Goal: Task Accomplishment & Management: Complete application form

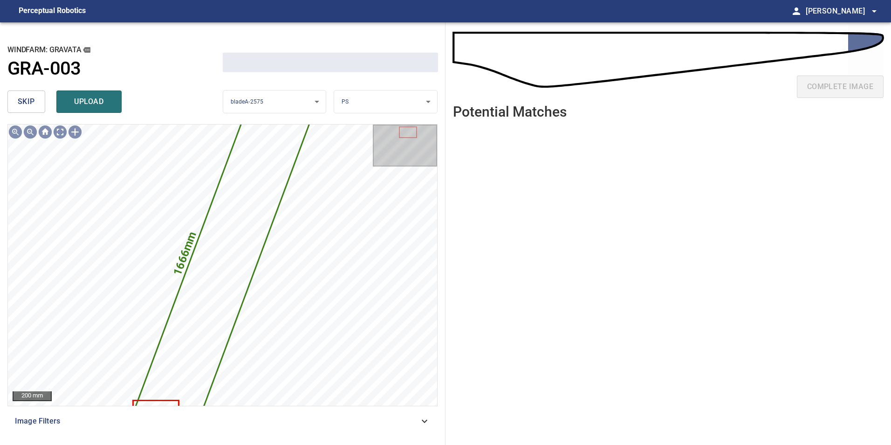
click at [33, 103] on span "skip" at bounding box center [26, 101] width 17 height 13
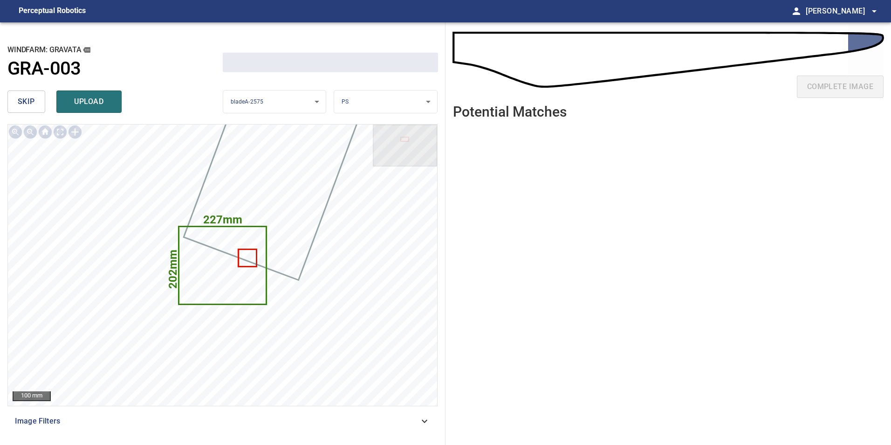
click at [25, 101] on span "skip" at bounding box center [26, 101] width 17 height 13
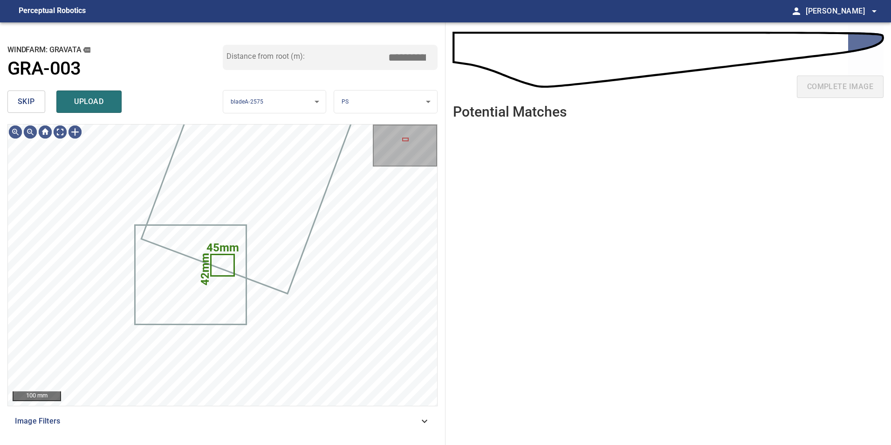
type input "*****"
click at [25, 101] on span "skip" at bounding box center [26, 101] width 17 height 13
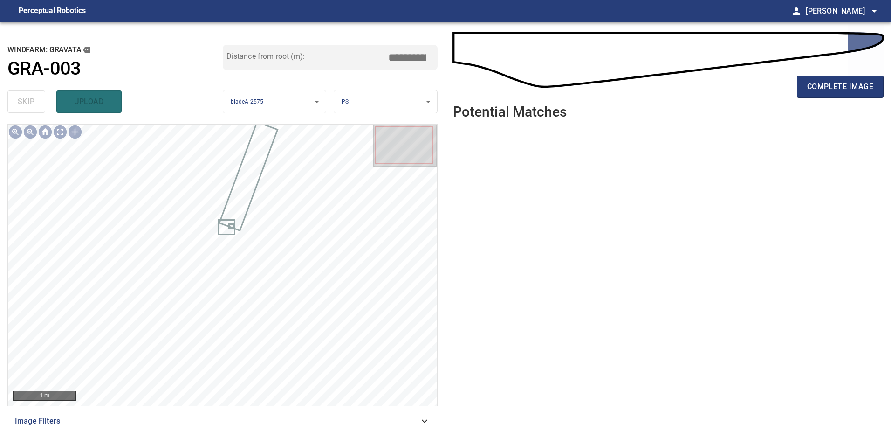
click at [851, 74] on div "complete image" at bounding box center [668, 90] width 431 height 37
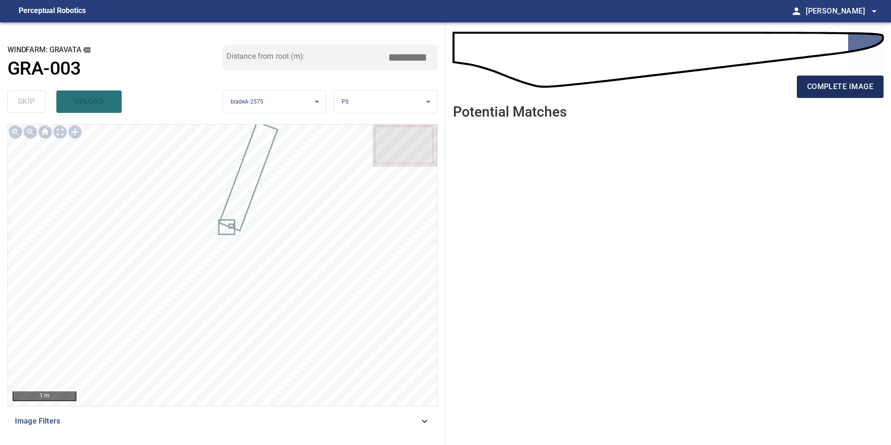
click at [852, 86] on span "complete image" at bounding box center [840, 86] width 66 height 13
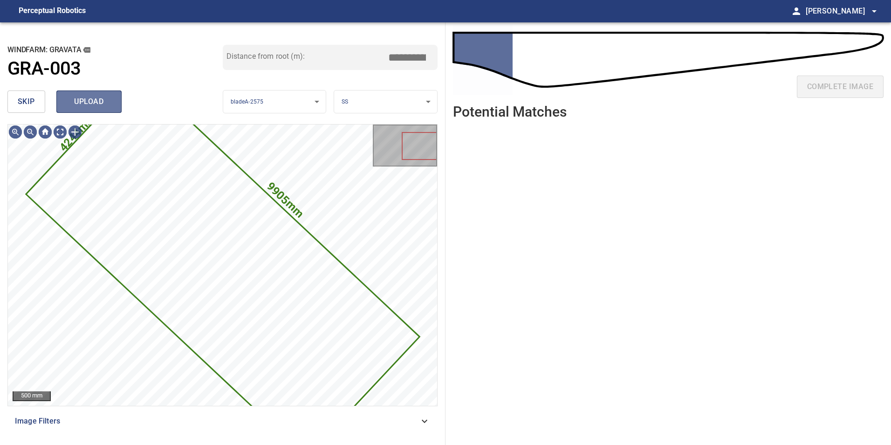
click at [75, 108] on span "upload" at bounding box center [89, 101] width 45 height 13
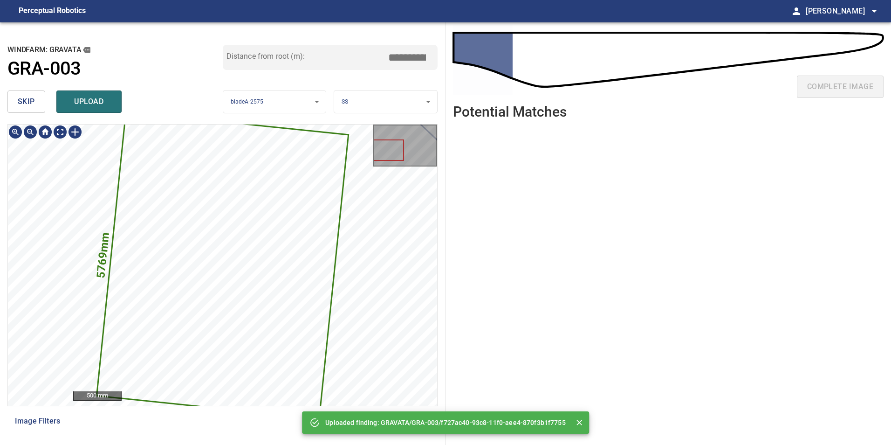
click at [205, 179] on icon at bounding box center [222, 264] width 250 height 305
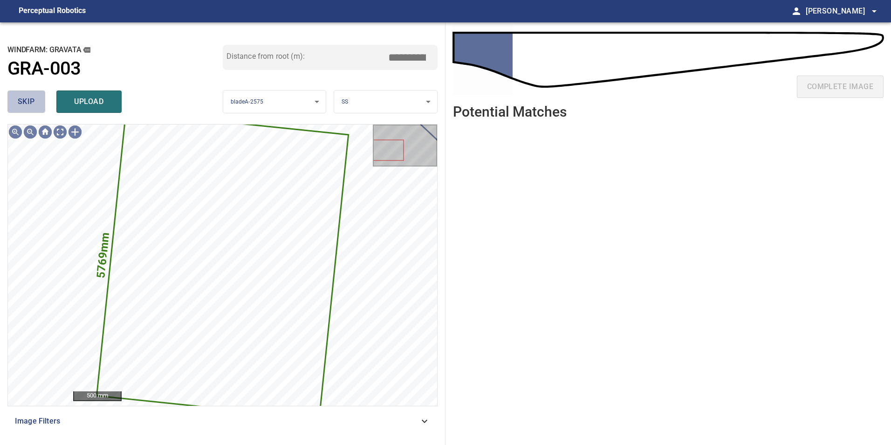
click at [36, 102] on button "skip" at bounding box center [26, 101] width 38 height 22
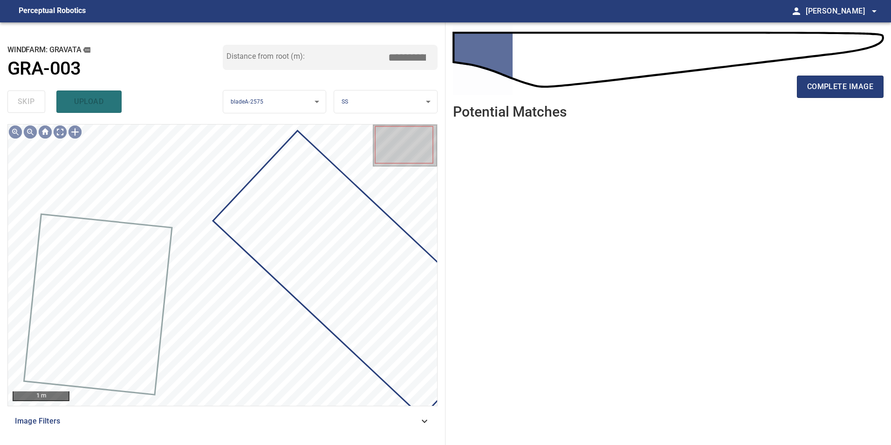
click at [36, 102] on div "skip upload" at bounding box center [114, 102] width 215 height 30
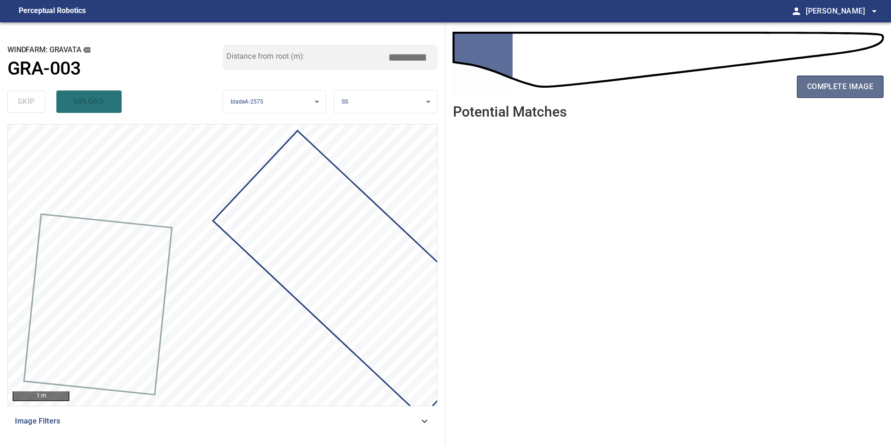
click at [811, 81] on span "complete image" at bounding box center [840, 86] width 66 height 13
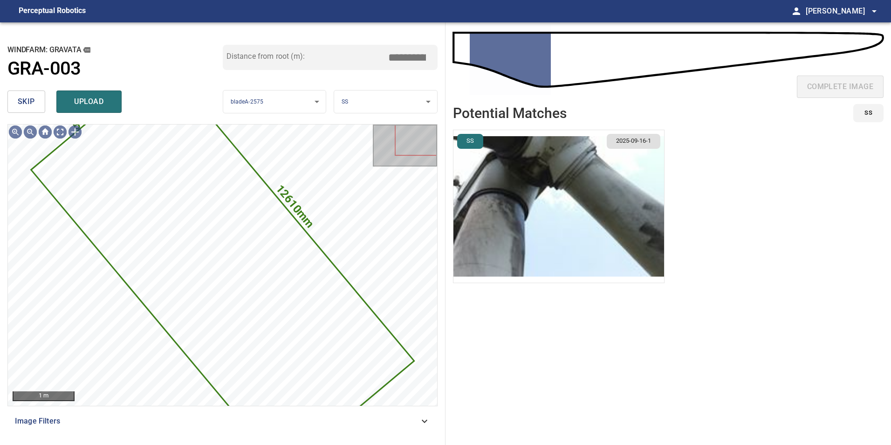
click at [25, 103] on span "skip" at bounding box center [26, 101] width 17 height 13
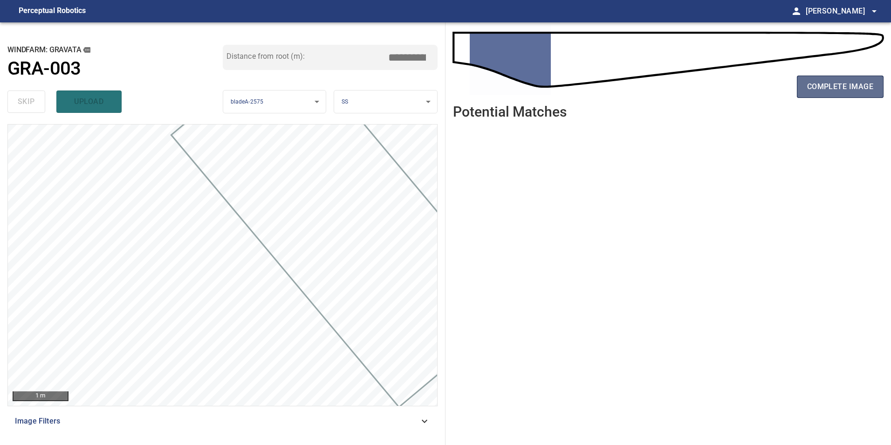
click at [853, 85] on span "complete image" at bounding box center [840, 86] width 66 height 13
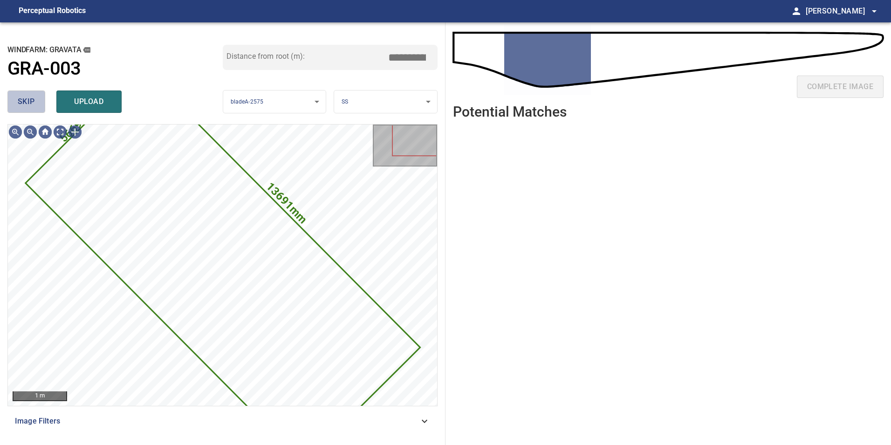
click at [38, 103] on button "skip" at bounding box center [26, 101] width 38 height 22
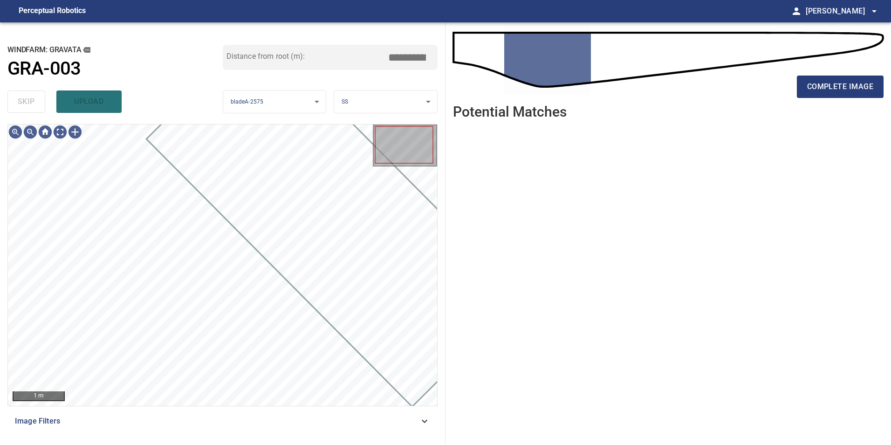
click at [850, 70] on div "complete image" at bounding box center [668, 63] width 431 height 67
click at [850, 74] on div "complete image" at bounding box center [668, 90] width 431 height 37
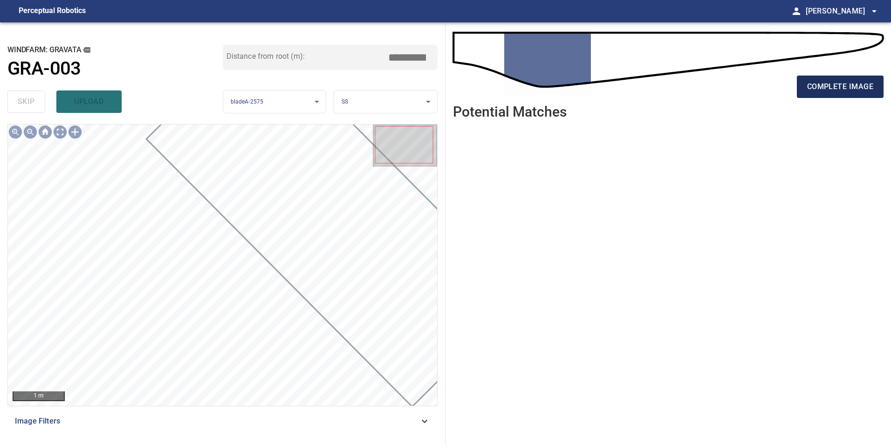
click at [852, 84] on span "complete image" at bounding box center [840, 86] width 66 height 13
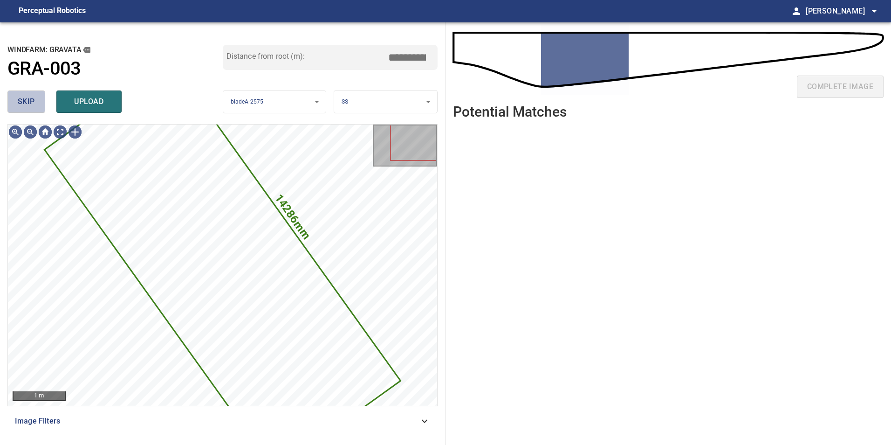
click at [21, 98] on span "skip" at bounding box center [26, 101] width 17 height 13
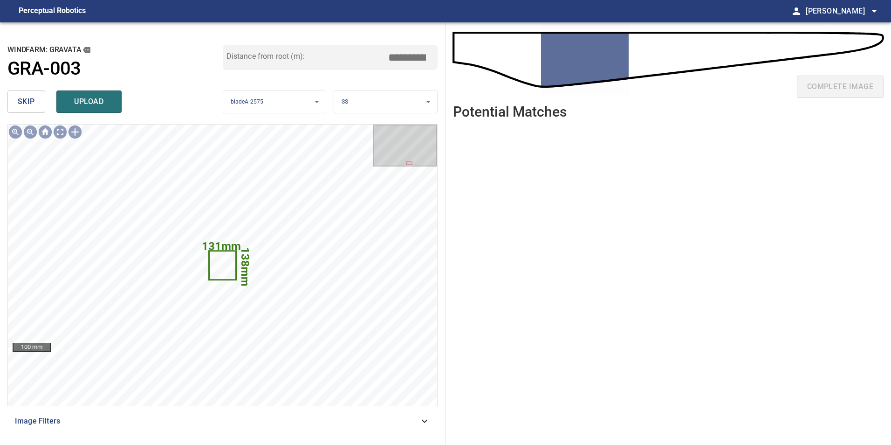
click at [32, 104] on span "skip" at bounding box center [26, 101] width 17 height 13
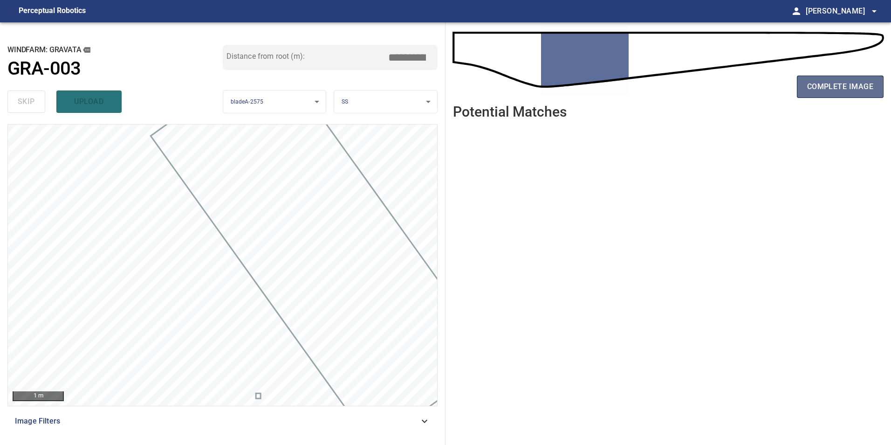
click at [837, 80] on span "complete image" at bounding box center [840, 86] width 66 height 13
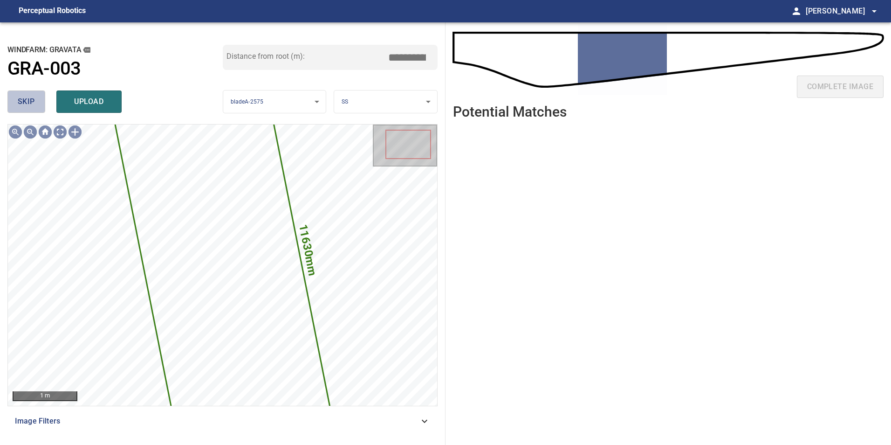
click at [29, 105] on span "skip" at bounding box center [26, 101] width 17 height 13
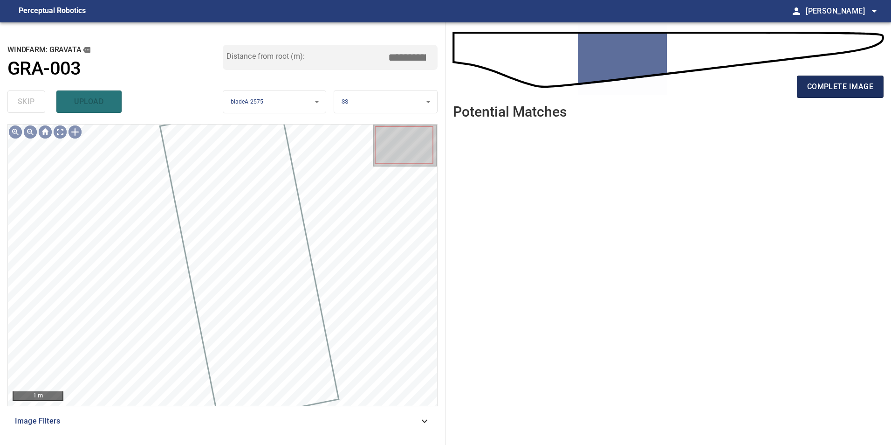
click at [867, 85] on span "complete image" at bounding box center [840, 86] width 66 height 13
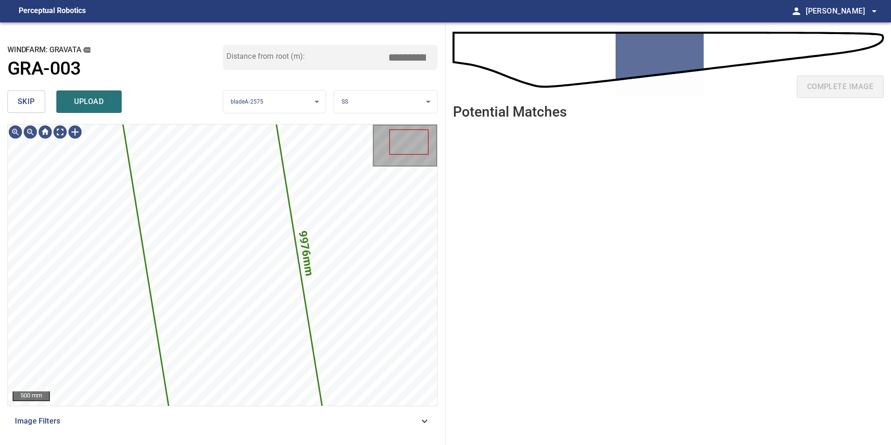
click at [37, 100] on button "skip" at bounding box center [26, 101] width 38 height 22
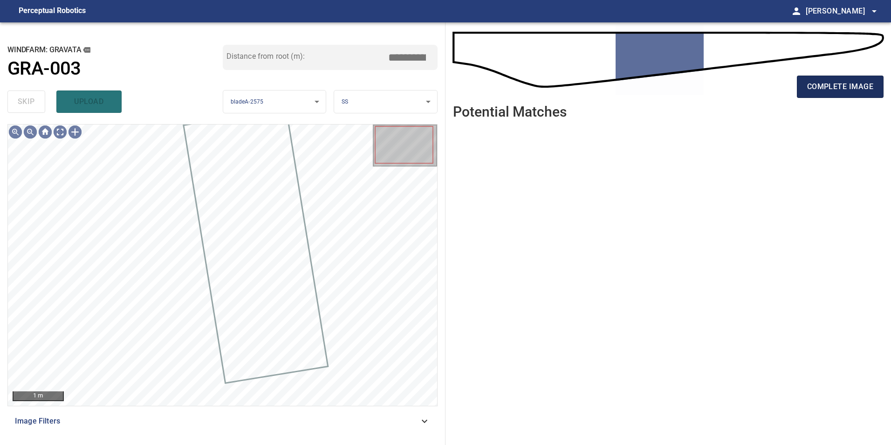
click at [857, 89] on span "complete image" at bounding box center [840, 86] width 66 height 13
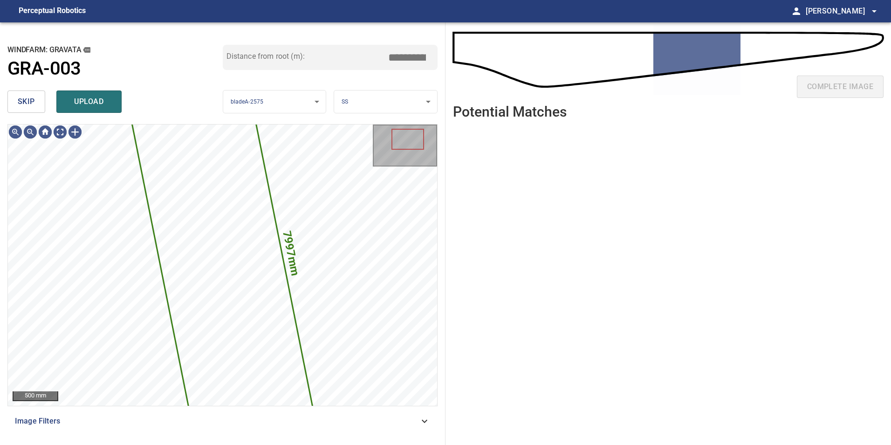
click at [32, 100] on span "skip" at bounding box center [26, 101] width 17 height 13
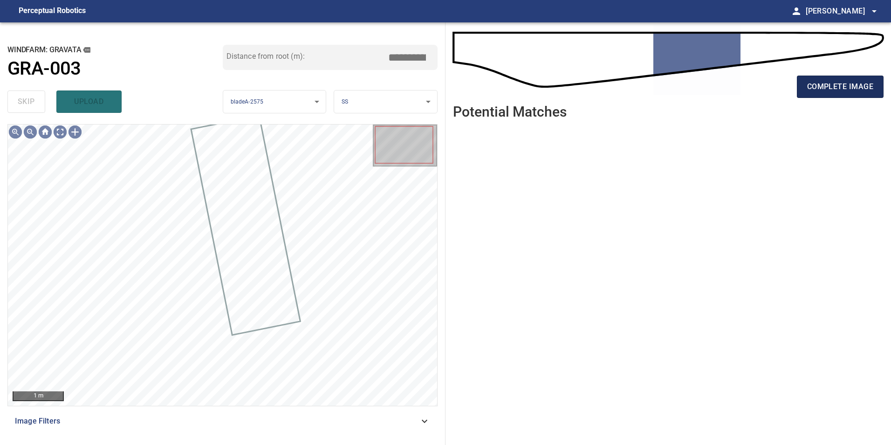
click at [865, 88] on span "complete image" at bounding box center [840, 86] width 66 height 13
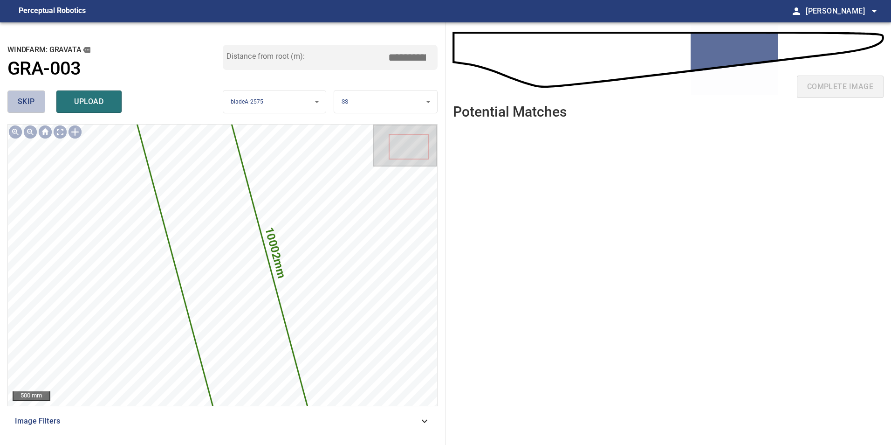
click at [32, 106] on span "skip" at bounding box center [26, 101] width 17 height 13
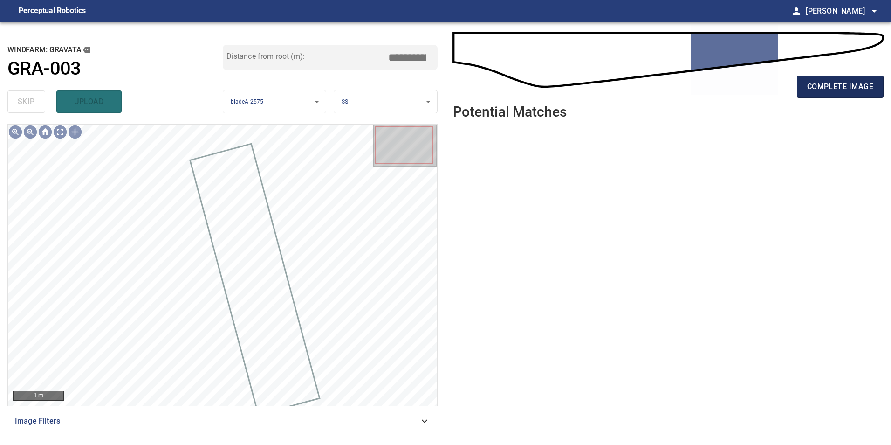
click at [822, 91] on span "complete image" at bounding box center [840, 86] width 66 height 13
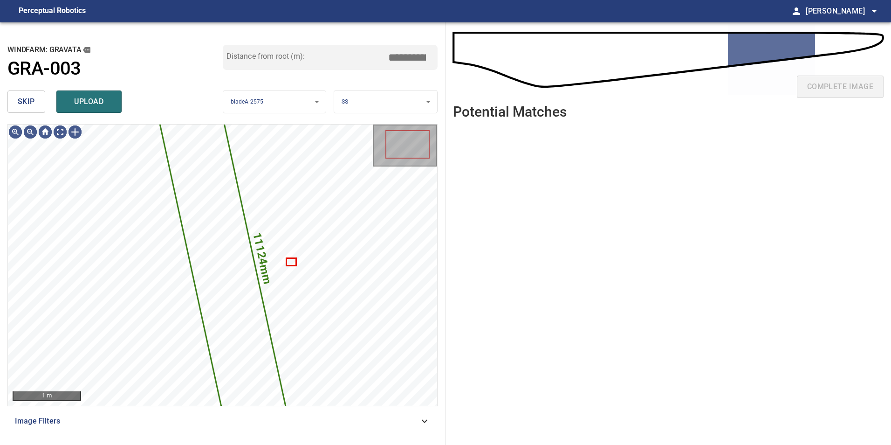
click at [36, 107] on button "skip" at bounding box center [26, 101] width 38 height 22
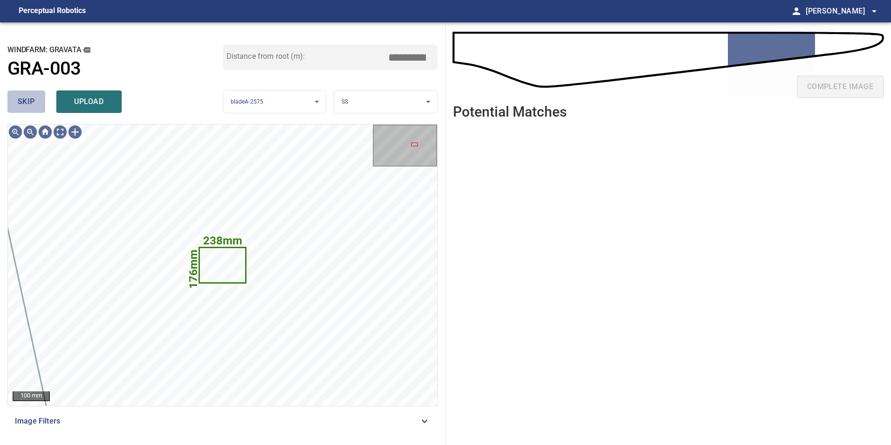
click at [38, 107] on button "skip" at bounding box center [26, 101] width 38 height 22
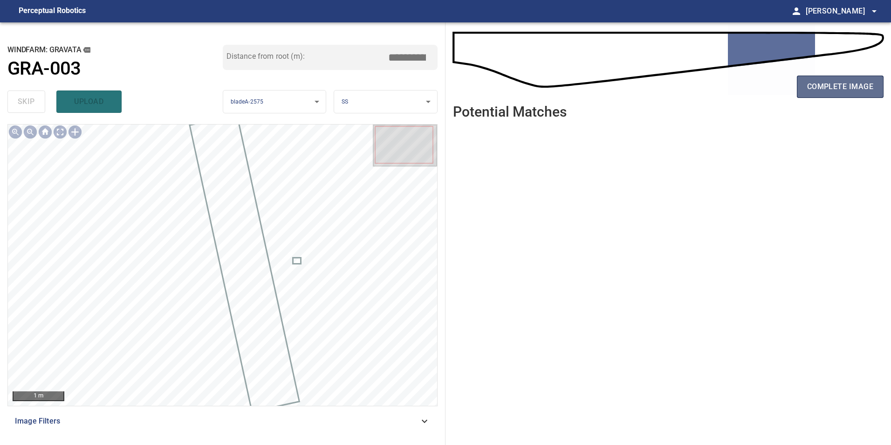
click at [861, 82] on span "complete image" at bounding box center [840, 86] width 66 height 13
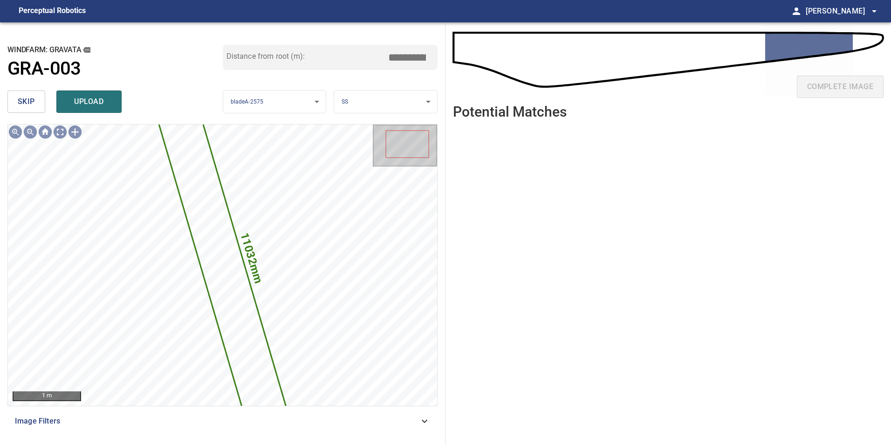
click at [18, 102] on span "skip" at bounding box center [26, 101] width 17 height 13
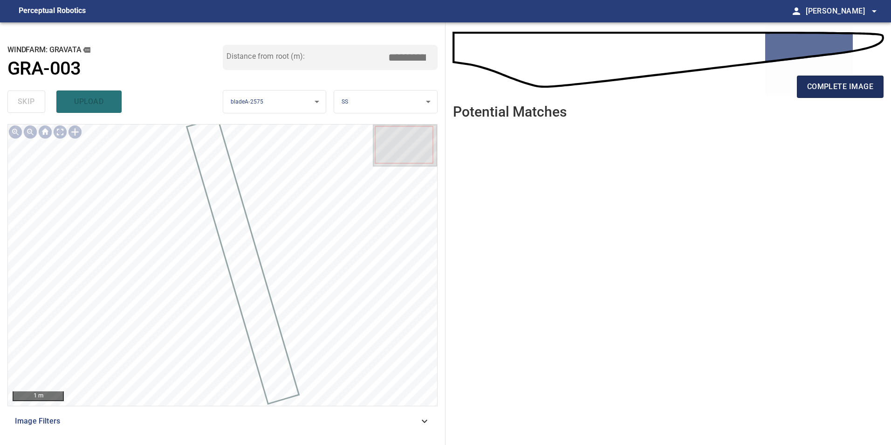
click at [824, 89] on span "complete image" at bounding box center [840, 86] width 66 height 13
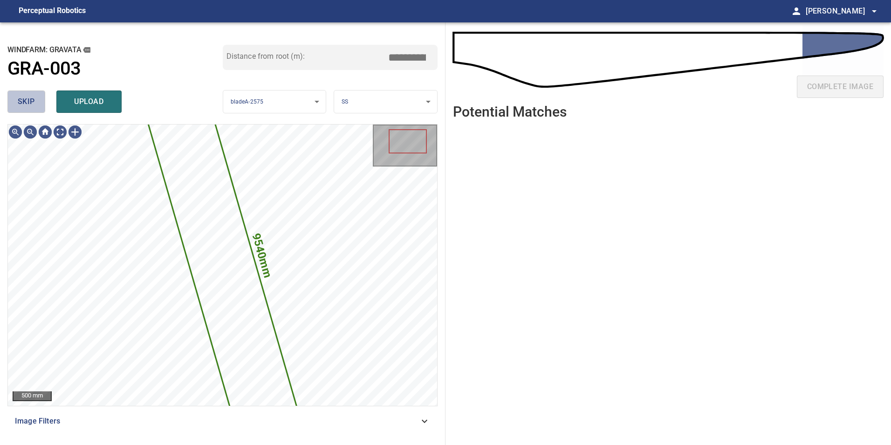
click at [35, 97] on button "skip" at bounding box center [26, 101] width 38 height 22
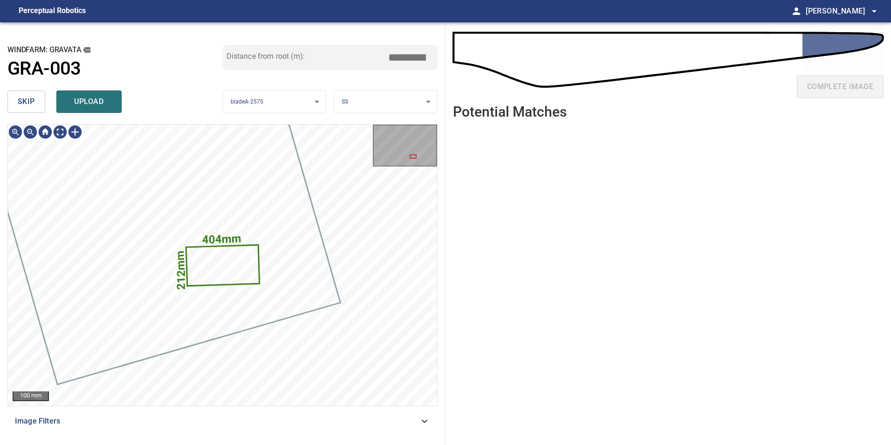
click at [21, 95] on span "skip" at bounding box center [26, 101] width 17 height 13
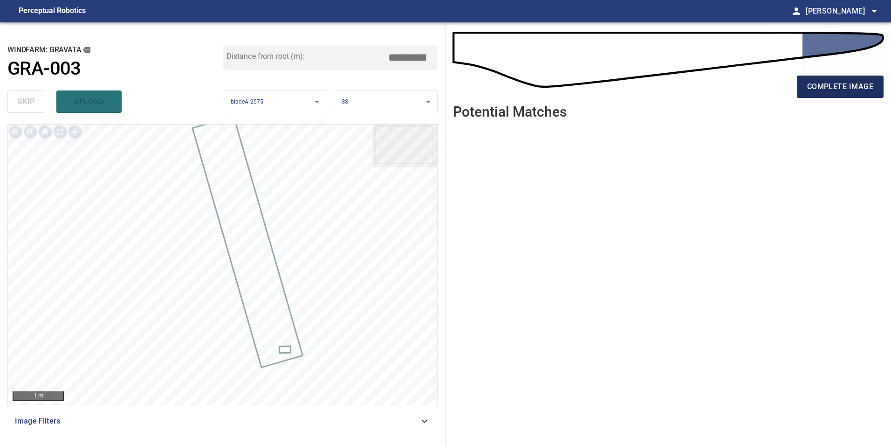
click at [870, 87] on span "complete image" at bounding box center [840, 86] width 66 height 13
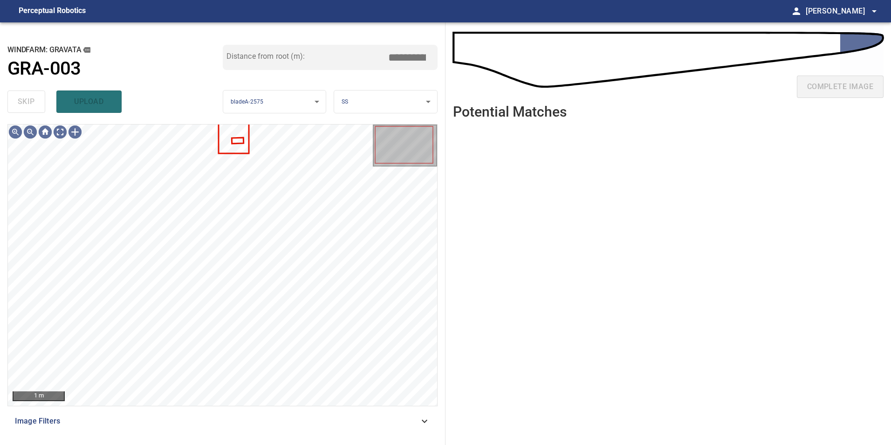
click at [277, 97] on body "**********" at bounding box center [445, 222] width 891 height 445
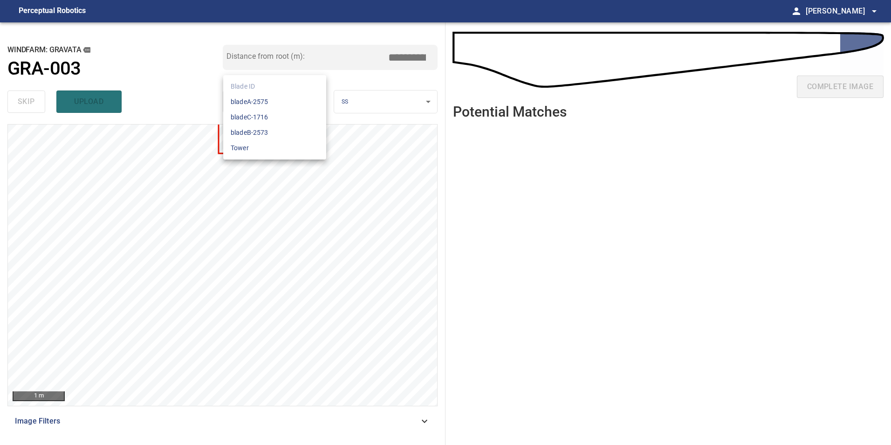
click at [365, 119] on div at bounding box center [445, 222] width 891 height 445
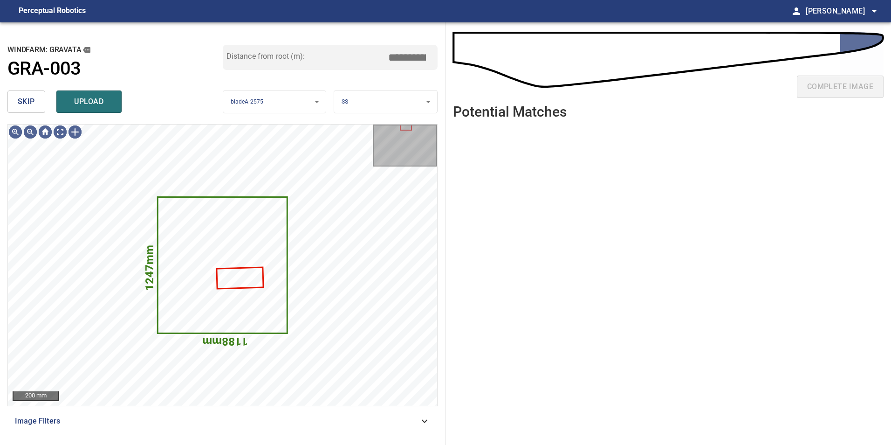
click at [37, 103] on button "skip" at bounding box center [26, 101] width 38 height 22
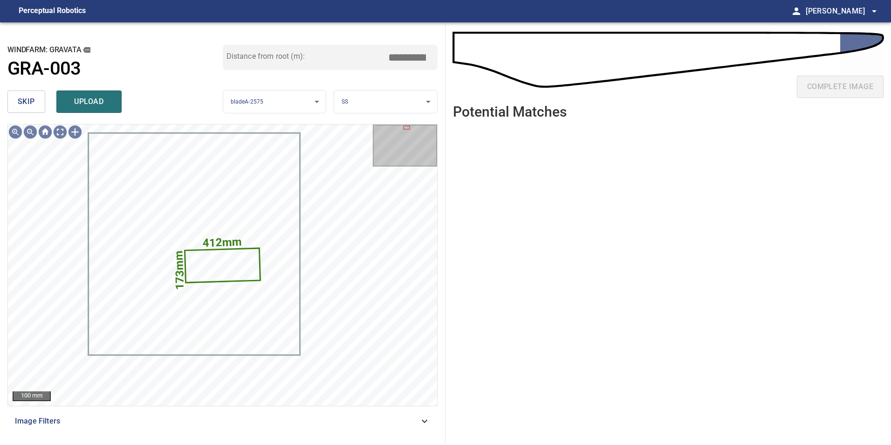
click at [37, 103] on button "skip" at bounding box center [26, 101] width 38 height 22
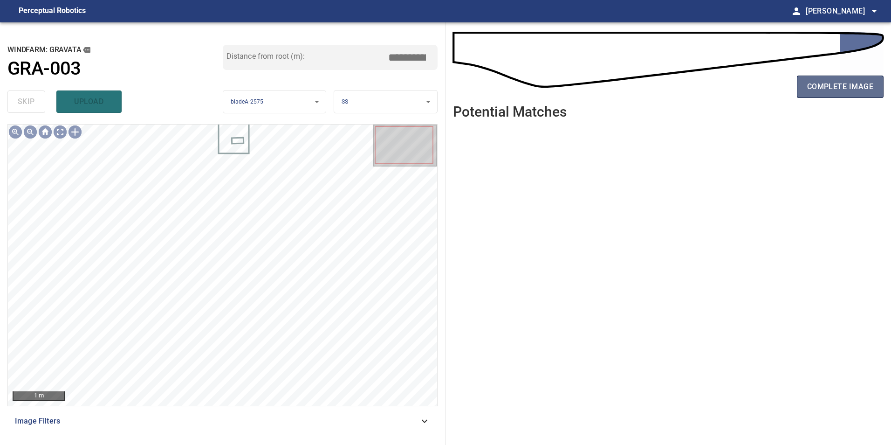
click at [838, 91] on span "complete image" at bounding box center [840, 86] width 66 height 13
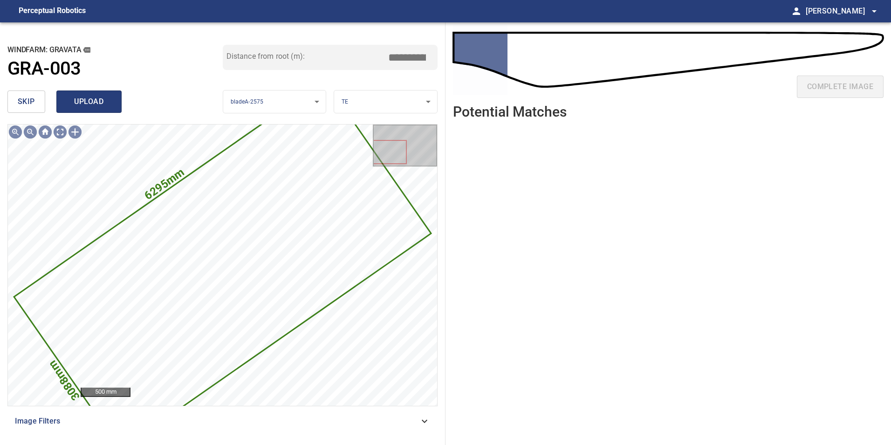
click at [74, 104] on span "upload" at bounding box center [89, 101] width 45 height 13
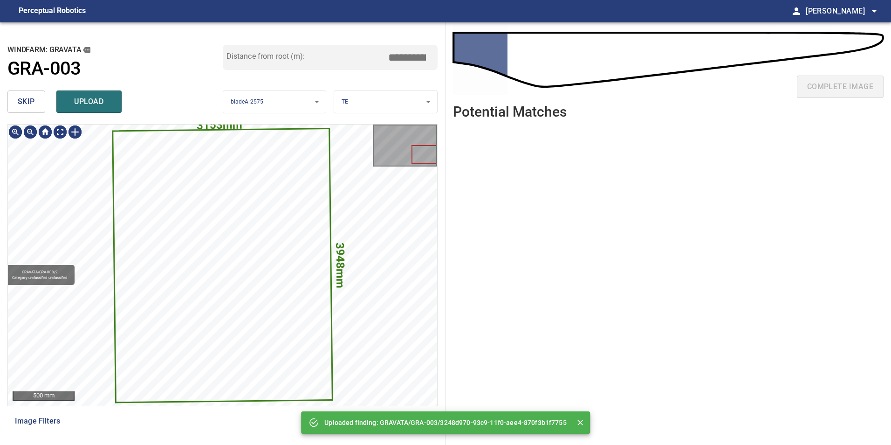
click at [242, 233] on icon at bounding box center [222, 265] width 219 height 272
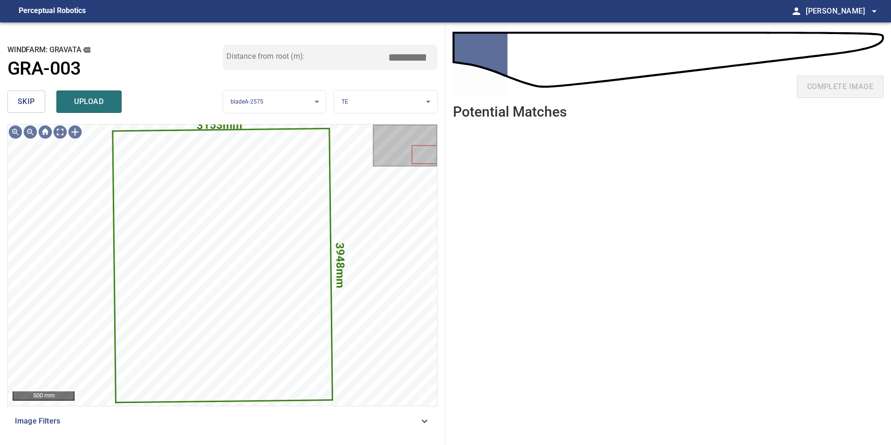
click at [25, 95] on span "skip" at bounding box center [26, 101] width 17 height 13
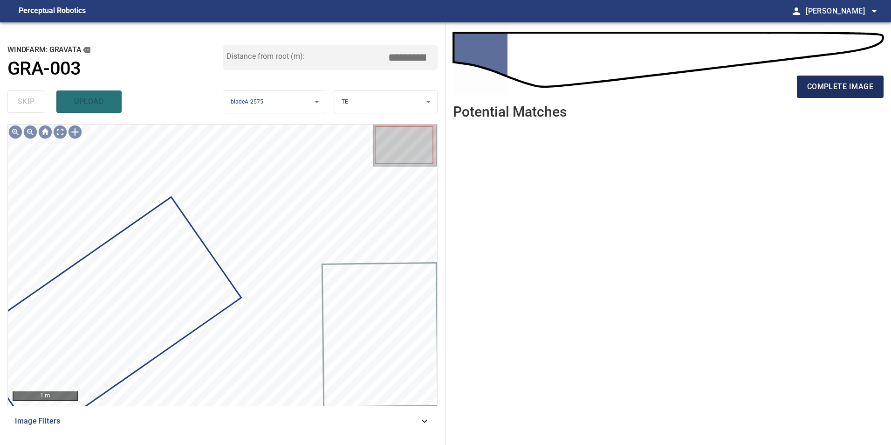
click at [875, 86] on button "complete image" at bounding box center [840, 87] width 87 height 22
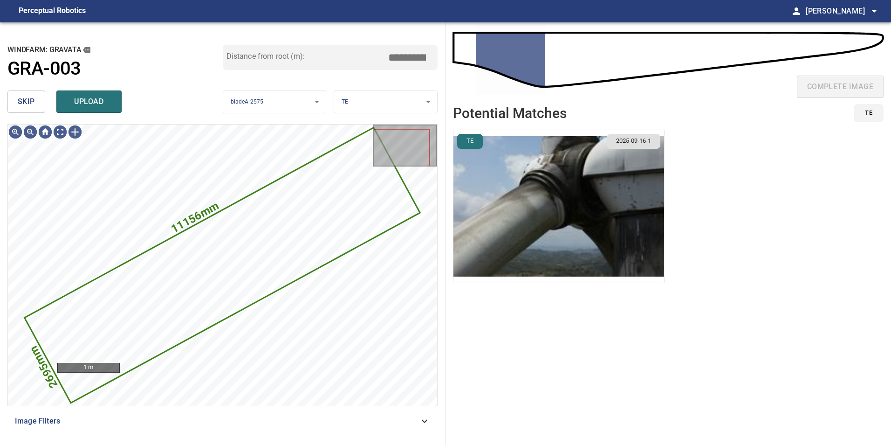
click at [34, 107] on span "skip" at bounding box center [26, 101] width 17 height 13
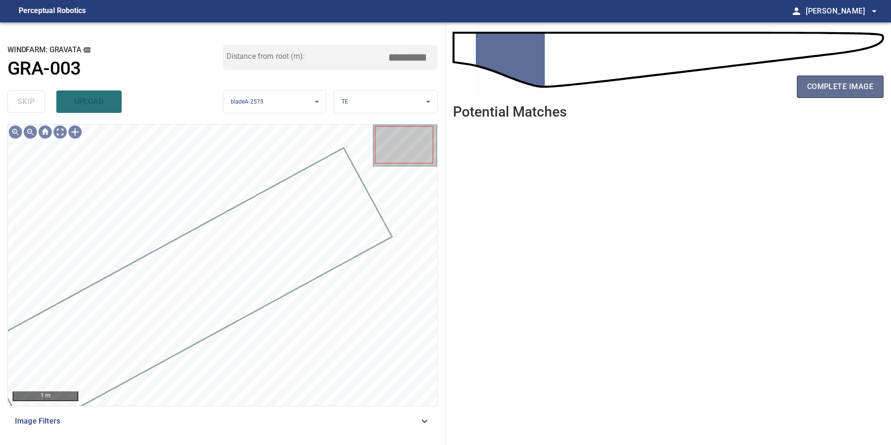
click at [833, 82] on span "complete image" at bounding box center [840, 86] width 66 height 13
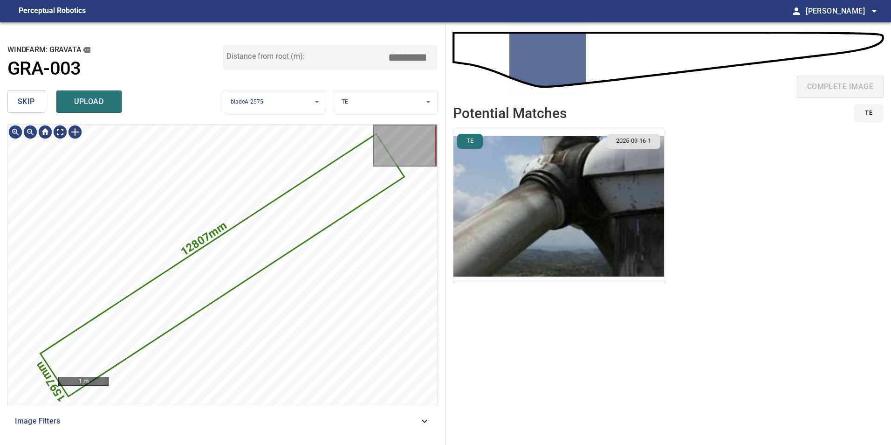
click at [37, 103] on button "skip" at bounding box center [26, 101] width 38 height 22
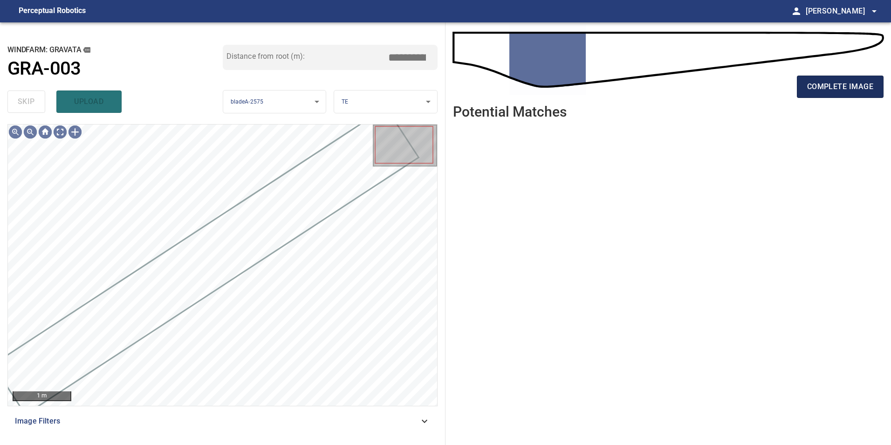
click at [815, 83] on span "complete image" at bounding box center [840, 86] width 66 height 13
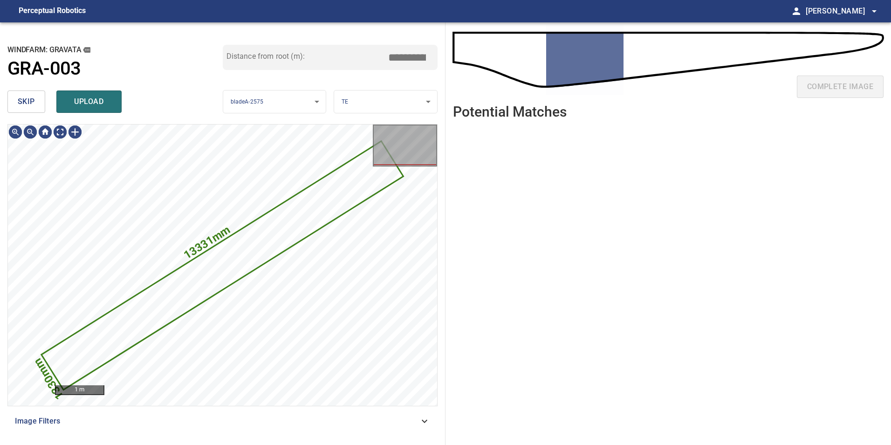
click at [25, 97] on span "skip" at bounding box center [26, 101] width 17 height 13
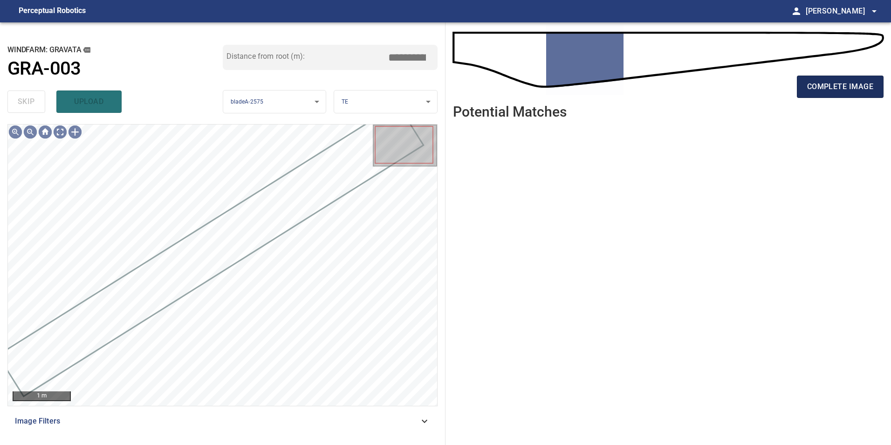
click at [862, 90] on span "complete image" at bounding box center [840, 86] width 66 height 13
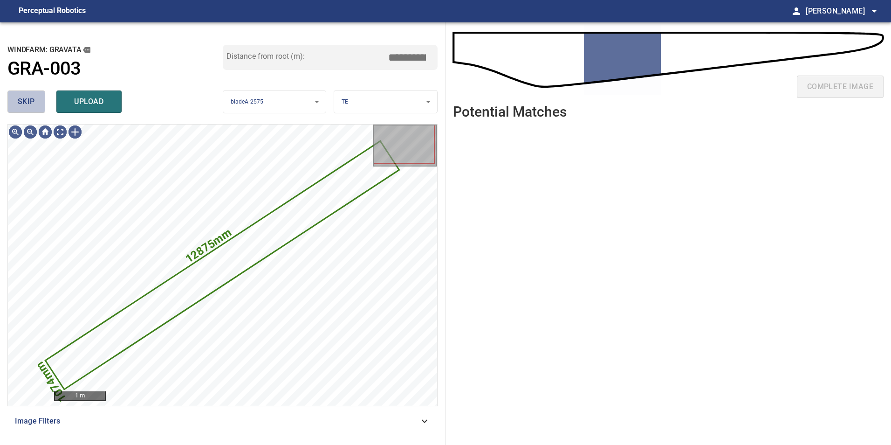
click at [27, 104] on span "skip" at bounding box center [26, 101] width 17 height 13
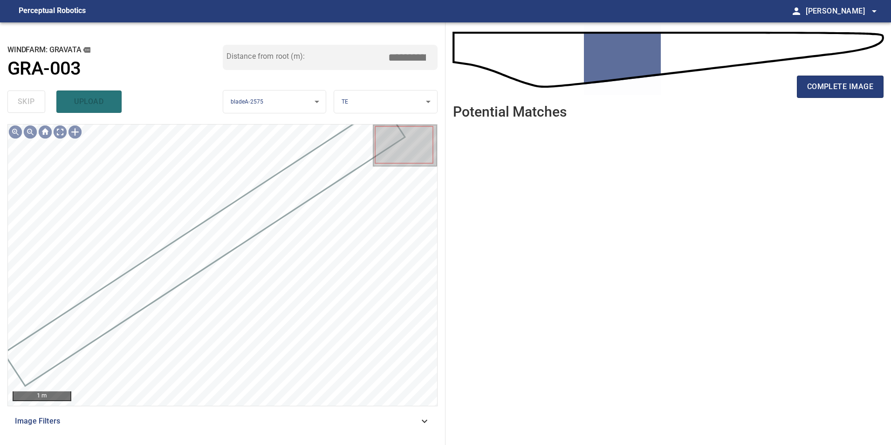
click at [870, 74] on div "complete image" at bounding box center [668, 90] width 431 height 37
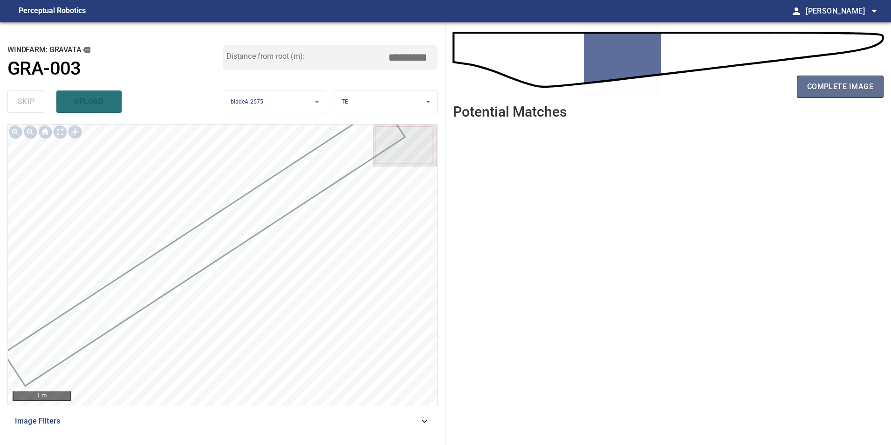
click at [872, 83] on span "complete image" at bounding box center [840, 86] width 66 height 13
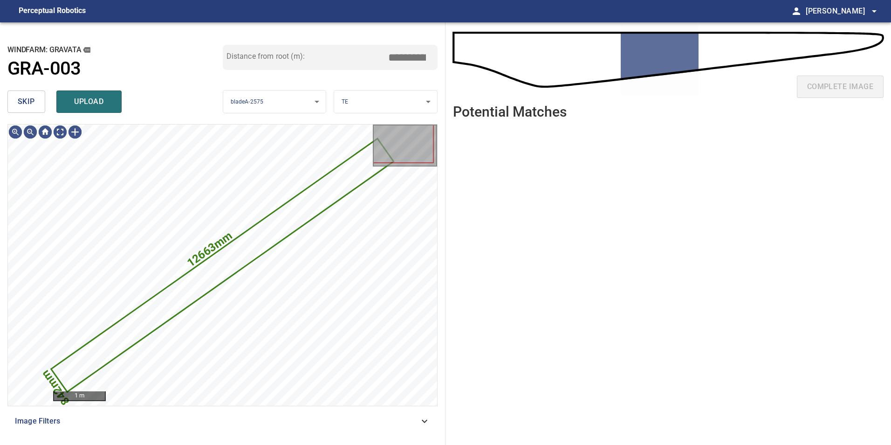
click at [26, 98] on span "skip" at bounding box center [26, 101] width 17 height 13
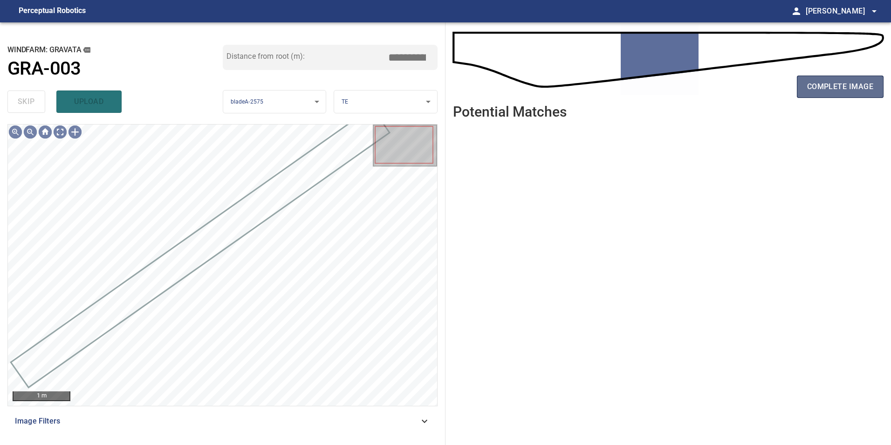
click at [869, 90] on span "complete image" at bounding box center [840, 86] width 66 height 13
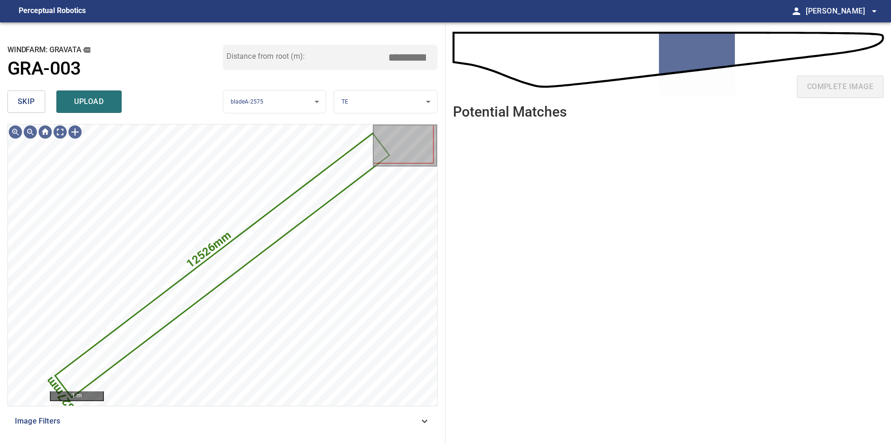
click at [36, 89] on div "skip upload" at bounding box center [114, 102] width 215 height 30
click at [29, 99] on span "skip" at bounding box center [26, 101] width 17 height 13
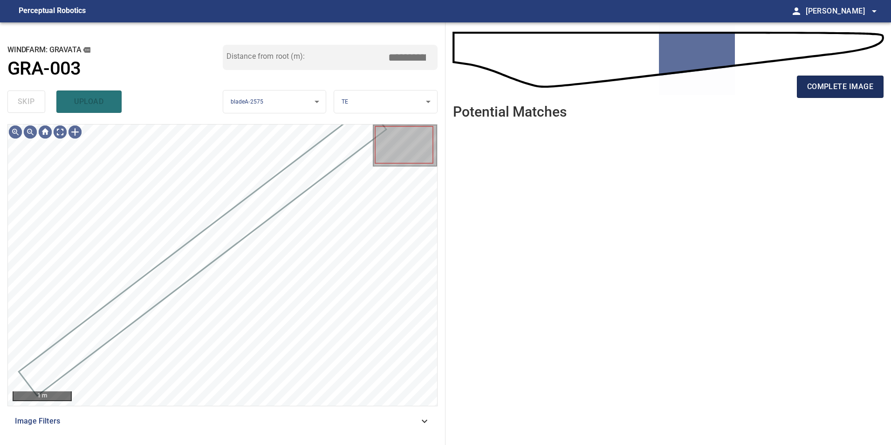
click at [840, 85] on span "complete image" at bounding box center [840, 86] width 66 height 13
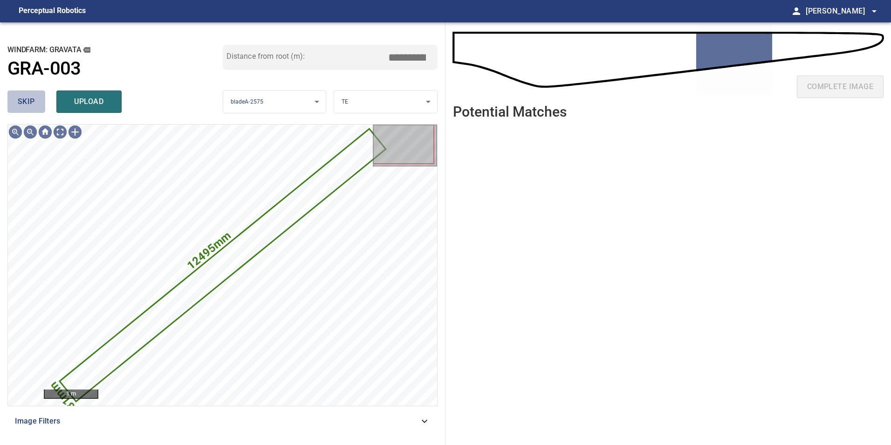
click at [36, 102] on button "skip" at bounding box center [26, 101] width 38 height 22
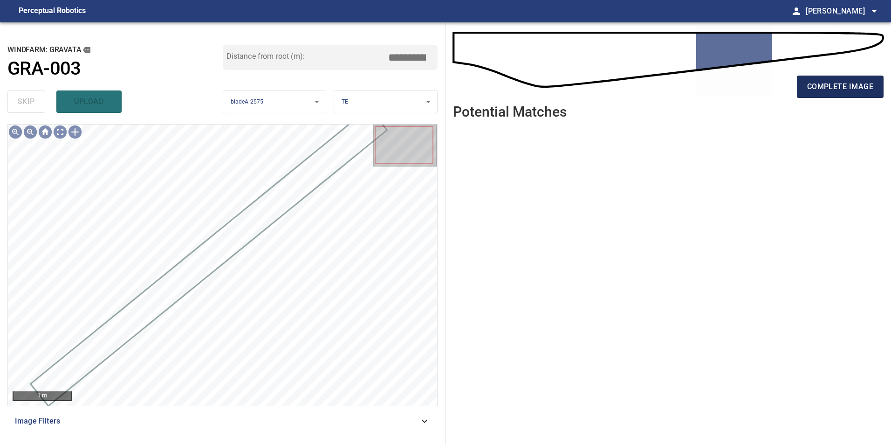
click at [811, 89] on span "complete image" at bounding box center [840, 86] width 66 height 13
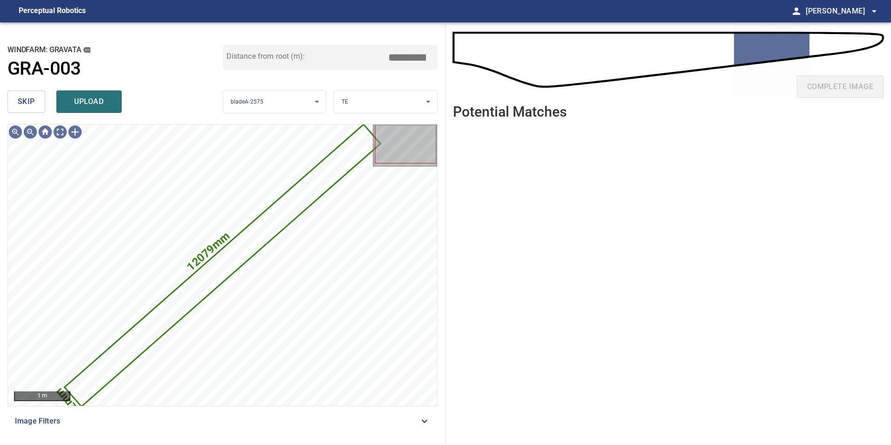
click at [28, 102] on span "skip" at bounding box center [26, 101] width 17 height 13
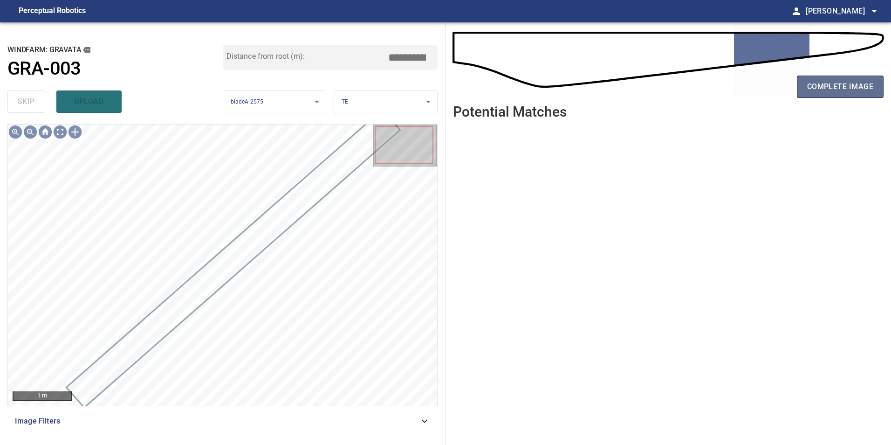
click at [817, 89] on span "complete image" at bounding box center [840, 86] width 66 height 13
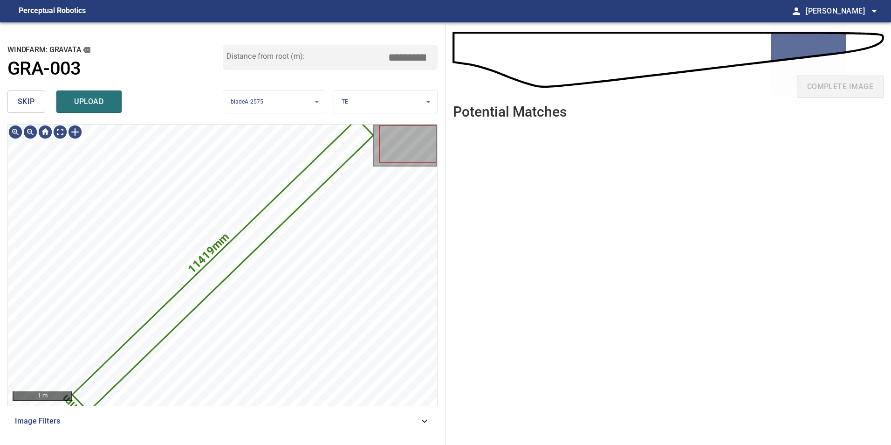
click at [31, 92] on button "skip" at bounding box center [26, 101] width 38 height 22
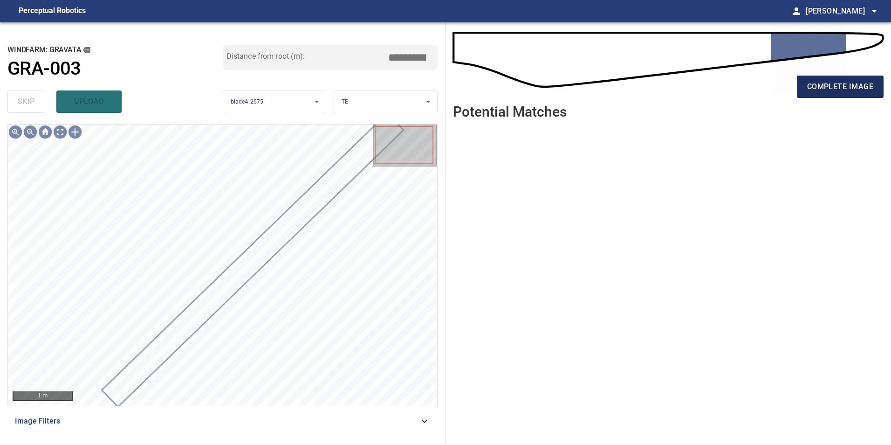
click at [874, 87] on button "complete image" at bounding box center [840, 87] width 87 height 22
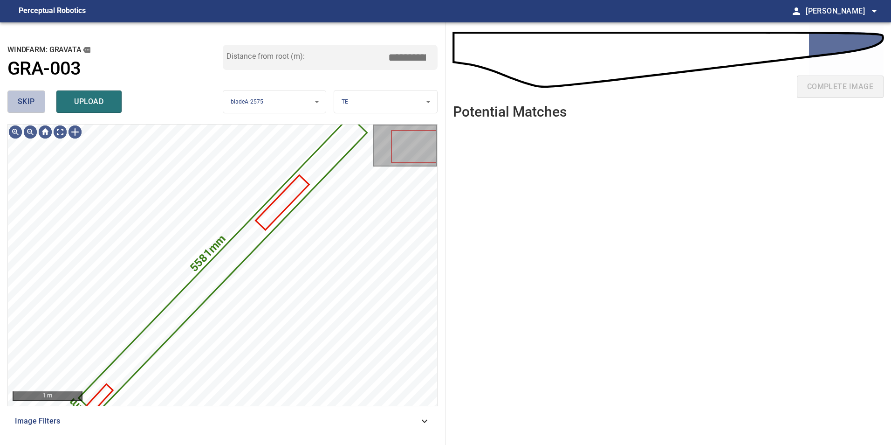
click at [27, 102] on span "skip" at bounding box center [26, 101] width 17 height 13
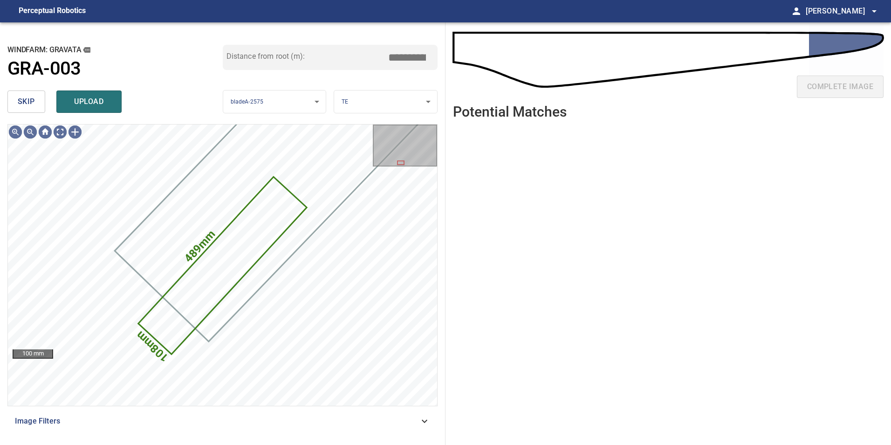
click at [27, 102] on span "skip" at bounding box center [26, 101] width 17 height 13
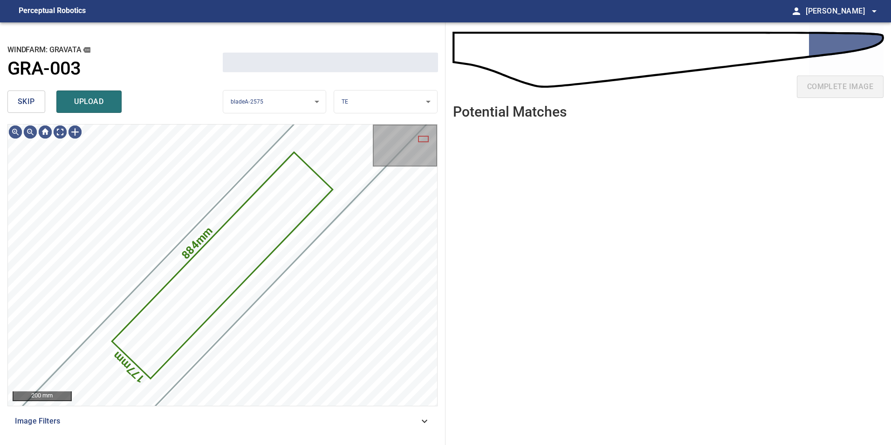
click at [28, 106] on span "skip" at bounding box center [26, 101] width 17 height 13
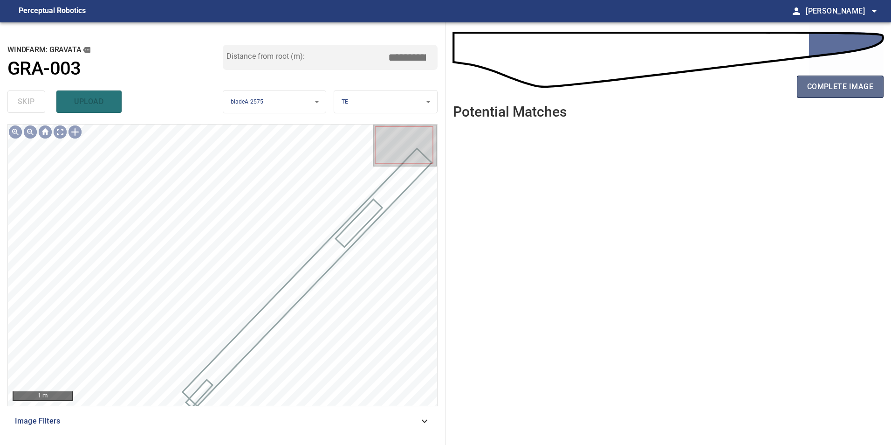
click at [807, 86] on button "complete image" at bounding box center [840, 87] width 87 height 22
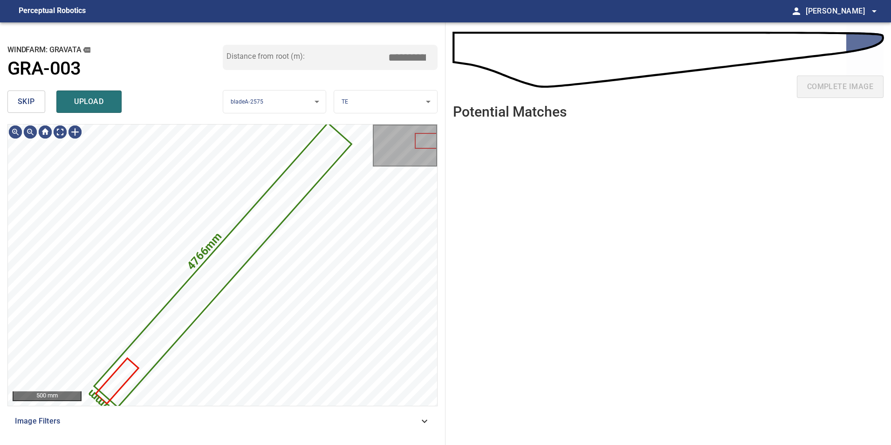
click at [27, 105] on span "skip" at bounding box center [26, 101] width 17 height 13
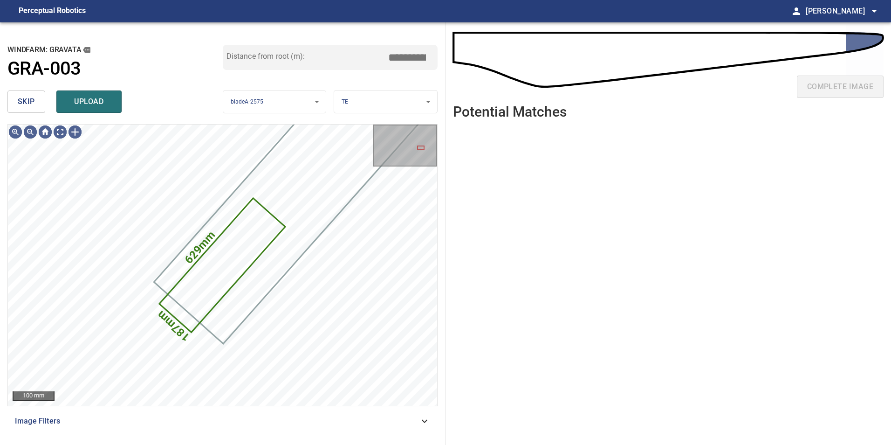
click at [27, 105] on span "skip" at bounding box center [26, 101] width 17 height 13
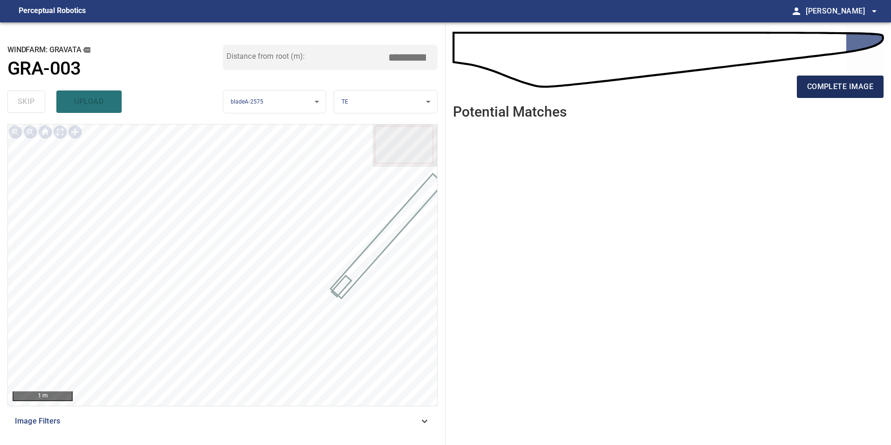
click at [842, 83] on span "complete image" at bounding box center [840, 86] width 66 height 13
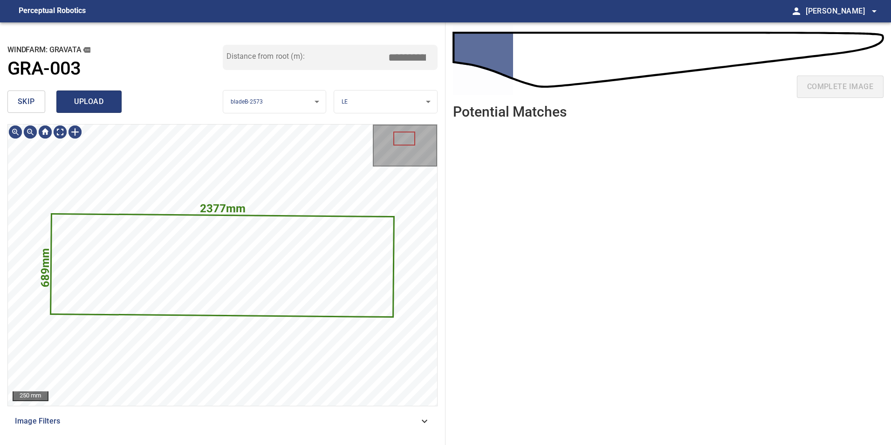
click at [97, 103] on span "upload" at bounding box center [89, 101] width 45 height 13
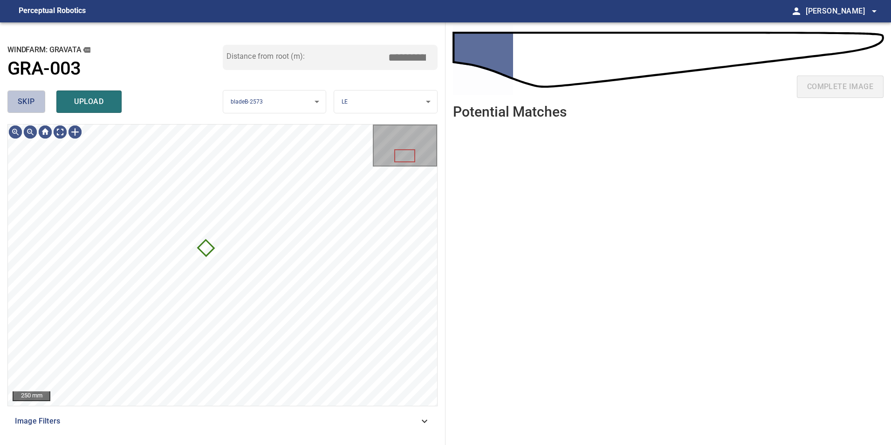
click at [34, 100] on span "skip" at bounding box center [26, 101] width 17 height 13
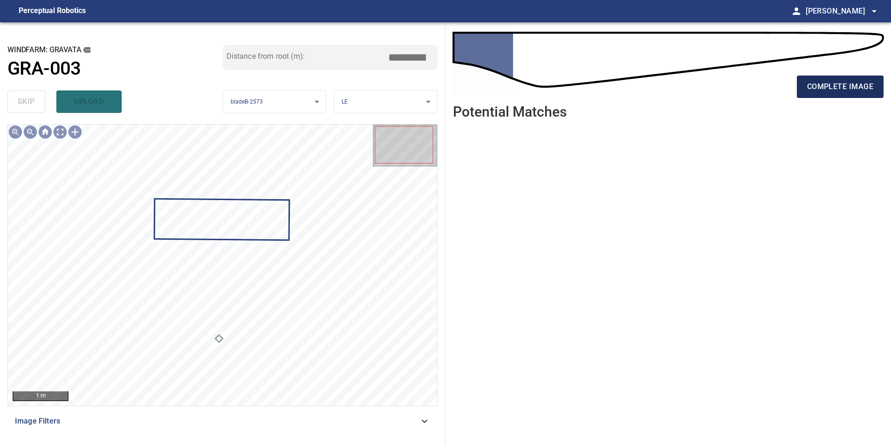
click at [849, 86] on span "complete image" at bounding box center [840, 86] width 66 height 13
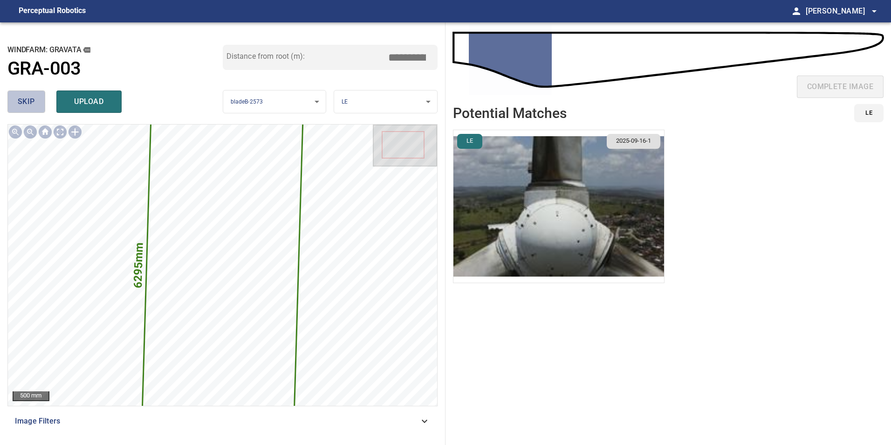
click at [27, 98] on span "skip" at bounding box center [26, 101] width 17 height 13
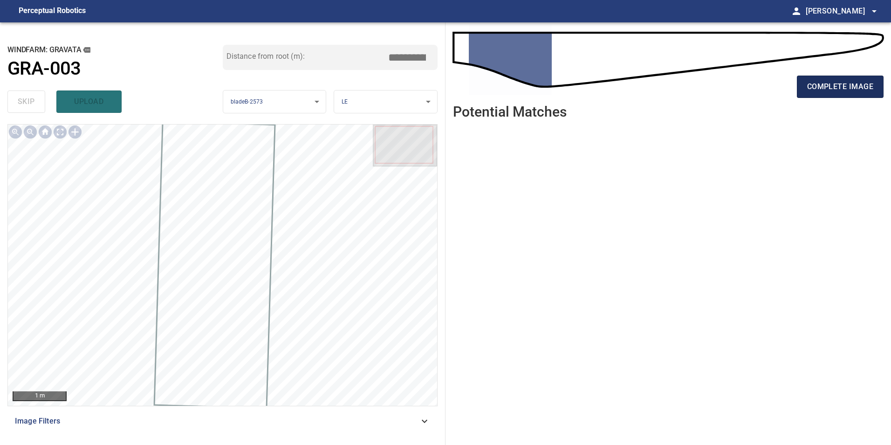
click at [821, 86] on span "complete image" at bounding box center [840, 86] width 66 height 13
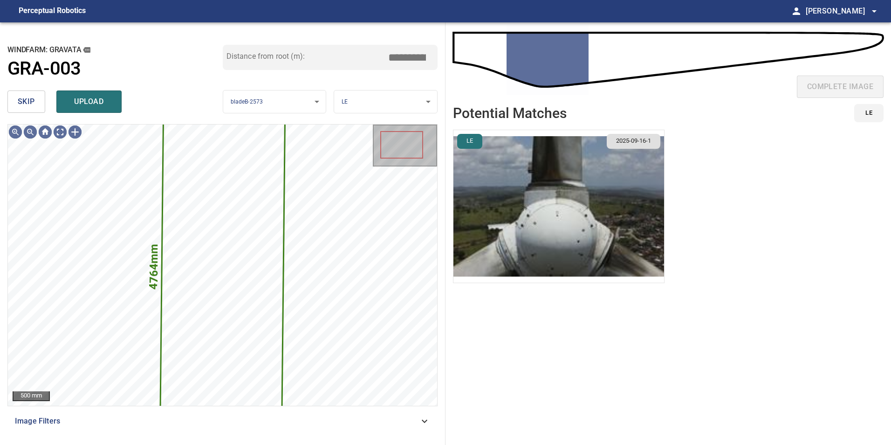
click at [35, 100] on button "skip" at bounding box center [26, 101] width 38 height 22
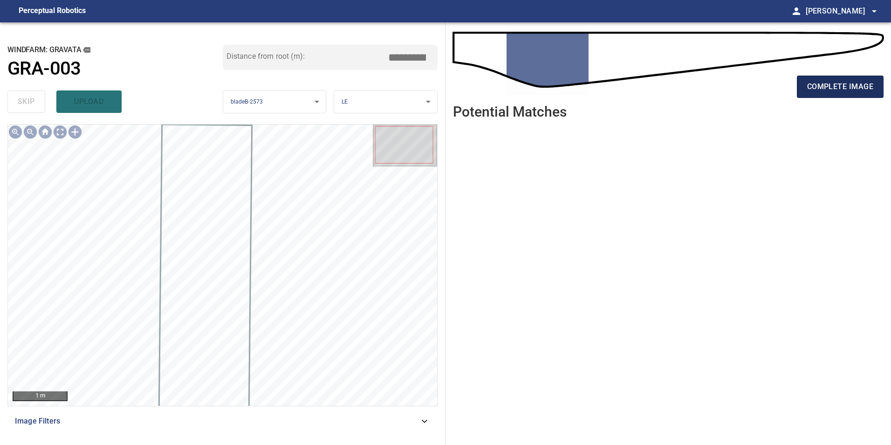
click at [824, 82] on span "complete image" at bounding box center [840, 86] width 66 height 13
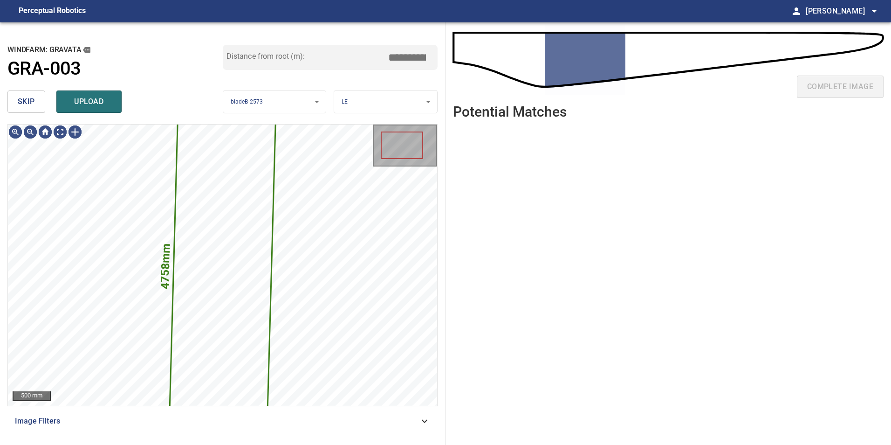
click at [30, 100] on span "skip" at bounding box center [26, 101] width 17 height 13
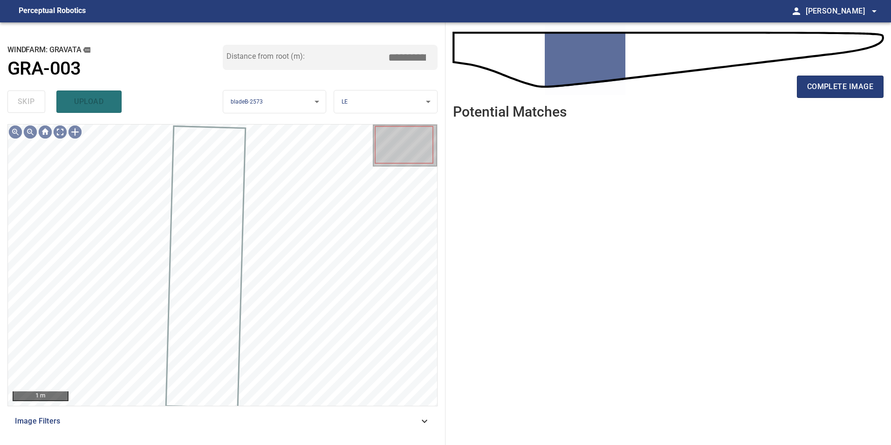
click at [796, 83] on div "complete image" at bounding box center [668, 90] width 431 height 37
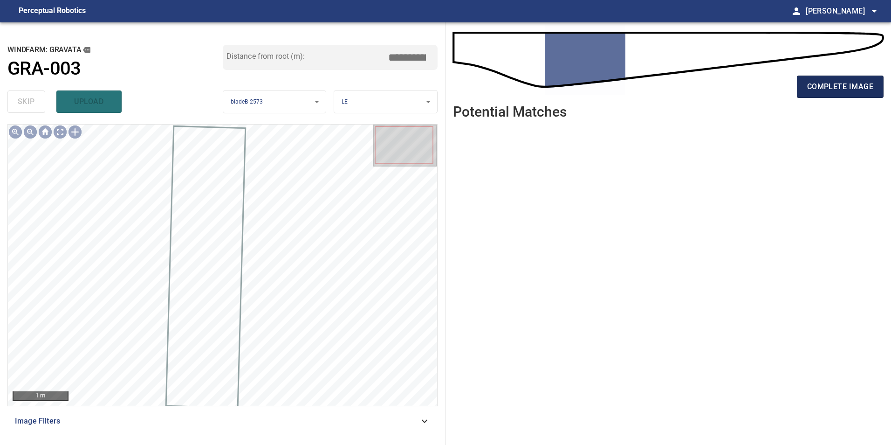
click at [814, 89] on span "complete image" at bounding box center [840, 86] width 66 height 13
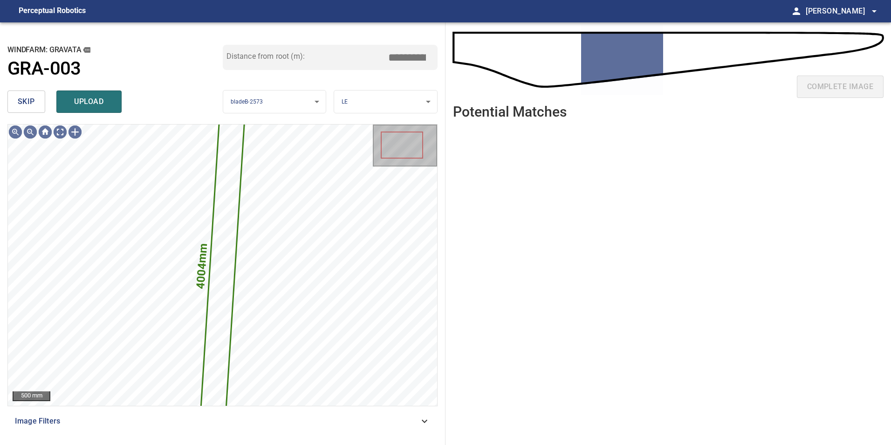
click at [41, 108] on button "skip" at bounding box center [26, 101] width 38 height 22
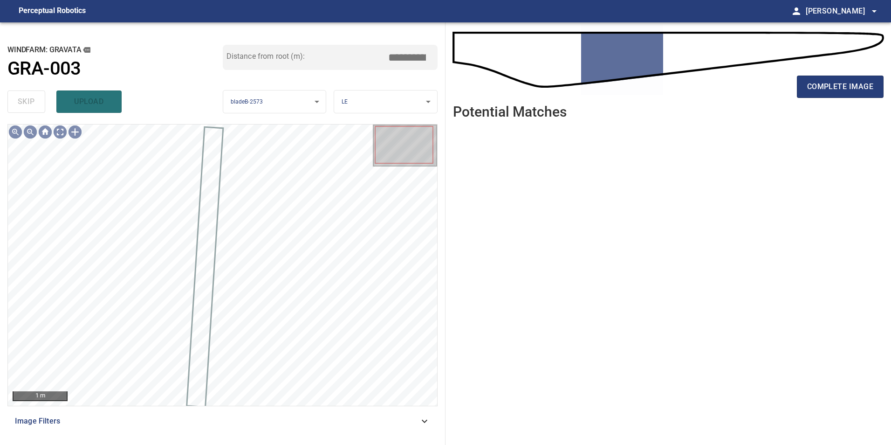
click at [786, 85] on div "complete image" at bounding box center [668, 90] width 431 height 37
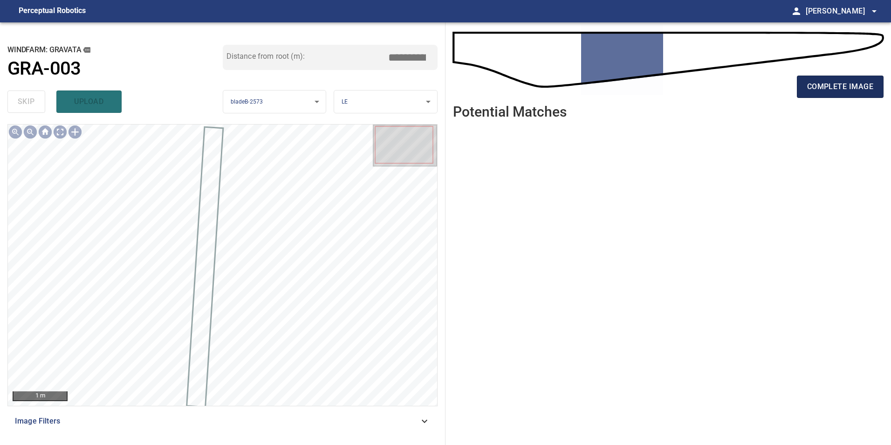
click at [825, 92] on span "complete image" at bounding box center [840, 86] width 66 height 13
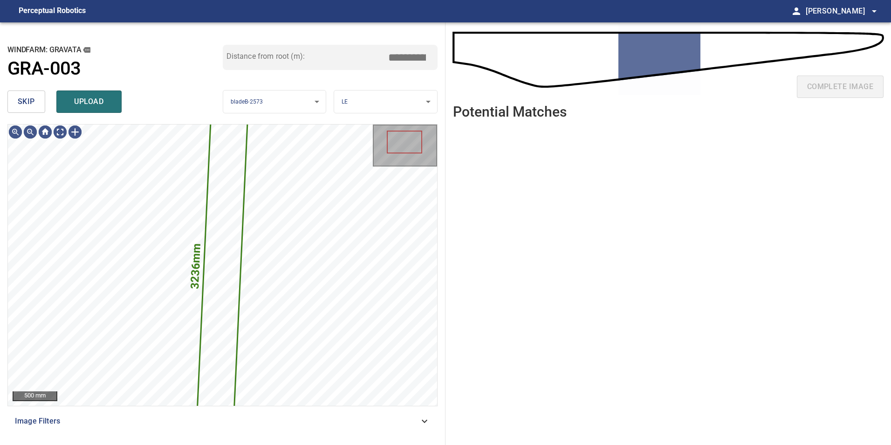
click at [39, 103] on button "skip" at bounding box center [26, 101] width 38 height 22
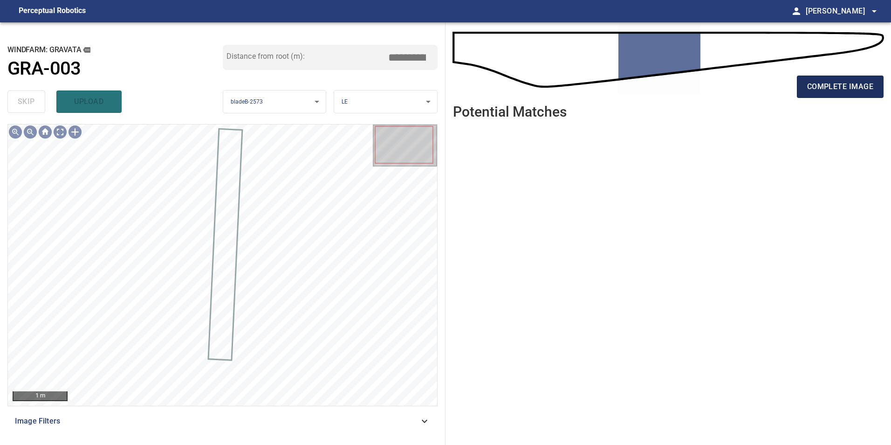
click at [862, 82] on span "complete image" at bounding box center [840, 86] width 66 height 13
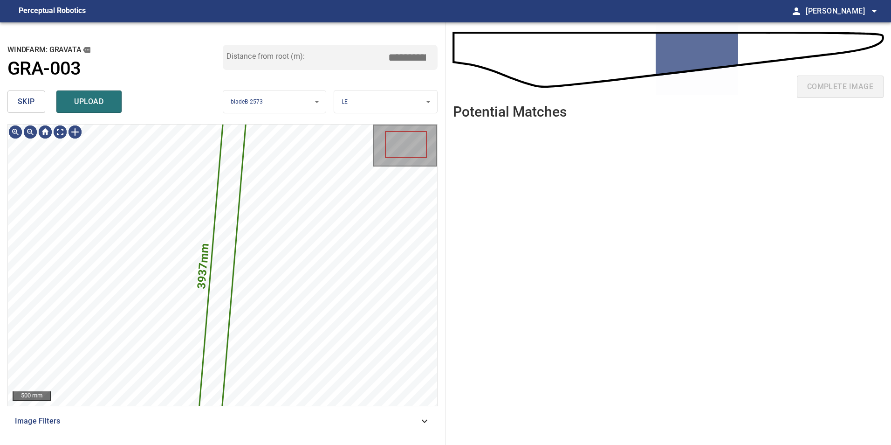
click at [39, 104] on button "skip" at bounding box center [26, 101] width 38 height 22
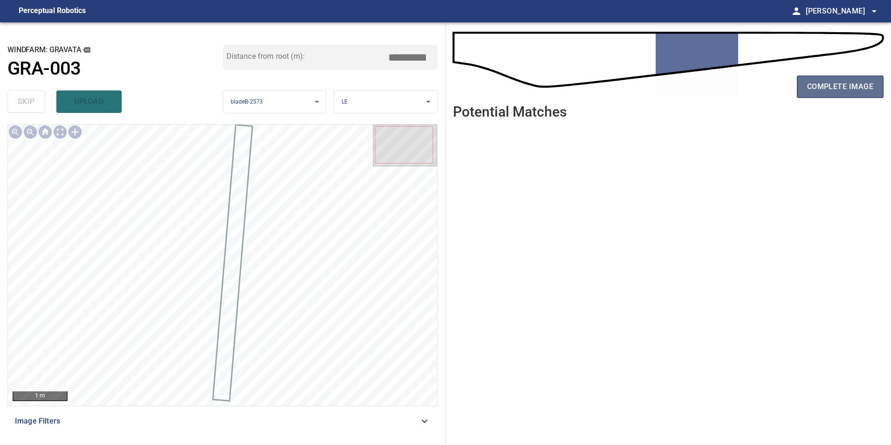
click at [844, 84] on span "complete image" at bounding box center [840, 86] width 66 height 13
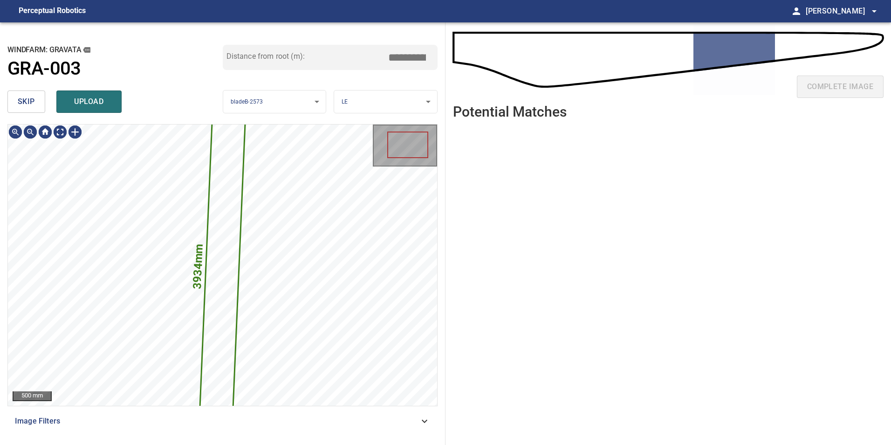
click at [31, 105] on span "skip" at bounding box center [26, 101] width 17 height 13
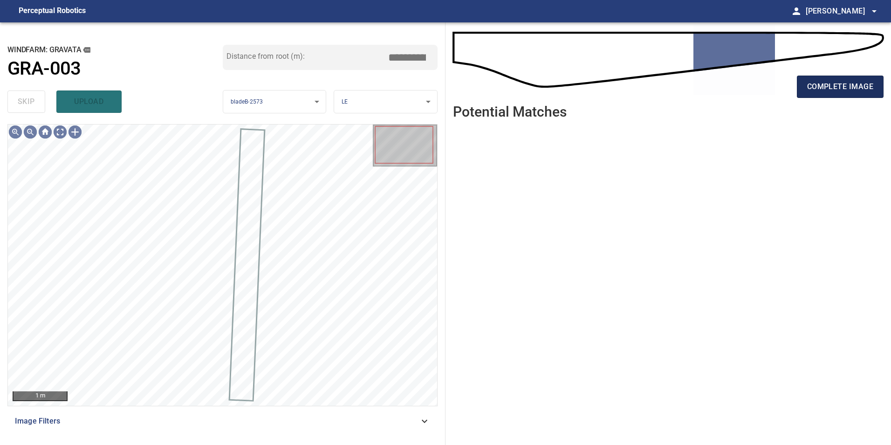
click at [830, 87] on span "complete image" at bounding box center [840, 86] width 66 height 13
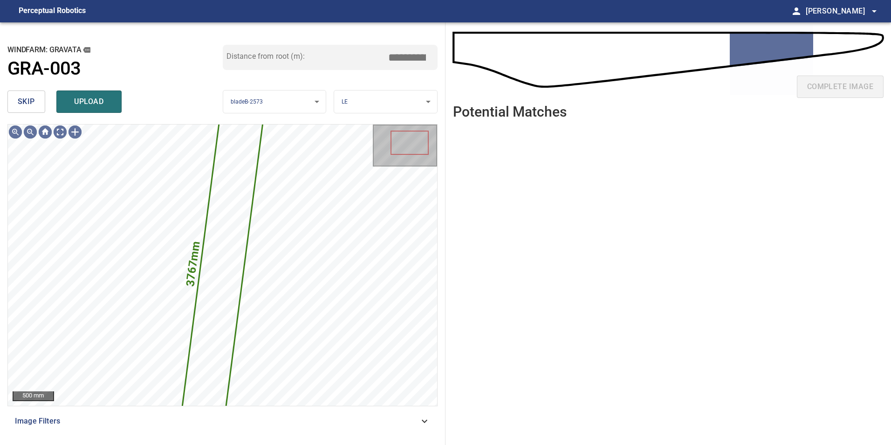
click at [23, 102] on span "skip" at bounding box center [26, 101] width 17 height 13
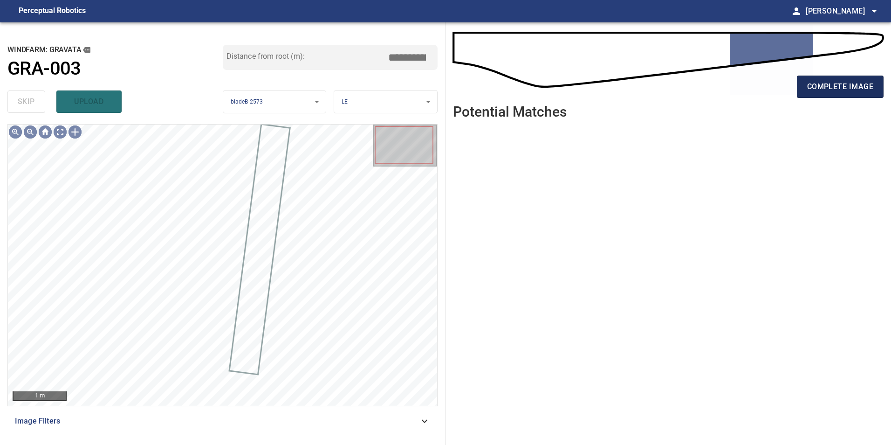
click at [866, 83] on span "complete image" at bounding box center [840, 86] width 66 height 13
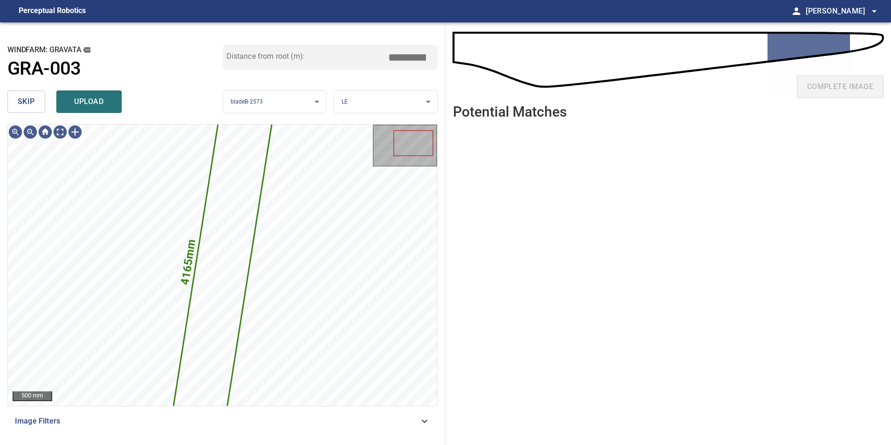
click at [28, 97] on span "skip" at bounding box center [26, 101] width 17 height 13
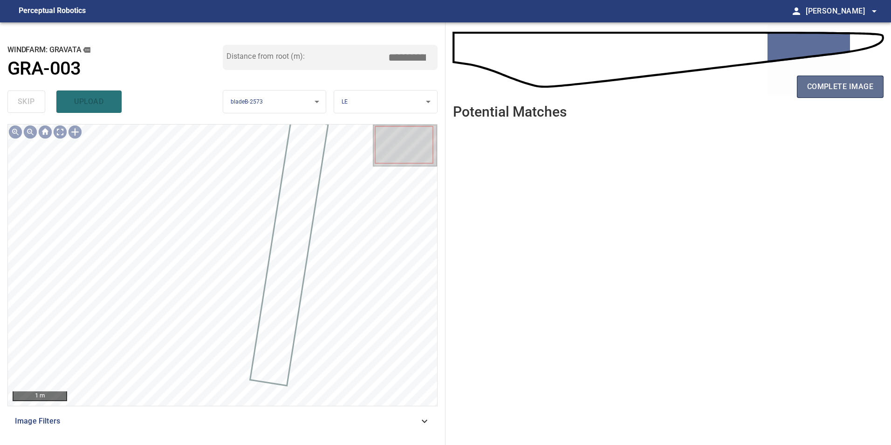
click at [807, 81] on button "complete image" at bounding box center [840, 87] width 87 height 22
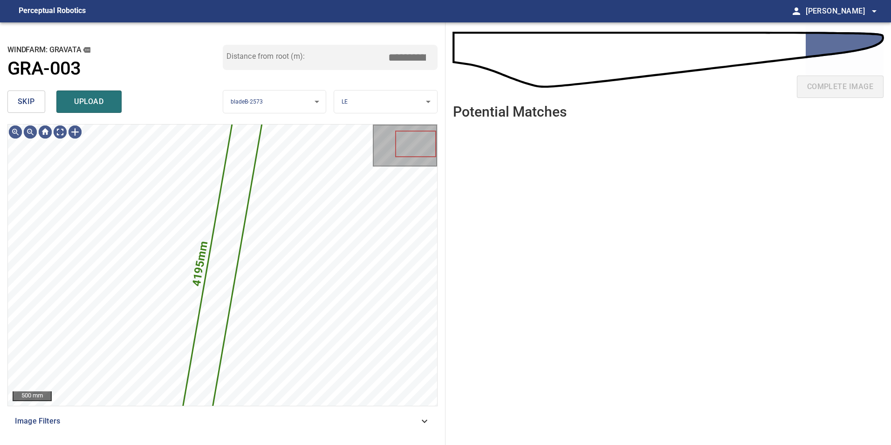
click at [18, 95] on button "skip" at bounding box center [26, 101] width 38 height 22
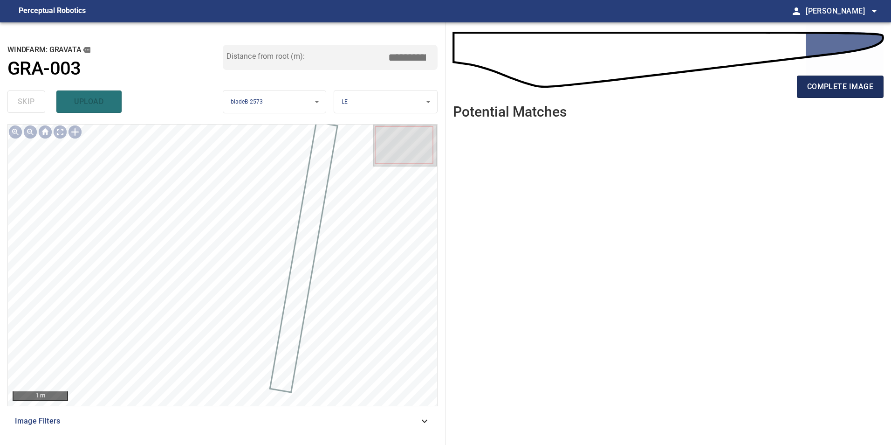
click at [837, 92] on span "complete image" at bounding box center [840, 86] width 66 height 13
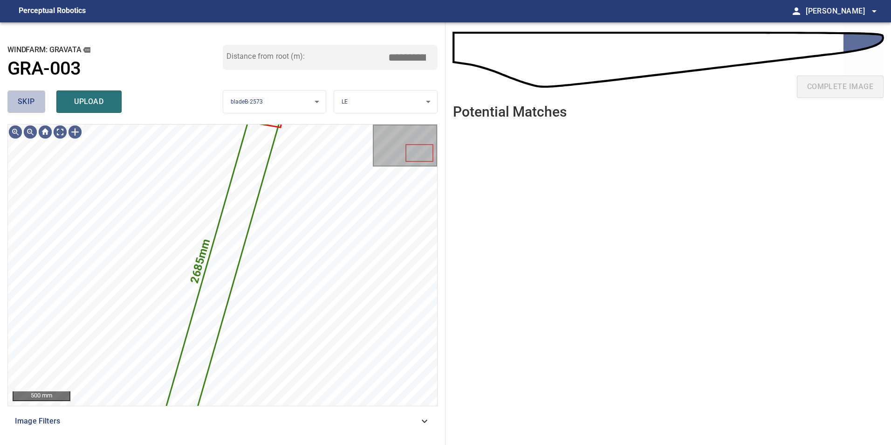
click at [24, 100] on span "skip" at bounding box center [26, 101] width 17 height 13
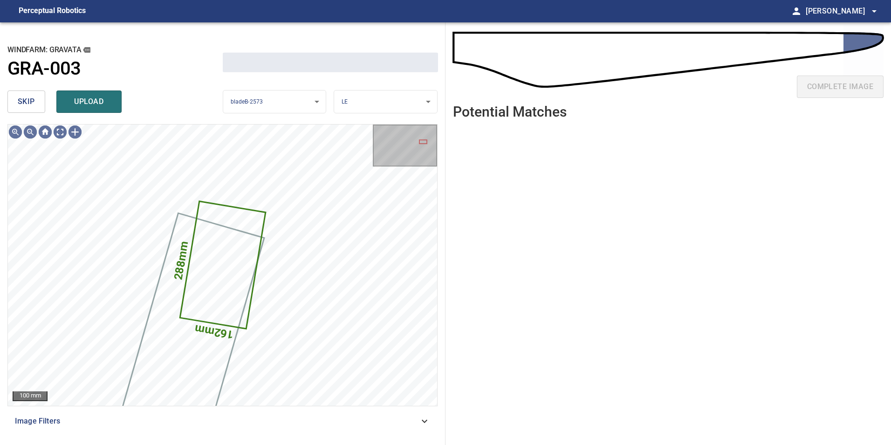
click at [31, 101] on span "skip" at bounding box center [26, 101] width 17 height 13
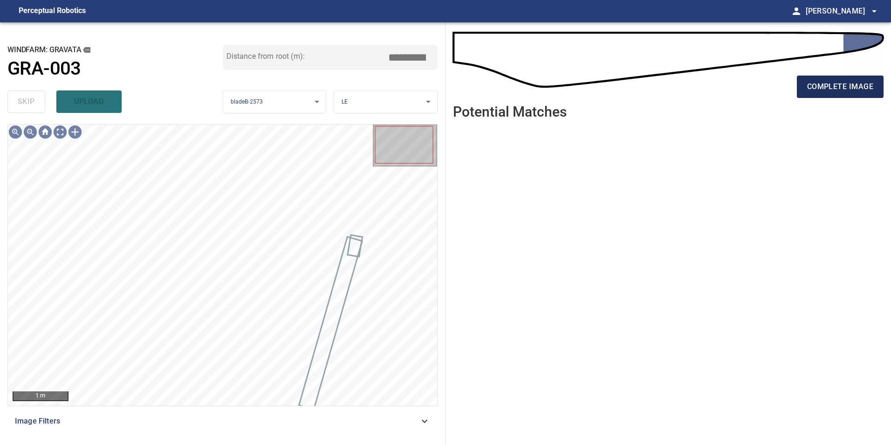
click at [845, 89] on span "complete image" at bounding box center [840, 86] width 66 height 13
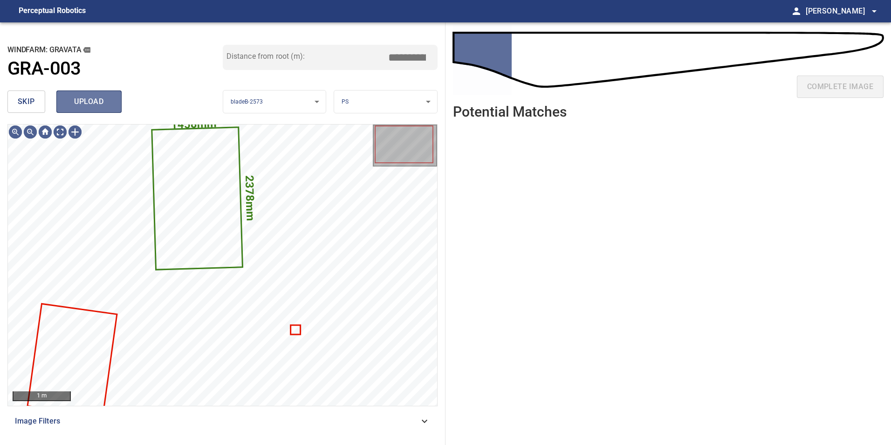
click at [71, 105] on span "upload" at bounding box center [89, 101] width 45 height 13
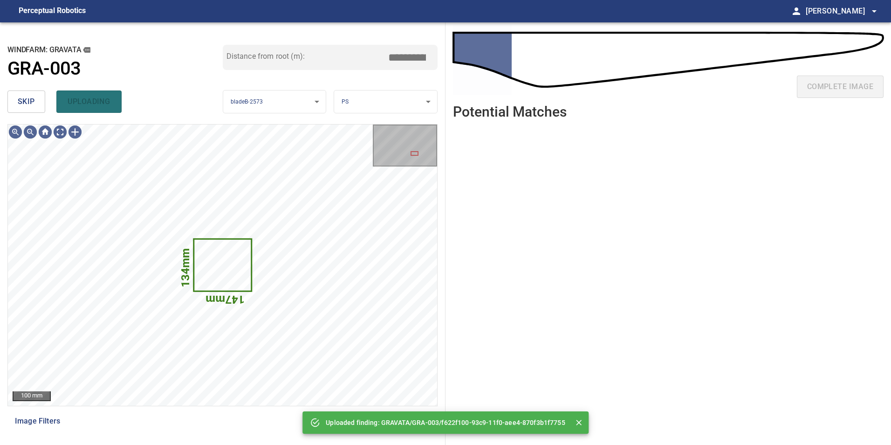
click at [31, 100] on span "skip" at bounding box center [26, 101] width 17 height 13
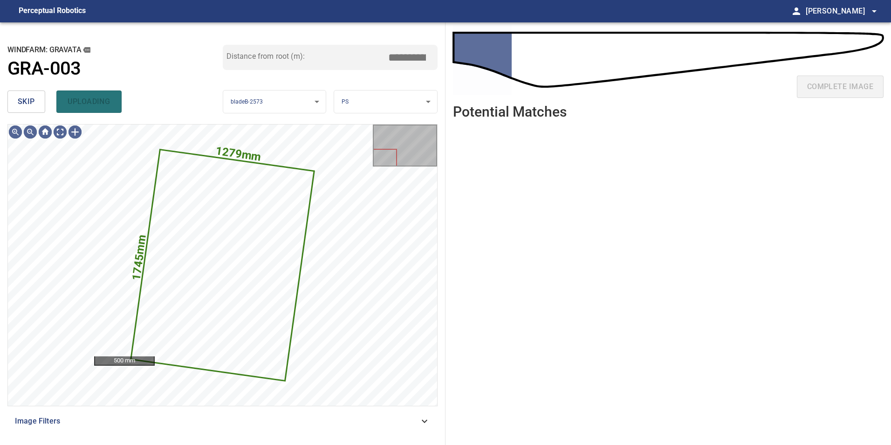
click at [31, 100] on span "skip" at bounding box center [26, 101] width 17 height 13
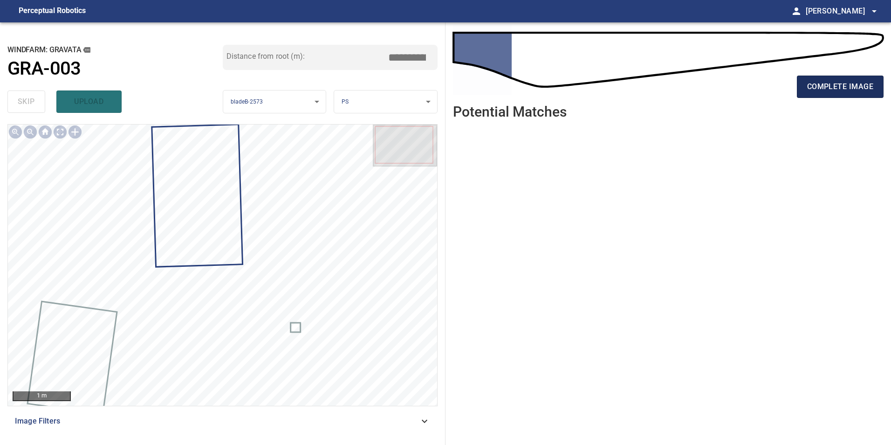
click at [847, 83] on span "complete image" at bounding box center [840, 86] width 66 height 13
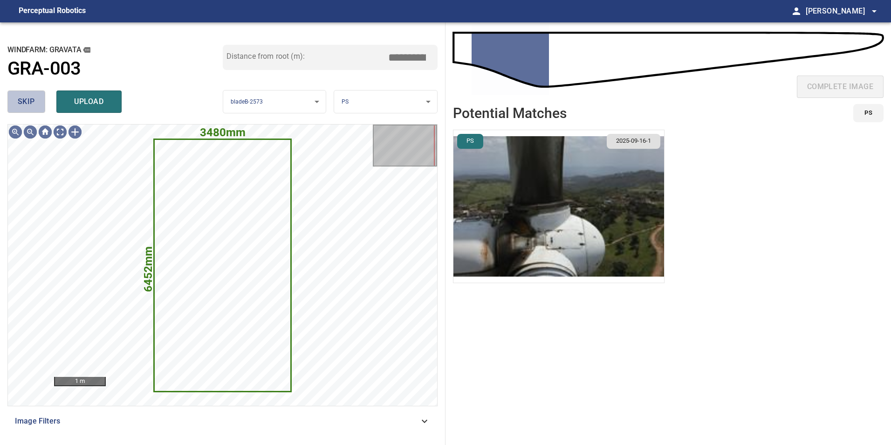
click at [39, 98] on button "skip" at bounding box center [26, 101] width 38 height 22
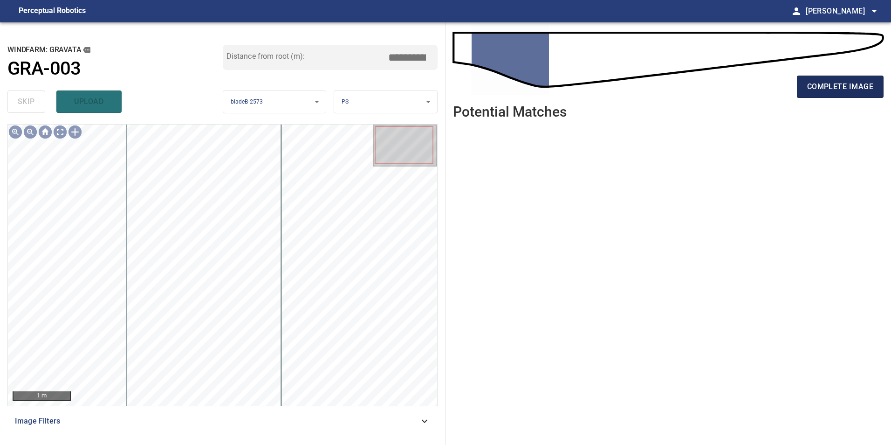
click at [859, 79] on button "complete image" at bounding box center [840, 87] width 87 height 22
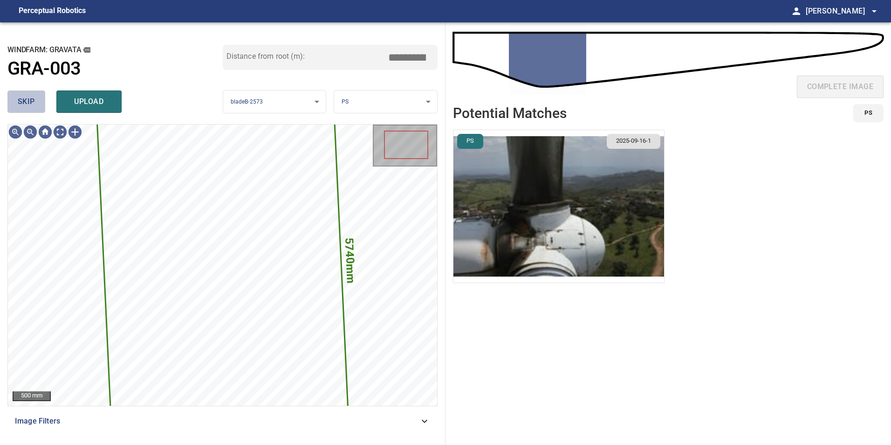
click at [28, 103] on span "skip" at bounding box center [26, 101] width 17 height 13
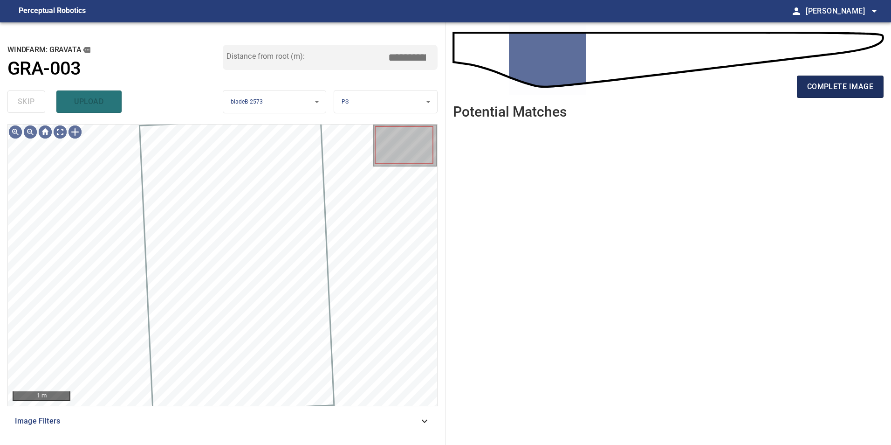
click at [878, 90] on button "complete image" at bounding box center [840, 87] width 87 height 22
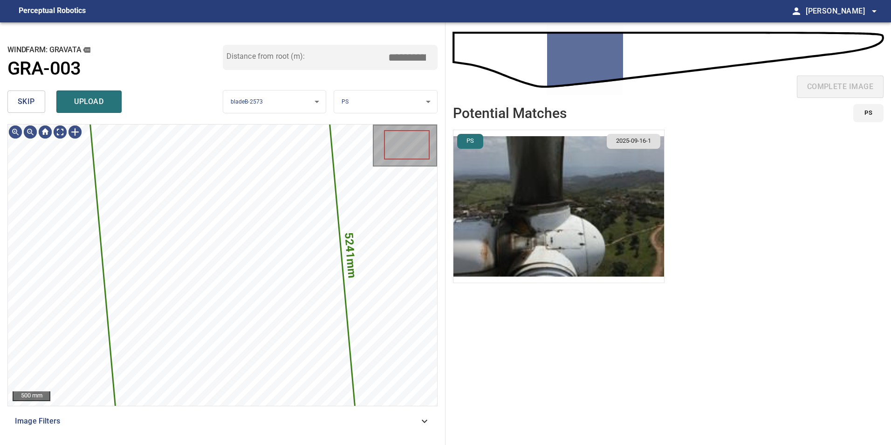
click at [20, 97] on span "skip" at bounding box center [26, 101] width 17 height 13
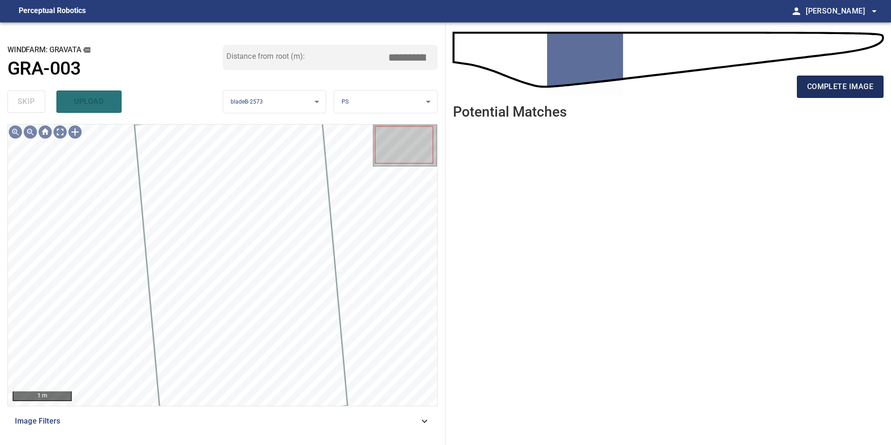
click at [846, 91] on span "complete image" at bounding box center [840, 86] width 66 height 13
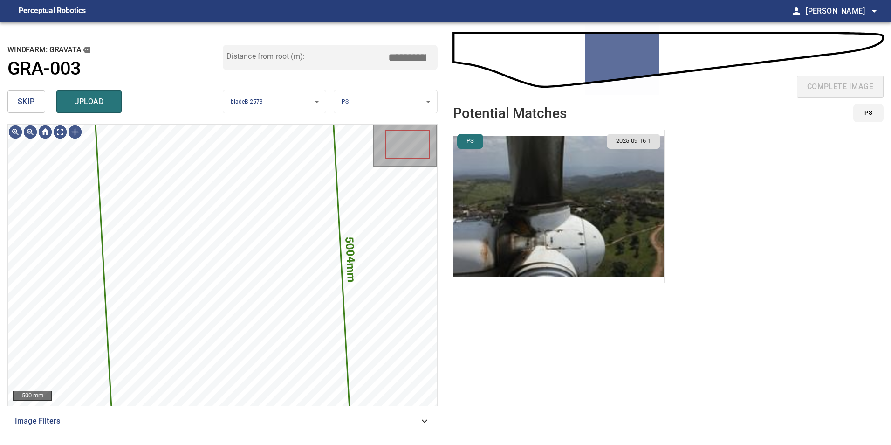
click at [22, 103] on span "skip" at bounding box center [26, 101] width 17 height 13
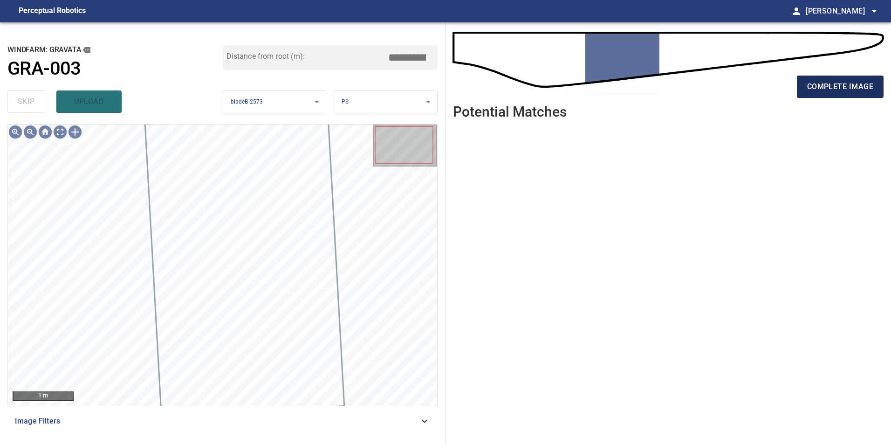
click at [832, 85] on span "complete image" at bounding box center [840, 86] width 66 height 13
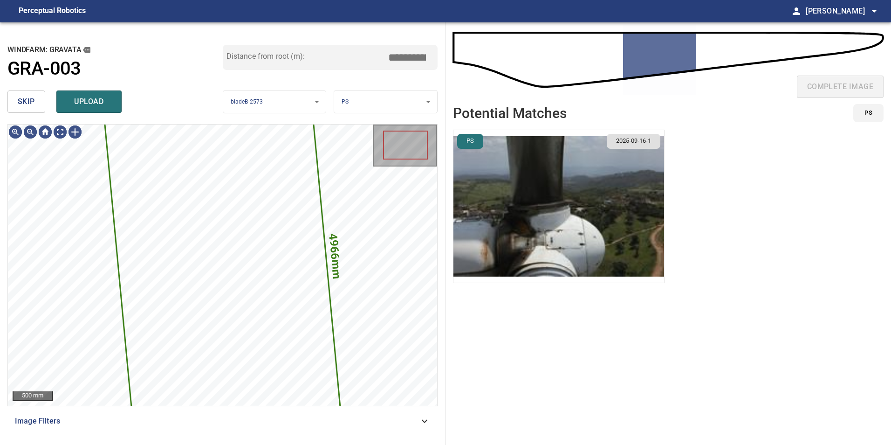
click at [38, 107] on button "skip" at bounding box center [26, 101] width 38 height 22
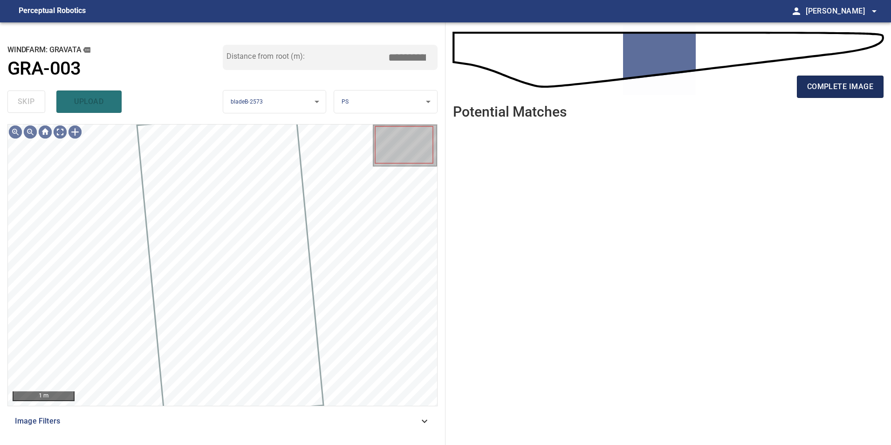
click at [875, 92] on button "complete image" at bounding box center [840, 87] width 87 height 22
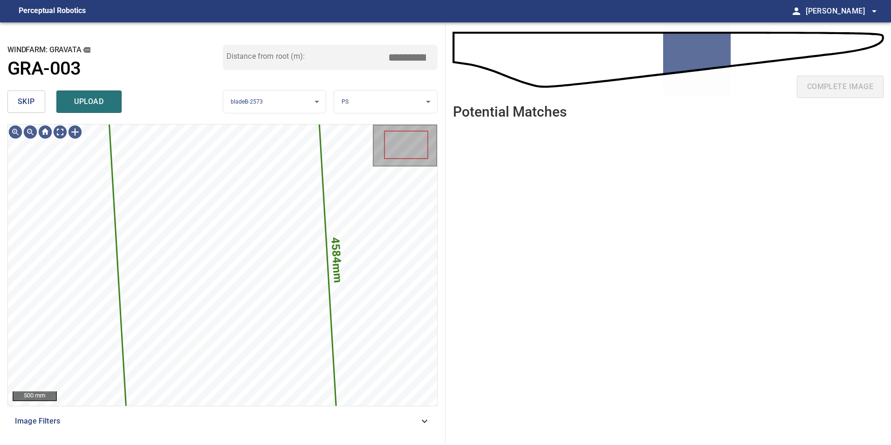
click at [25, 105] on span "skip" at bounding box center [26, 101] width 17 height 13
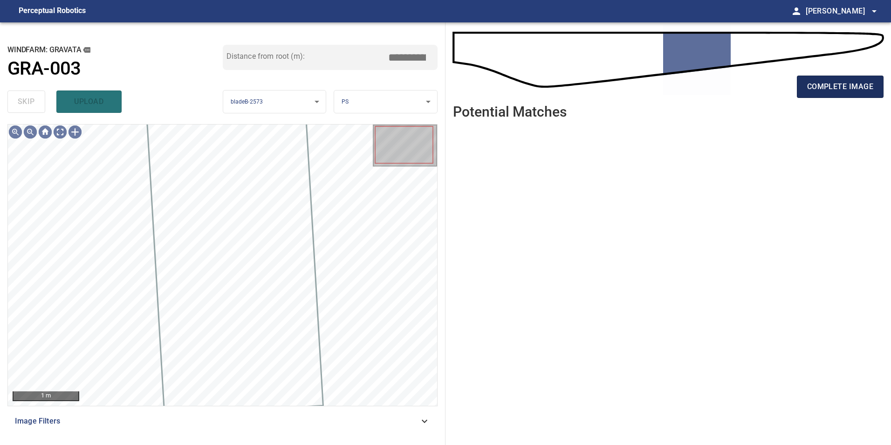
click at [857, 83] on span "complete image" at bounding box center [840, 86] width 66 height 13
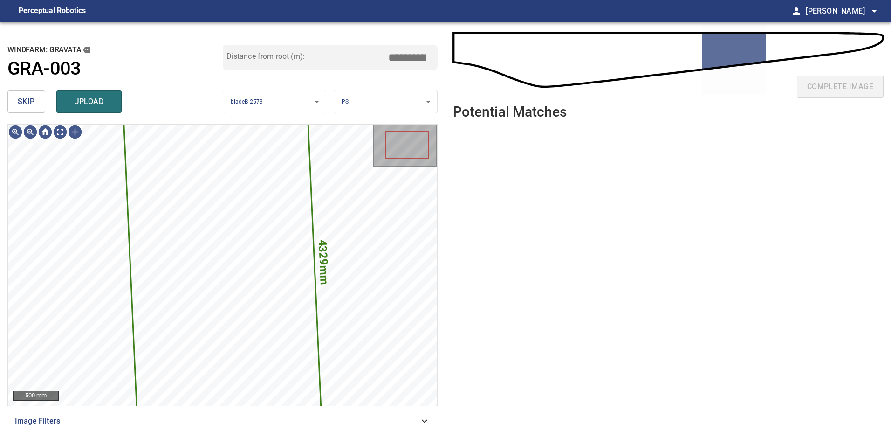
click at [25, 106] on span "skip" at bounding box center [26, 101] width 17 height 13
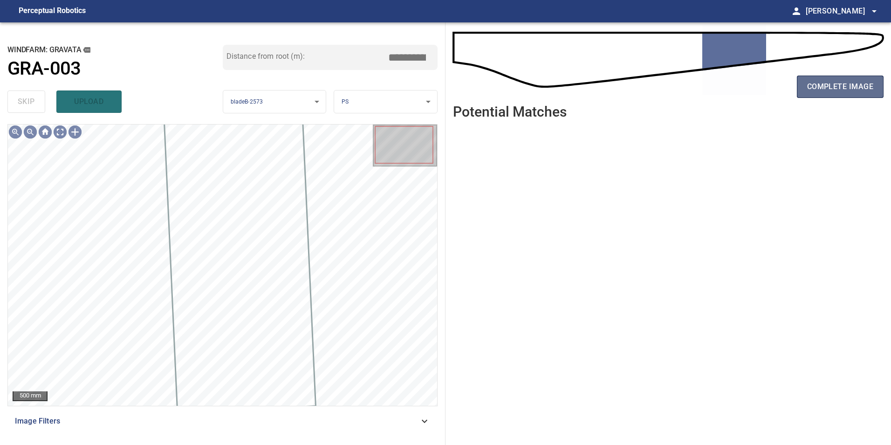
click at [837, 89] on span "complete image" at bounding box center [840, 86] width 66 height 13
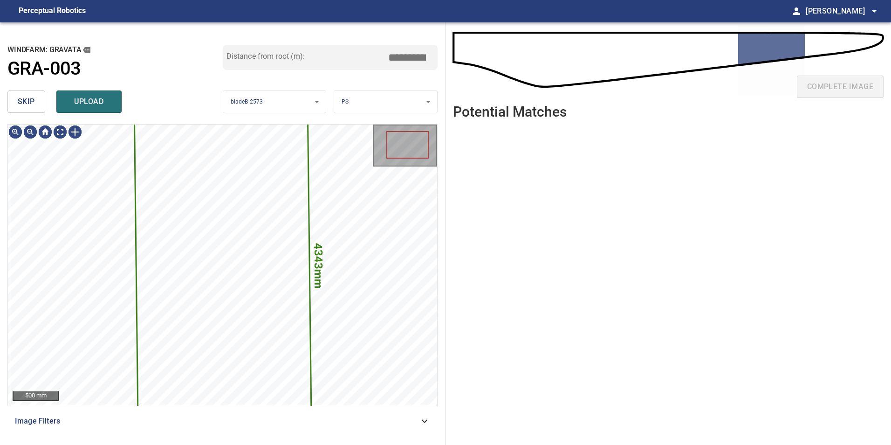
click at [13, 102] on button "skip" at bounding box center [26, 101] width 38 height 22
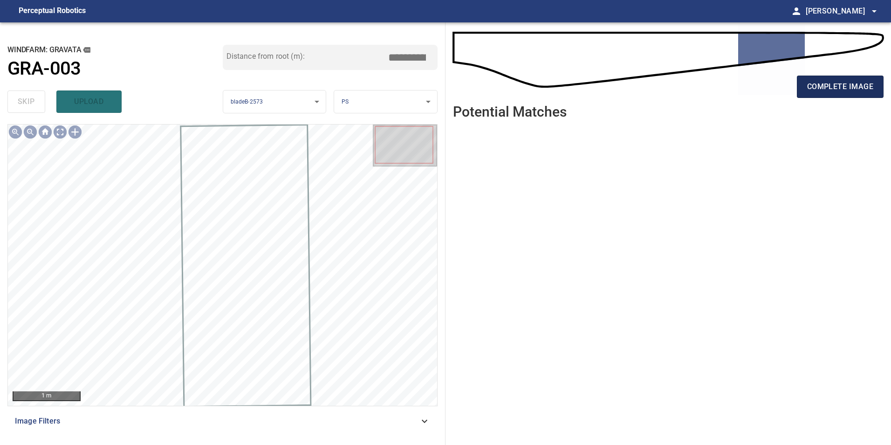
click at [847, 85] on span "complete image" at bounding box center [840, 86] width 66 height 13
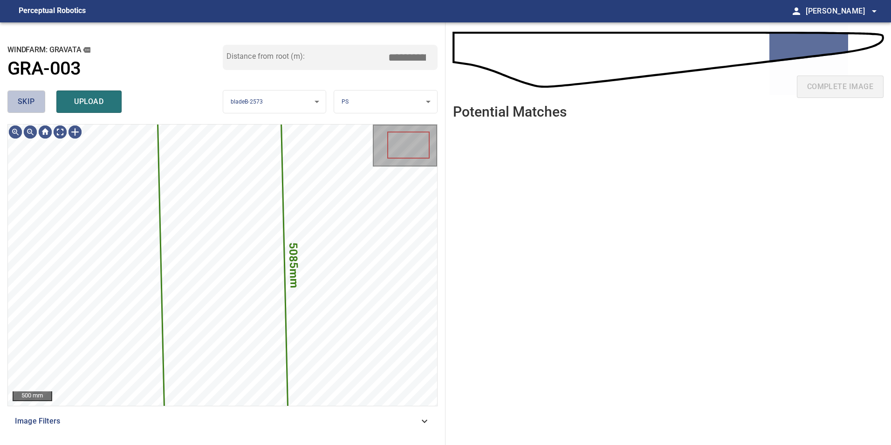
click at [30, 100] on span "skip" at bounding box center [26, 101] width 17 height 13
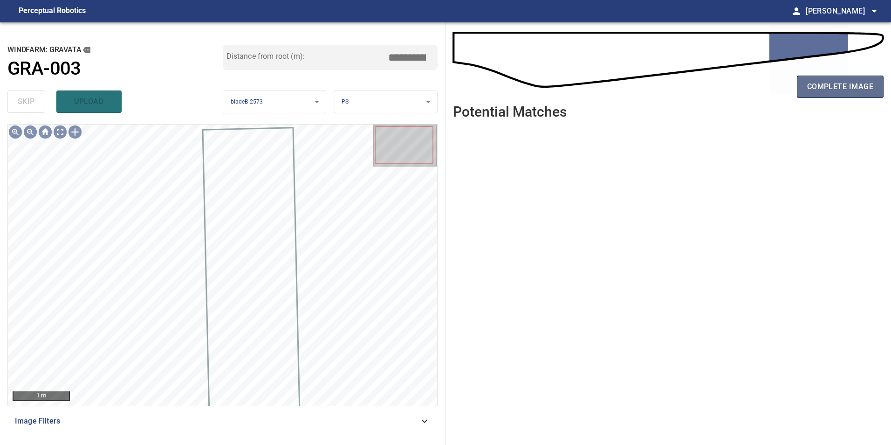
click at [824, 92] on span "complete image" at bounding box center [840, 86] width 66 height 13
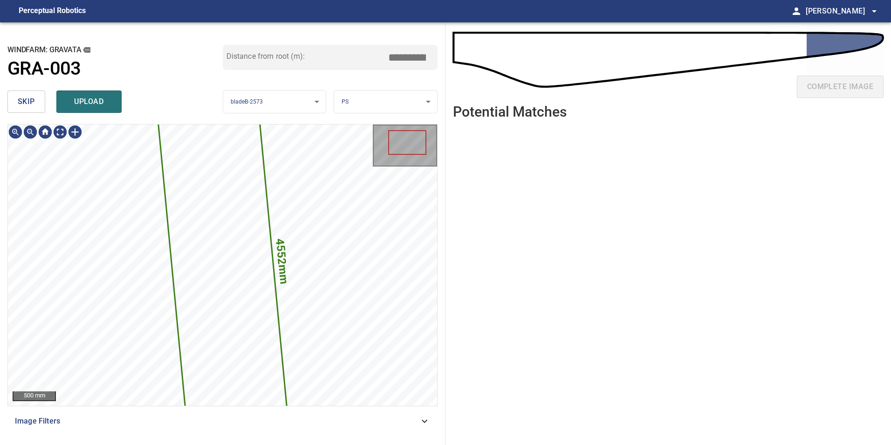
click at [16, 108] on button "skip" at bounding box center [26, 101] width 38 height 22
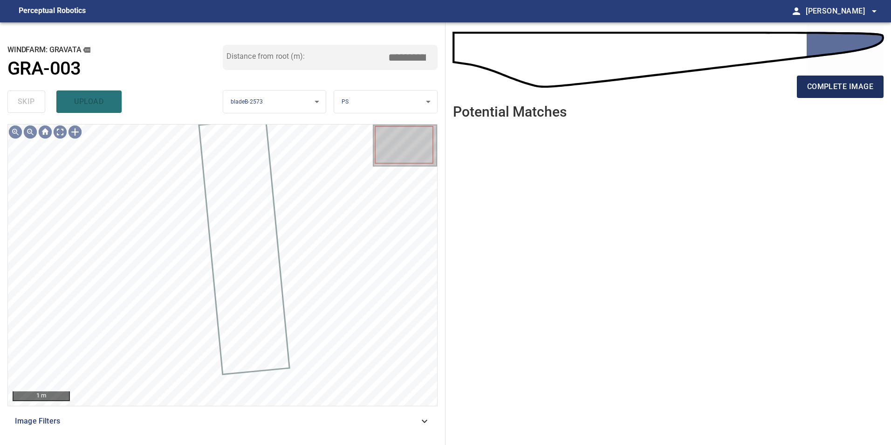
click at [883, 78] on button "complete image" at bounding box center [840, 87] width 87 height 22
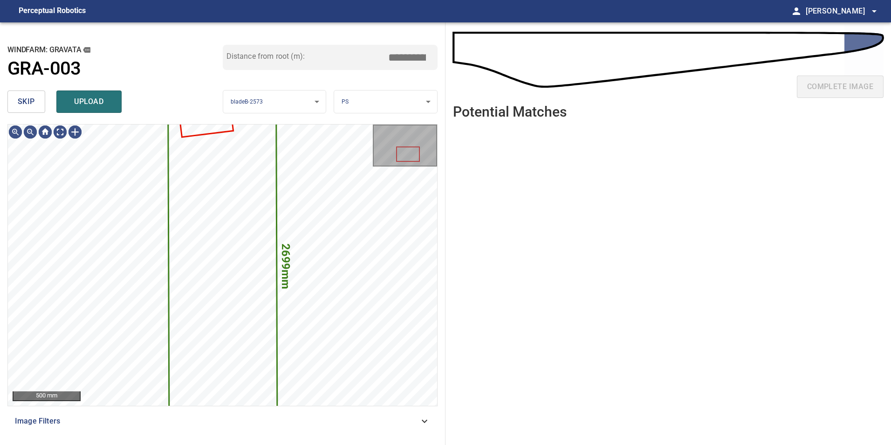
click at [38, 98] on button "skip" at bounding box center [26, 101] width 38 height 22
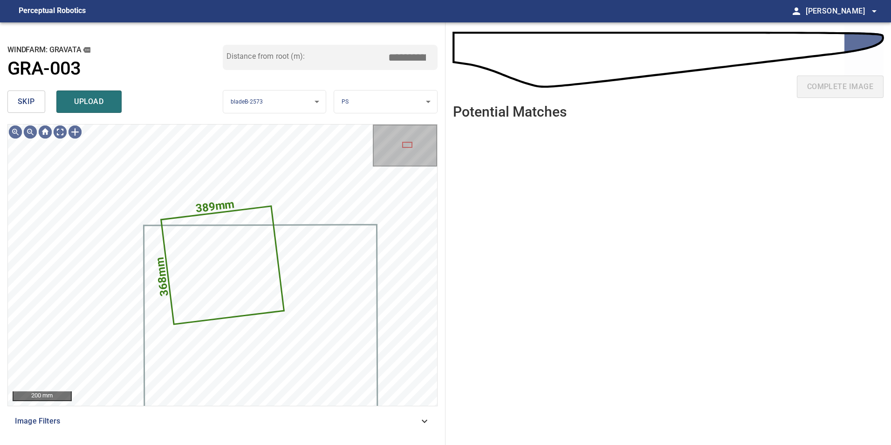
click at [38, 104] on button "skip" at bounding box center [26, 101] width 38 height 22
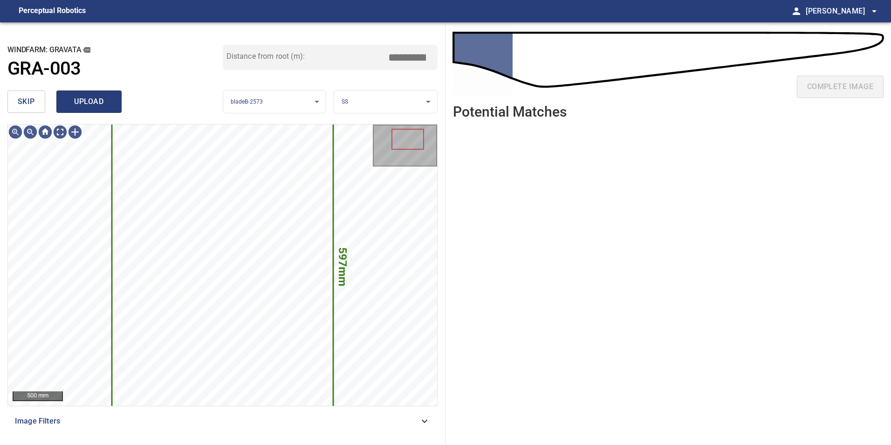
click at [77, 103] on span "upload" at bounding box center [89, 101] width 45 height 13
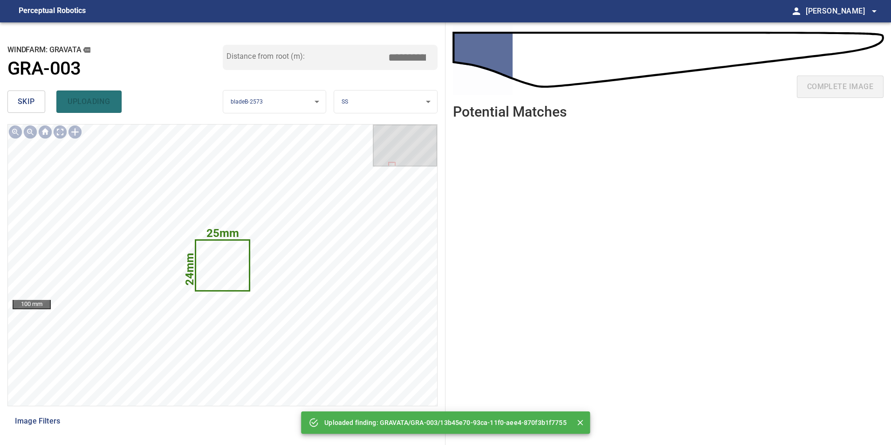
click at [33, 105] on span "skip" at bounding box center [26, 101] width 17 height 13
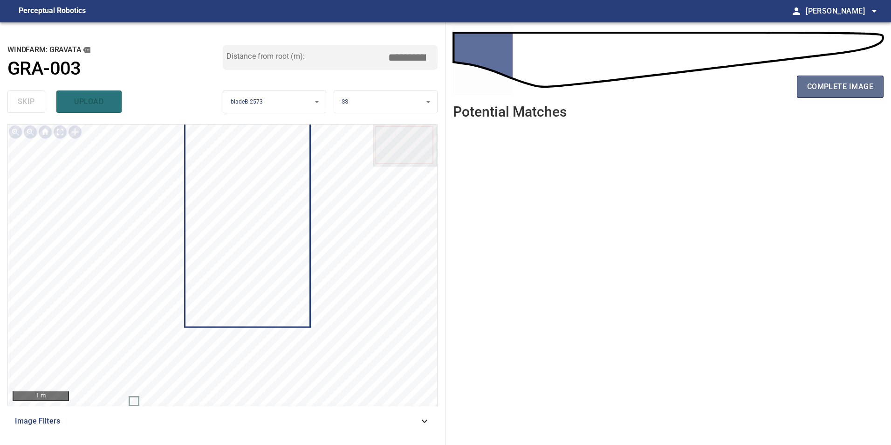
click at [838, 86] on span "complete image" at bounding box center [840, 86] width 66 height 13
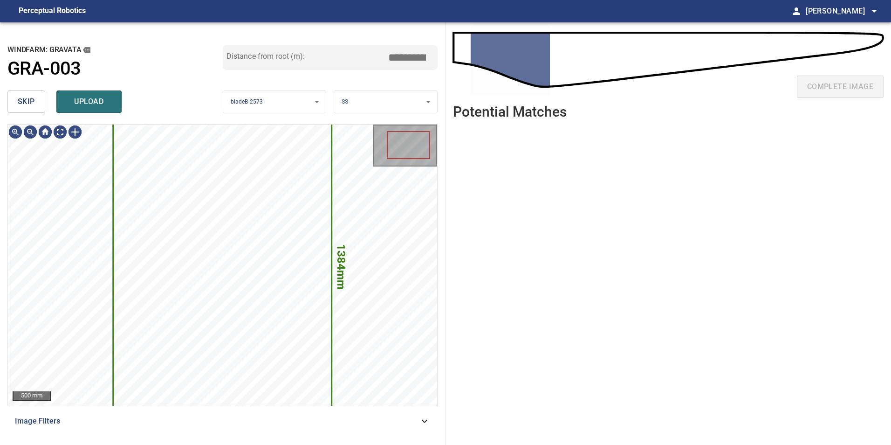
click at [14, 101] on button "skip" at bounding box center [26, 101] width 38 height 22
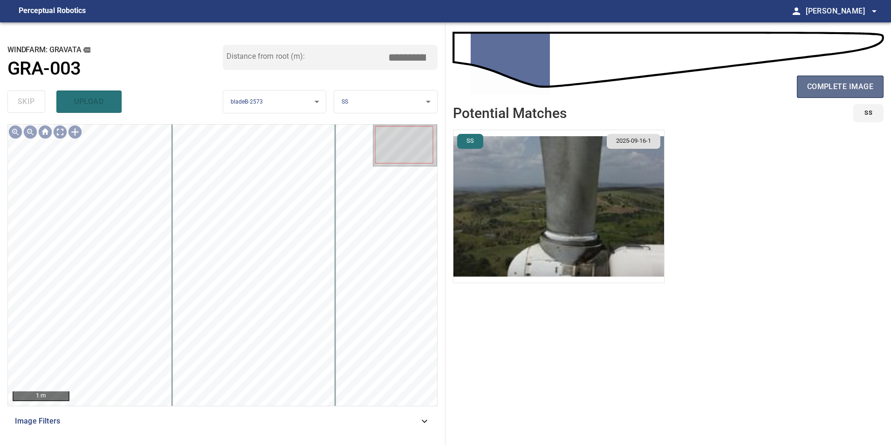
click at [834, 92] on span "complete image" at bounding box center [840, 86] width 66 height 13
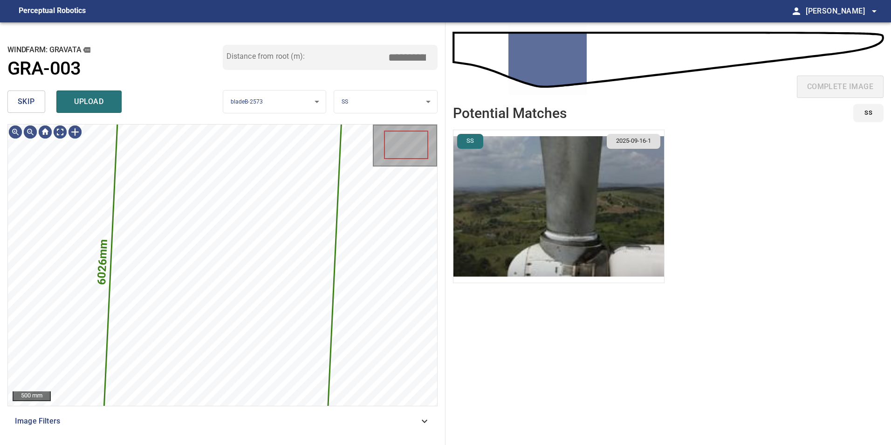
click at [32, 99] on span "skip" at bounding box center [26, 101] width 17 height 13
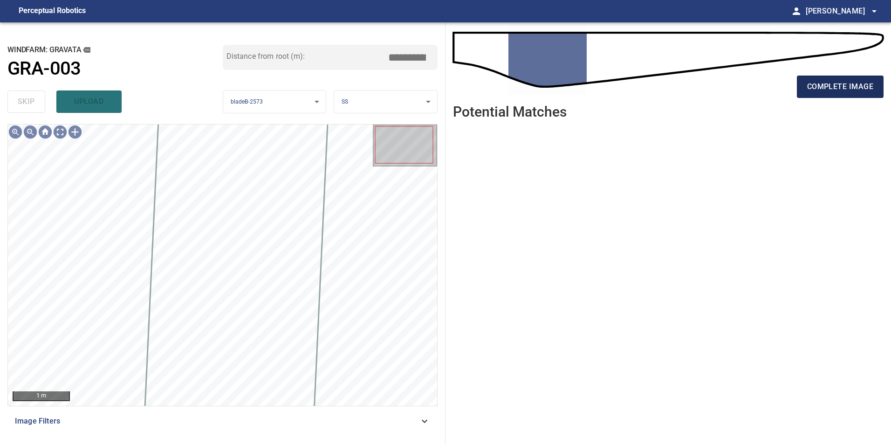
click at [848, 92] on span "complete image" at bounding box center [840, 86] width 66 height 13
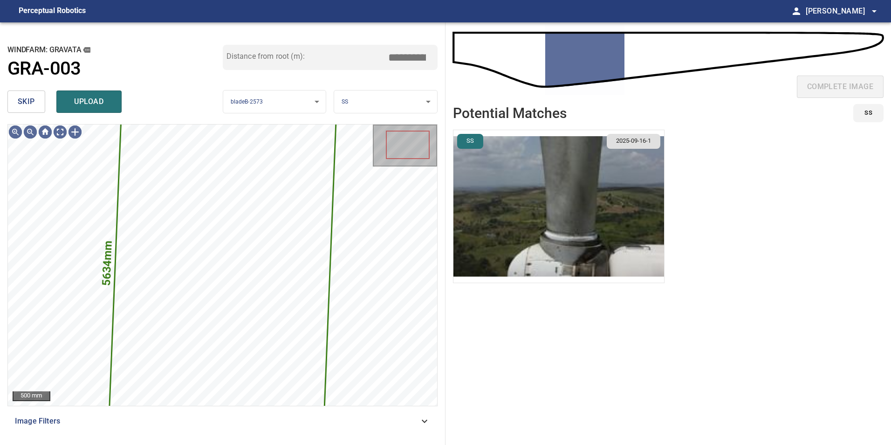
click at [28, 97] on span "skip" at bounding box center [26, 101] width 17 height 13
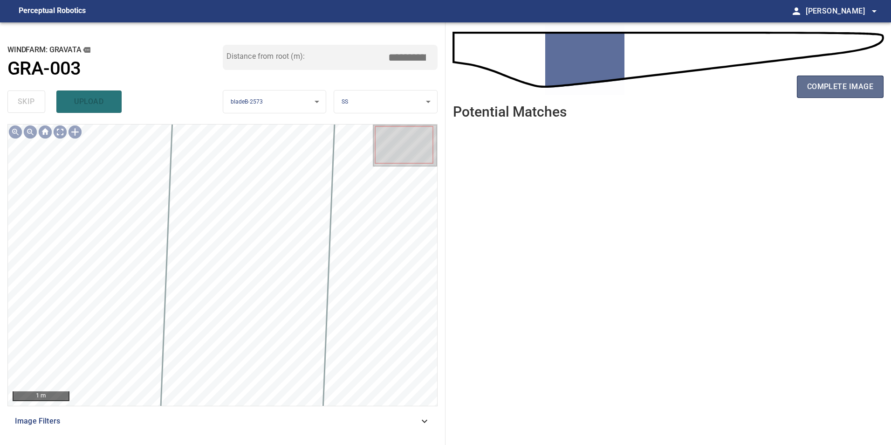
click at [851, 90] on span "complete image" at bounding box center [840, 86] width 66 height 13
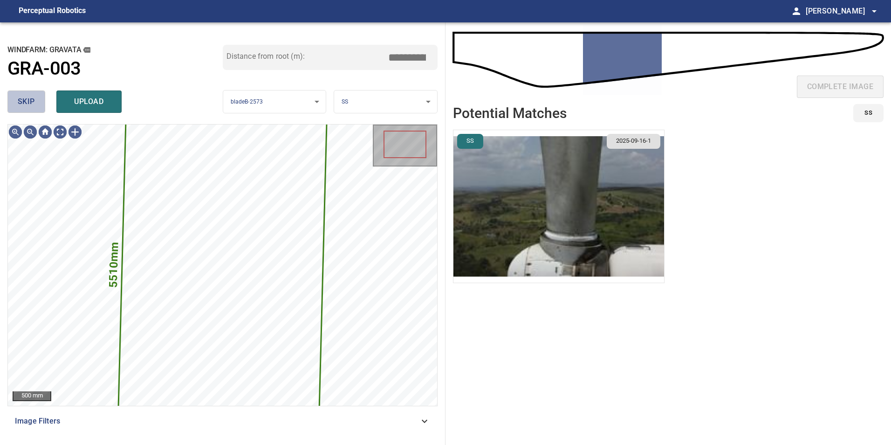
click at [29, 105] on span "skip" at bounding box center [26, 101] width 17 height 13
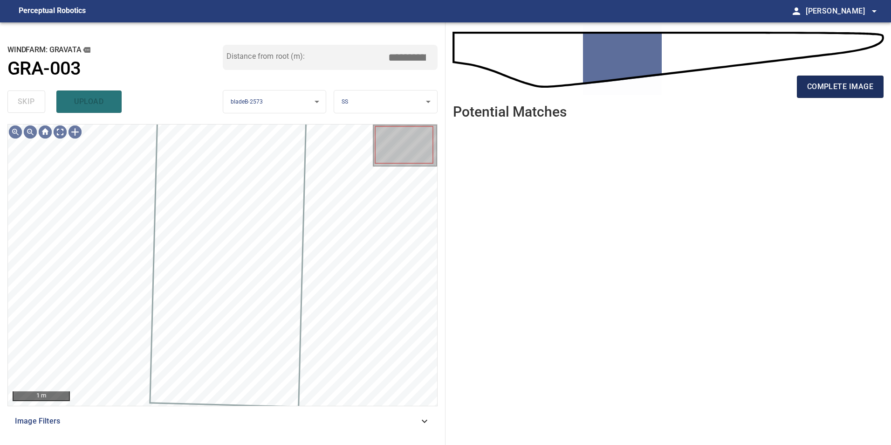
click at [840, 84] on span "complete image" at bounding box center [840, 86] width 66 height 13
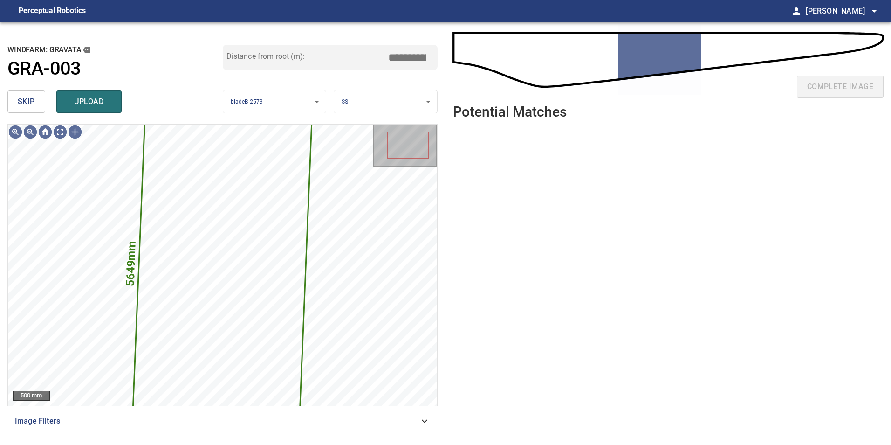
click at [28, 107] on span "skip" at bounding box center [26, 101] width 17 height 13
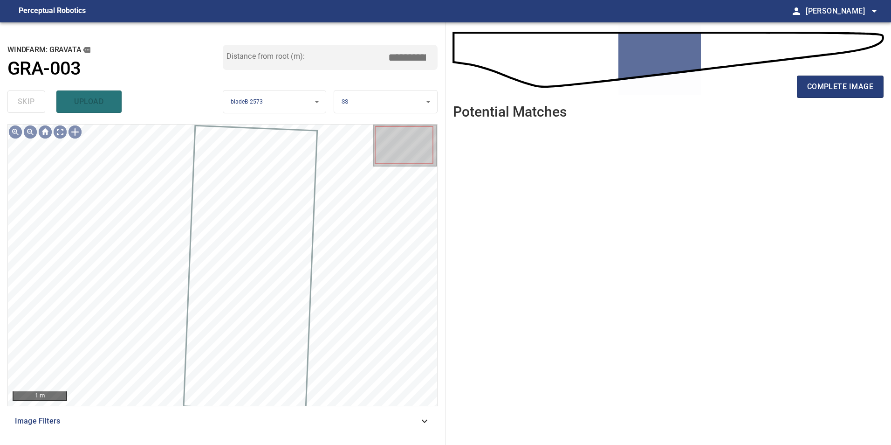
click at [865, 74] on div "complete image" at bounding box center [668, 90] width 431 height 37
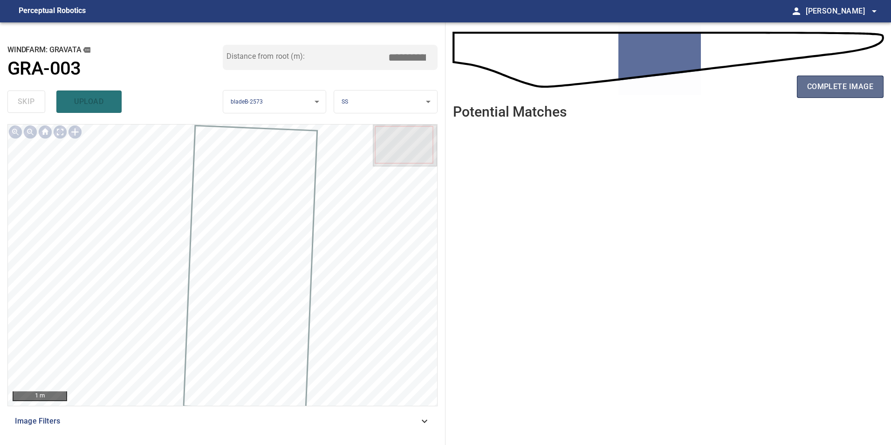
click at [864, 82] on span "complete image" at bounding box center [840, 86] width 66 height 13
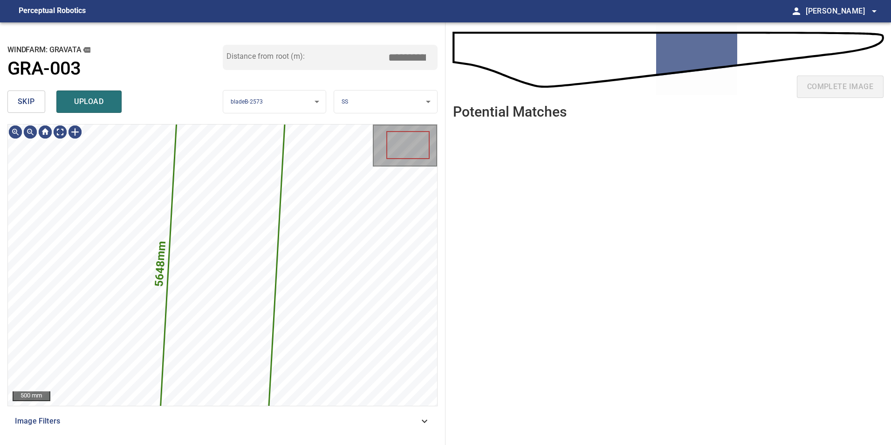
click at [23, 103] on span "skip" at bounding box center [26, 101] width 17 height 13
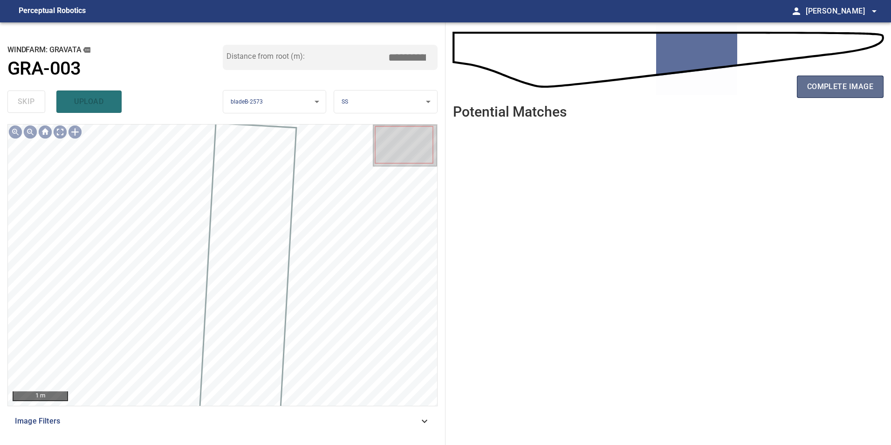
click at [847, 87] on span "complete image" at bounding box center [840, 86] width 66 height 13
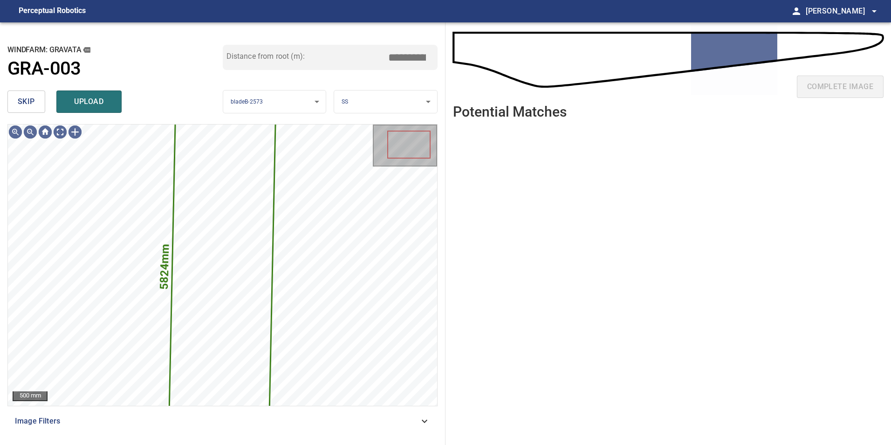
click at [47, 109] on div "skip upload" at bounding box center [114, 102] width 215 height 30
click at [40, 105] on button "skip" at bounding box center [26, 101] width 38 height 22
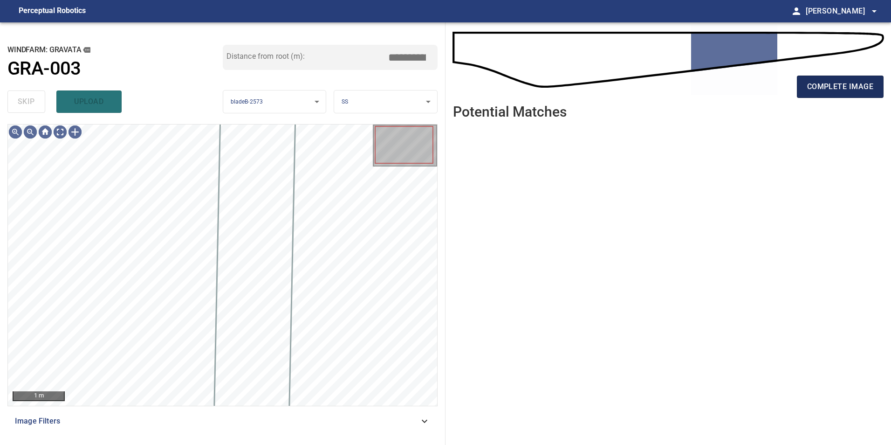
click at [858, 76] on button "complete image" at bounding box center [840, 87] width 87 height 22
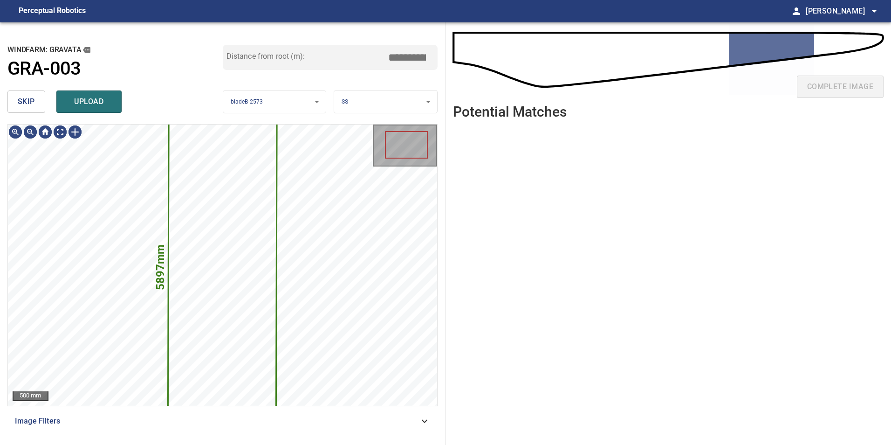
click at [37, 97] on button "skip" at bounding box center [26, 101] width 38 height 22
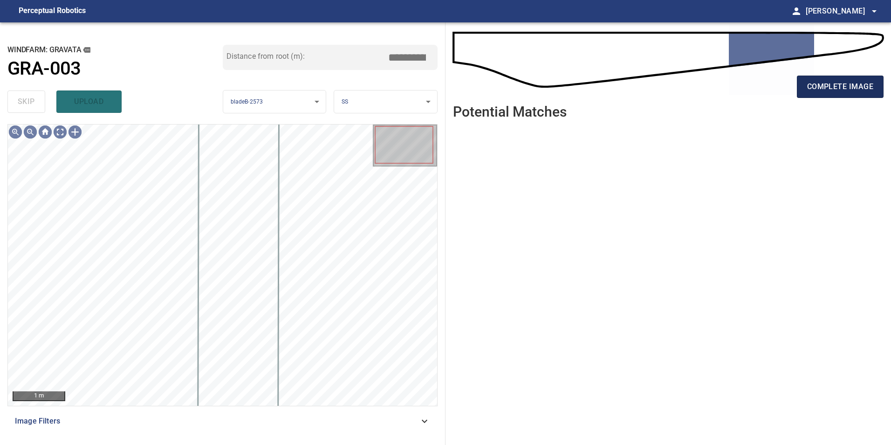
click at [819, 77] on button "complete image" at bounding box center [840, 87] width 87 height 22
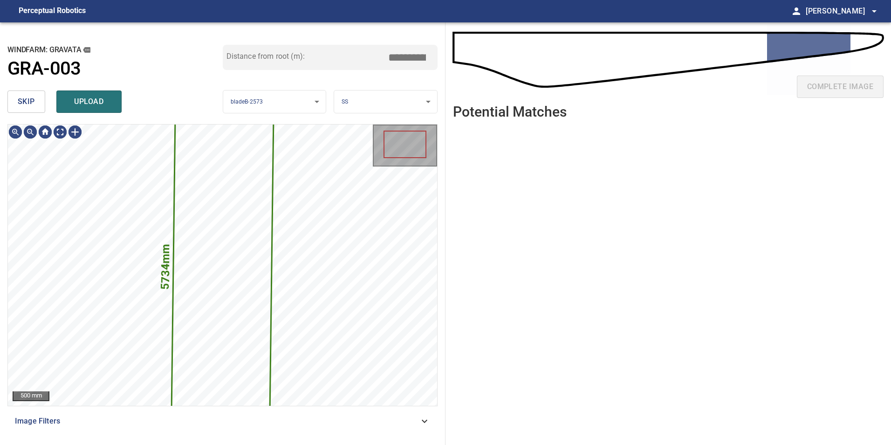
click at [21, 99] on span "skip" at bounding box center [26, 101] width 17 height 13
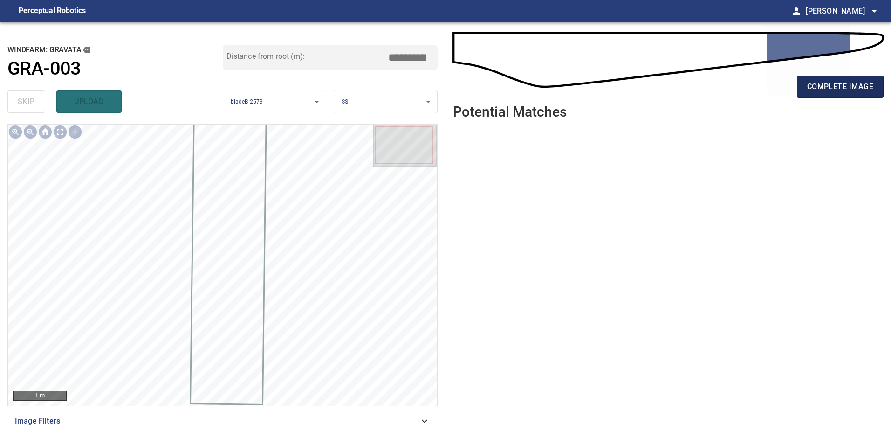
click at [814, 79] on button "complete image" at bounding box center [840, 87] width 87 height 22
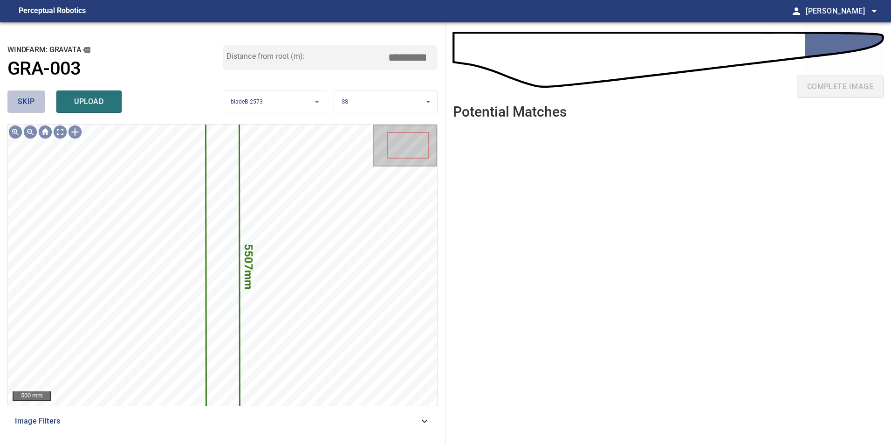
click at [30, 94] on button "skip" at bounding box center [26, 101] width 38 height 22
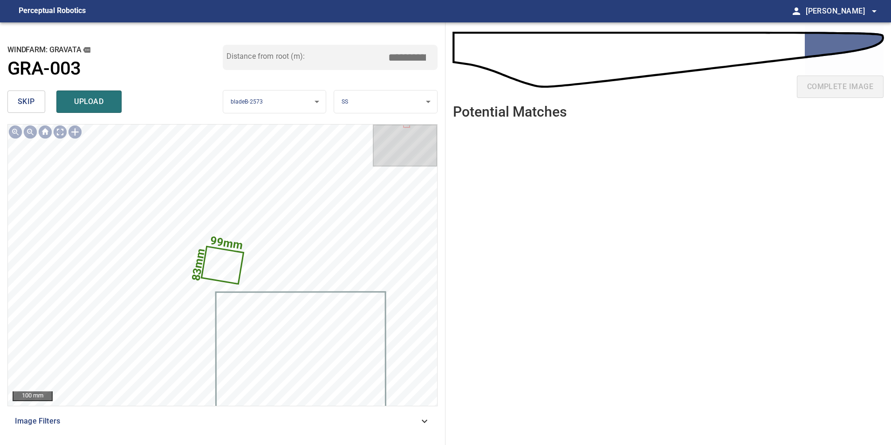
click at [10, 105] on button "skip" at bounding box center [26, 101] width 38 height 22
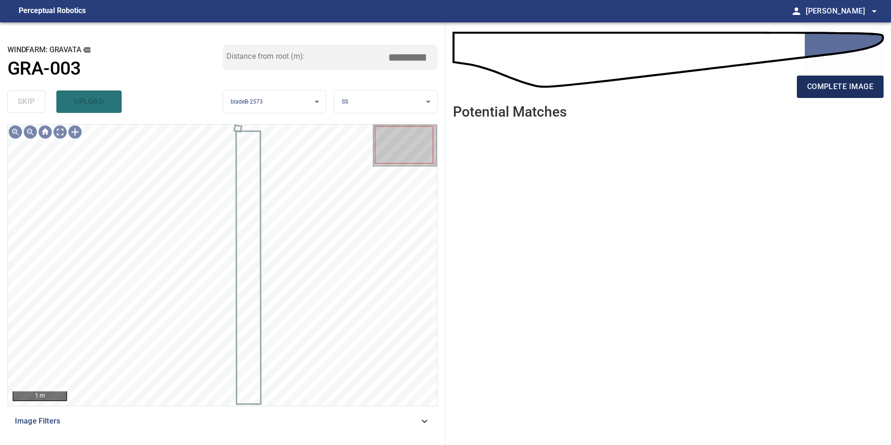
click at [811, 90] on span "complete image" at bounding box center [840, 86] width 66 height 13
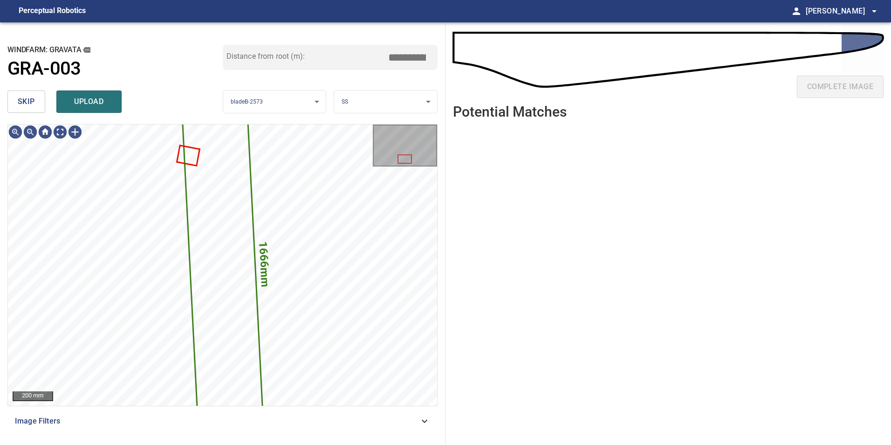
click at [29, 103] on span "skip" at bounding box center [26, 101] width 17 height 13
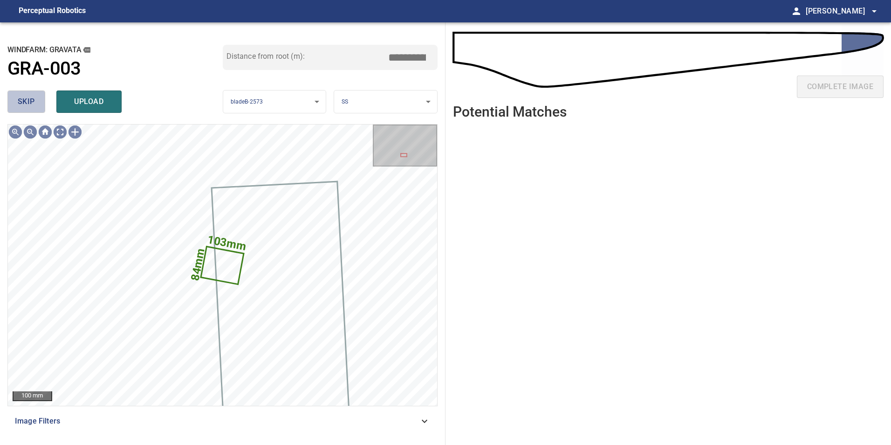
click at [29, 103] on span "skip" at bounding box center [26, 101] width 17 height 13
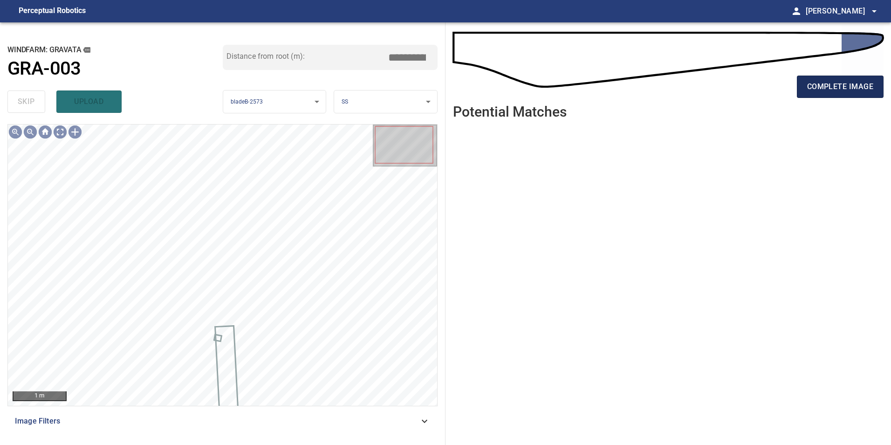
click at [862, 89] on span "complete image" at bounding box center [840, 86] width 66 height 13
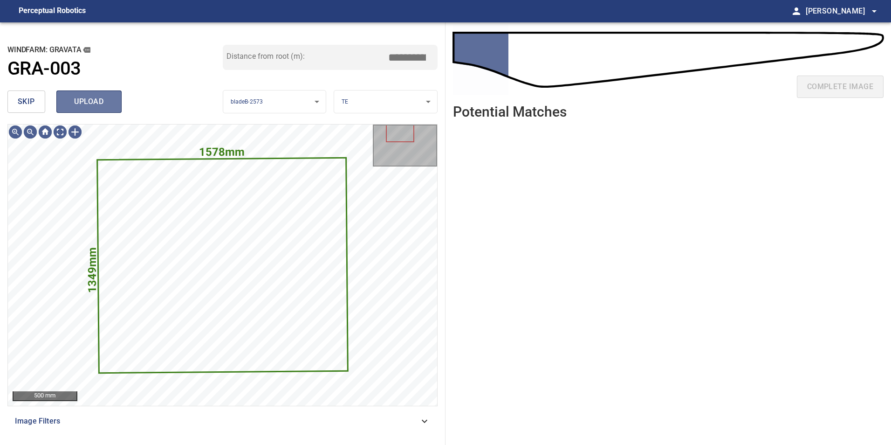
click at [106, 107] on span "upload" at bounding box center [89, 101] width 45 height 13
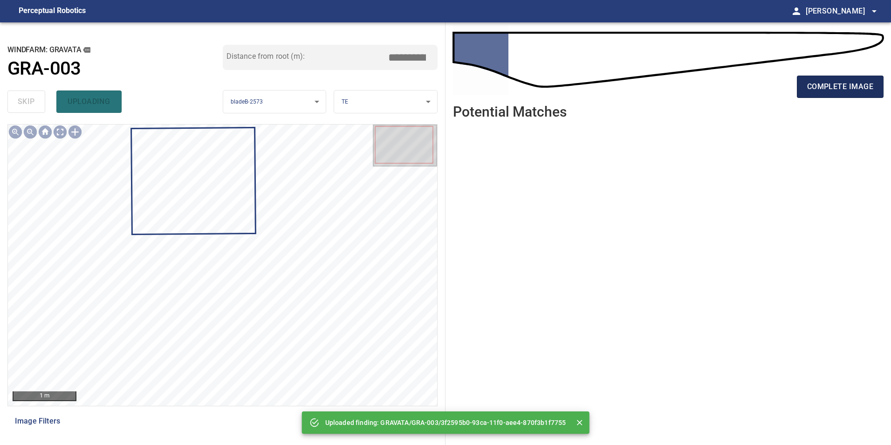
click at [816, 85] on span "complete image" at bounding box center [840, 86] width 66 height 13
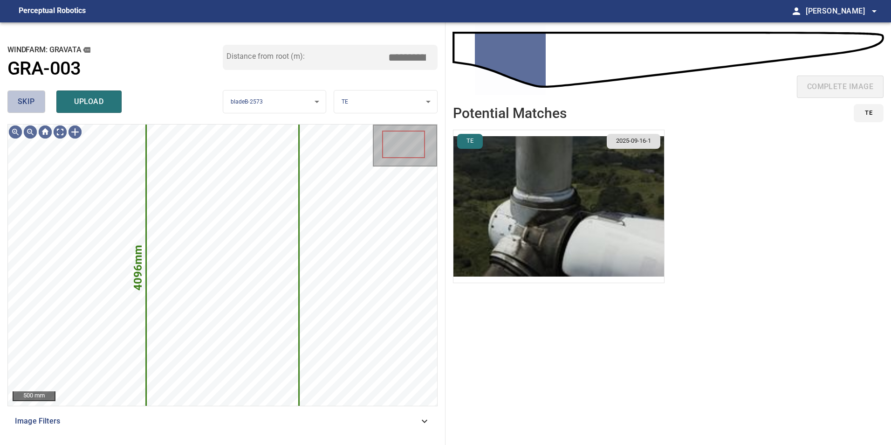
click at [23, 98] on span "skip" at bounding box center [26, 101] width 17 height 13
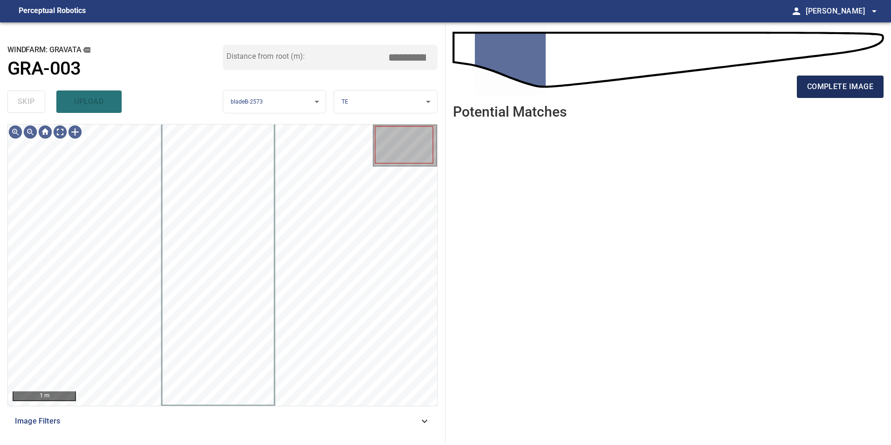
click at [814, 85] on span "complete image" at bounding box center [840, 86] width 66 height 13
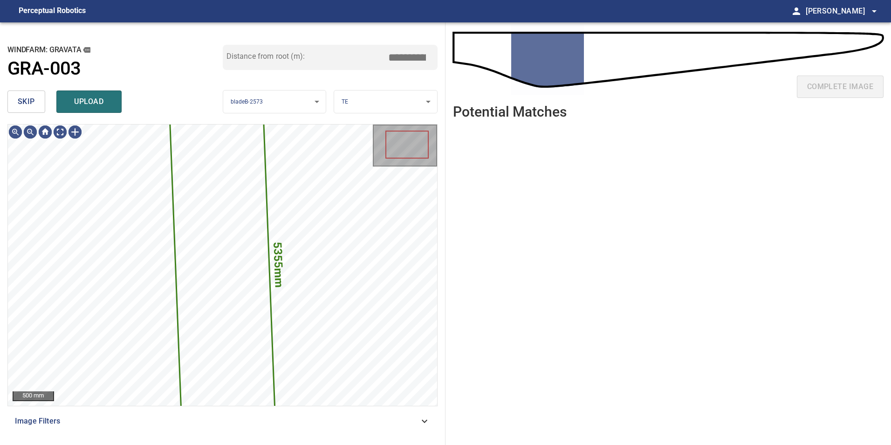
click at [35, 101] on button "skip" at bounding box center [26, 101] width 38 height 22
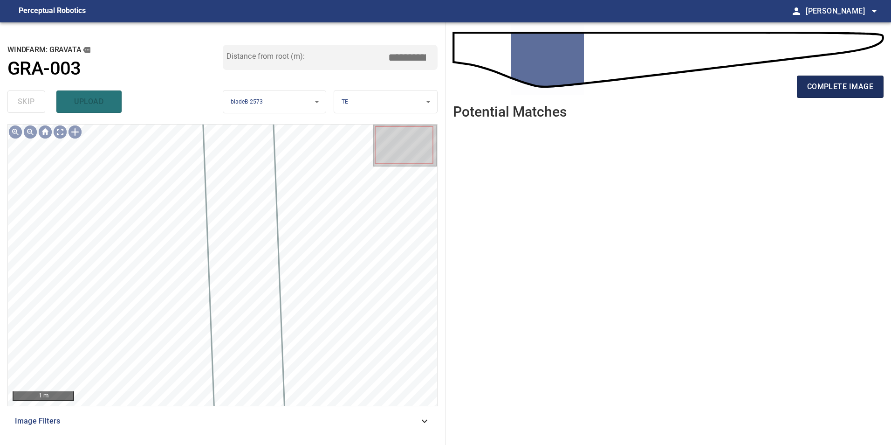
click at [848, 79] on button "complete image" at bounding box center [840, 87] width 87 height 22
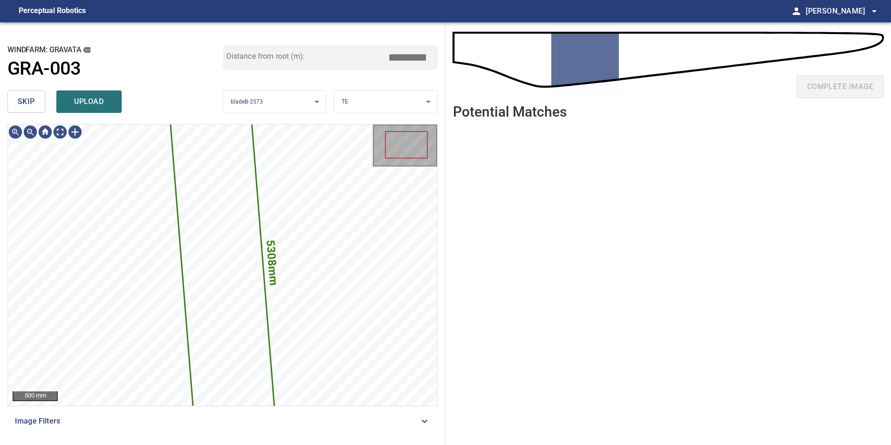
click at [40, 103] on button "skip" at bounding box center [26, 101] width 38 height 22
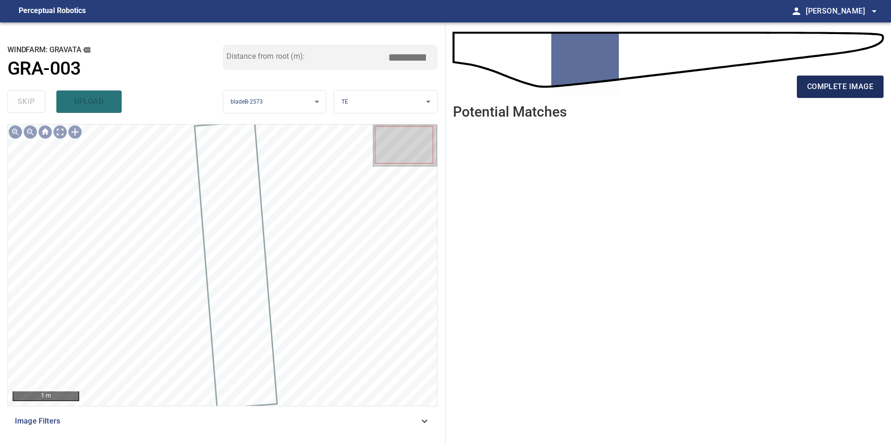
click at [848, 83] on span "complete image" at bounding box center [840, 86] width 66 height 13
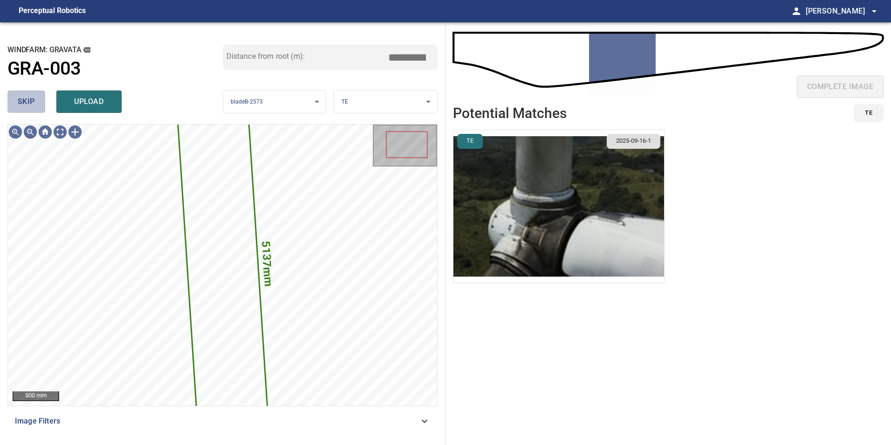
click at [21, 100] on span "skip" at bounding box center [26, 101] width 17 height 13
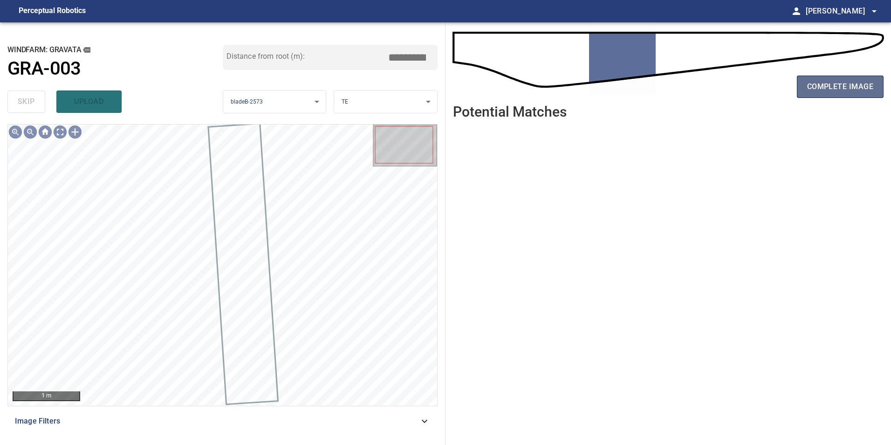
click at [844, 95] on button "complete image" at bounding box center [840, 87] width 87 height 22
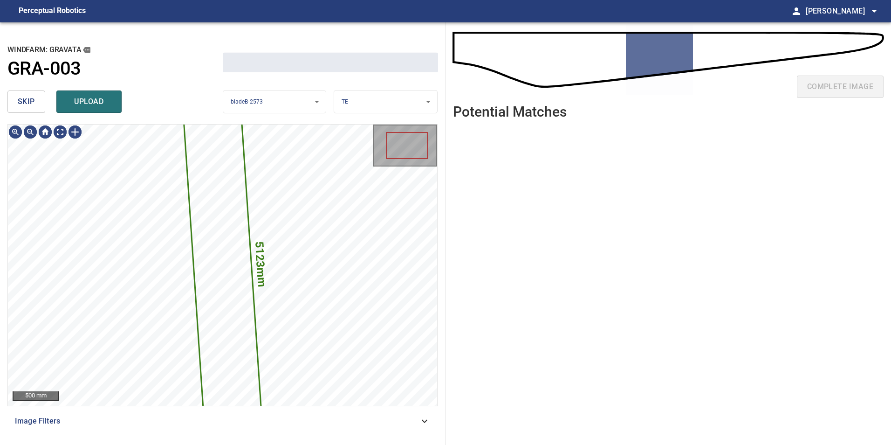
click at [31, 97] on span "skip" at bounding box center [26, 101] width 17 height 13
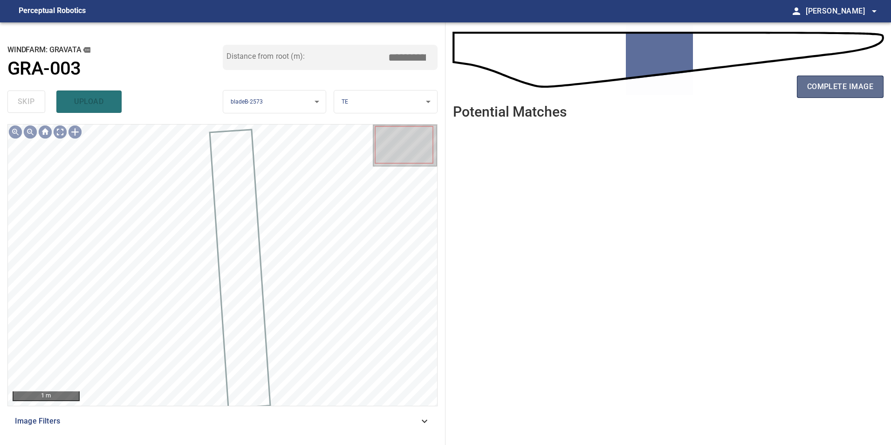
click at [866, 80] on span "complete image" at bounding box center [840, 86] width 66 height 13
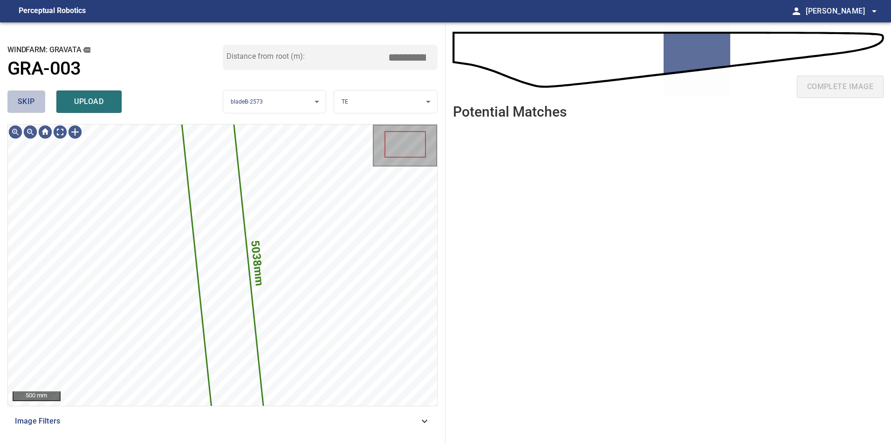
click at [24, 102] on span "skip" at bounding box center [26, 101] width 17 height 13
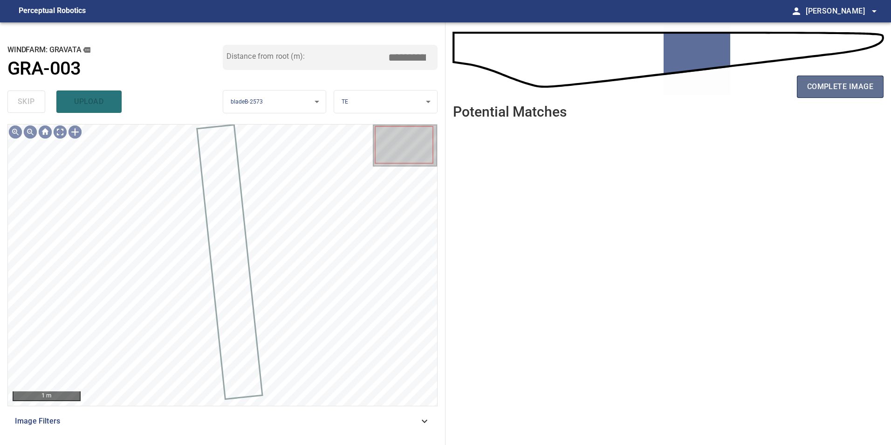
click at [830, 83] on span "complete image" at bounding box center [840, 86] width 66 height 13
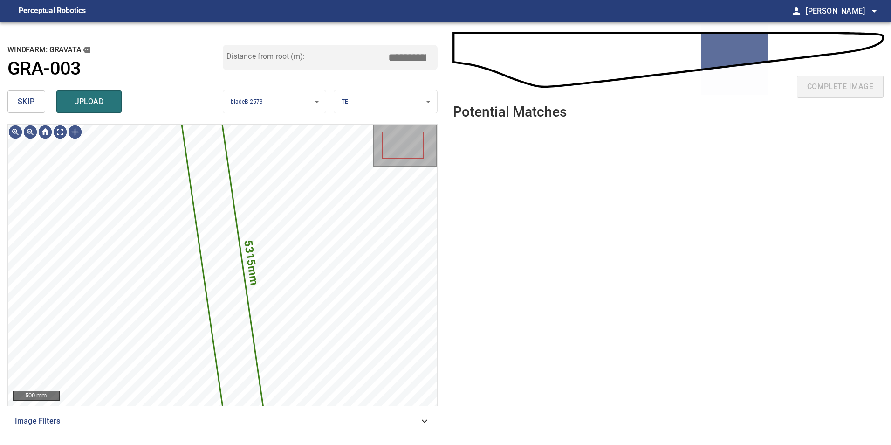
click at [33, 108] on span "skip" at bounding box center [26, 101] width 17 height 13
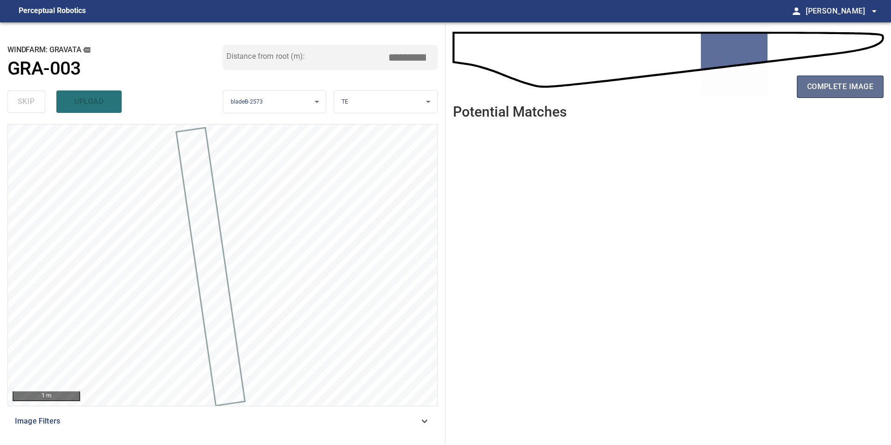
click at [828, 95] on button "complete image" at bounding box center [840, 87] width 87 height 22
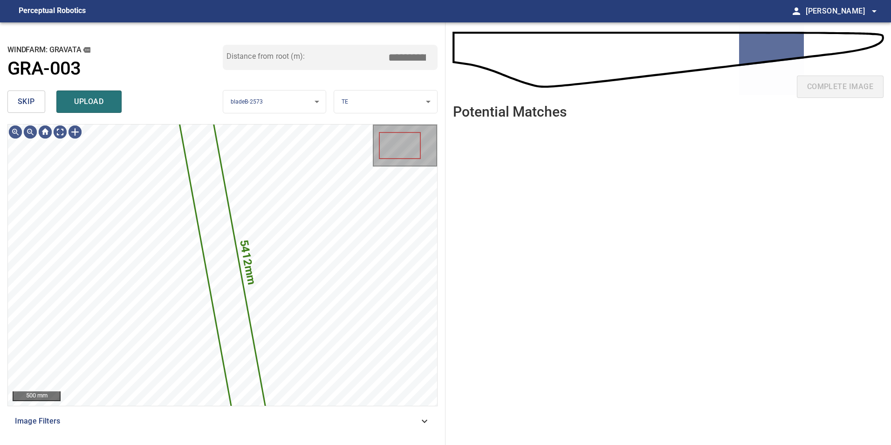
click at [43, 112] on button "skip" at bounding box center [26, 101] width 38 height 22
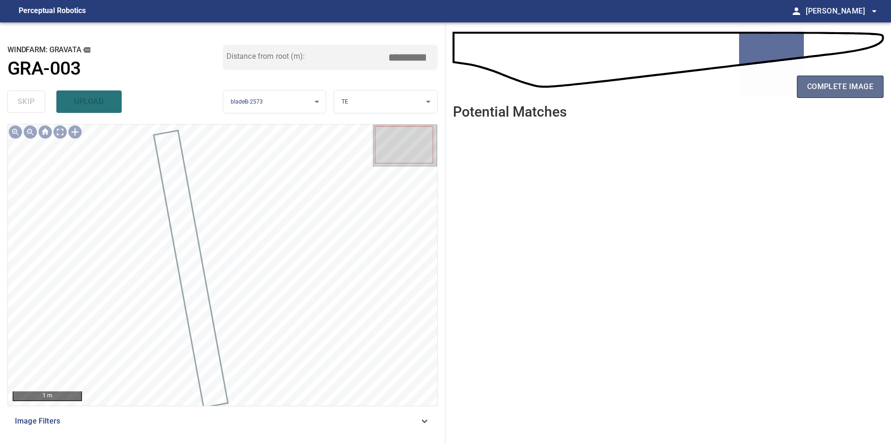
click at [801, 94] on button "complete image" at bounding box center [840, 87] width 87 height 22
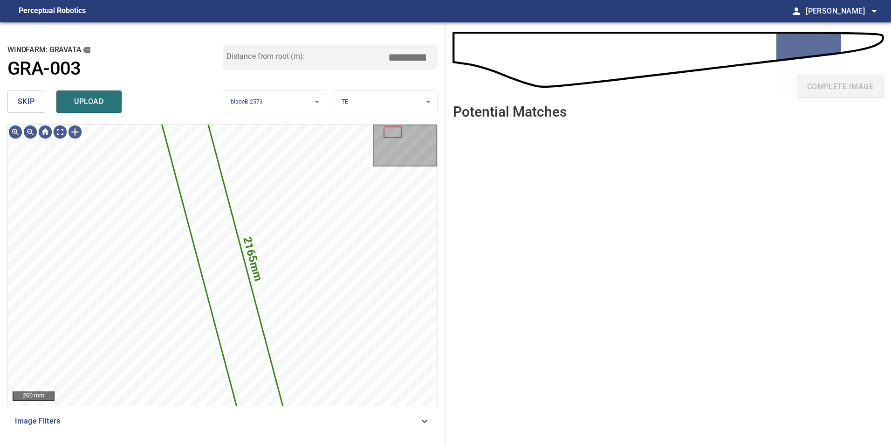
click at [32, 103] on span "skip" at bounding box center [26, 101] width 17 height 13
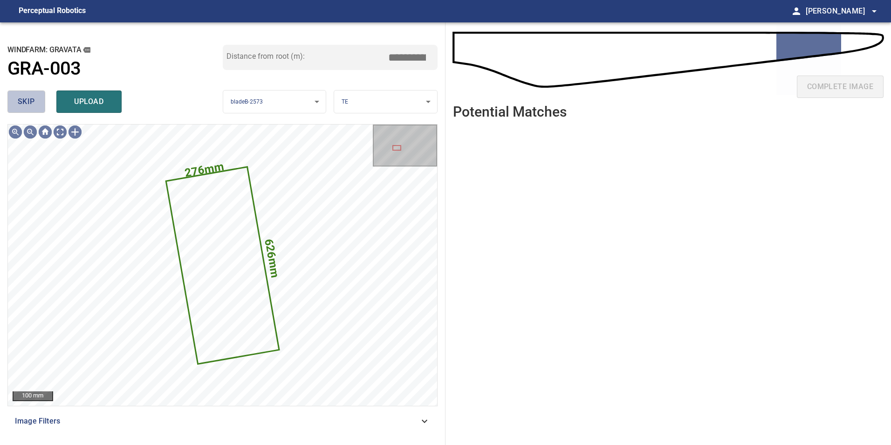
click at [32, 103] on span "skip" at bounding box center [26, 101] width 17 height 13
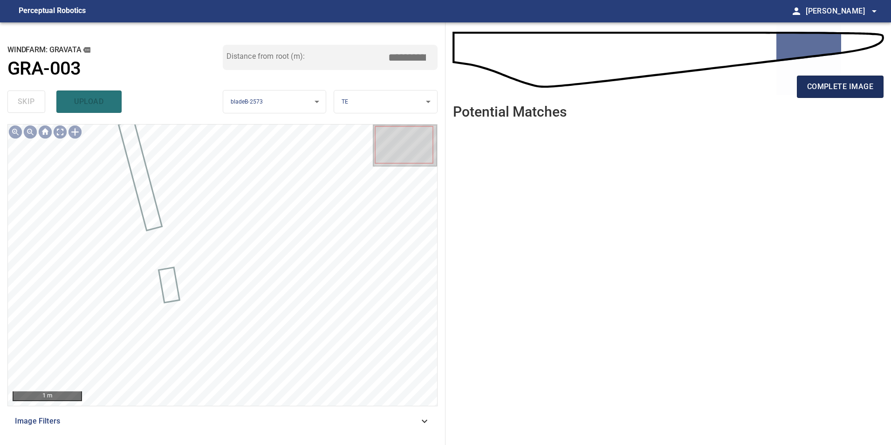
click at [823, 87] on span "complete image" at bounding box center [840, 86] width 66 height 13
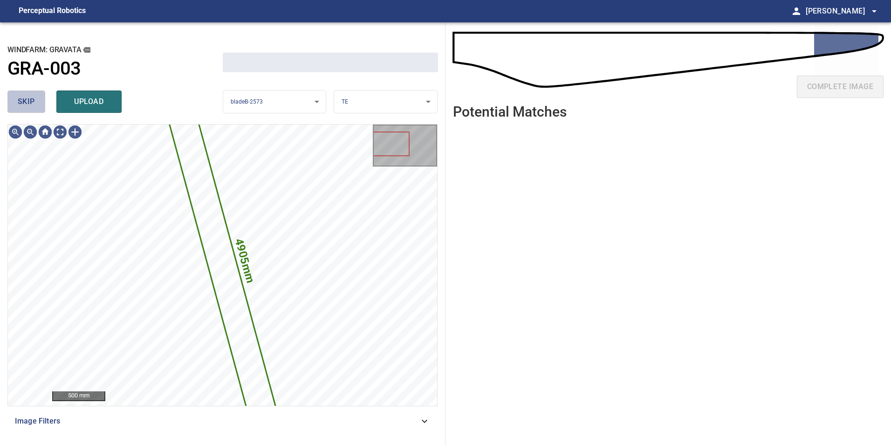
click at [21, 100] on span "skip" at bounding box center [26, 101] width 17 height 13
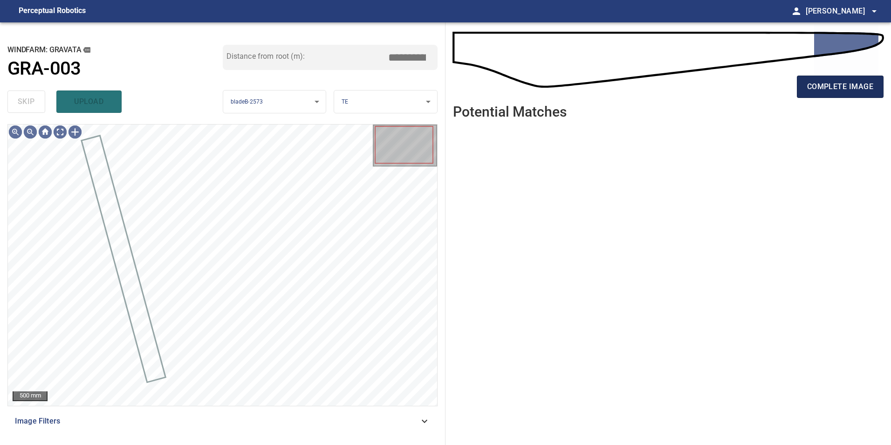
click at [871, 81] on span "complete image" at bounding box center [840, 86] width 66 height 13
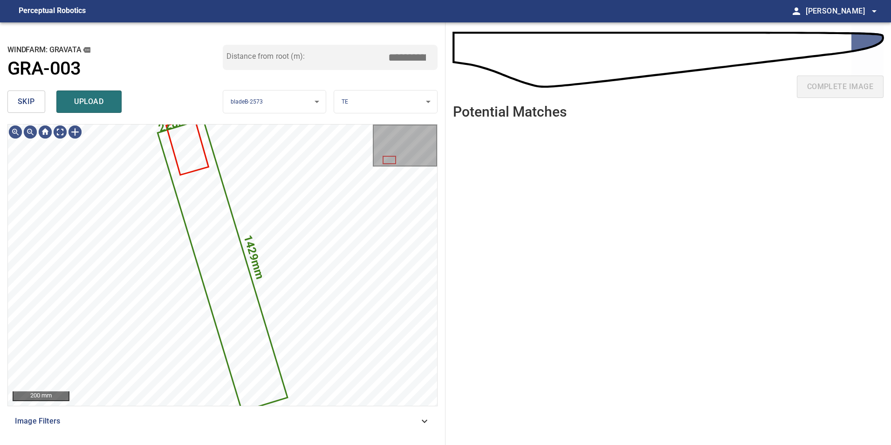
click at [23, 101] on span "skip" at bounding box center [26, 101] width 17 height 13
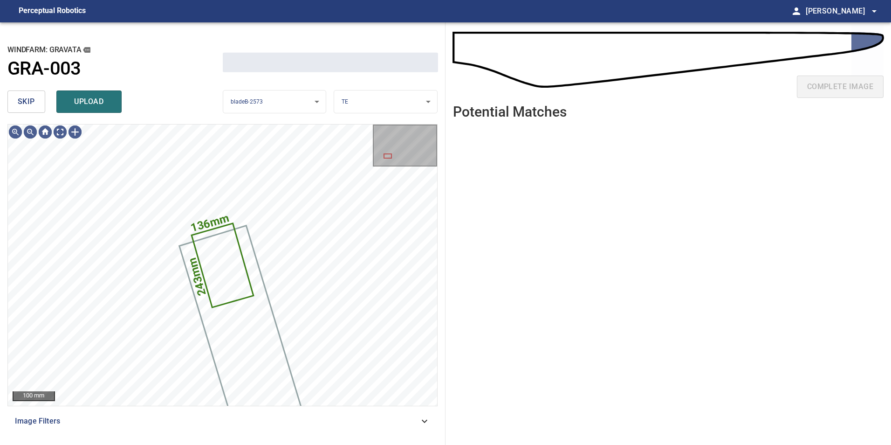
click at [23, 101] on span "skip" at bounding box center [26, 101] width 17 height 13
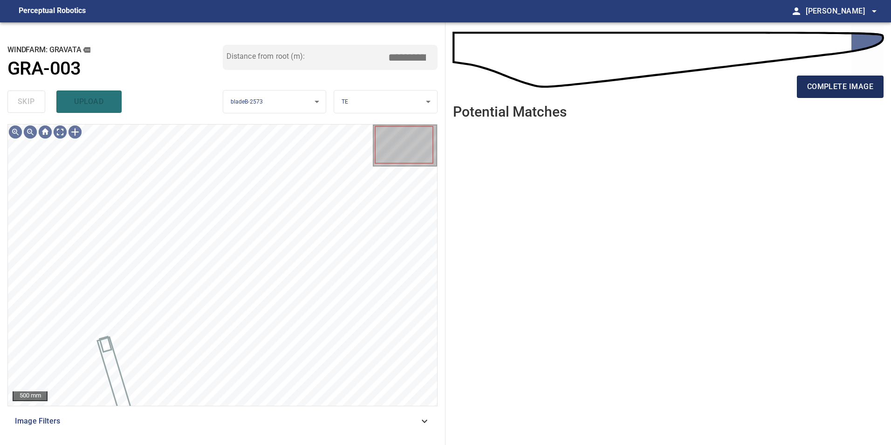
click at [828, 86] on span "complete image" at bounding box center [840, 86] width 66 height 13
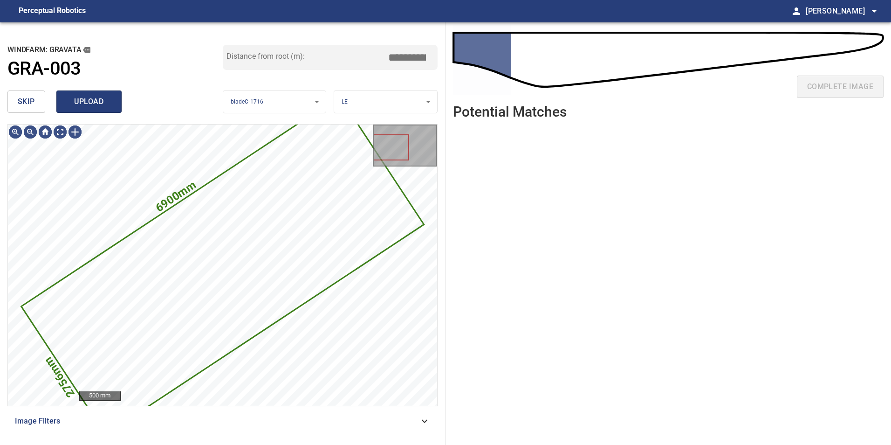
click at [97, 93] on button "upload" at bounding box center [88, 101] width 65 height 22
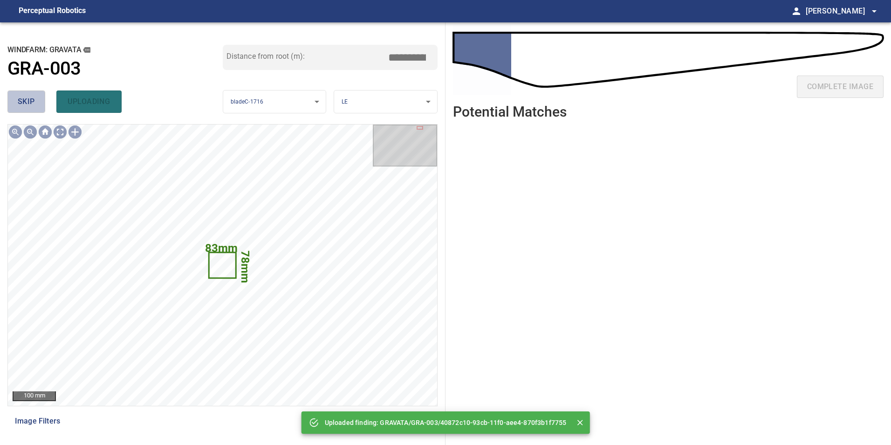
click at [36, 104] on button "skip" at bounding box center [26, 101] width 38 height 22
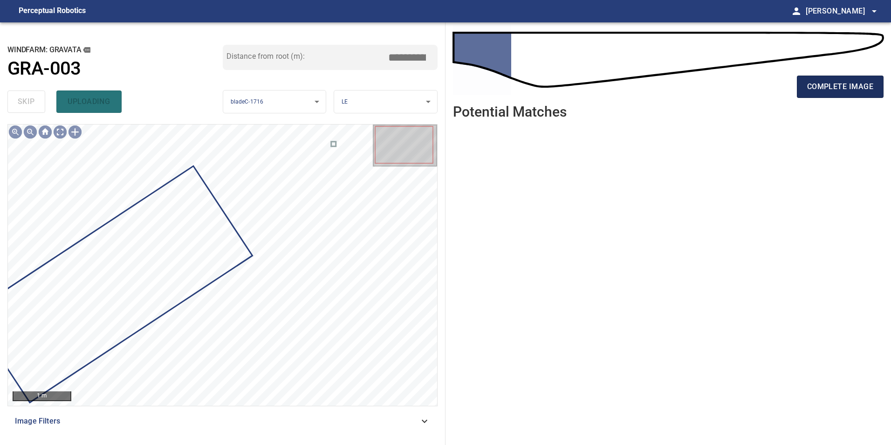
click at [824, 92] on span "complete image" at bounding box center [840, 86] width 66 height 13
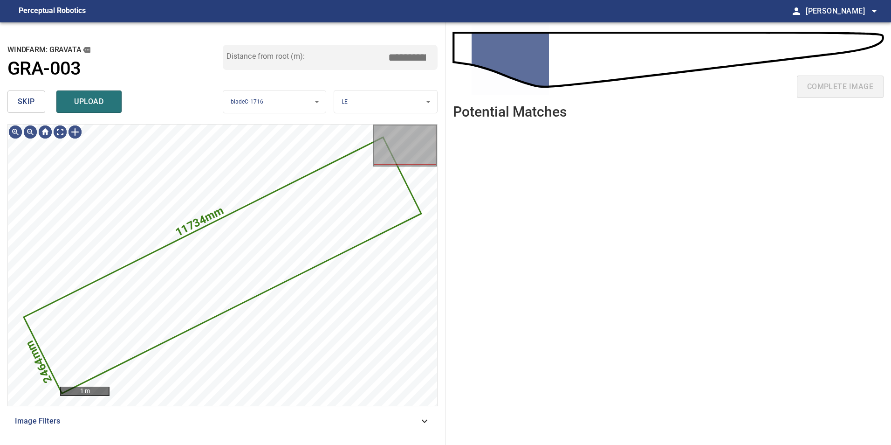
click at [28, 101] on span "skip" at bounding box center [26, 101] width 17 height 13
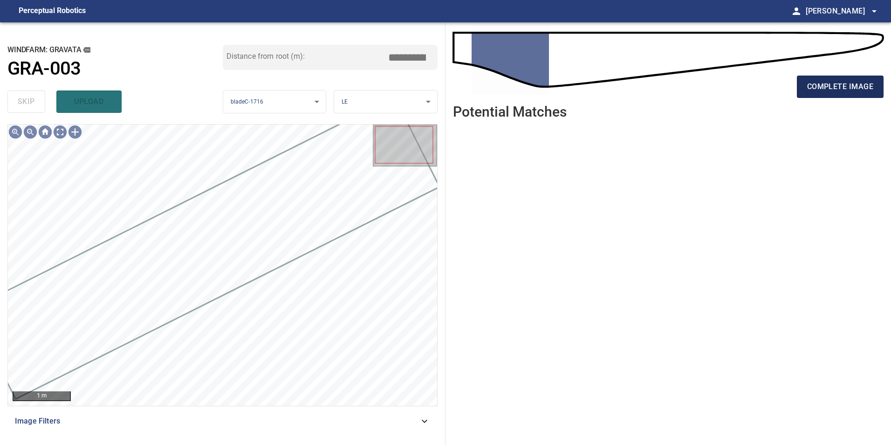
click at [825, 95] on button "complete image" at bounding box center [840, 87] width 87 height 22
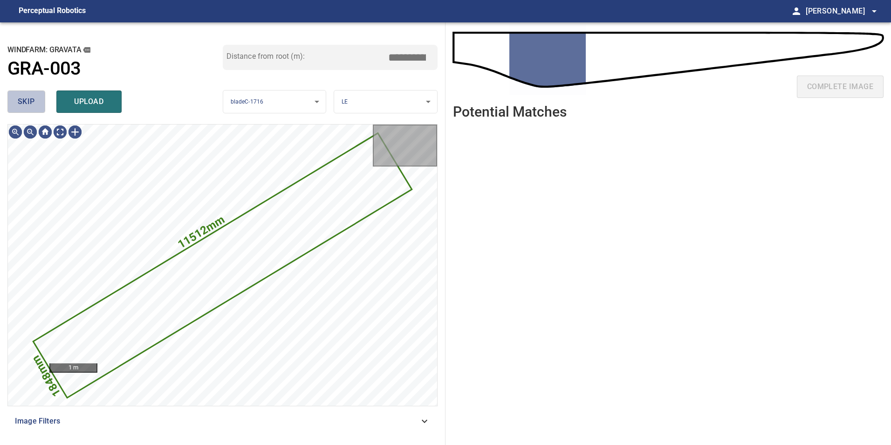
click at [43, 106] on button "skip" at bounding box center [26, 101] width 38 height 22
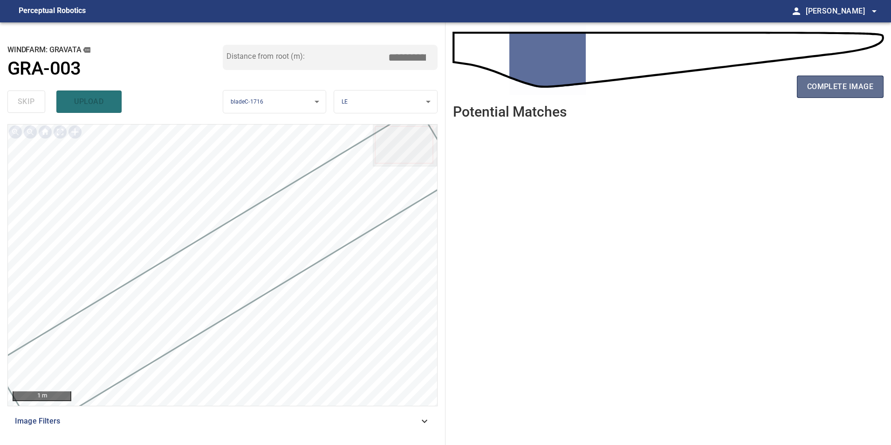
click at [873, 77] on button "complete image" at bounding box center [840, 87] width 87 height 22
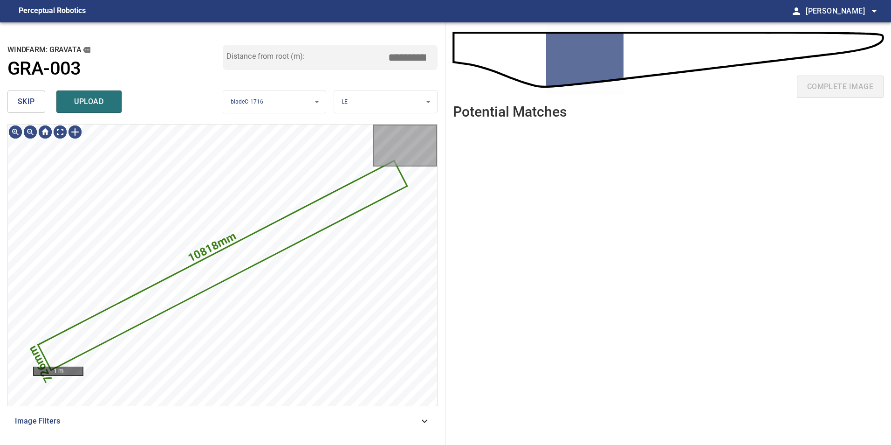
click at [21, 98] on span "skip" at bounding box center [26, 101] width 17 height 13
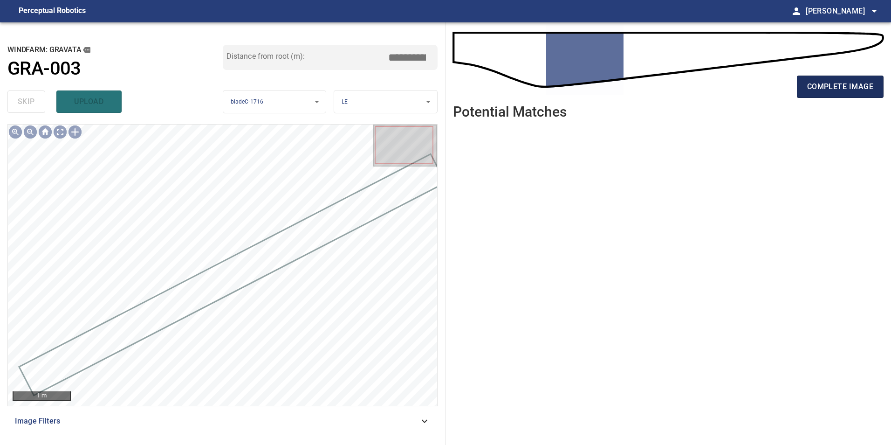
click at [857, 90] on span "complete image" at bounding box center [840, 86] width 66 height 13
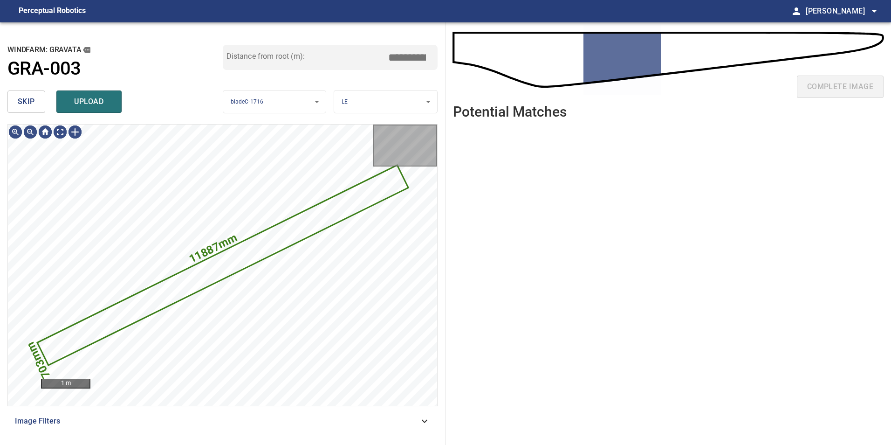
click at [29, 98] on span "skip" at bounding box center [26, 101] width 17 height 13
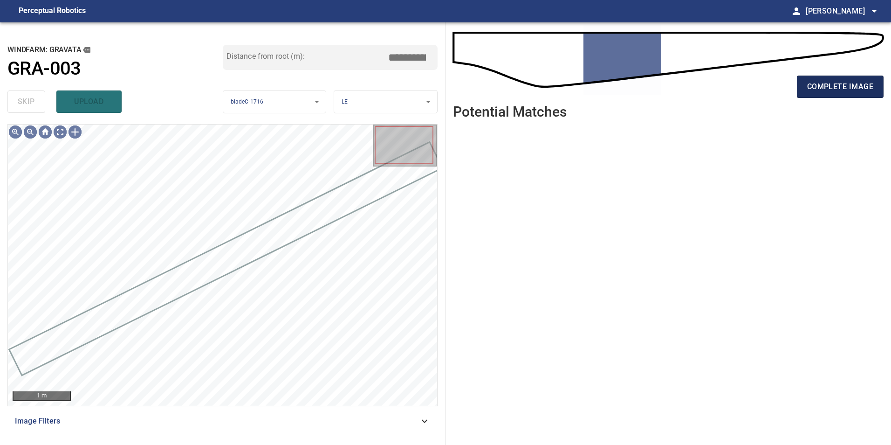
click at [823, 83] on span "complete image" at bounding box center [840, 86] width 66 height 13
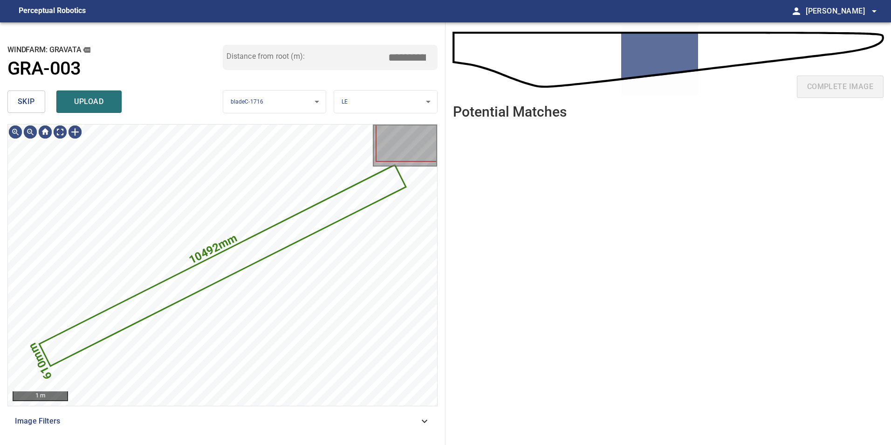
click at [26, 103] on span "skip" at bounding box center [26, 101] width 17 height 13
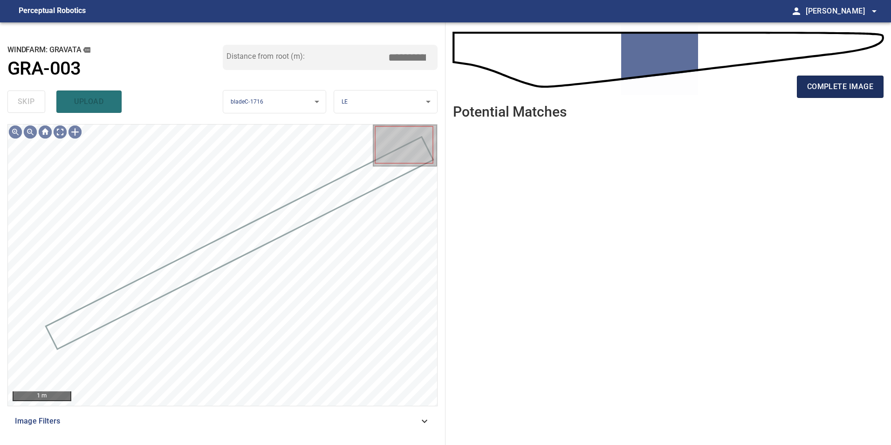
click at [825, 93] on button "complete image" at bounding box center [840, 87] width 87 height 22
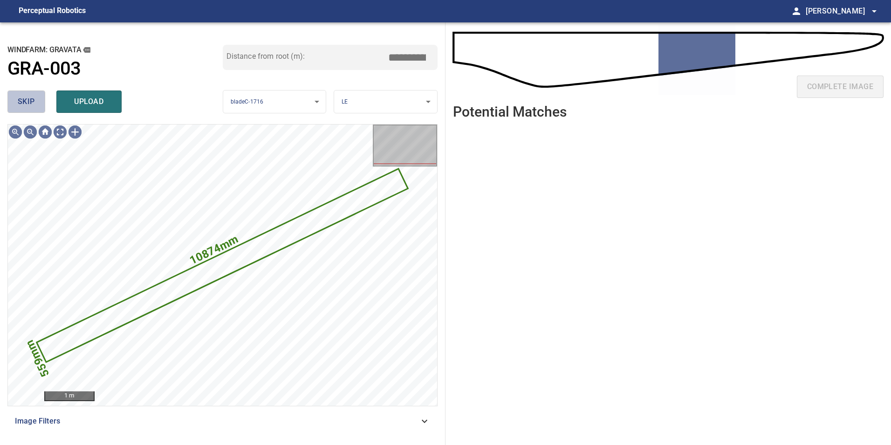
click at [31, 102] on span "skip" at bounding box center [26, 101] width 17 height 13
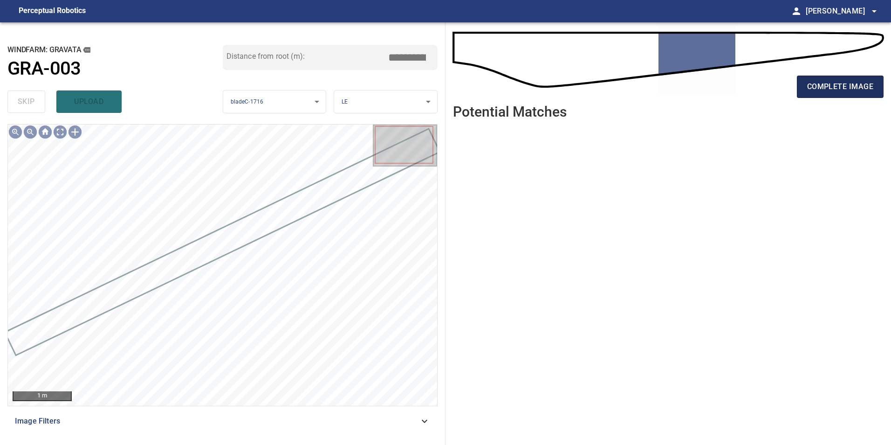
click at [811, 96] on button "complete image" at bounding box center [840, 87] width 87 height 22
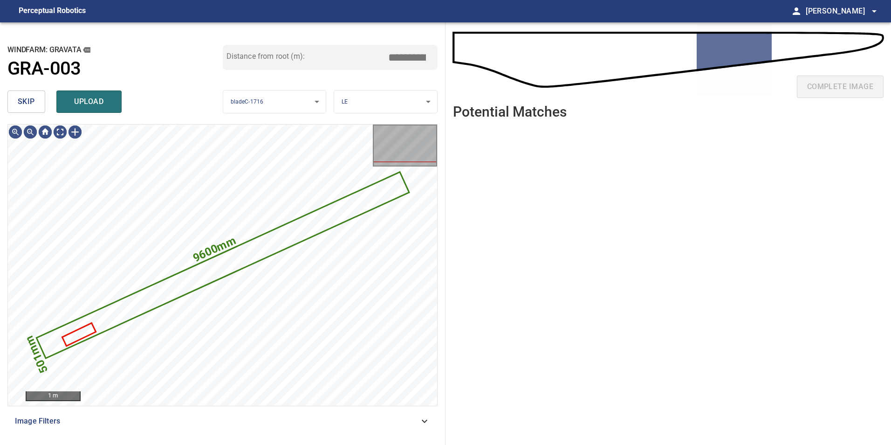
click at [34, 99] on span "skip" at bounding box center [26, 101] width 17 height 13
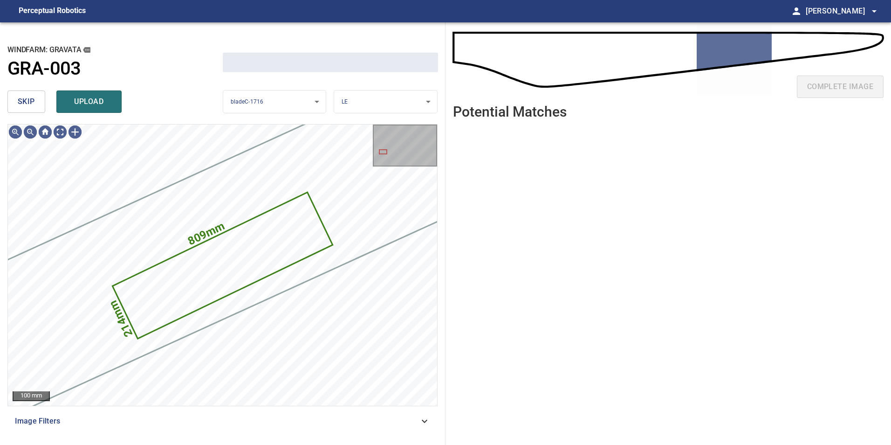
click at [34, 99] on span "skip" at bounding box center [26, 101] width 17 height 13
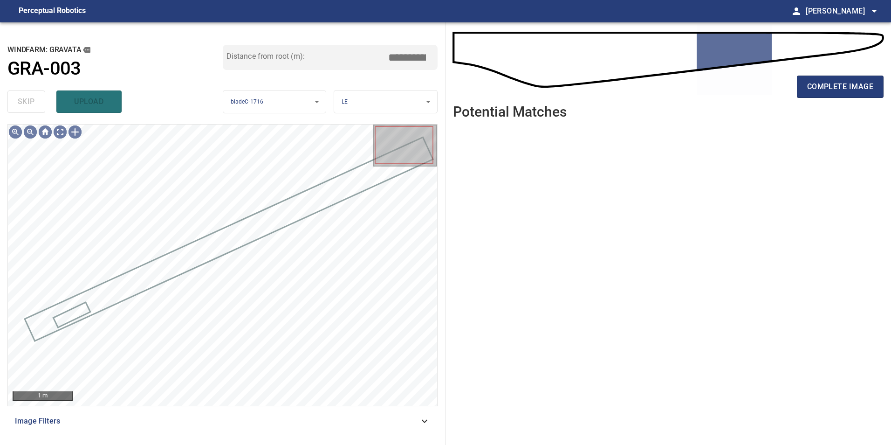
click at [34, 99] on div "skip upload" at bounding box center [114, 102] width 215 height 30
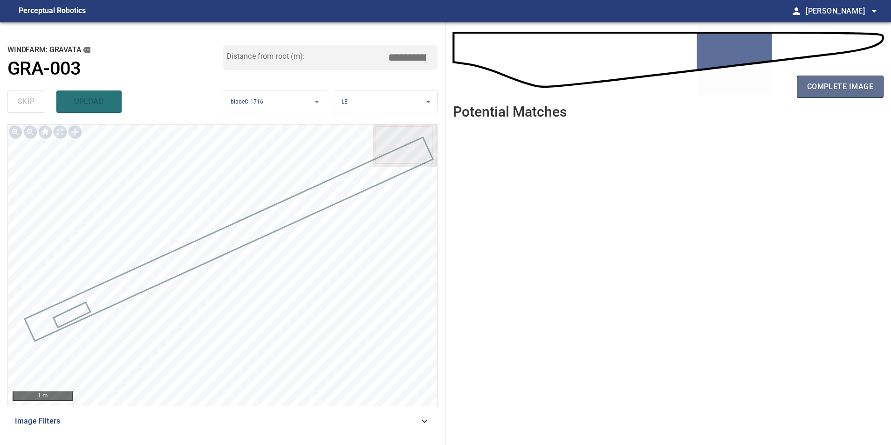
click at [866, 90] on span "complete image" at bounding box center [840, 86] width 66 height 13
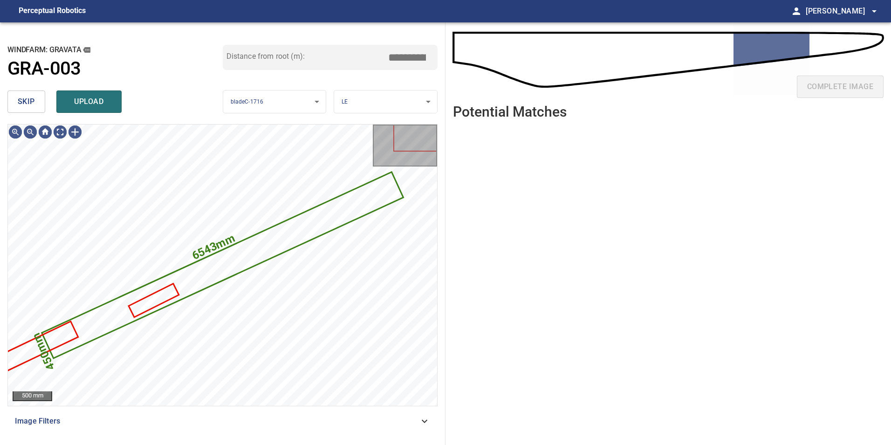
click at [26, 104] on span "skip" at bounding box center [26, 101] width 17 height 13
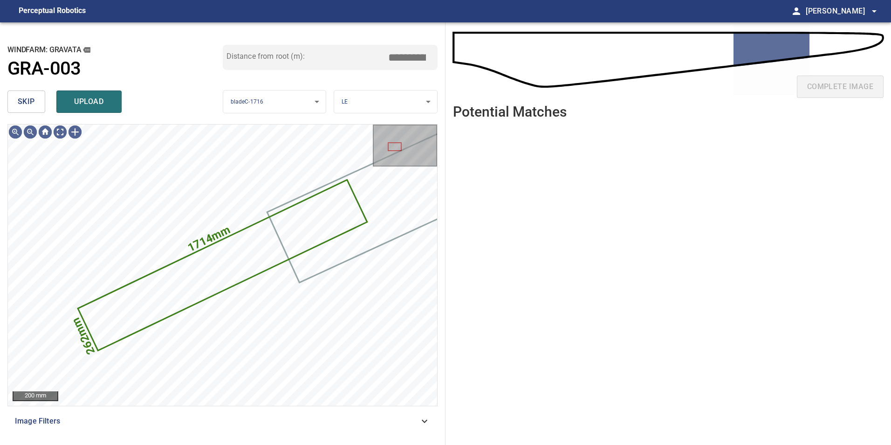
click at [26, 104] on span "skip" at bounding box center [26, 101] width 17 height 13
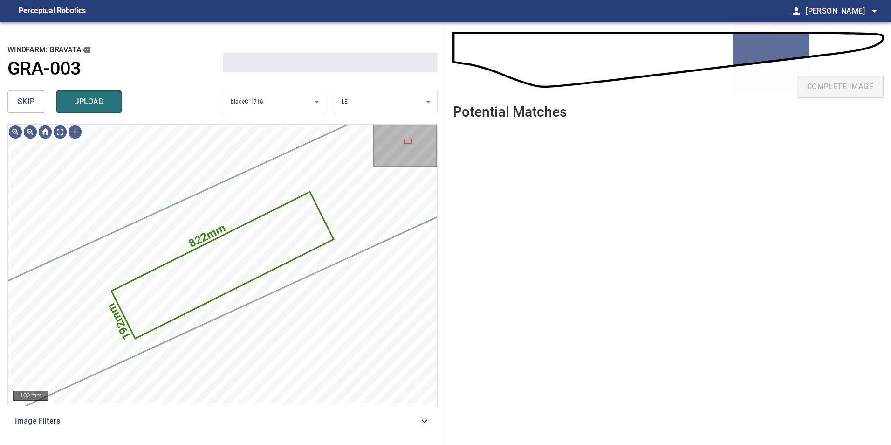
click at [26, 104] on span "skip" at bounding box center [26, 101] width 17 height 13
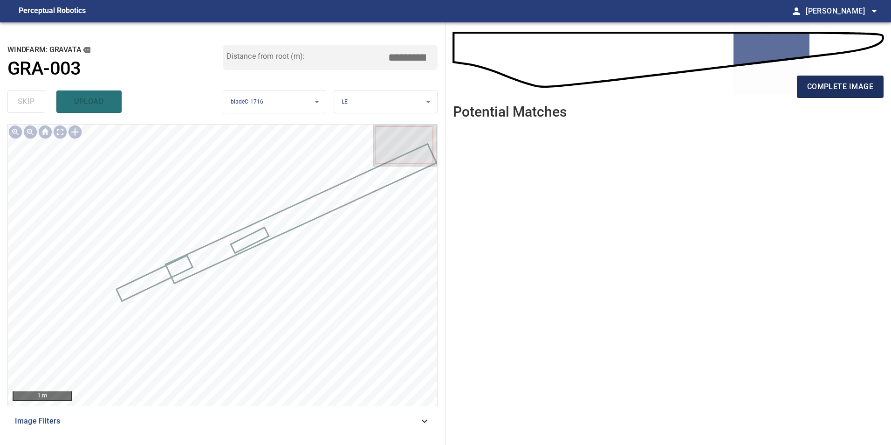
click at [835, 86] on span "complete image" at bounding box center [840, 86] width 66 height 13
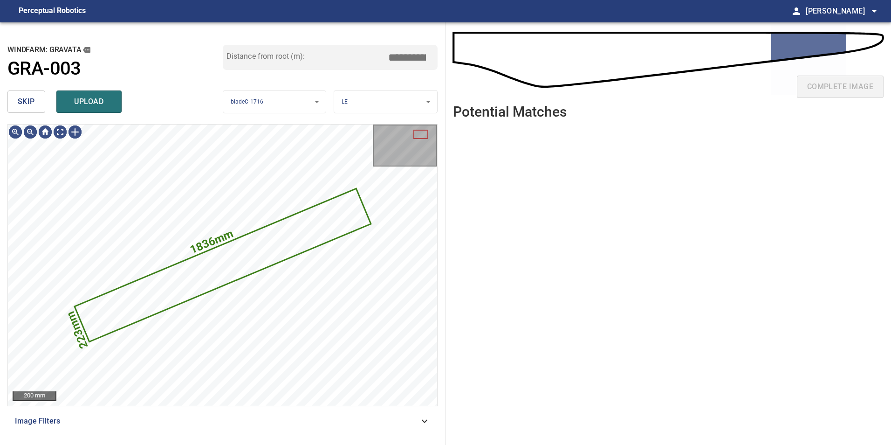
click at [28, 103] on span "skip" at bounding box center [26, 101] width 17 height 13
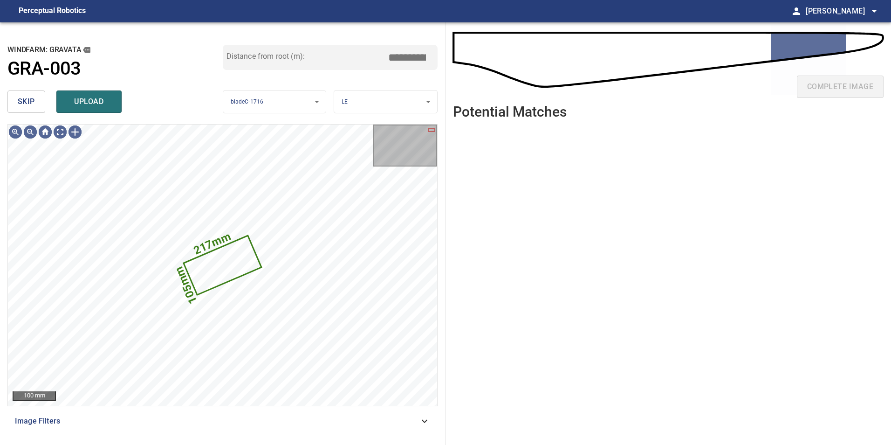
click at [28, 103] on span "skip" at bounding box center [26, 101] width 17 height 13
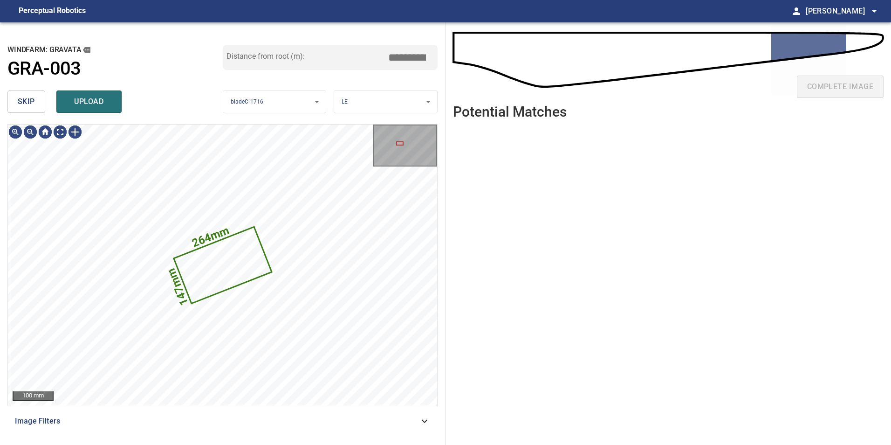
click at [29, 106] on span "skip" at bounding box center [26, 101] width 17 height 13
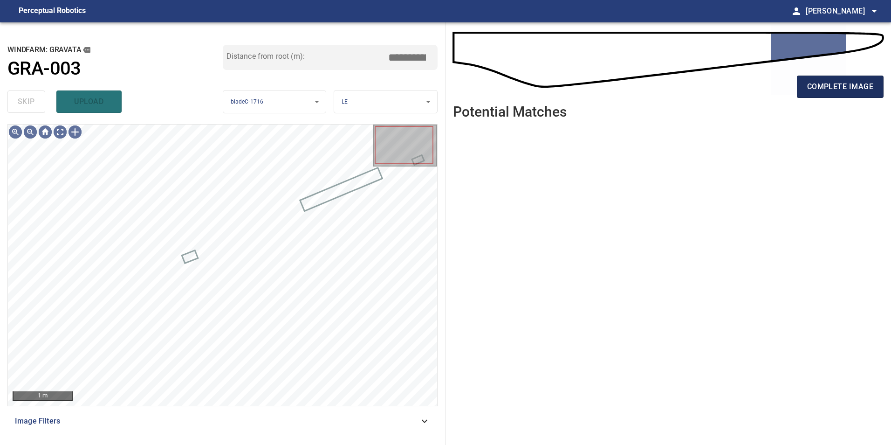
click at [811, 94] on button "complete image" at bounding box center [840, 87] width 87 height 22
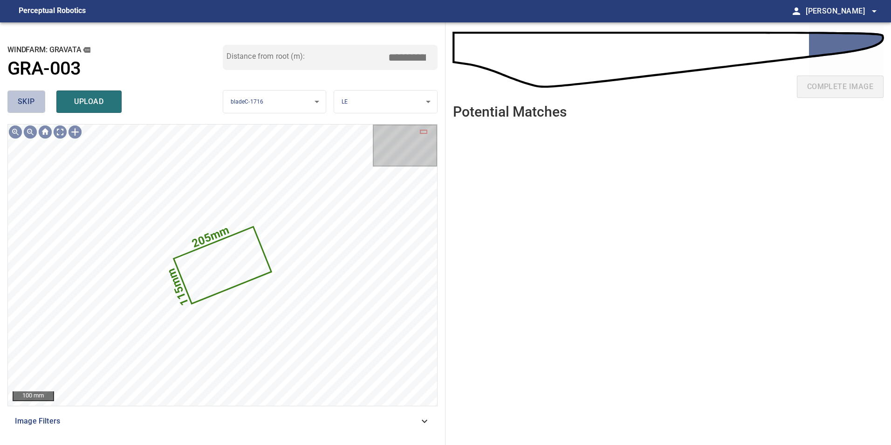
click at [10, 101] on button "skip" at bounding box center [26, 101] width 38 height 22
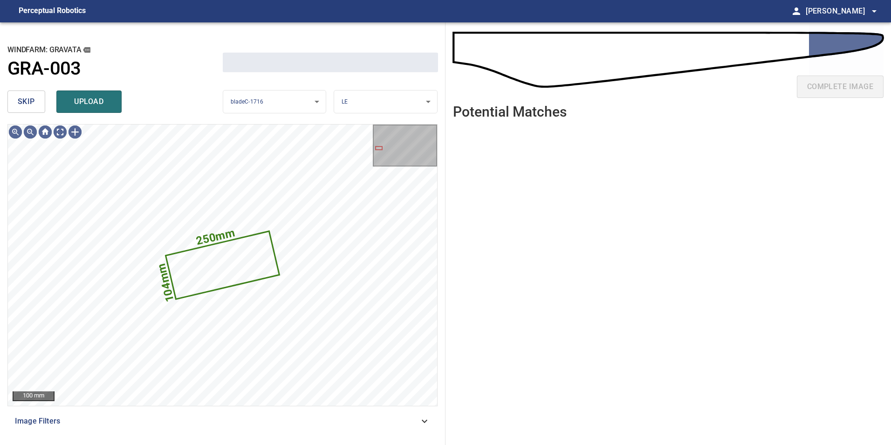
click at [13, 101] on button "skip" at bounding box center [26, 101] width 38 height 22
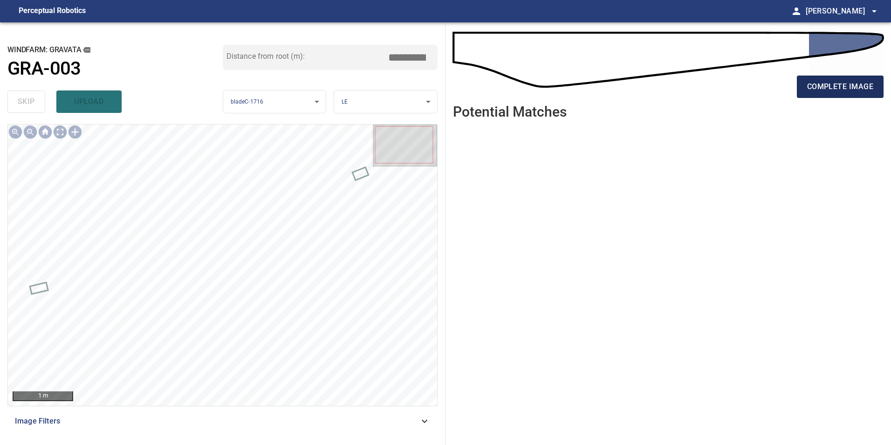
click at [830, 90] on span "complete image" at bounding box center [840, 86] width 66 height 13
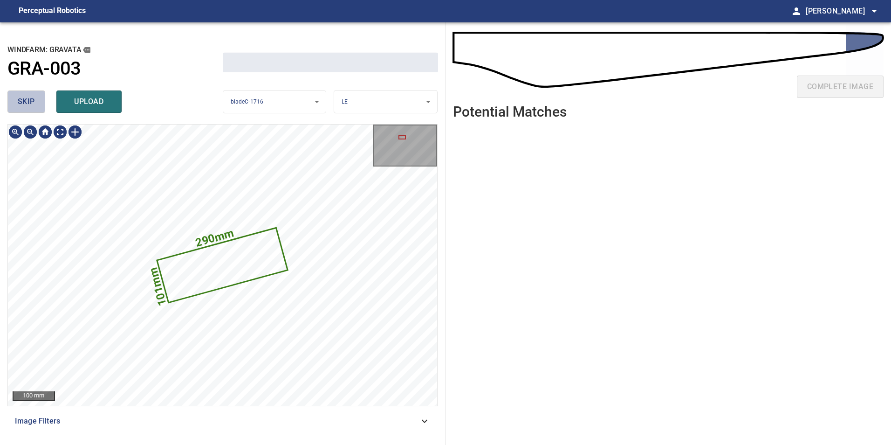
click at [25, 97] on span "skip" at bounding box center [26, 101] width 17 height 13
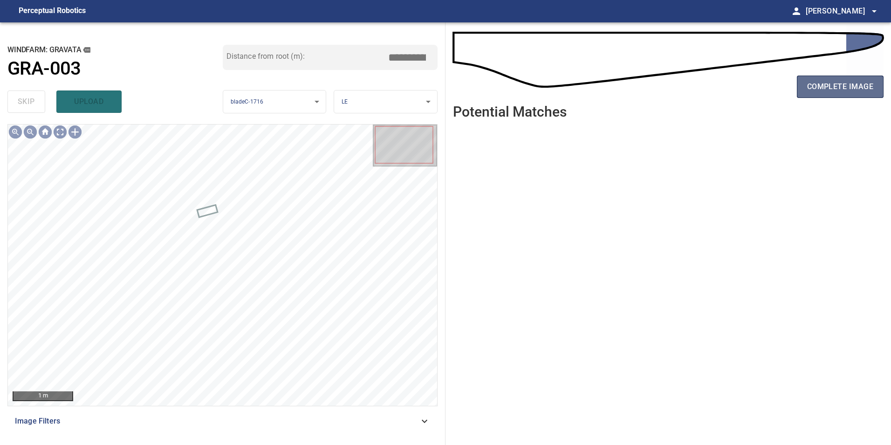
click at [867, 83] on span "complete image" at bounding box center [840, 86] width 66 height 13
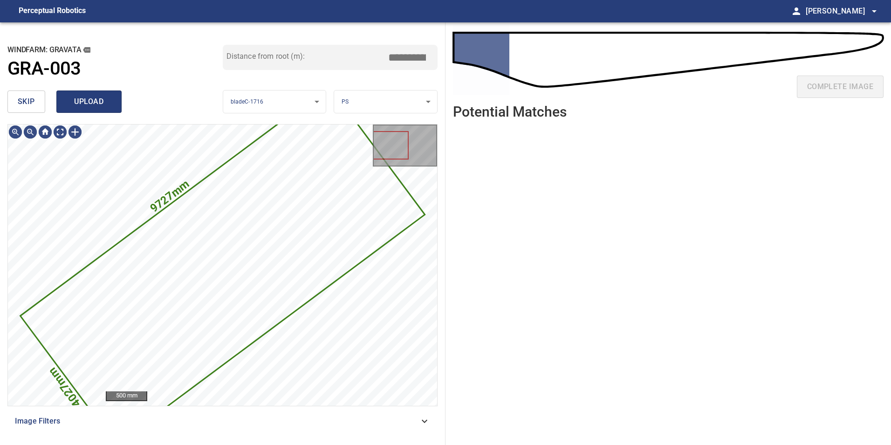
click at [93, 102] on span "upload" at bounding box center [89, 101] width 45 height 13
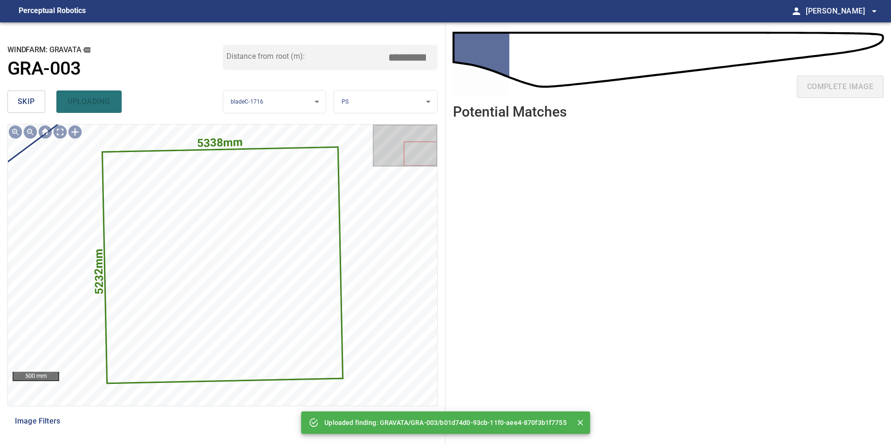
click at [41, 102] on button "skip" at bounding box center [26, 101] width 38 height 22
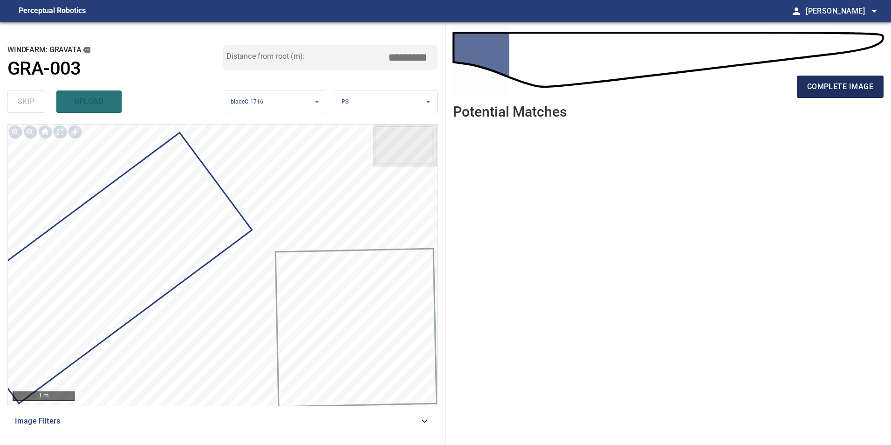
click at [862, 93] on button "complete image" at bounding box center [840, 87] width 87 height 22
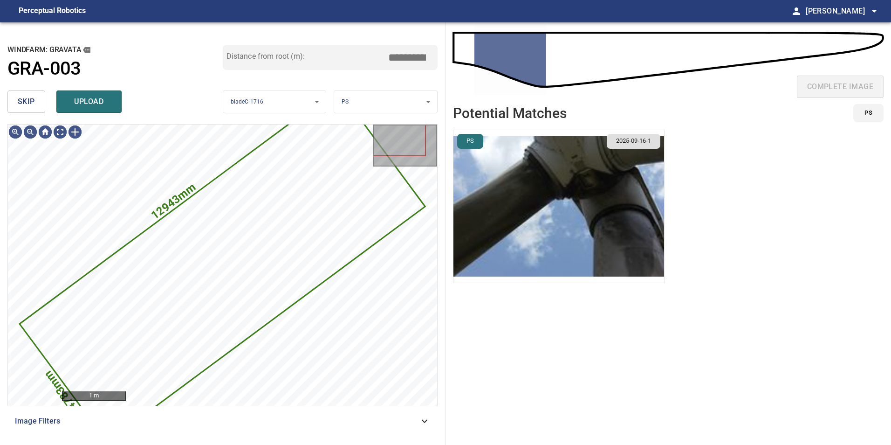
click at [16, 100] on button "skip" at bounding box center [26, 101] width 38 height 22
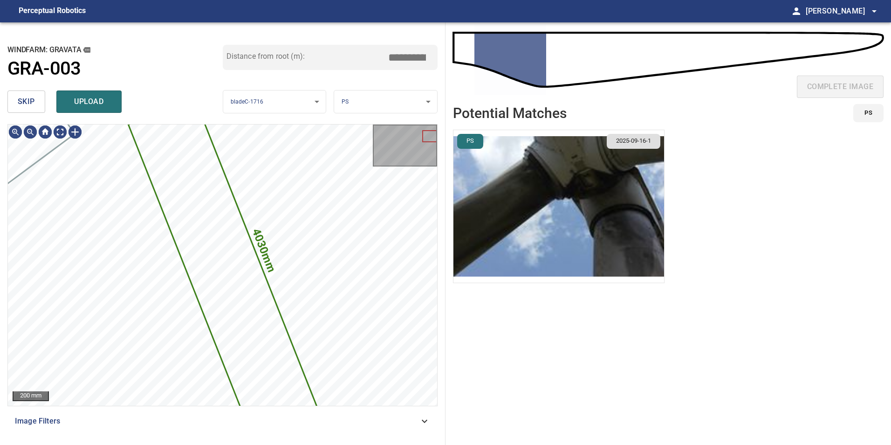
click at [28, 104] on span "skip" at bounding box center [26, 101] width 17 height 13
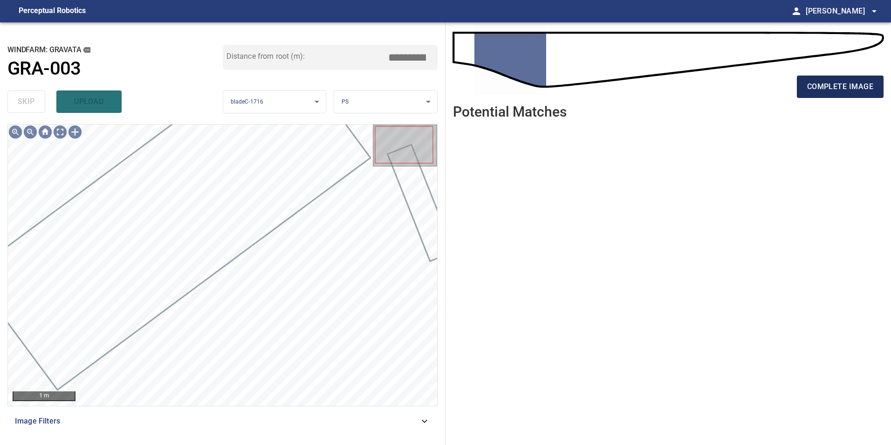
click at [843, 87] on span "complete image" at bounding box center [840, 86] width 66 height 13
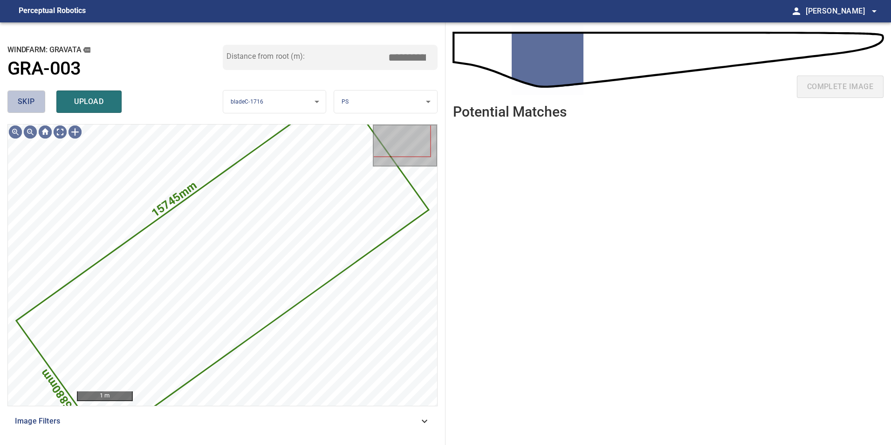
click at [23, 97] on span "skip" at bounding box center [26, 101] width 17 height 13
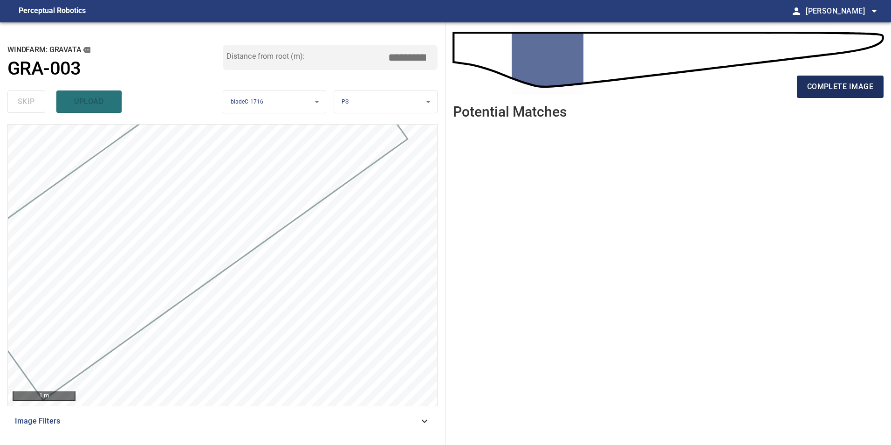
click at [849, 96] on button "complete image" at bounding box center [840, 87] width 87 height 22
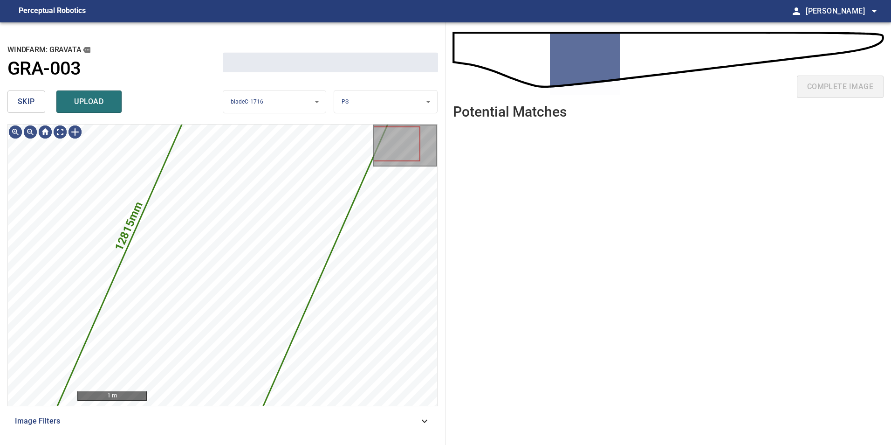
click at [23, 102] on span "skip" at bounding box center [26, 101] width 17 height 13
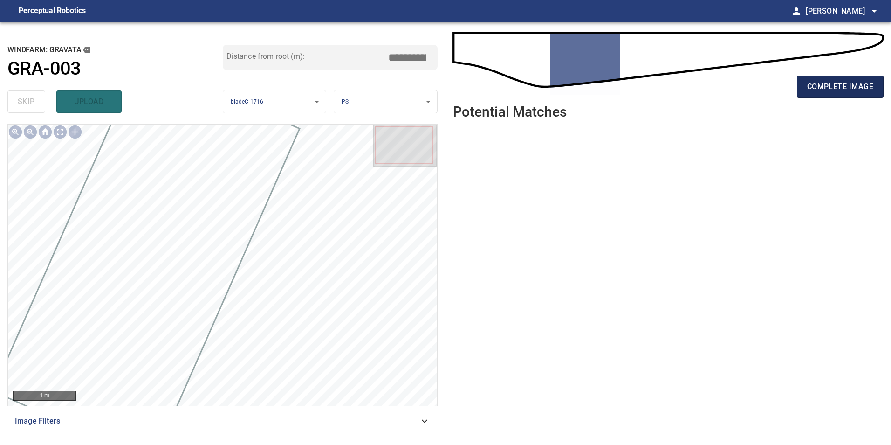
click at [837, 84] on span "complete image" at bounding box center [840, 86] width 66 height 13
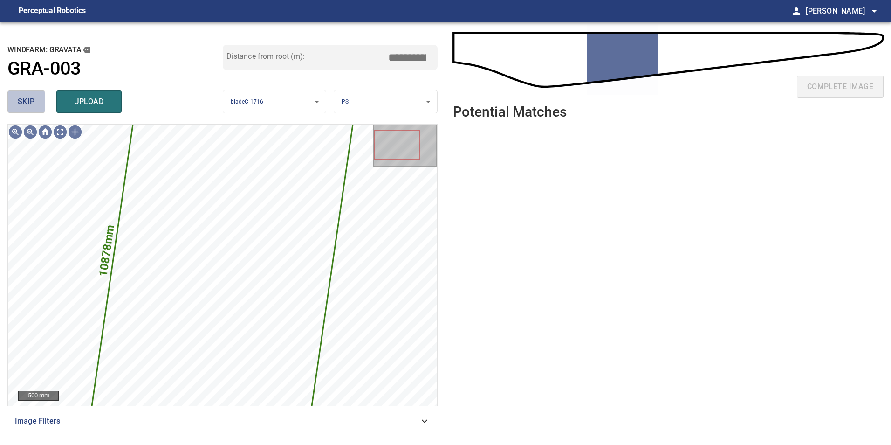
click at [15, 103] on button "skip" at bounding box center [26, 101] width 38 height 22
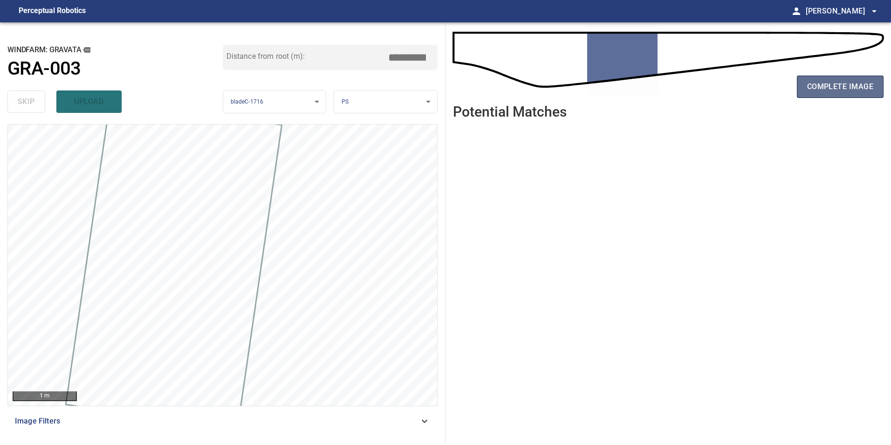
click at [809, 89] on span "complete image" at bounding box center [840, 86] width 66 height 13
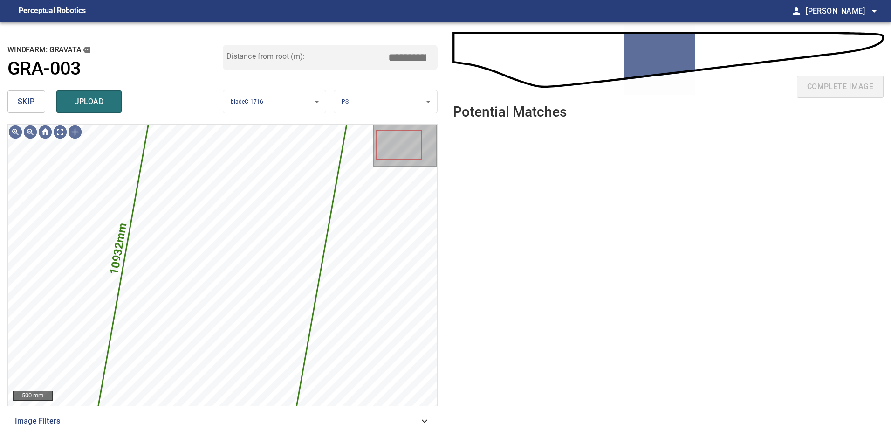
click at [34, 101] on span "skip" at bounding box center [26, 101] width 17 height 13
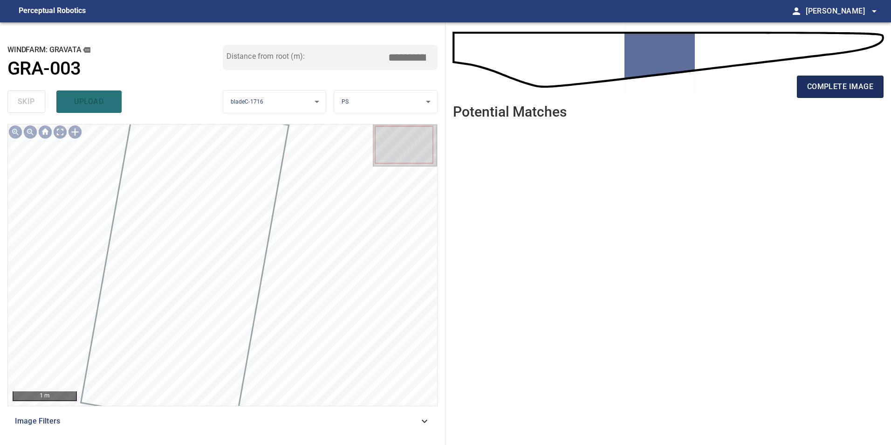
click at [833, 82] on span "complete image" at bounding box center [840, 86] width 66 height 13
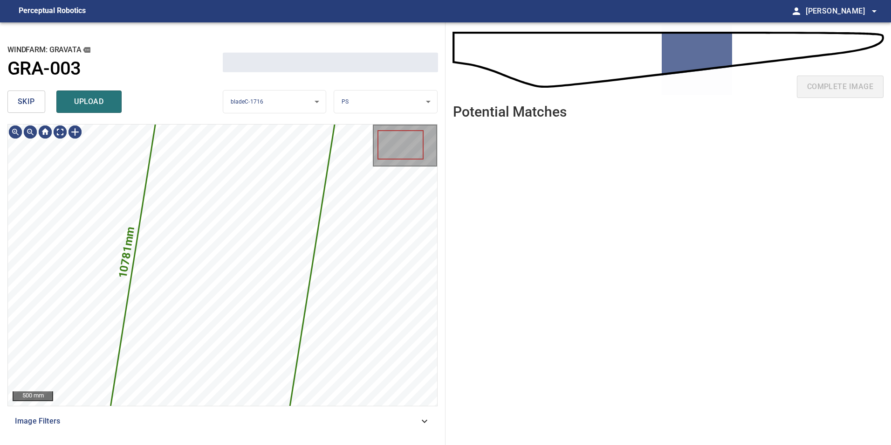
click at [27, 89] on div "skip upload" at bounding box center [114, 102] width 215 height 30
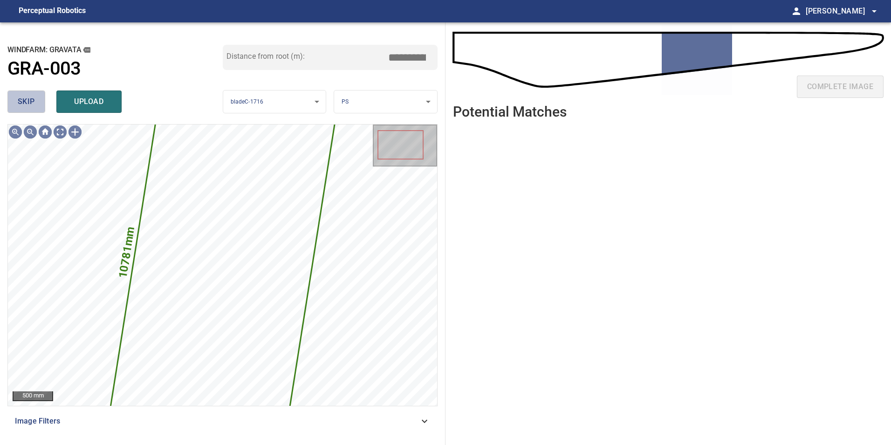
click at [30, 107] on span "skip" at bounding box center [26, 101] width 17 height 13
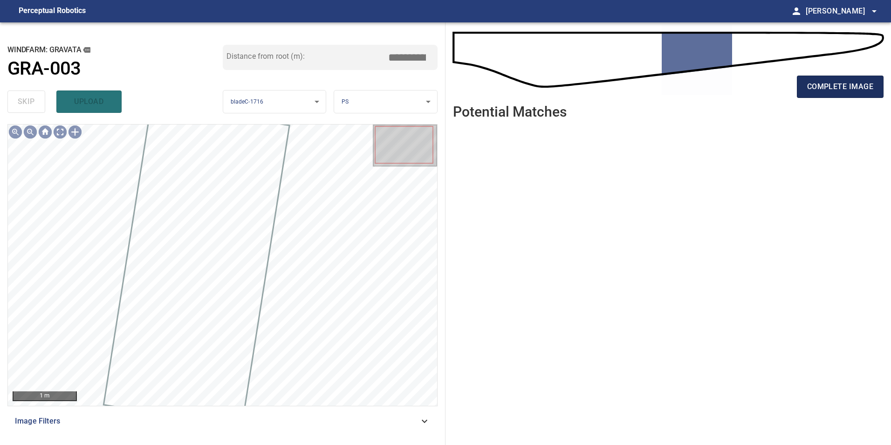
click at [821, 82] on span "complete image" at bounding box center [840, 86] width 66 height 13
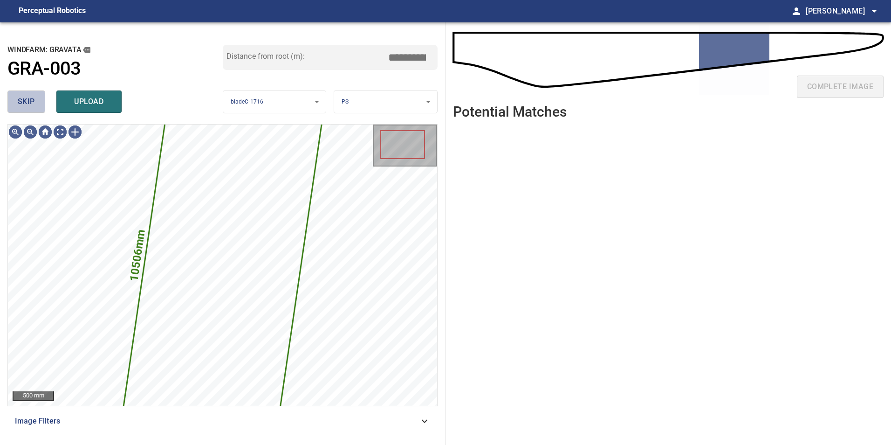
click at [28, 110] on button "skip" at bounding box center [26, 101] width 38 height 22
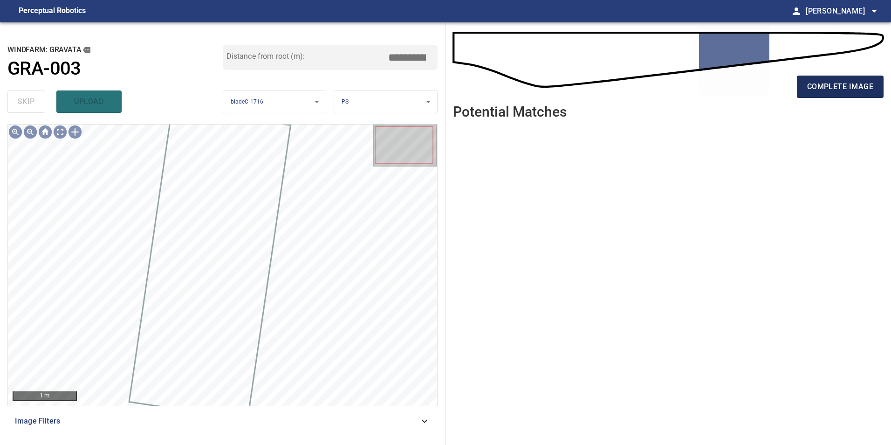
click at [808, 86] on span "complete image" at bounding box center [840, 86] width 66 height 13
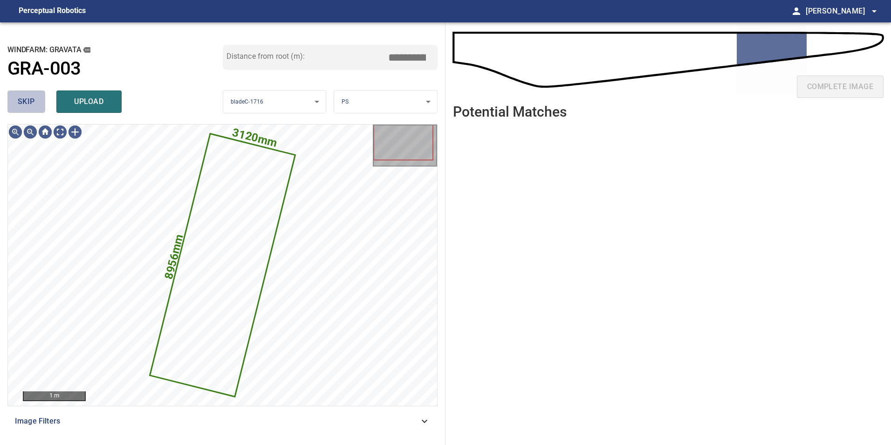
click at [29, 111] on button "skip" at bounding box center [26, 101] width 38 height 22
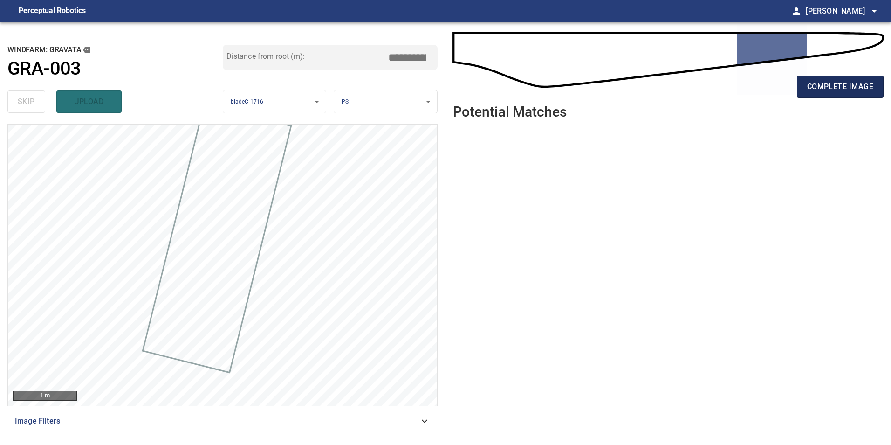
click at [861, 85] on span "complete image" at bounding box center [840, 86] width 66 height 13
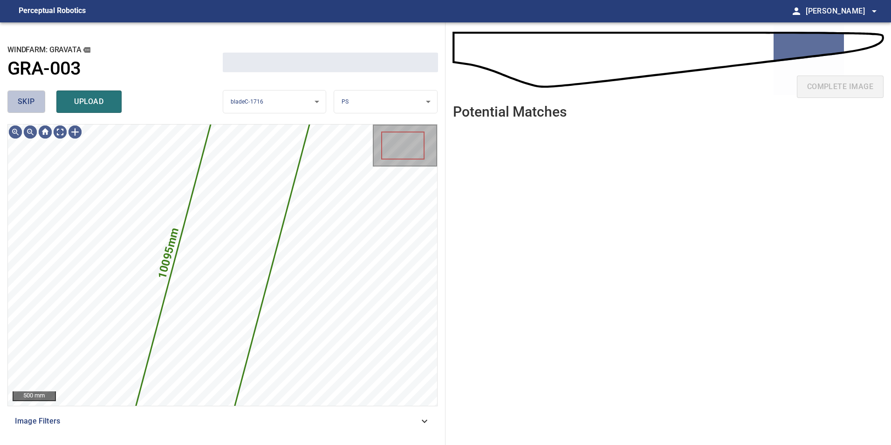
click at [16, 95] on button "skip" at bounding box center [26, 101] width 38 height 22
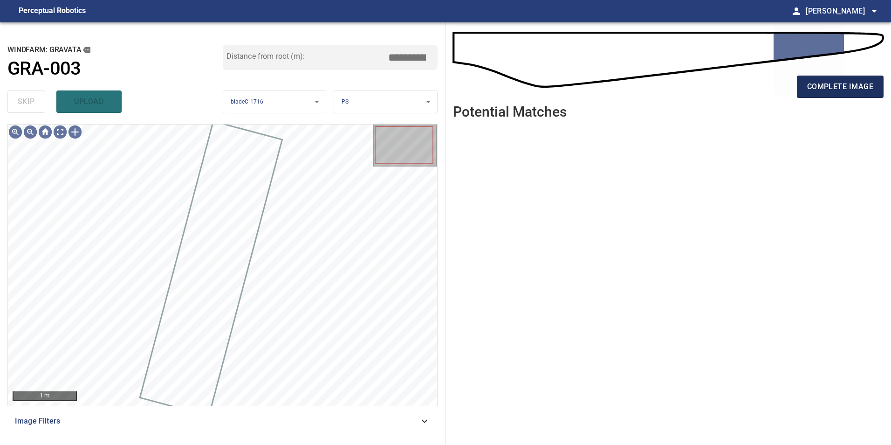
click at [835, 86] on span "complete image" at bounding box center [840, 86] width 66 height 13
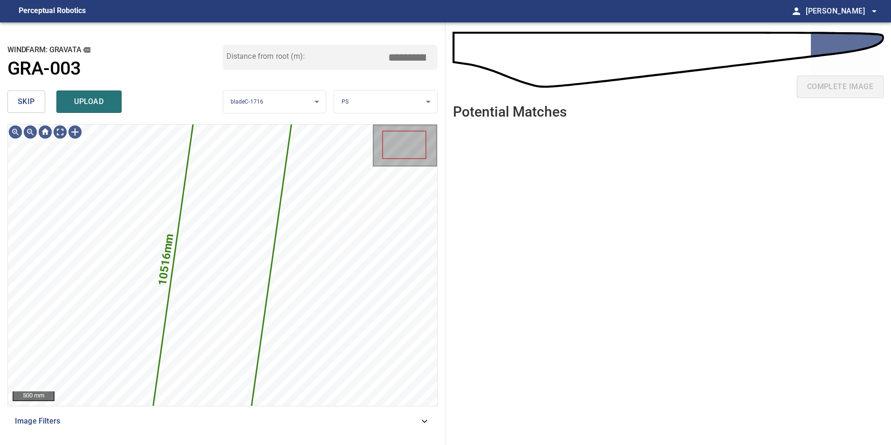
click at [36, 90] on div "skip upload" at bounding box center [114, 102] width 215 height 30
click at [37, 103] on button "skip" at bounding box center [26, 101] width 38 height 22
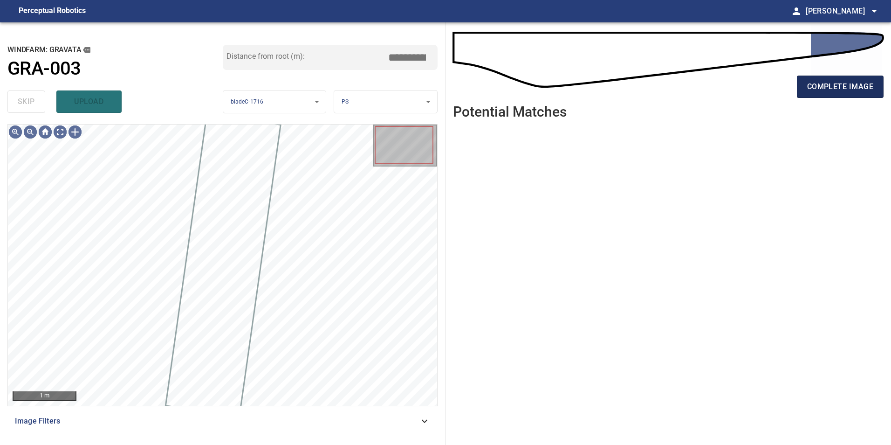
click at [831, 80] on span "complete image" at bounding box center [840, 86] width 66 height 13
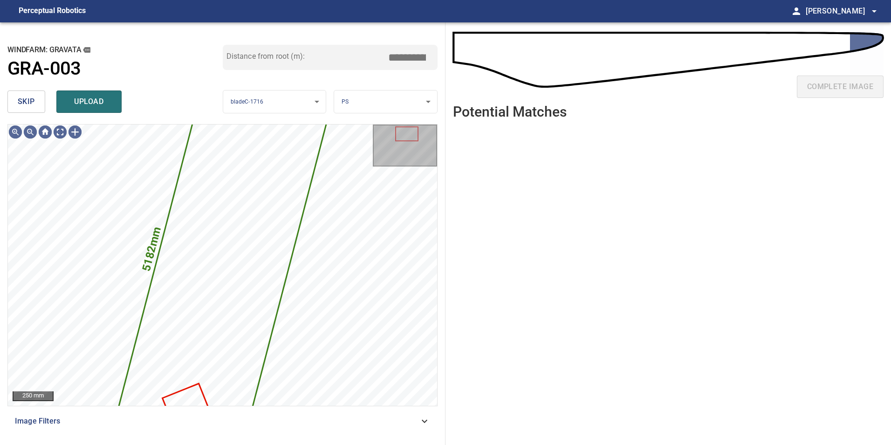
click at [12, 97] on button "skip" at bounding box center [26, 101] width 38 height 22
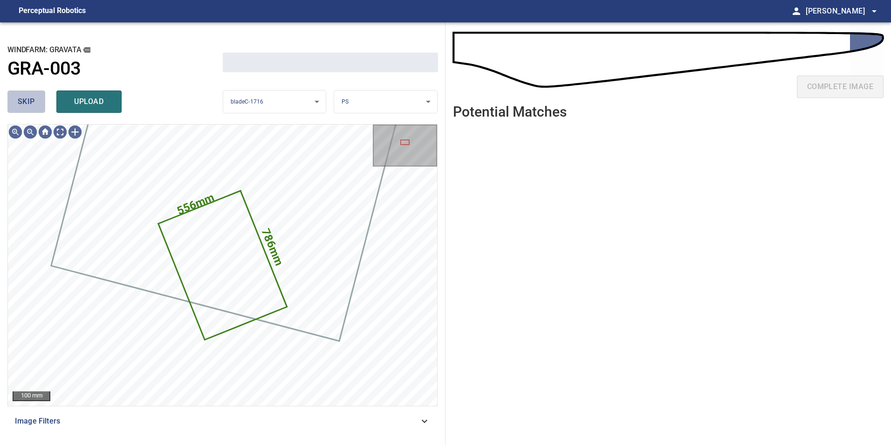
click at [17, 100] on button "skip" at bounding box center [26, 101] width 38 height 22
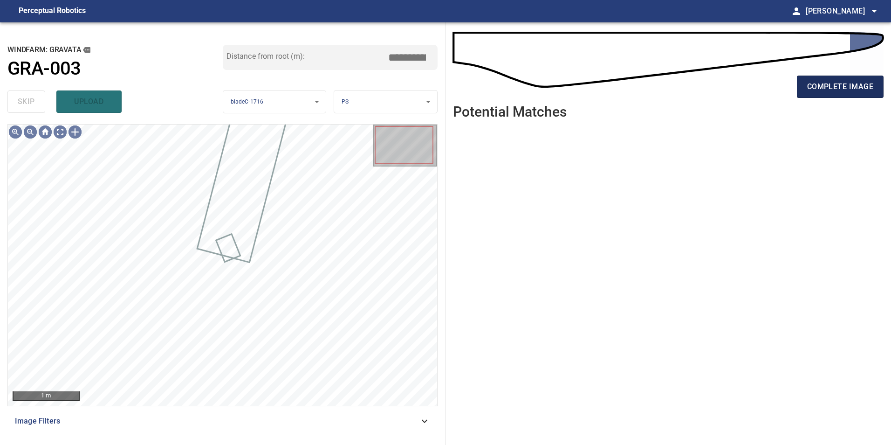
click at [852, 94] on button "complete image" at bounding box center [840, 87] width 87 height 22
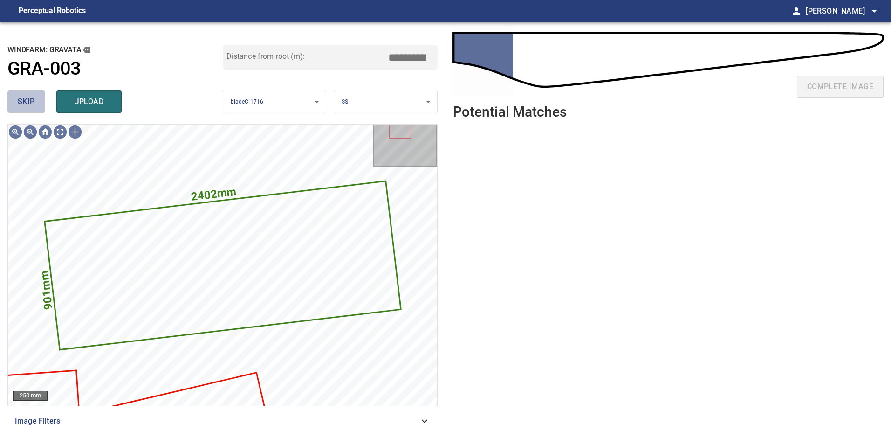
click at [36, 102] on button "skip" at bounding box center [26, 101] width 38 height 22
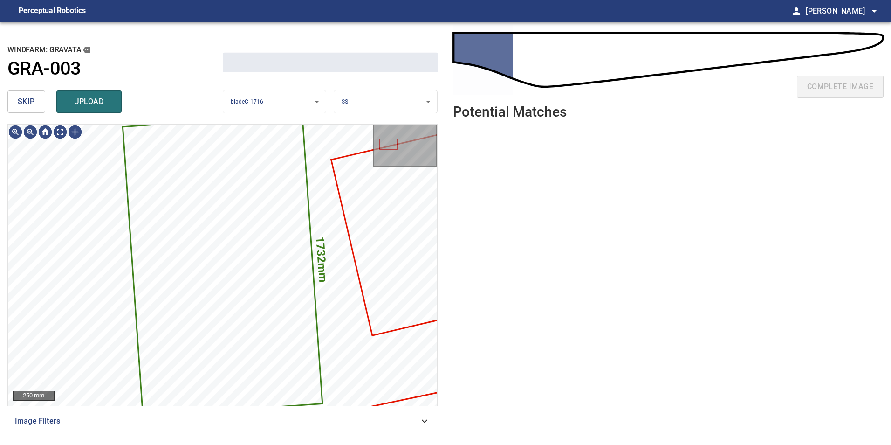
click at [36, 102] on button "skip" at bounding box center [26, 101] width 38 height 22
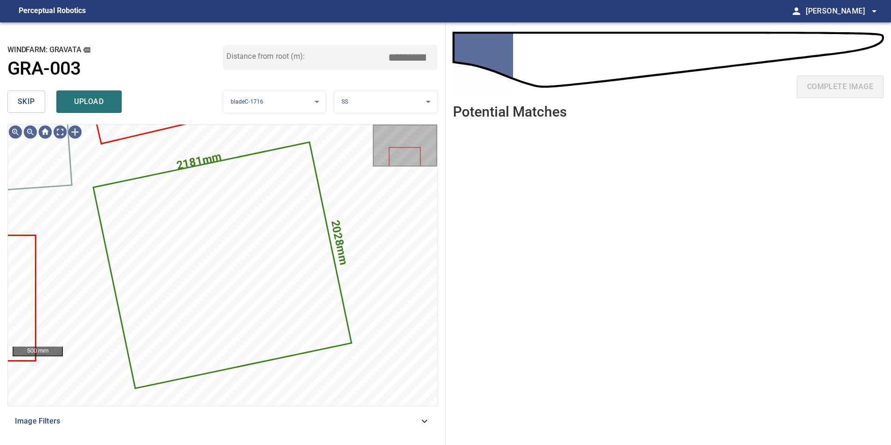
type input "****"
click at [36, 102] on button "skip" at bounding box center [26, 101] width 38 height 22
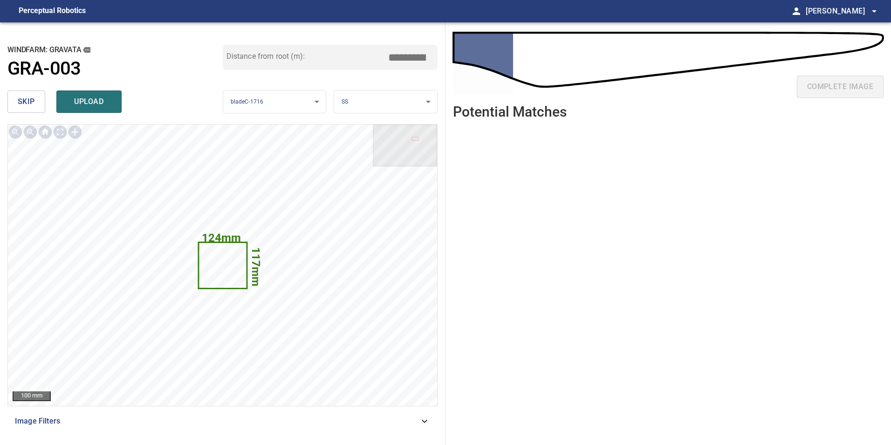
click at [36, 102] on button "skip" at bounding box center [26, 101] width 38 height 22
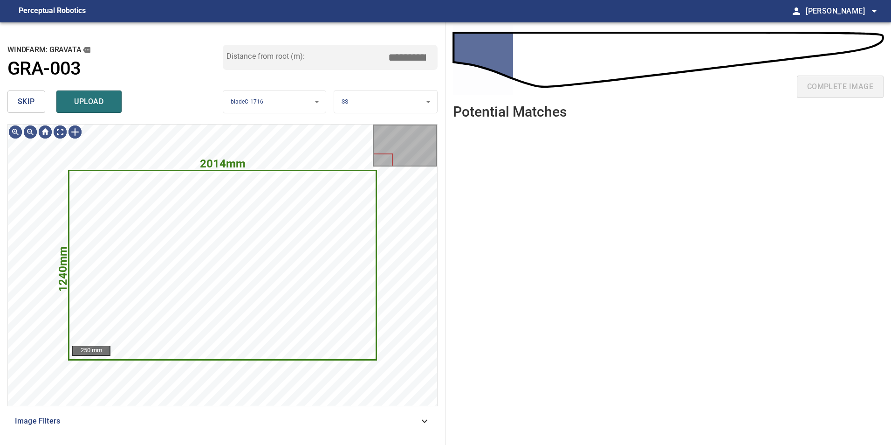
click at [26, 104] on span "skip" at bounding box center [26, 101] width 17 height 13
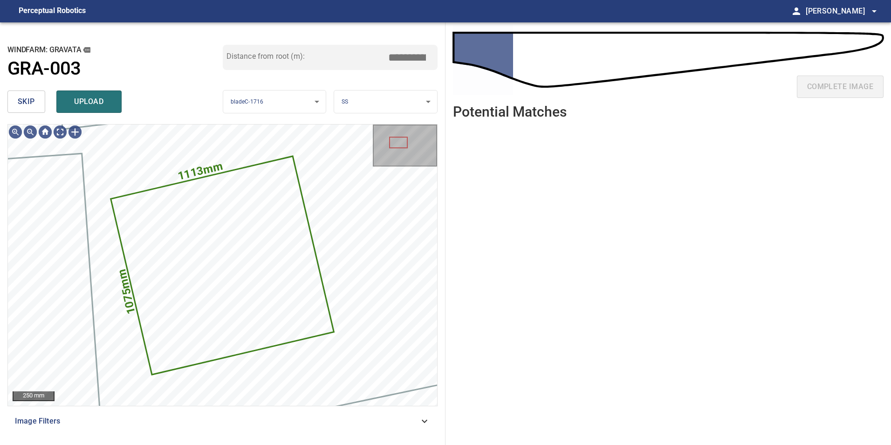
click at [28, 107] on span "skip" at bounding box center [26, 101] width 17 height 13
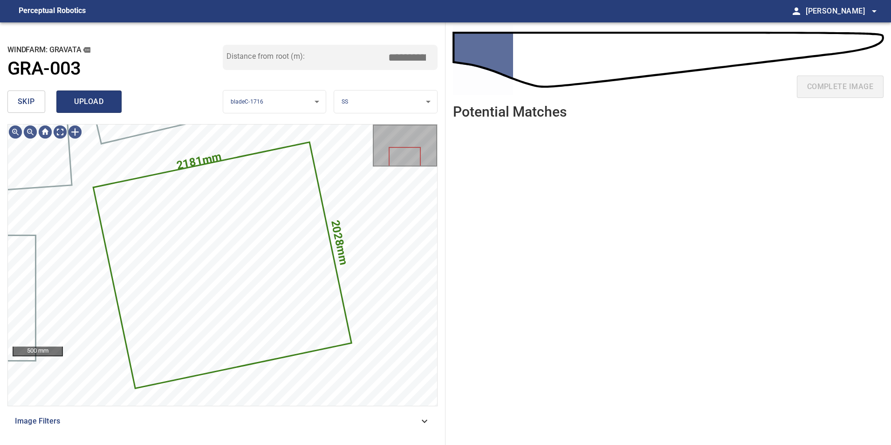
click at [116, 106] on button "upload" at bounding box center [88, 101] width 65 height 22
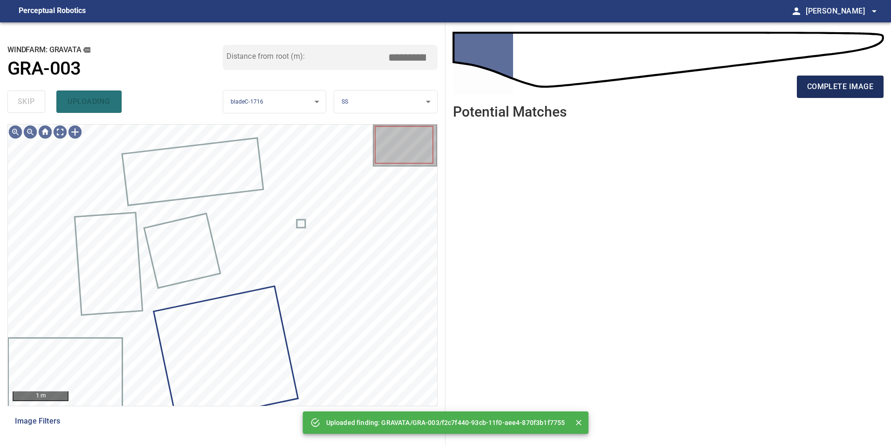
click at [845, 80] on span "complete image" at bounding box center [840, 86] width 66 height 13
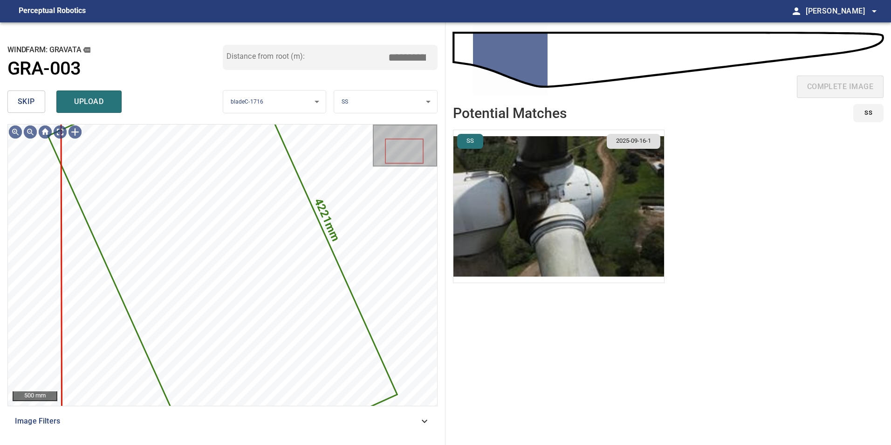
click at [20, 103] on span "skip" at bounding box center [26, 101] width 17 height 13
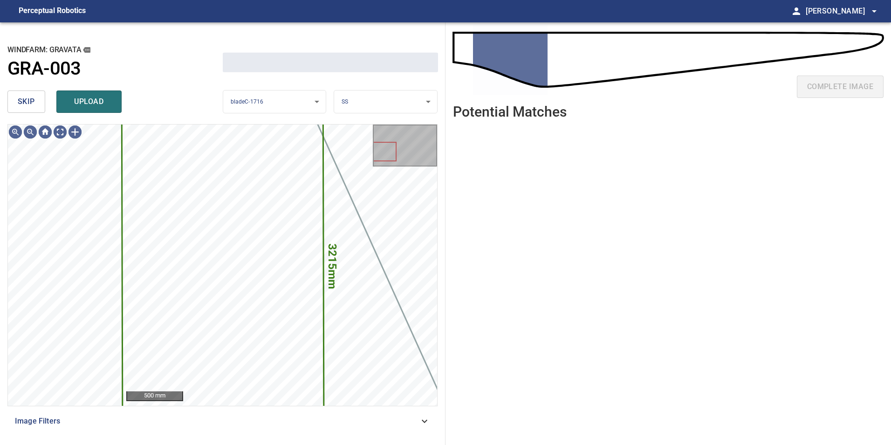
click at [21, 103] on span "skip" at bounding box center [26, 101] width 17 height 13
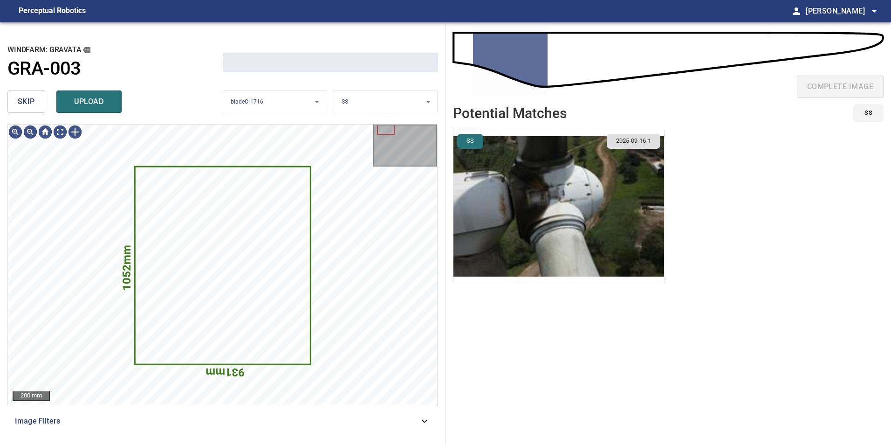
click at [21, 103] on span "skip" at bounding box center [26, 101] width 17 height 13
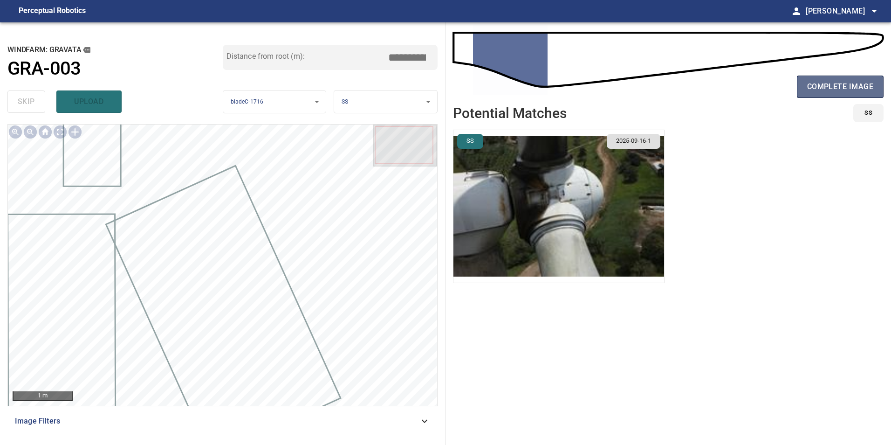
click at [841, 83] on span "complete image" at bounding box center [840, 86] width 66 height 13
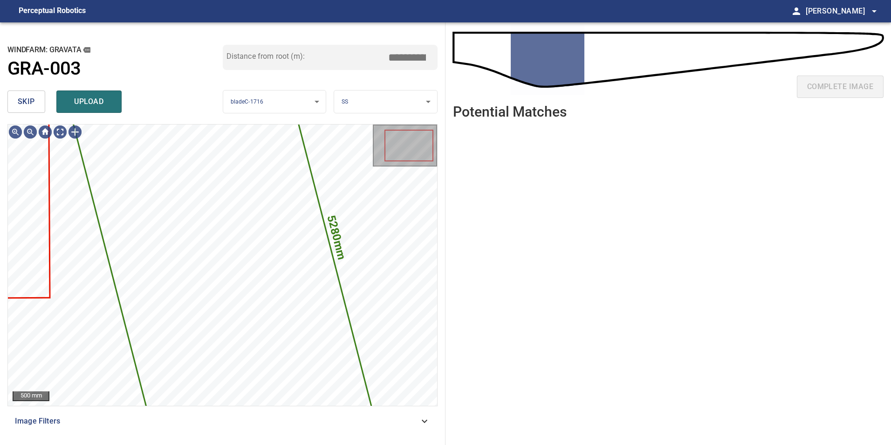
click at [25, 108] on span "skip" at bounding box center [26, 101] width 17 height 13
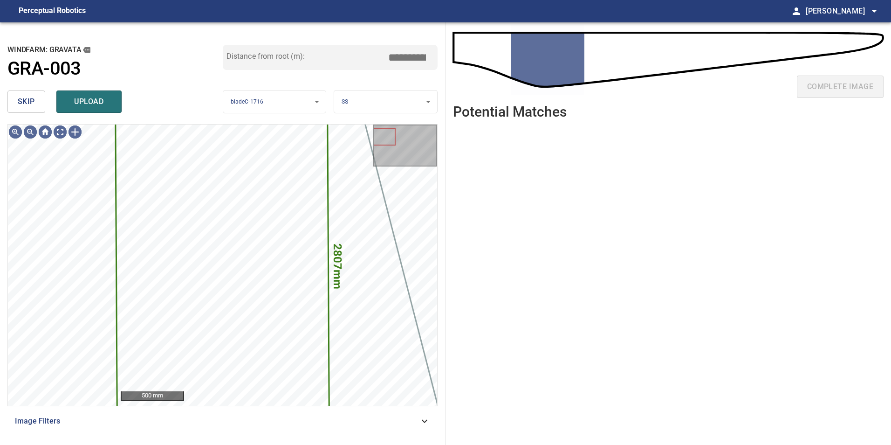
click at [25, 108] on span "skip" at bounding box center [26, 101] width 17 height 13
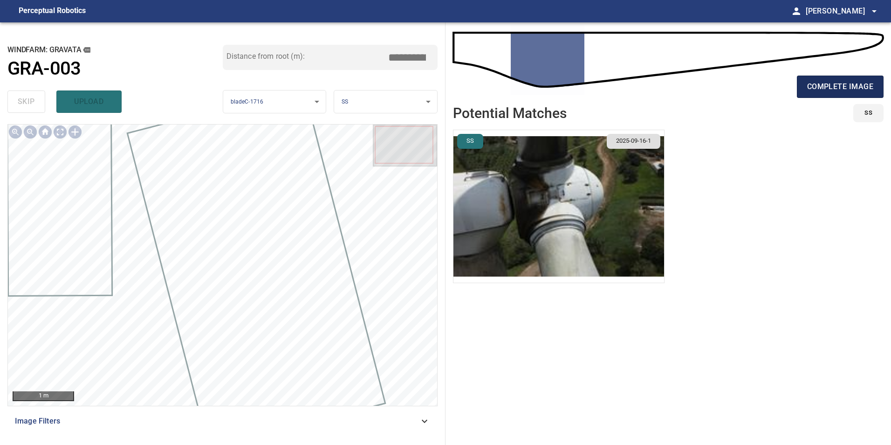
click at [848, 84] on span "complete image" at bounding box center [840, 86] width 66 height 13
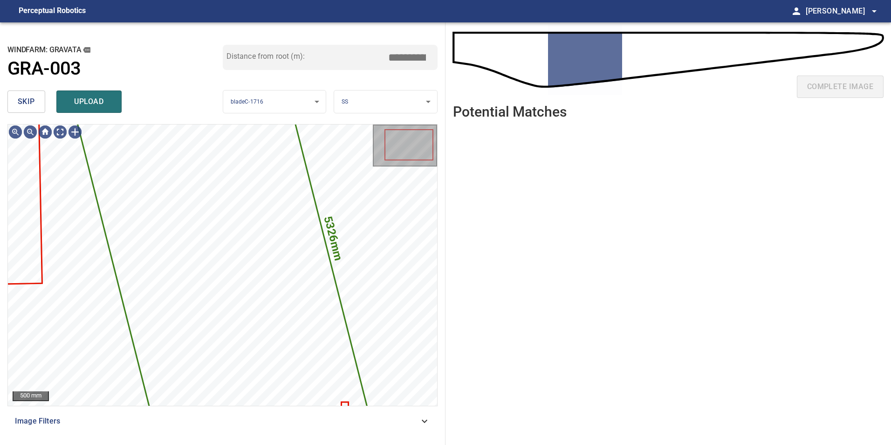
click at [24, 98] on span "skip" at bounding box center [26, 101] width 17 height 13
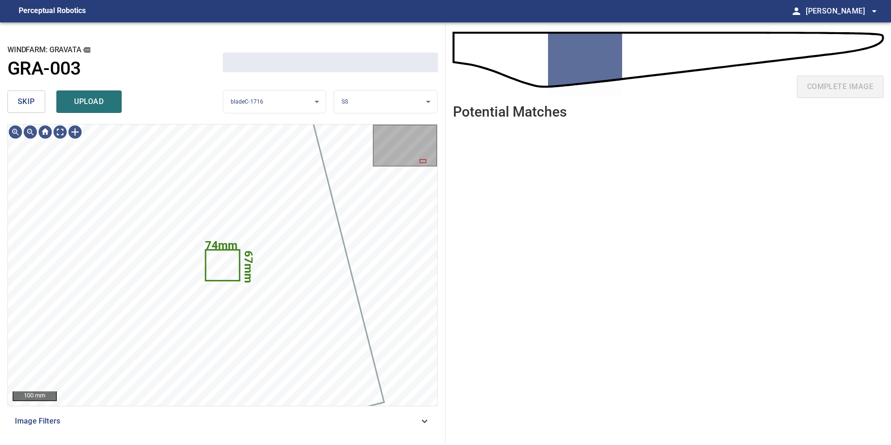
click at [24, 98] on span "skip" at bounding box center [26, 101] width 17 height 13
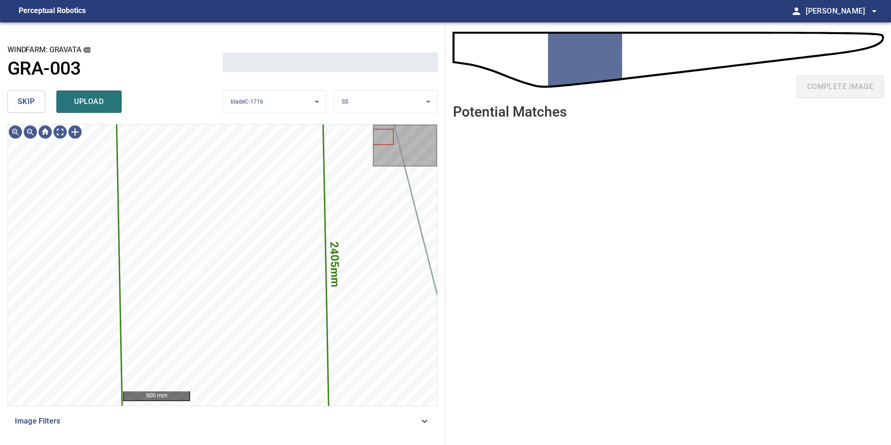
click at [24, 98] on span "skip" at bounding box center [26, 101] width 17 height 13
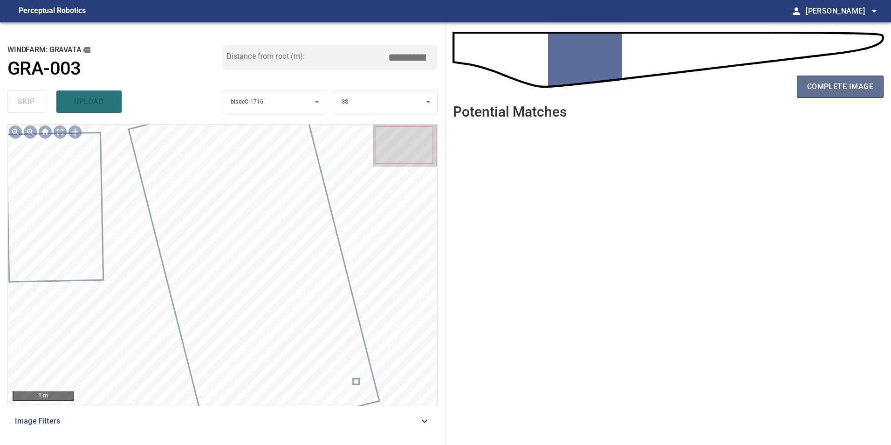
click at [802, 93] on button "complete image" at bounding box center [840, 87] width 87 height 22
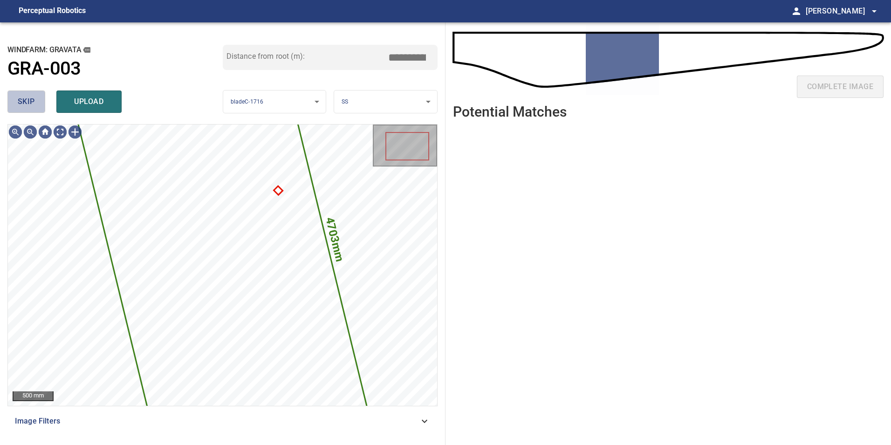
click at [37, 105] on button "skip" at bounding box center [26, 101] width 38 height 22
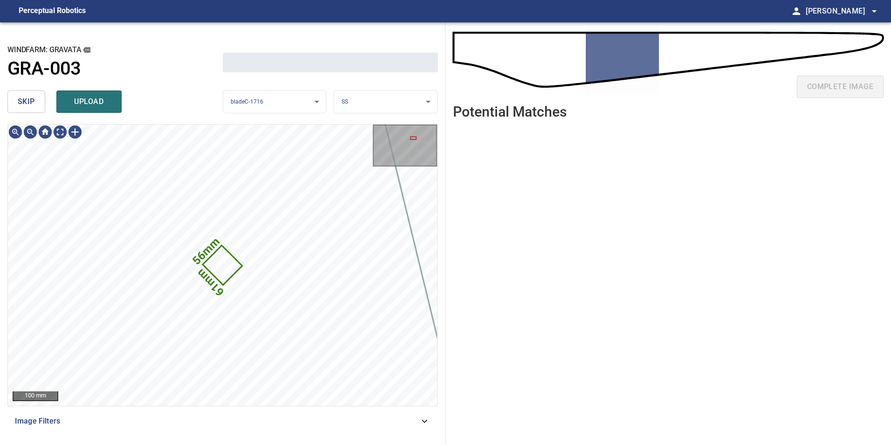
click at [37, 105] on button "skip" at bounding box center [26, 101] width 38 height 22
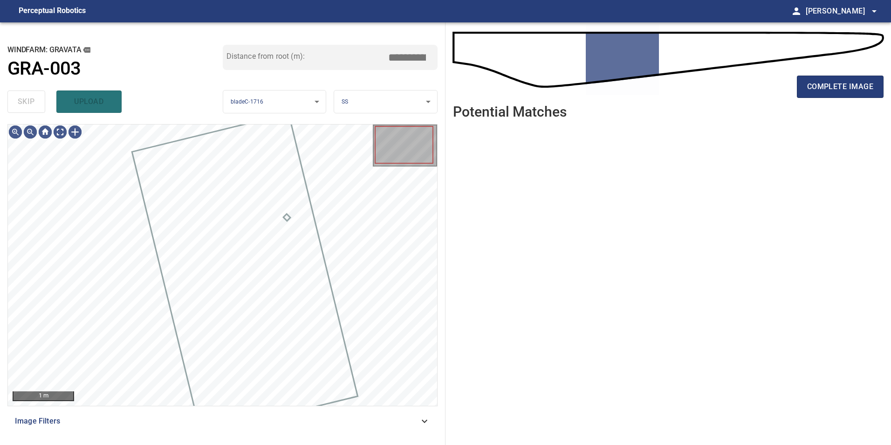
click at [37, 105] on div "skip upload" at bounding box center [114, 102] width 215 height 30
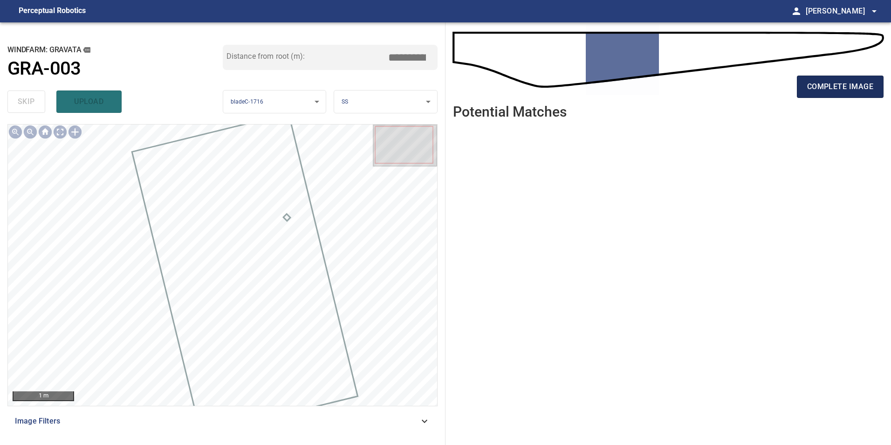
click at [831, 97] on button "complete image" at bounding box center [840, 87] width 87 height 22
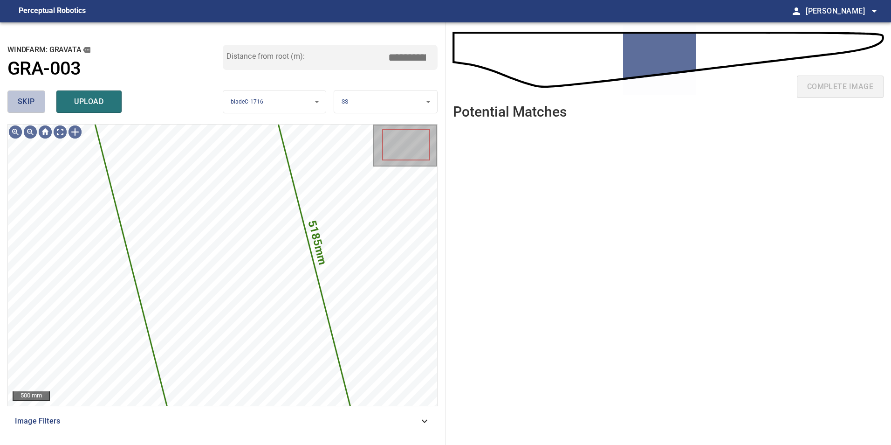
click at [30, 105] on span "skip" at bounding box center [26, 101] width 17 height 13
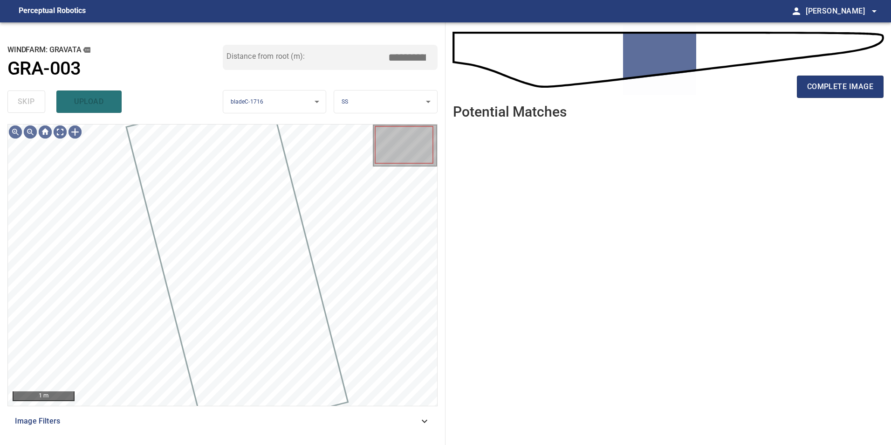
click at [840, 74] on div "complete image" at bounding box center [668, 90] width 431 height 37
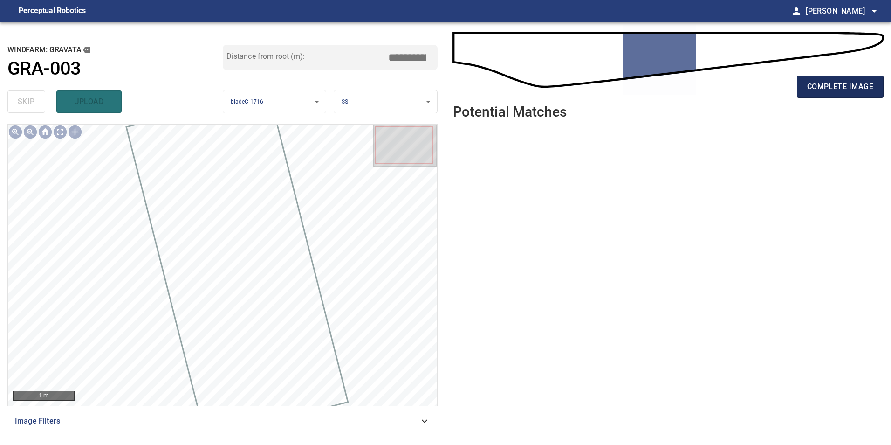
click at [840, 77] on button "complete image" at bounding box center [840, 87] width 87 height 22
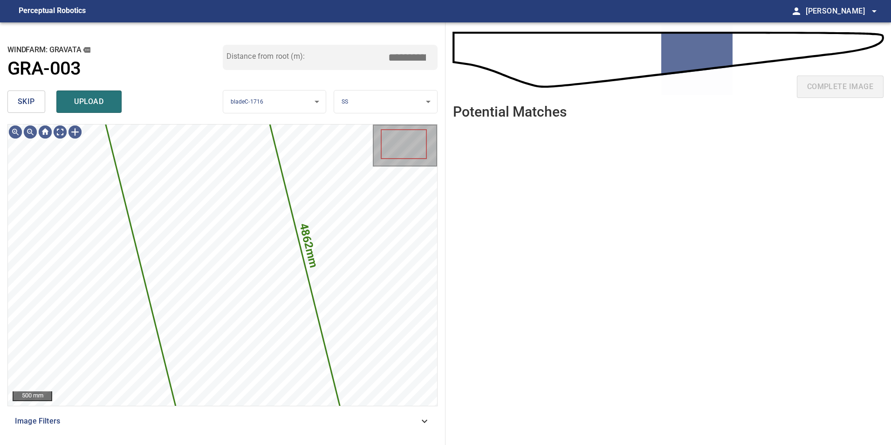
click at [17, 100] on button "skip" at bounding box center [26, 101] width 38 height 22
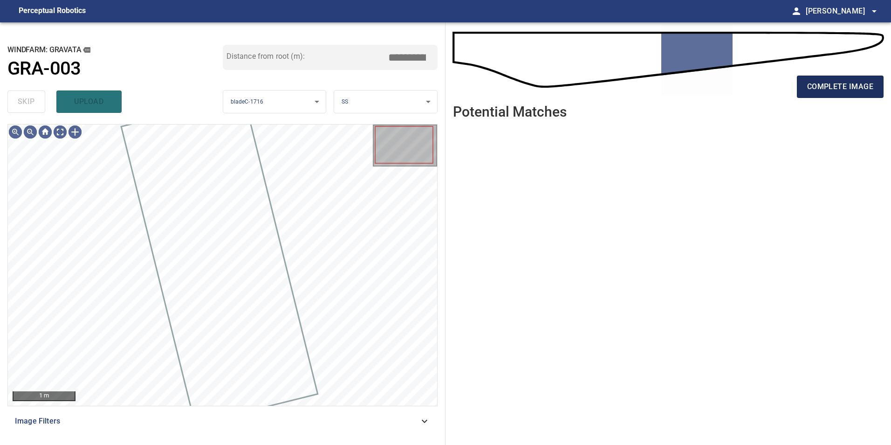
click at [848, 87] on span "complete image" at bounding box center [840, 86] width 66 height 13
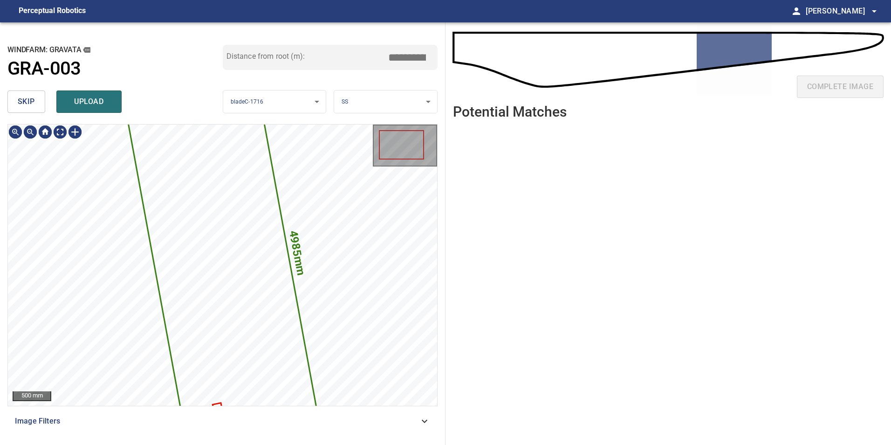
click at [29, 103] on span "skip" at bounding box center [26, 101] width 17 height 13
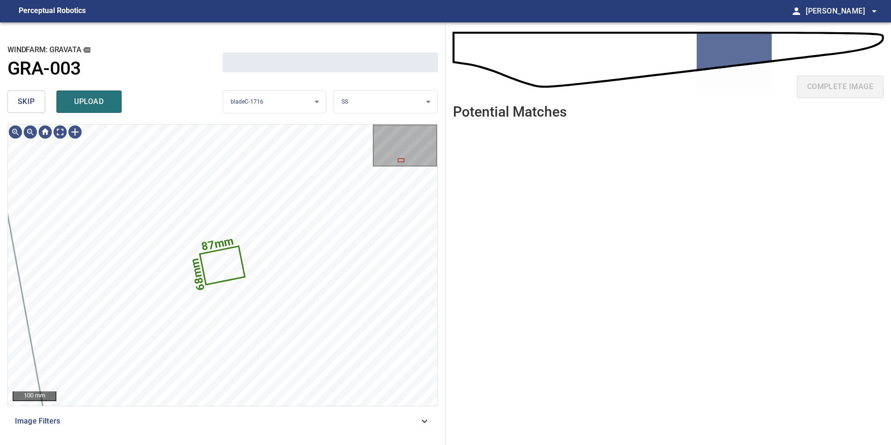
click at [29, 103] on span "skip" at bounding box center [26, 101] width 17 height 13
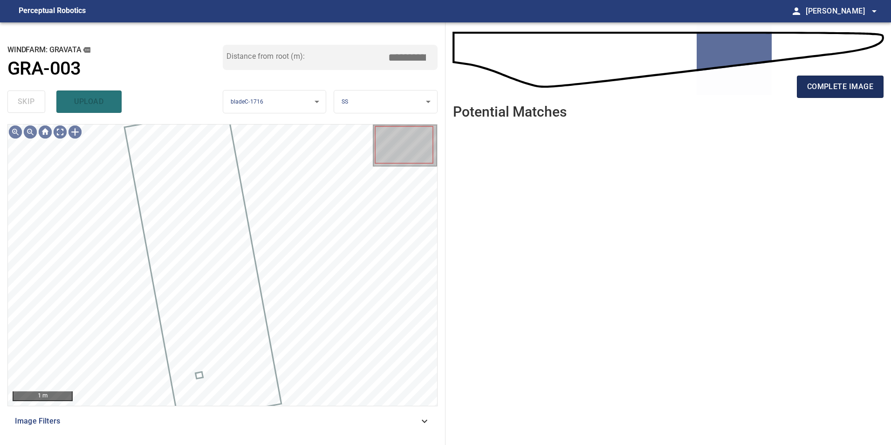
click at [823, 91] on span "complete image" at bounding box center [840, 86] width 66 height 13
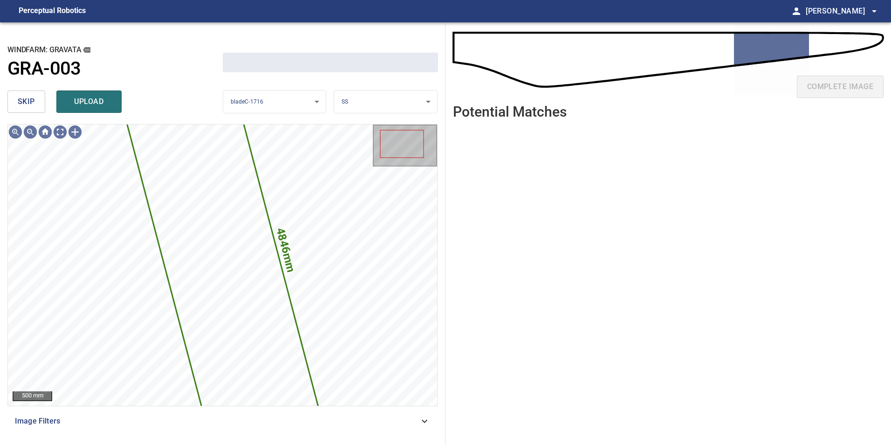
click at [14, 109] on button "skip" at bounding box center [26, 101] width 38 height 22
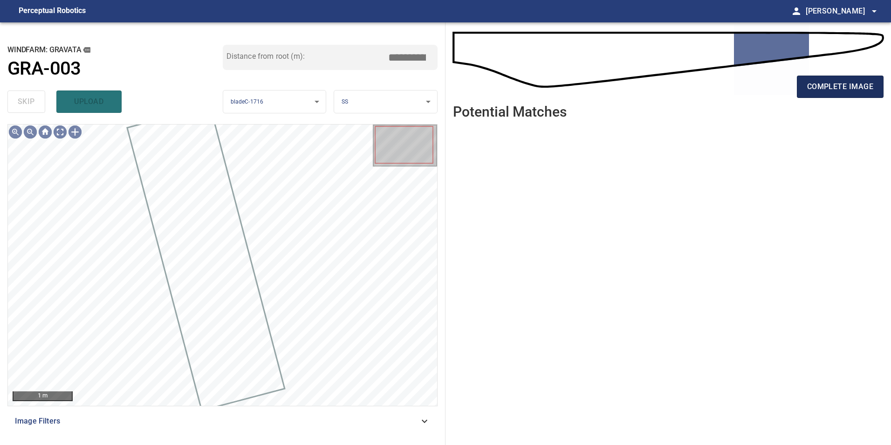
click at [828, 85] on span "complete image" at bounding box center [840, 86] width 66 height 13
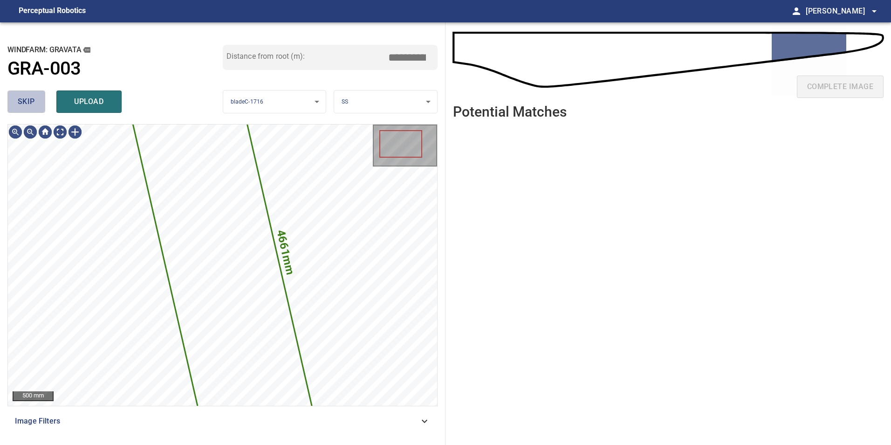
click at [27, 110] on button "skip" at bounding box center [26, 101] width 38 height 22
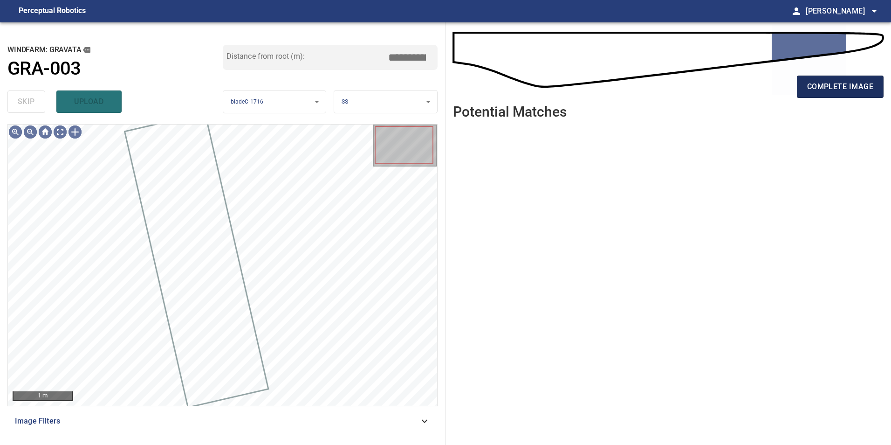
click at [859, 86] on span "complete image" at bounding box center [840, 86] width 66 height 13
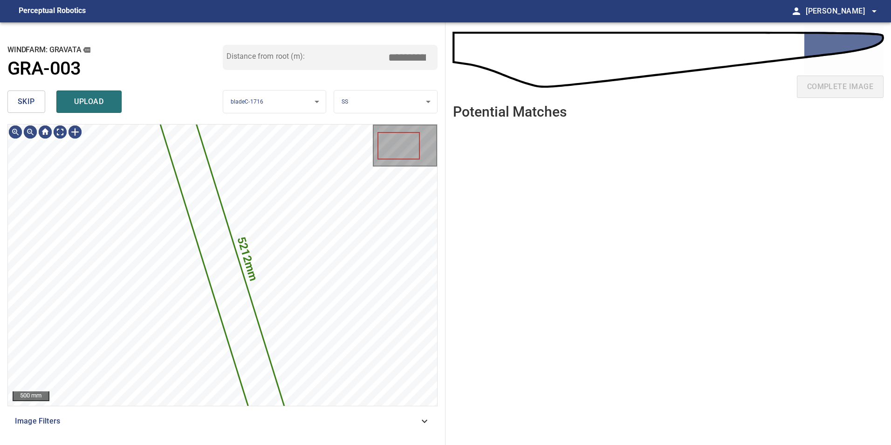
click at [23, 116] on div "skip upload" at bounding box center [114, 102] width 215 height 30
click at [32, 104] on span "skip" at bounding box center [26, 101] width 17 height 13
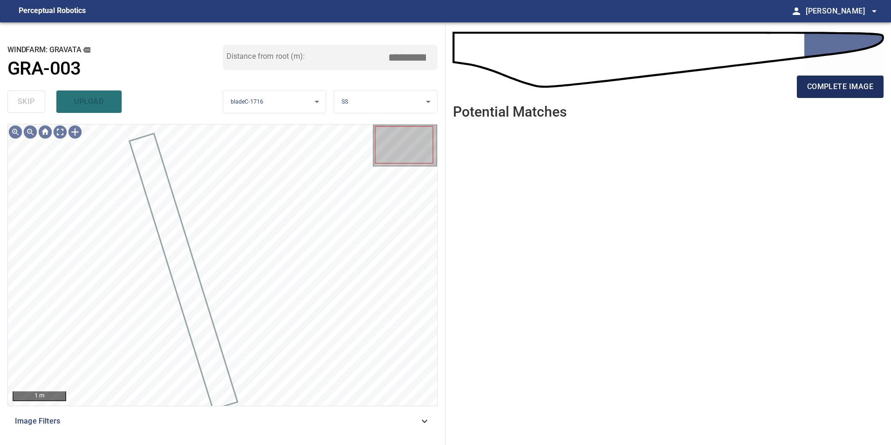
click at [833, 91] on span "complete image" at bounding box center [840, 86] width 66 height 13
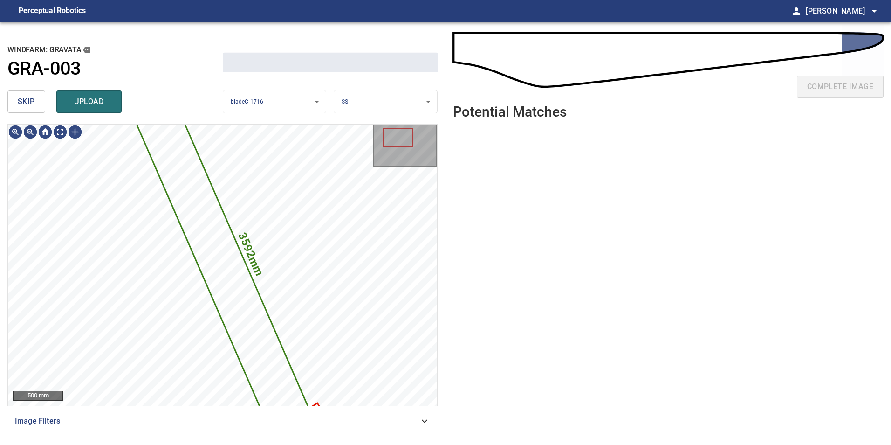
click at [39, 103] on button "skip" at bounding box center [26, 101] width 38 height 22
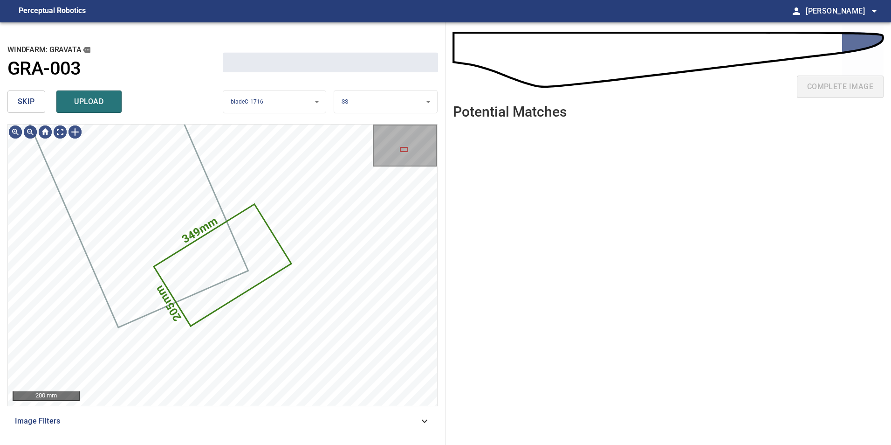
click at [39, 103] on button "skip" at bounding box center [26, 101] width 38 height 22
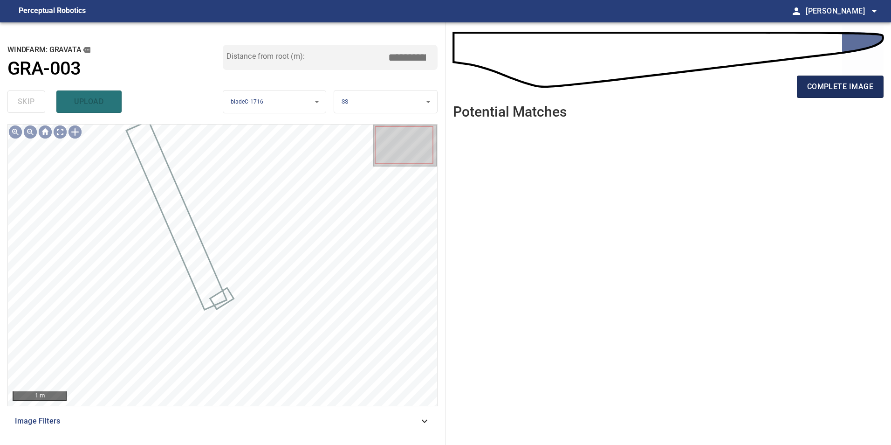
click at [856, 89] on span "complete image" at bounding box center [840, 86] width 66 height 13
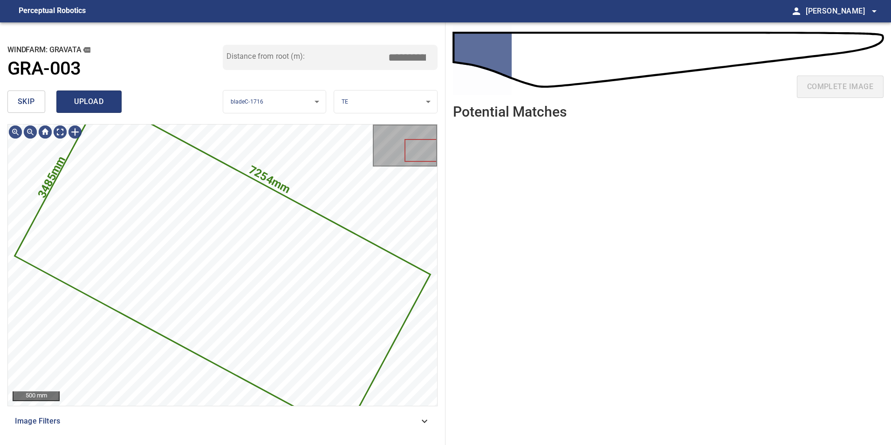
click at [110, 102] on span "upload" at bounding box center [89, 101] width 45 height 13
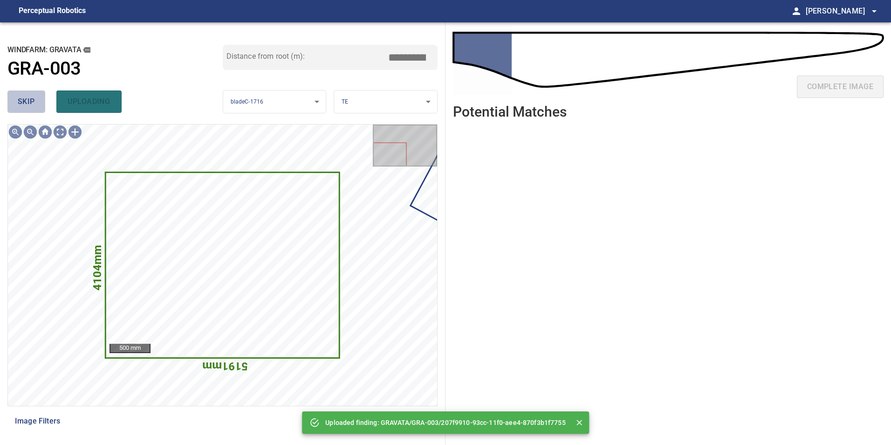
click at [33, 91] on button "skip" at bounding box center [26, 101] width 38 height 22
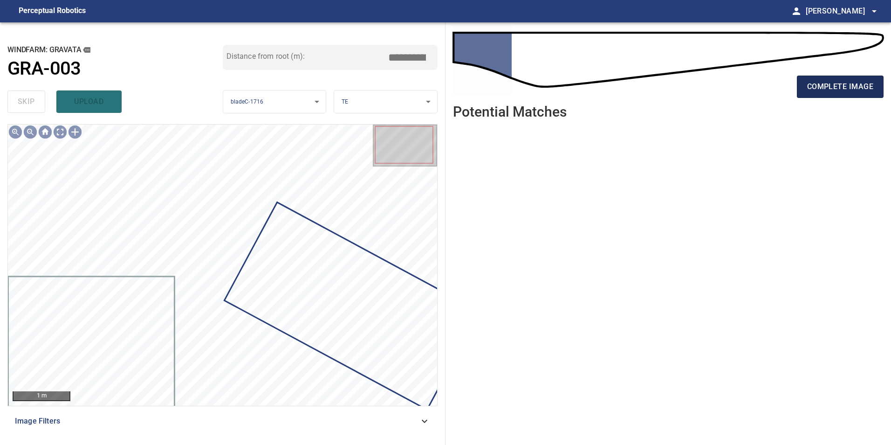
click at [846, 84] on span "complete image" at bounding box center [840, 86] width 66 height 13
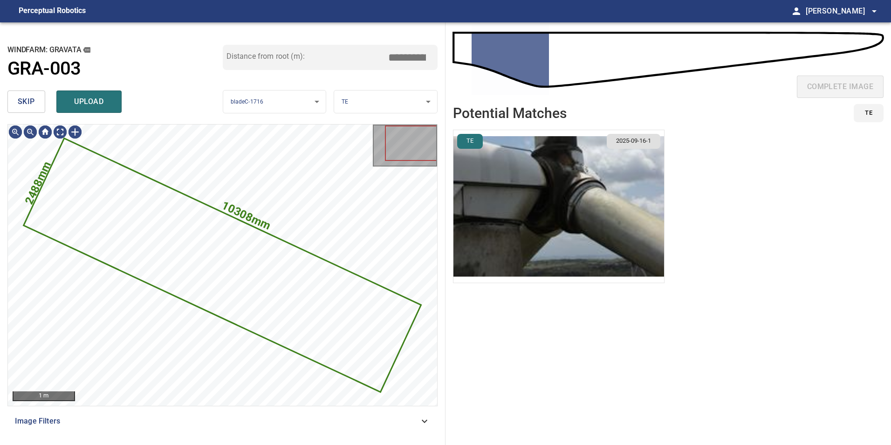
click at [28, 91] on button "skip" at bounding box center [26, 101] width 38 height 22
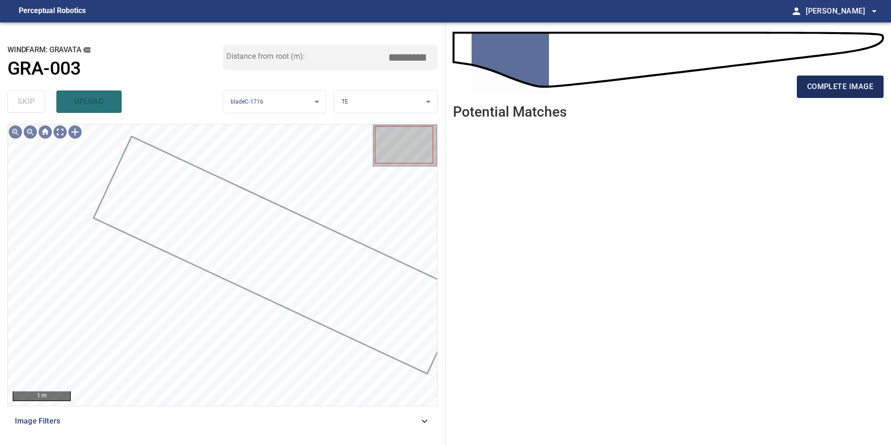
click at [850, 76] on button "complete image" at bounding box center [840, 87] width 87 height 22
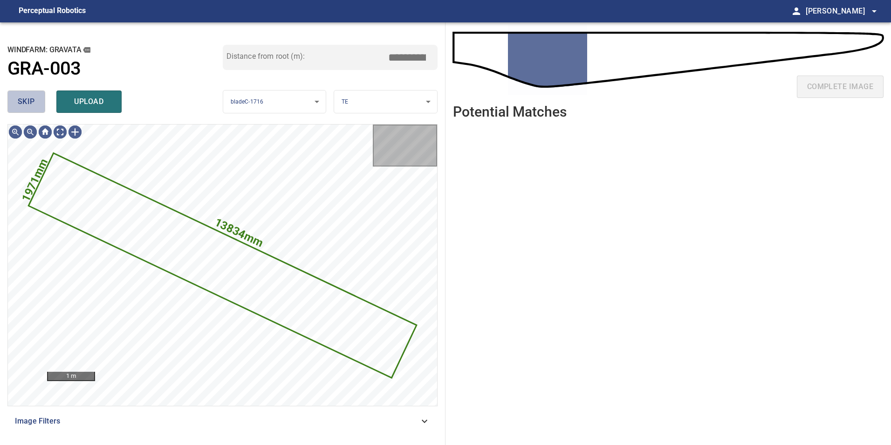
click at [23, 98] on span "skip" at bounding box center [26, 101] width 17 height 13
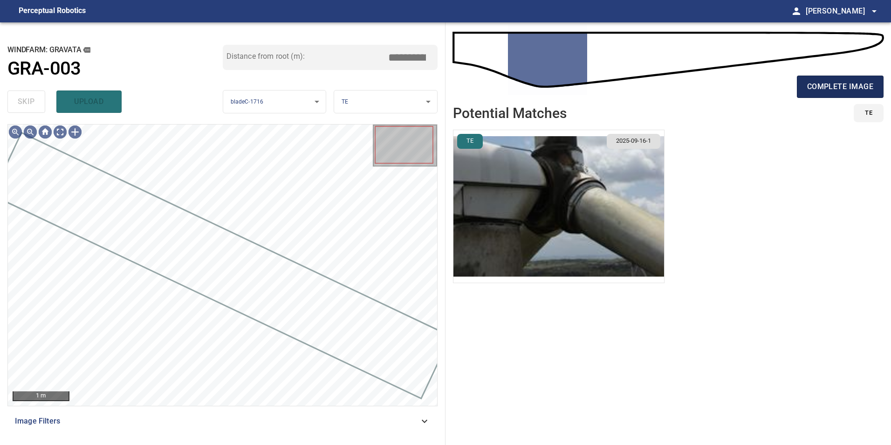
click at [840, 89] on span "complete image" at bounding box center [840, 86] width 66 height 13
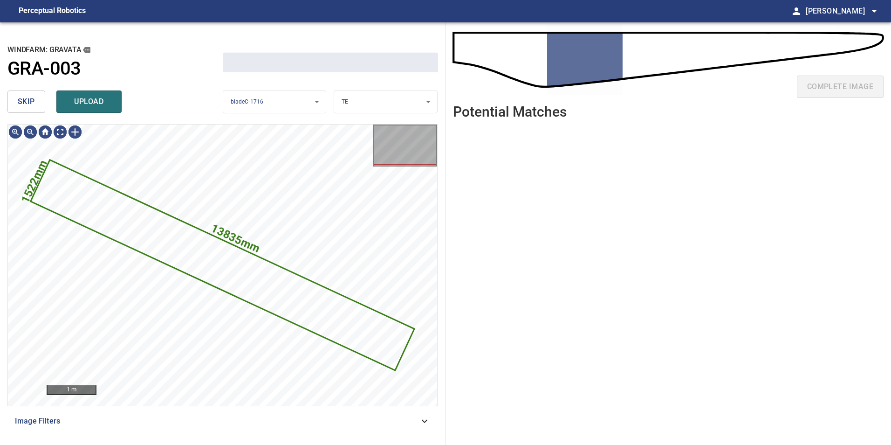
click at [18, 101] on span "skip" at bounding box center [26, 101] width 17 height 13
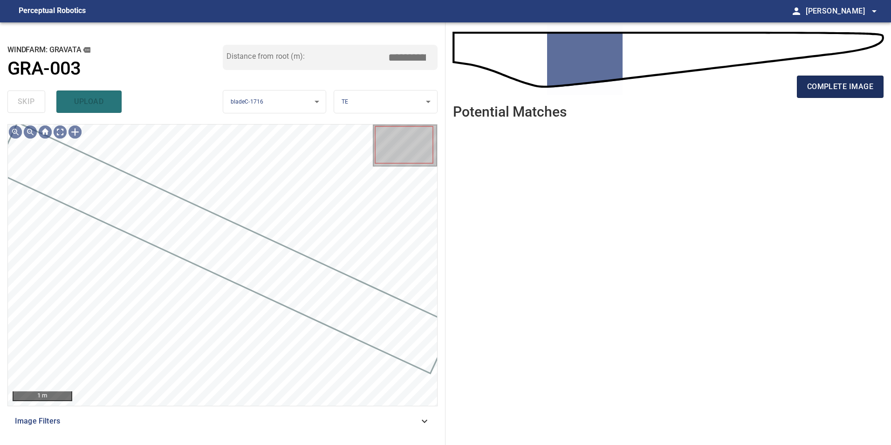
click at [830, 76] on button "complete image" at bounding box center [840, 87] width 87 height 22
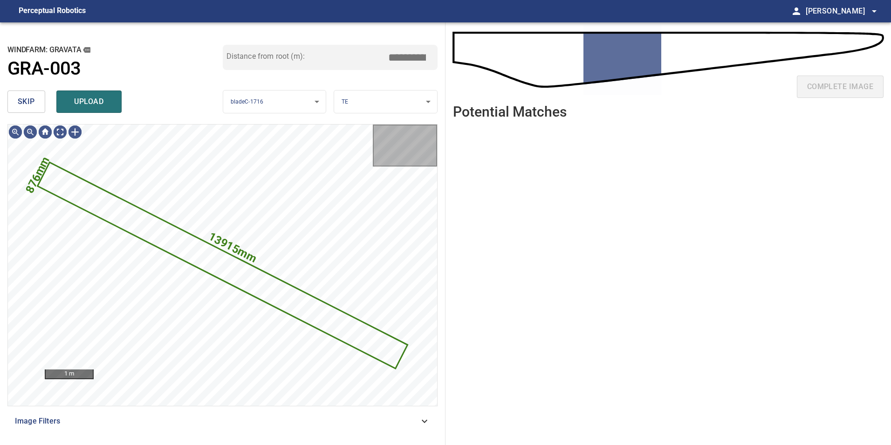
click at [30, 100] on span "skip" at bounding box center [26, 101] width 17 height 13
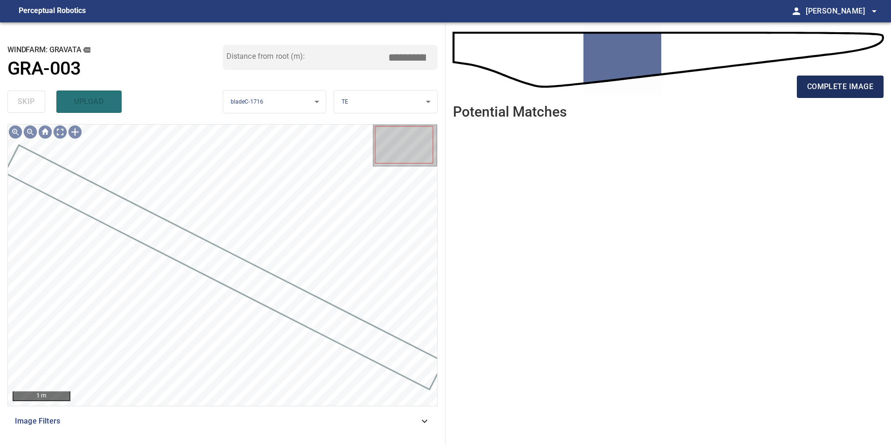
click at [814, 83] on span "complete image" at bounding box center [840, 86] width 66 height 13
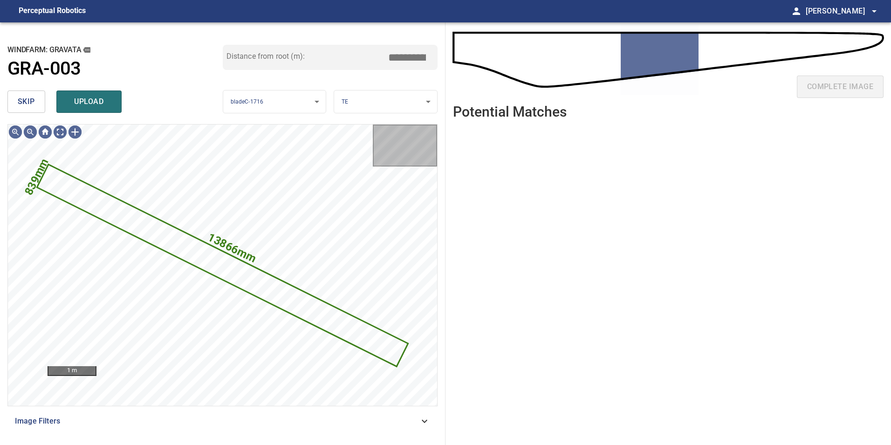
click at [30, 106] on span "skip" at bounding box center [26, 101] width 17 height 13
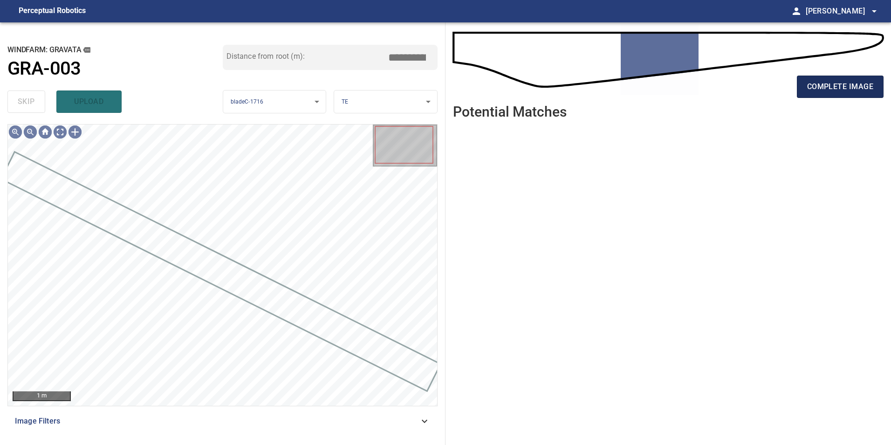
click at [834, 83] on span "complete image" at bounding box center [840, 86] width 66 height 13
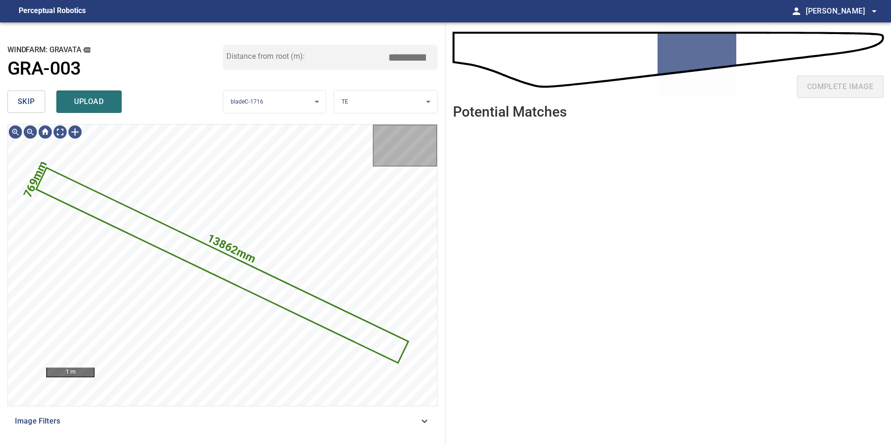
click at [45, 99] on button "skip" at bounding box center [26, 101] width 38 height 22
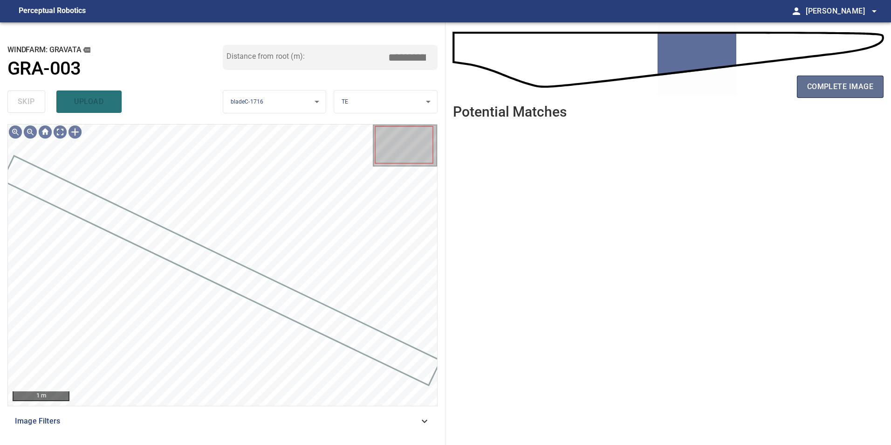
click at [835, 95] on button "complete image" at bounding box center [840, 87] width 87 height 22
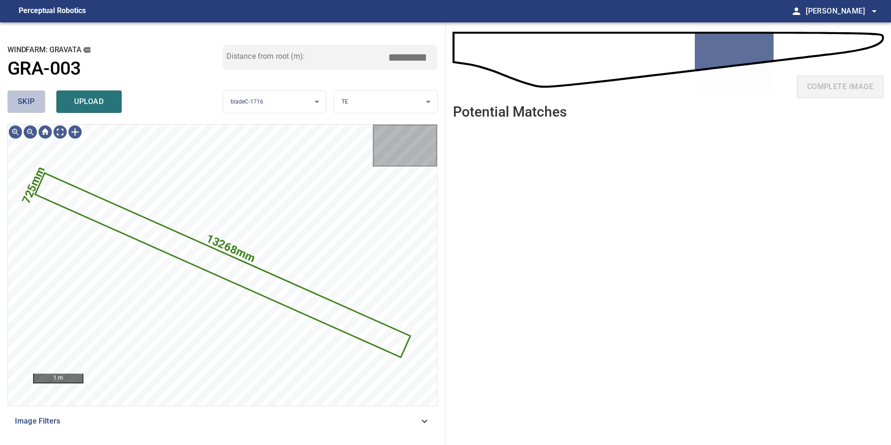
click at [19, 96] on span "skip" at bounding box center [26, 101] width 17 height 13
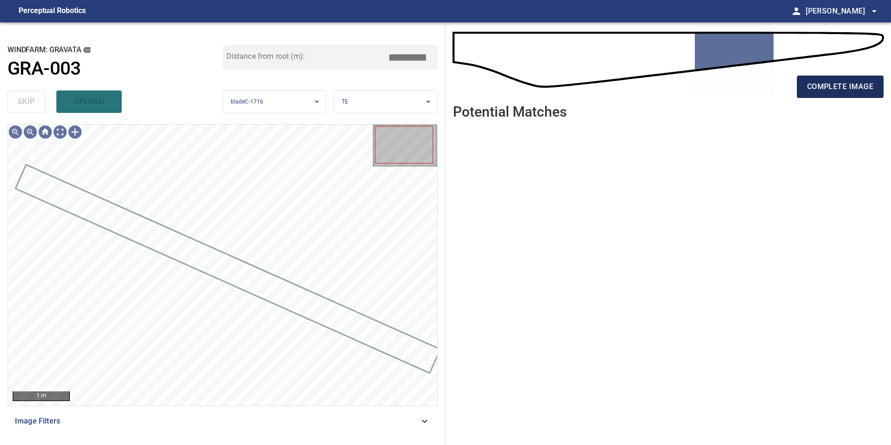
click at [842, 90] on span "complete image" at bounding box center [840, 86] width 66 height 13
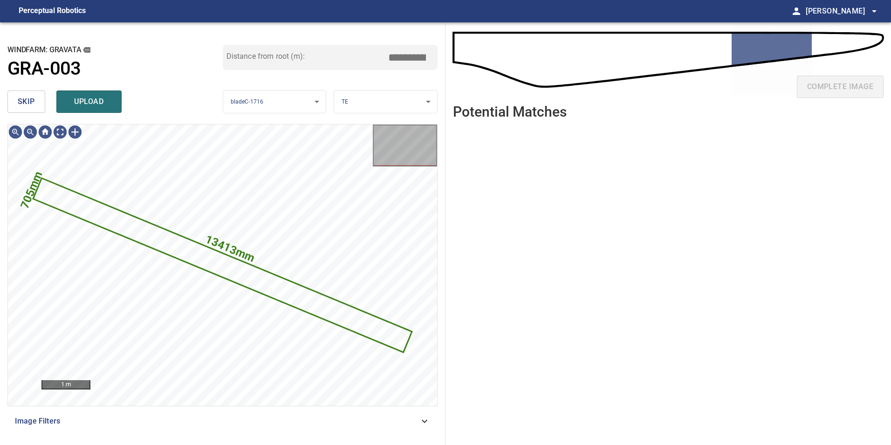
click at [42, 92] on button "skip" at bounding box center [26, 101] width 38 height 22
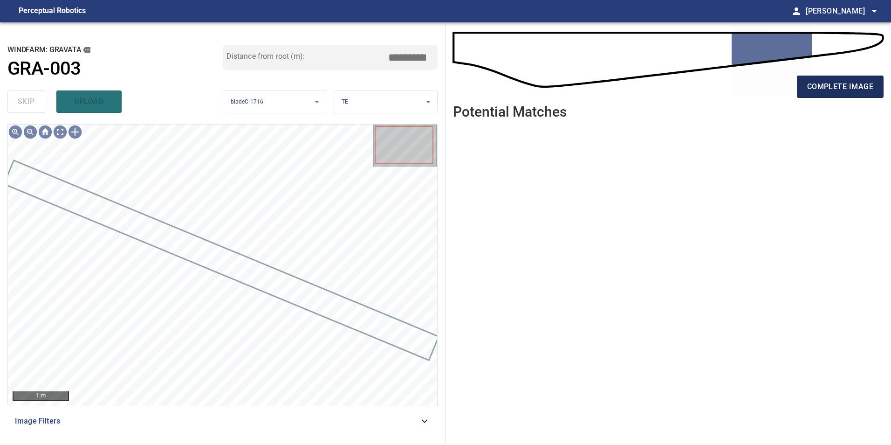
click at [848, 80] on span "complete image" at bounding box center [840, 86] width 66 height 13
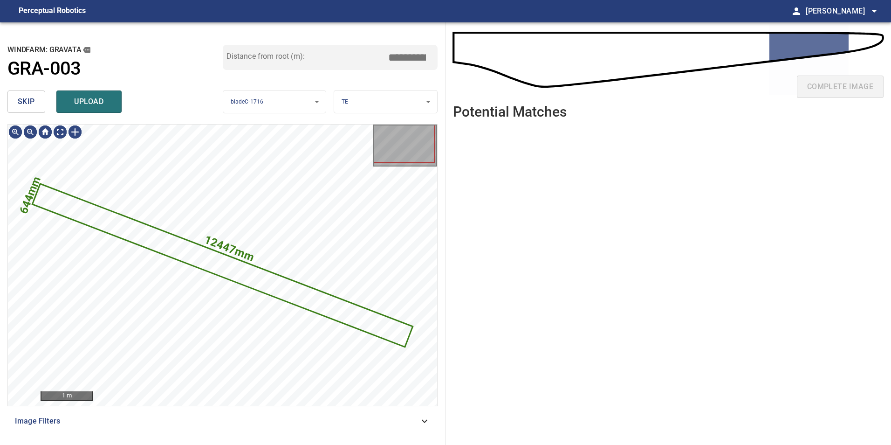
click at [37, 104] on button "skip" at bounding box center [26, 101] width 38 height 22
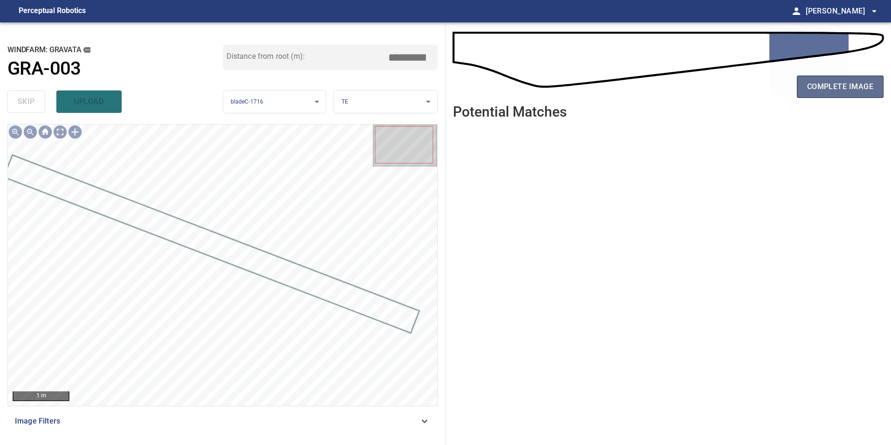
click at [849, 85] on span "complete image" at bounding box center [840, 86] width 66 height 13
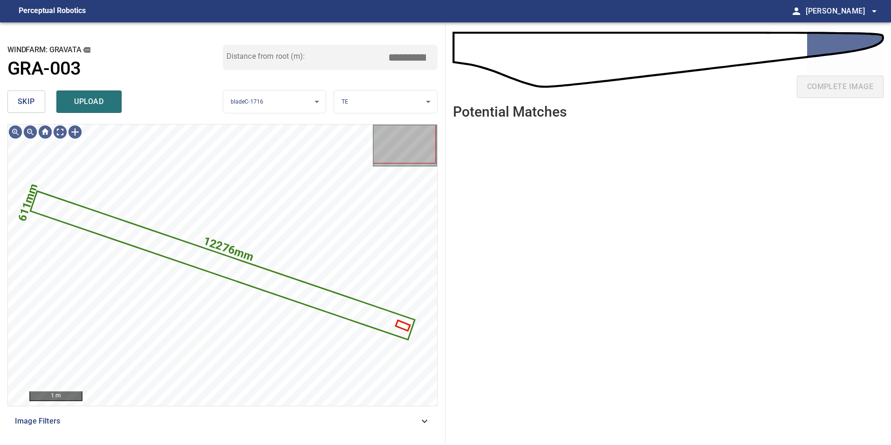
click at [36, 105] on button "skip" at bounding box center [26, 101] width 38 height 22
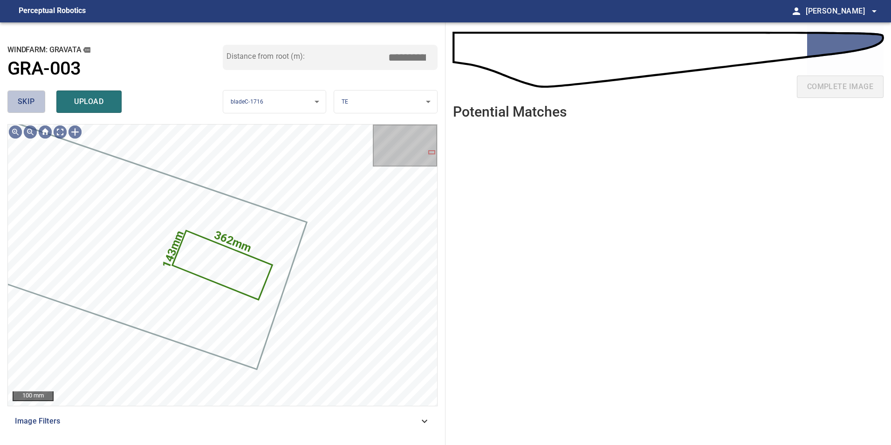
click at [36, 105] on button "skip" at bounding box center [26, 101] width 38 height 22
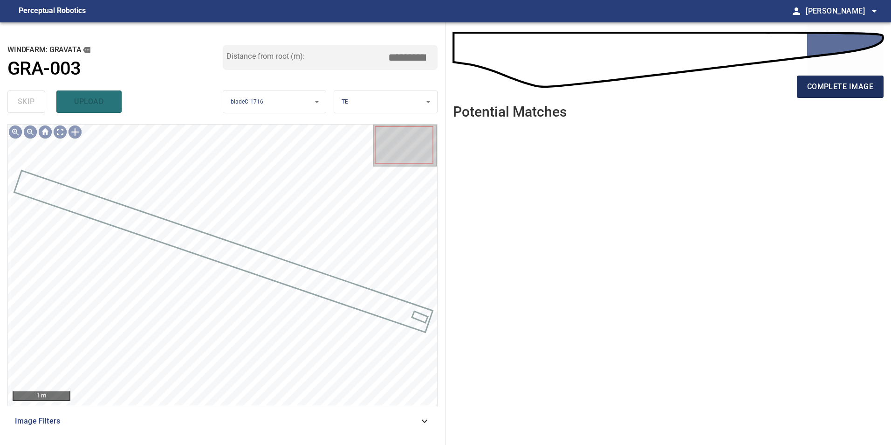
click at [845, 94] on button "complete image" at bounding box center [840, 87] width 87 height 22
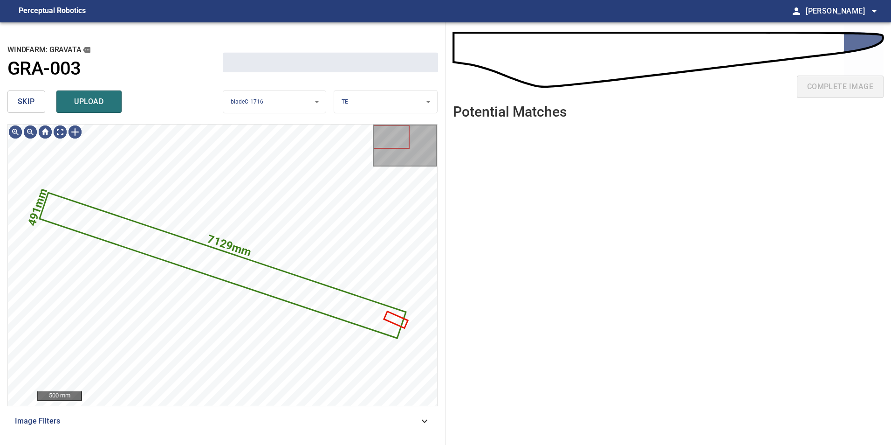
click at [18, 102] on span "skip" at bounding box center [26, 101] width 17 height 13
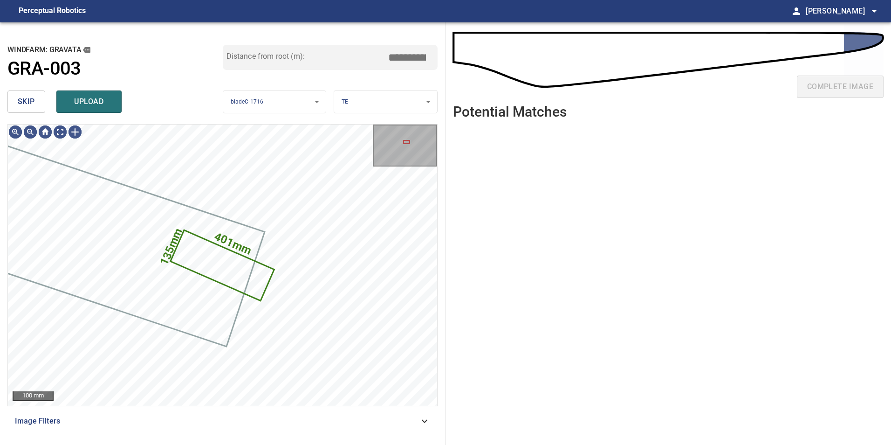
type input "*****"
click at [29, 106] on span "skip" at bounding box center [26, 101] width 17 height 13
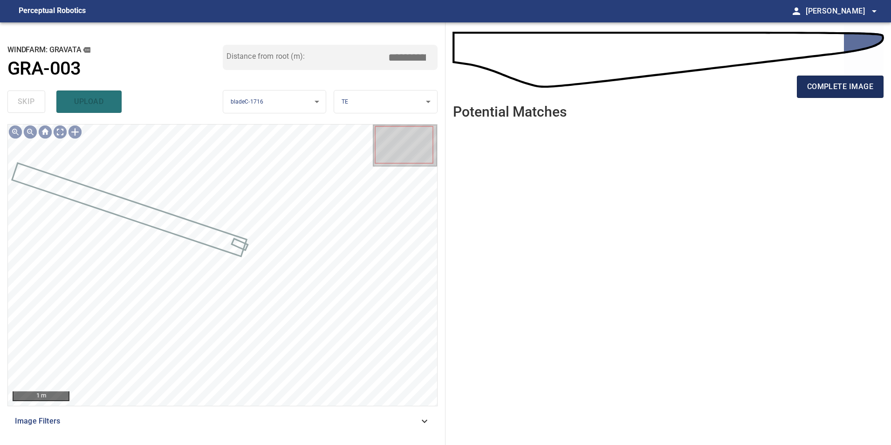
click at [854, 89] on span "complete image" at bounding box center [840, 86] width 66 height 13
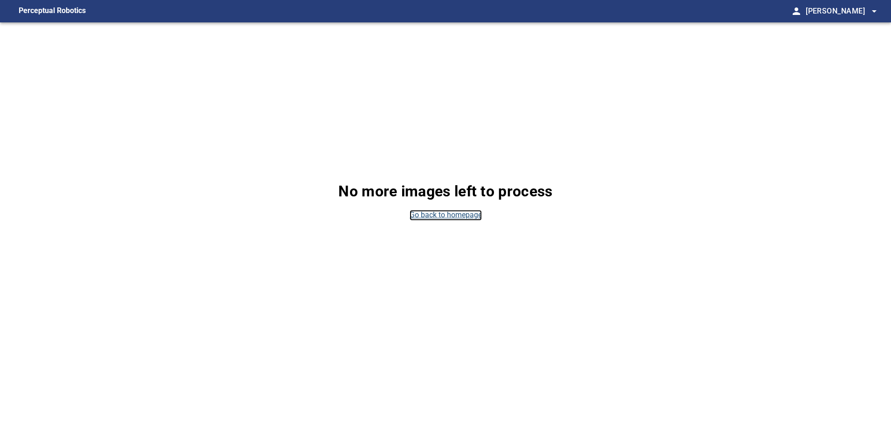
click at [459, 215] on link "Go back to homepage" at bounding box center [446, 215] width 72 height 11
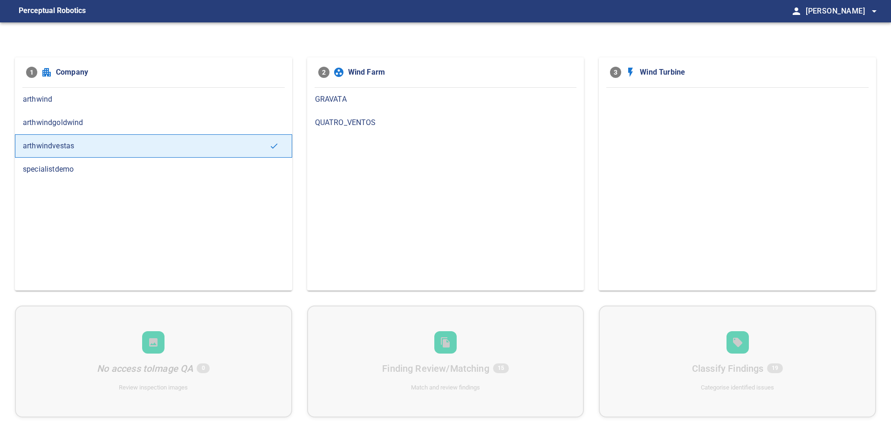
click at [329, 102] on span "GRAVATA" at bounding box center [446, 99] width 262 height 11
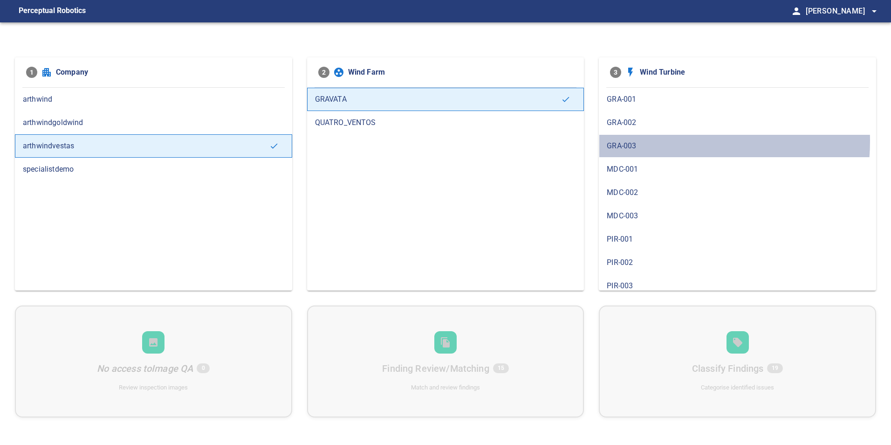
click at [646, 141] on span "GRA-003" at bounding box center [738, 145] width 262 height 11
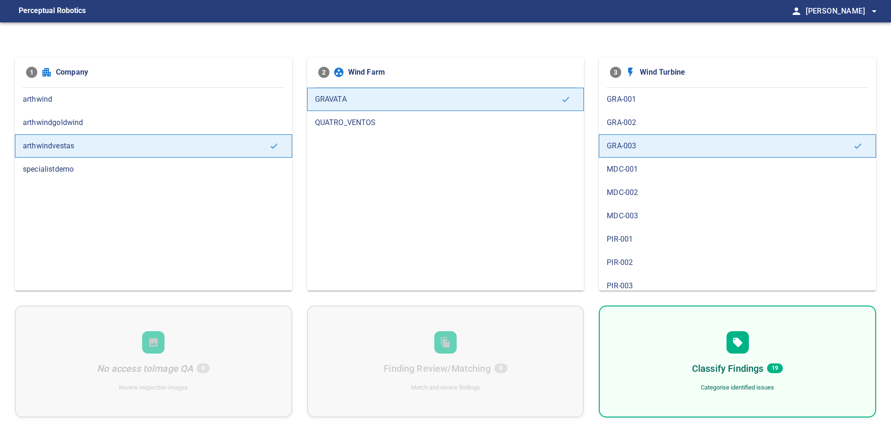
click at [733, 361] on h6 "Classify Findings" at bounding box center [728, 368] width 72 height 15
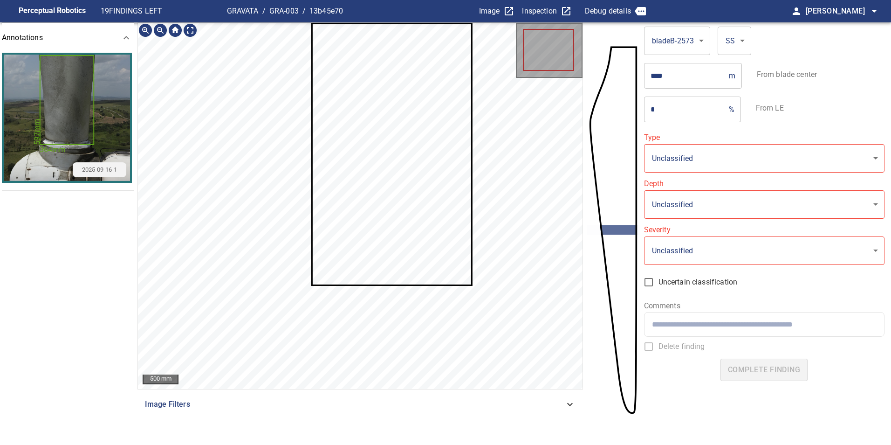
type input "**********"
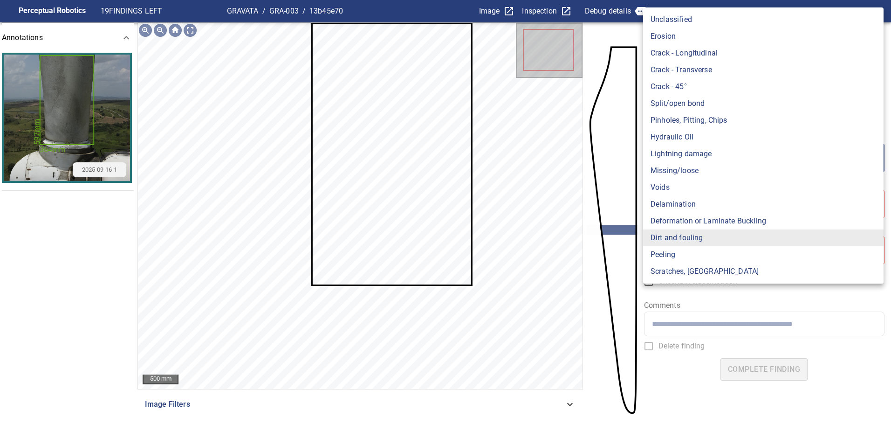
click at [749, 154] on body "**********" at bounding box center [445, 222] width 891 height 445
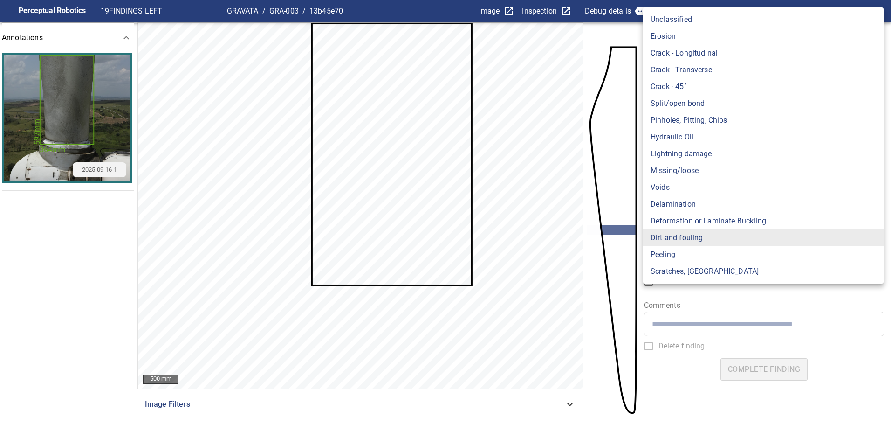
click at [716, 283] on div at bounding box center [445, 222] width 891 height 445
click at [708, 160] on body "**********" at bounding box center [445, 222] width 891 height 445
click at [708, 160] on li "Lightning damage" at bounding box center [763, 153] width 241 height 17
type input "**********"
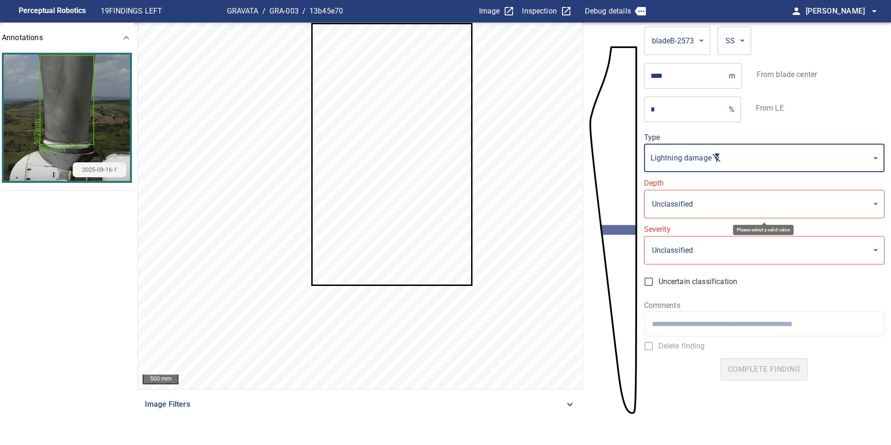
click at [694, 195] on body "**********" at bounding box center [445, 222] width 891 height 445
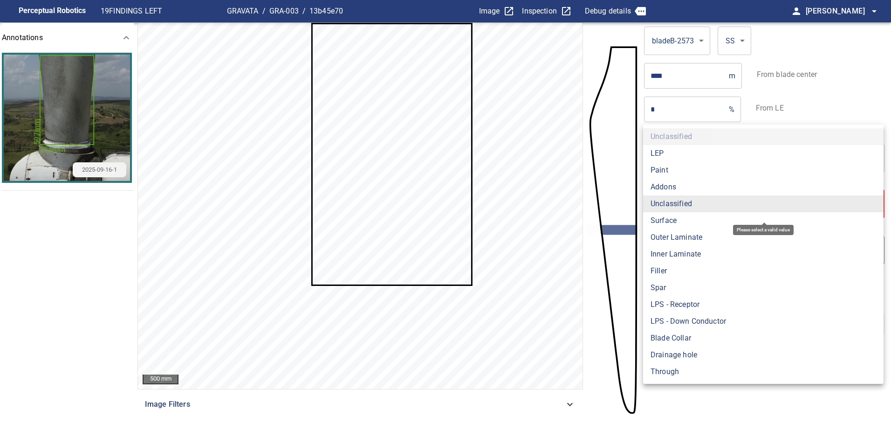
click at [683, 224] on li "Surface" at bounding box center [763, 220] width 241 height 17
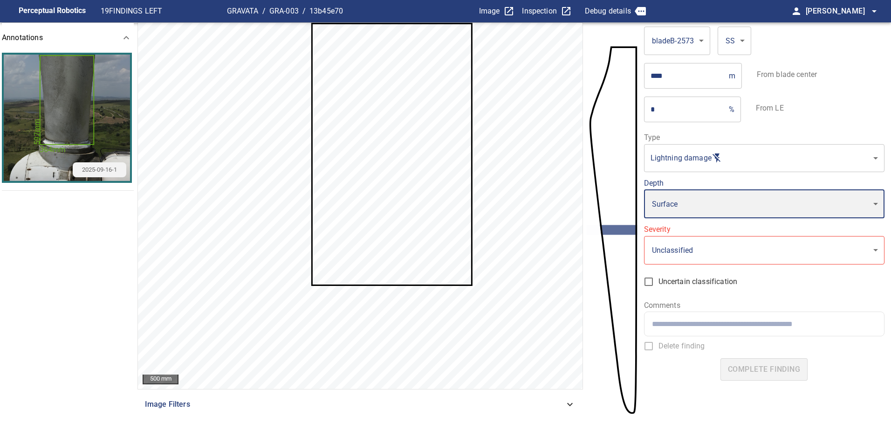
type input "*******"
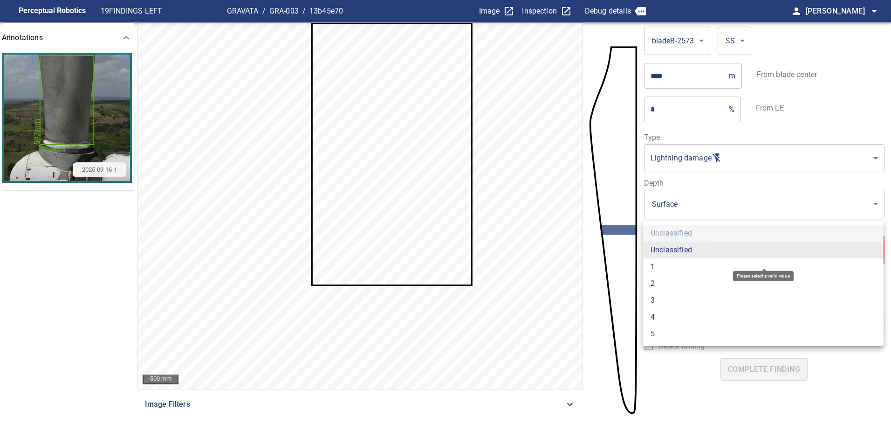
click at [681, 255] on body "**********" at bounding box center [445, 222] width 891 height 445
click at [673, 270] on li "1" at bounding box center [763, 266] width 241 height 17
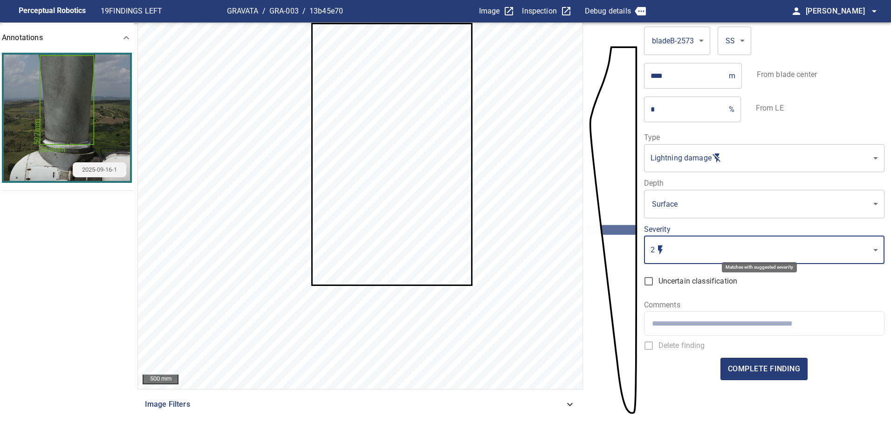
click at [671, 244] on body "**********" at bounding box center [445, 222] width 891 height 445
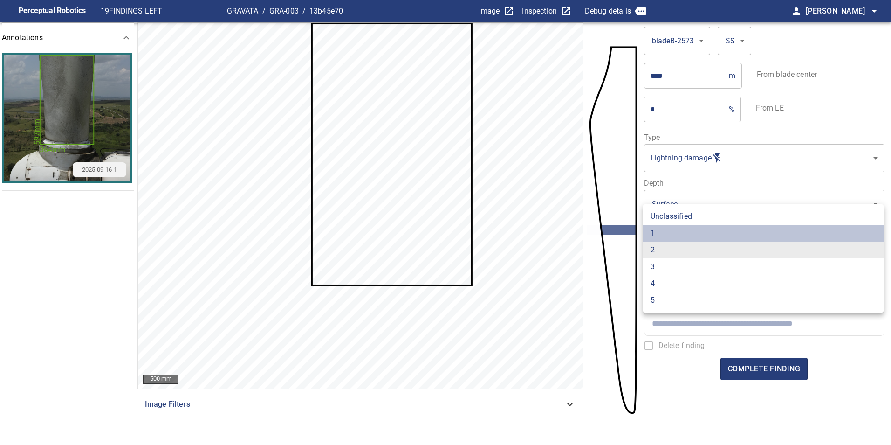
click at [670, 232] on li "1" at bounding box center [763, 233] width 241 height 17
type input "*"
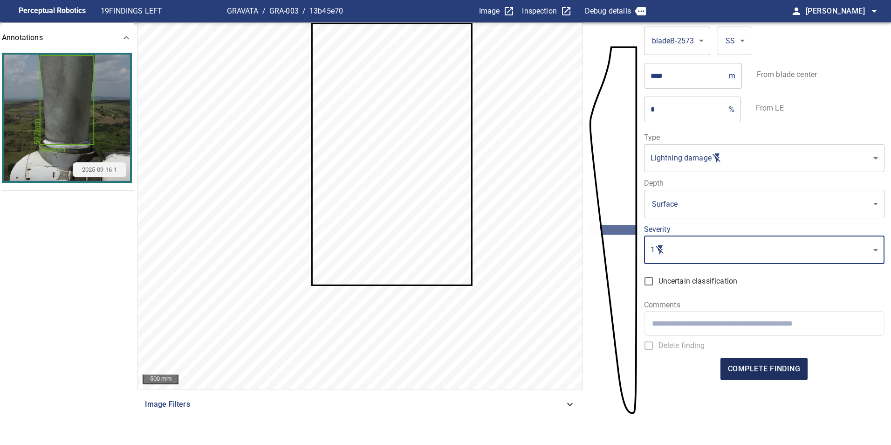
click at [765, 367] on span "complete finding" at bounding box center [764, 368] width 72 height 13
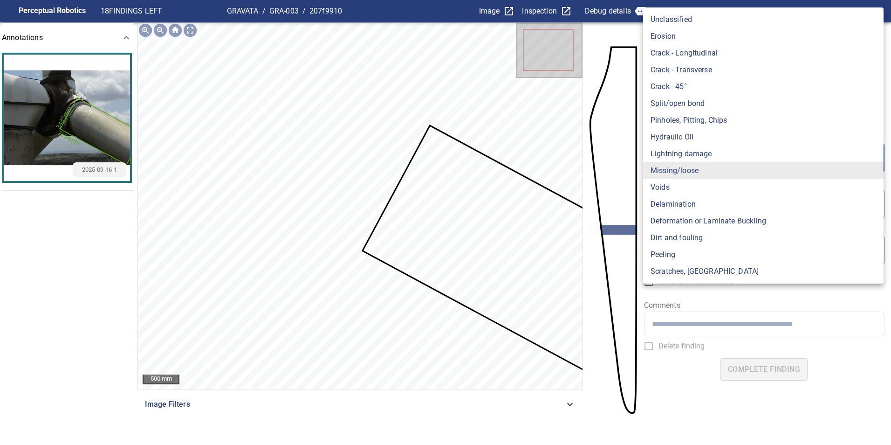
click at [718, 150] on body "**********" at bounding box center [445, 222] width 891 height 445
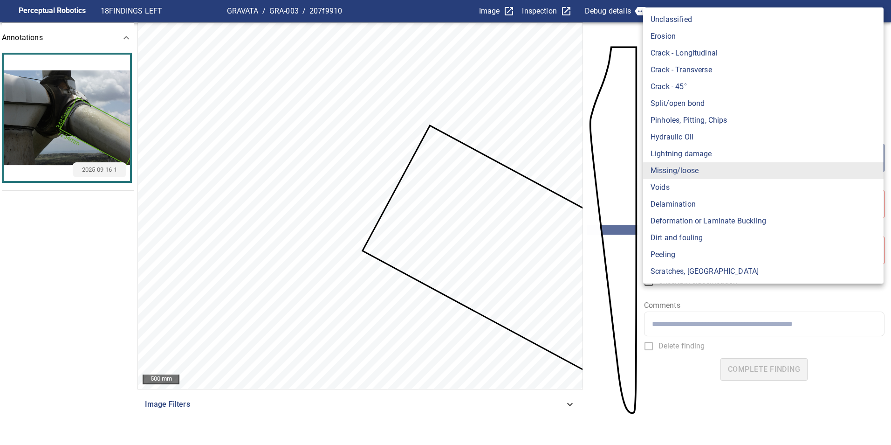
click at [726, 151] on li "Lightning damage" at bounding box center [763, 153] width 241 height 17
type input "**********"
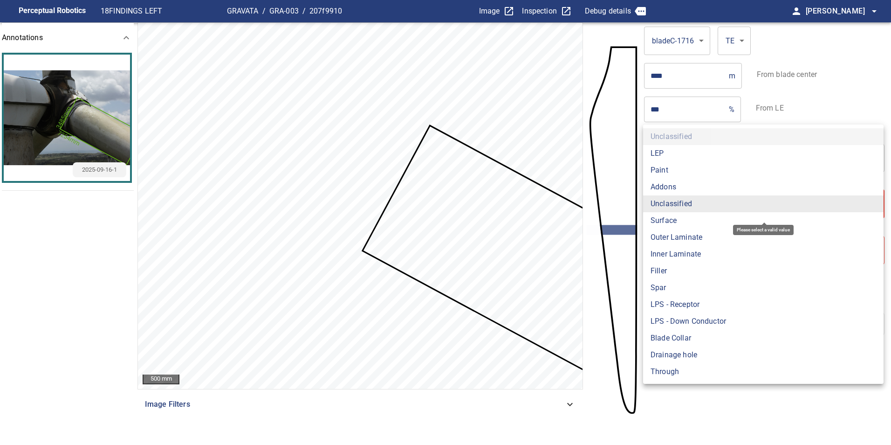
click at [699, 203] on body "**********" at bounding box center [445, 222] width 891 height 445
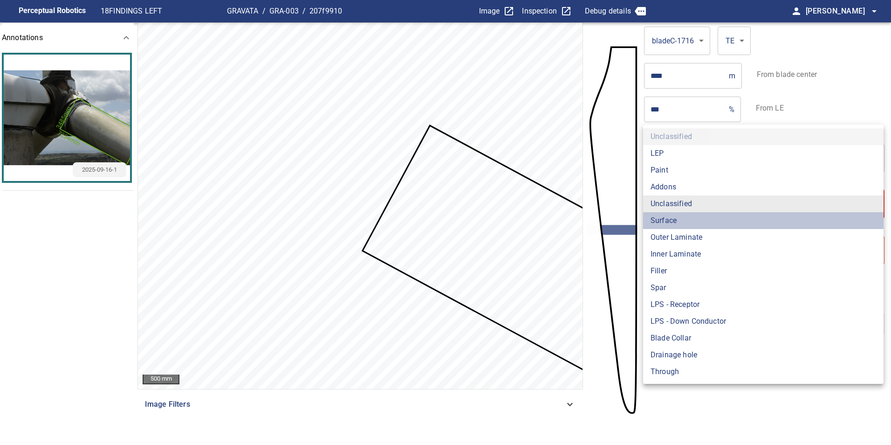
click at [698, 219] on li "Surface" at bounding box center [763, 220] width 241 height 17
type input "*******"
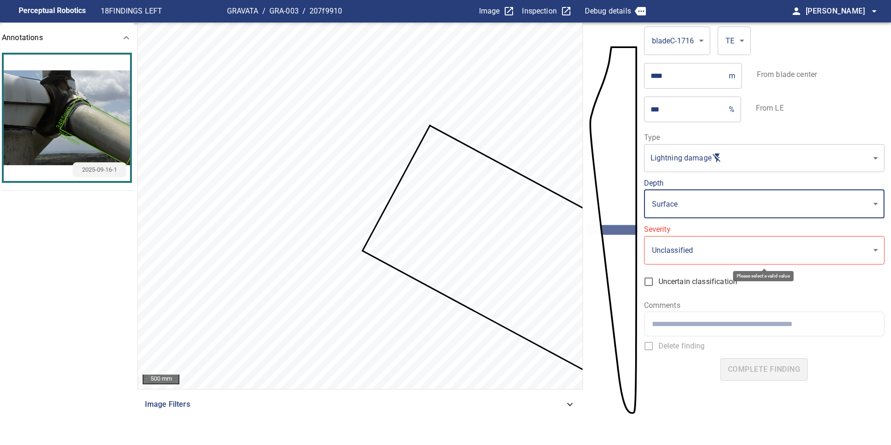
click at [683, 253] on body "**********" at bounding box center [445, 222] width 891 height 445
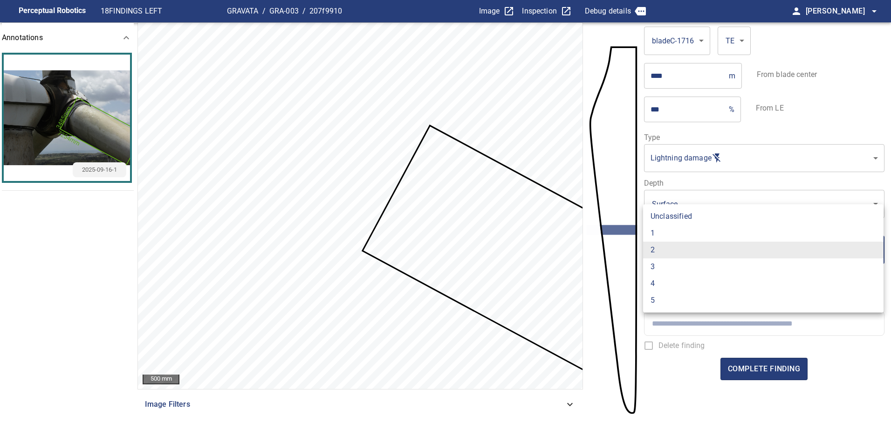
click at [671, 229] on li "1" at bounding box center [763, 233] width 241 height 17
type input "*"
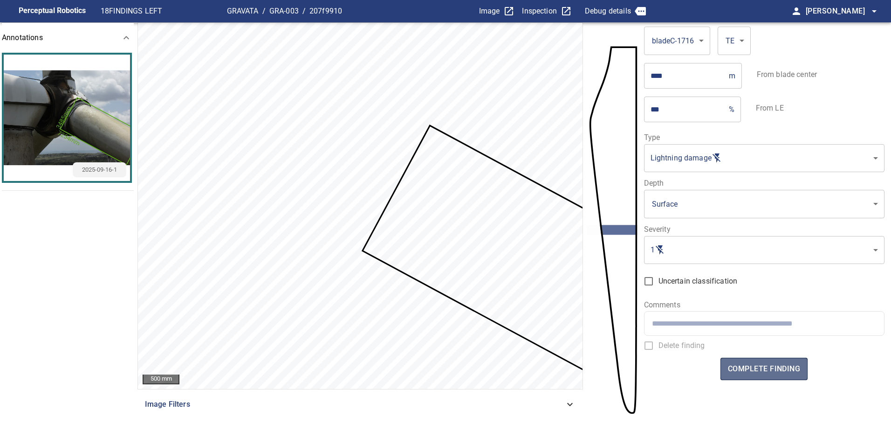
click at [792, 369] on span "complete finding" at bounding box center [764, 368] width 72 height 13
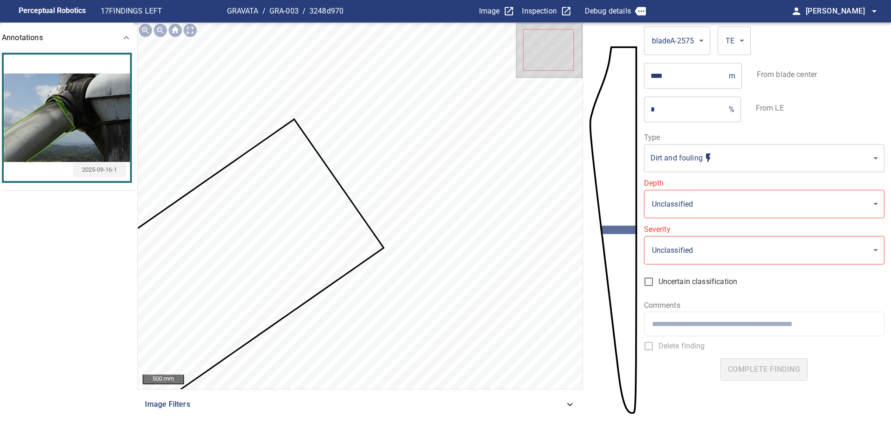
click at [690, 166] on body "**********" at bounding box center [445, 222] width 891 height 445
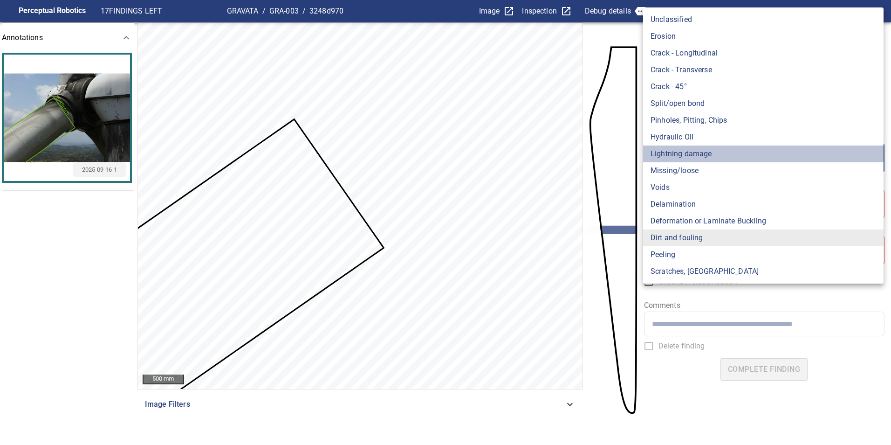
click at [697, 152] on li "Lightning damage" at bounding box center [763, 153] width 241 height 17
type input "**********"
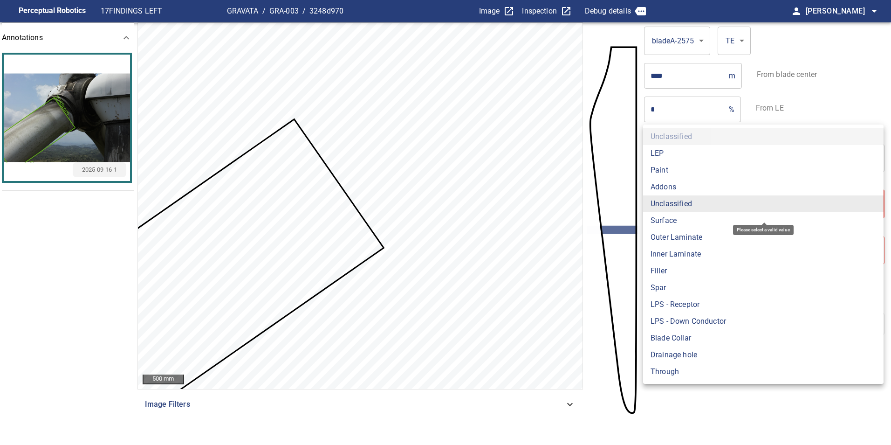
click at [687, 203] on body "**********" at bounding box center [445, 222] width 891 height 445
click at [671, 217] on li "Surface" at bounding box center [763, 220] width 241 height 17
type input "*******"
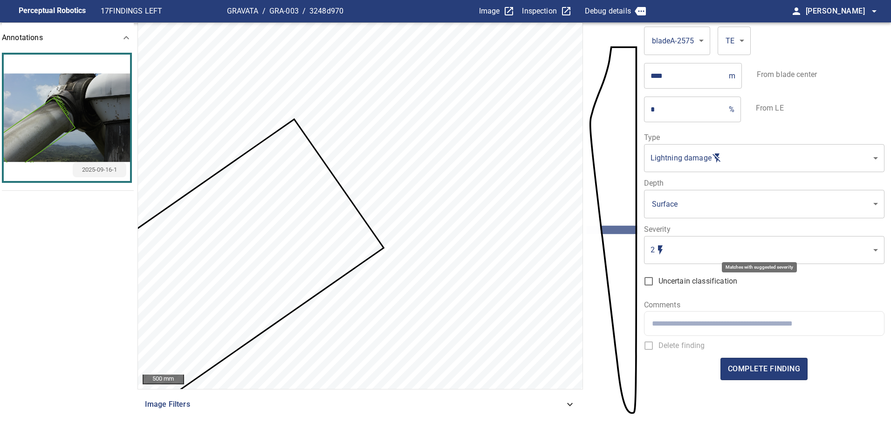
click at [672, 253] on body "**********" at bounding box center [445, 222] width 891 height 445
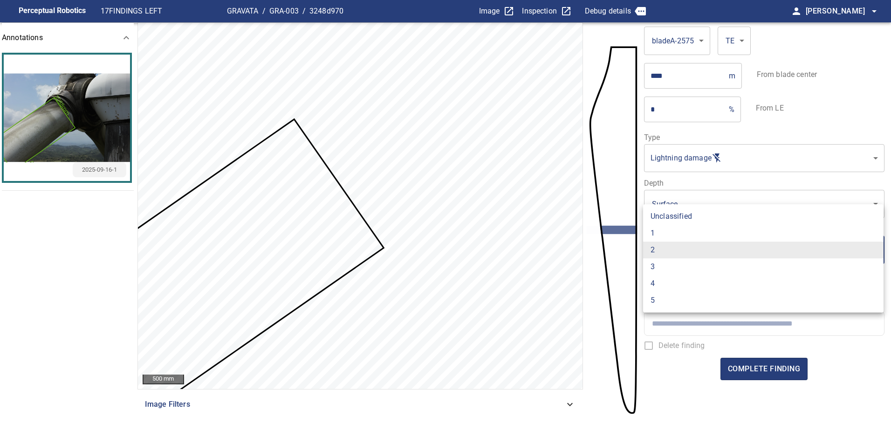
click at [671, 231] on li "1" at bounding box center [763, 233] width 241 height 17
type input "*"
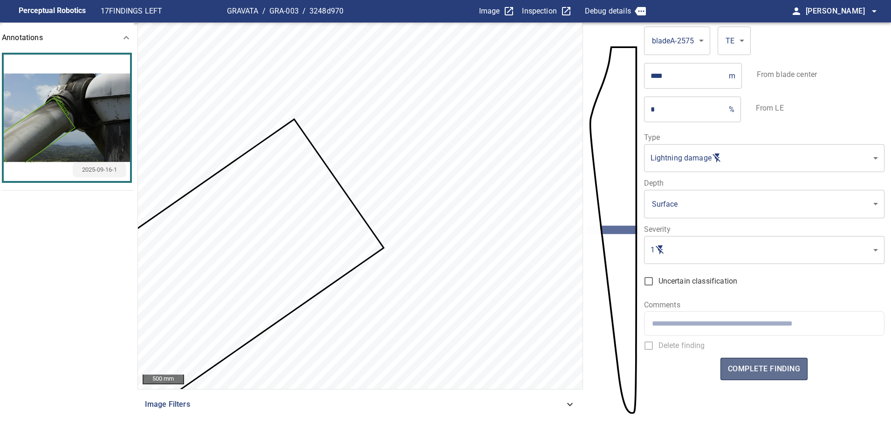
click at [750, 378] on button "complete finding" at bounding box center [764, 369] width 87 height 22
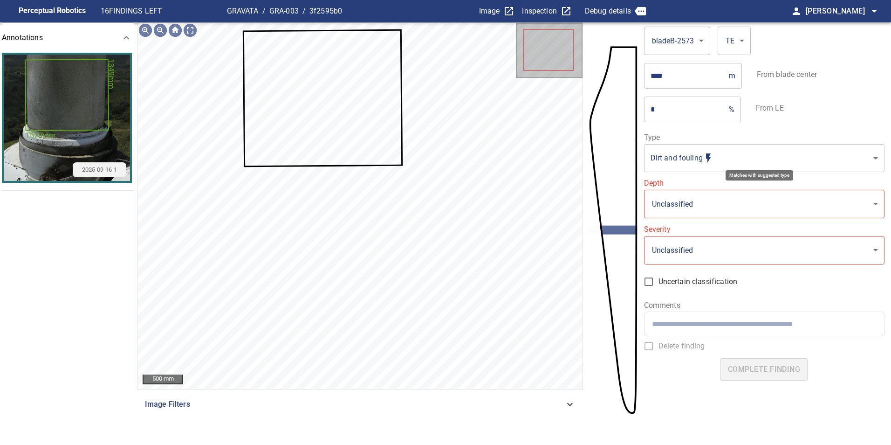
click at [709, 159] on body "**********" at bounding box center [445, 222] width 891 height 445
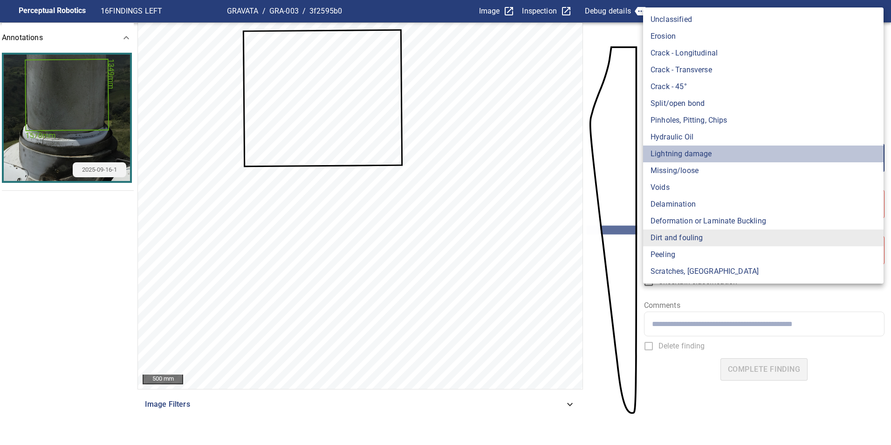
click at [704, 158] on li "Lightning damage" at bounding box center [763, 153] width 241 height 17
type input "**********"
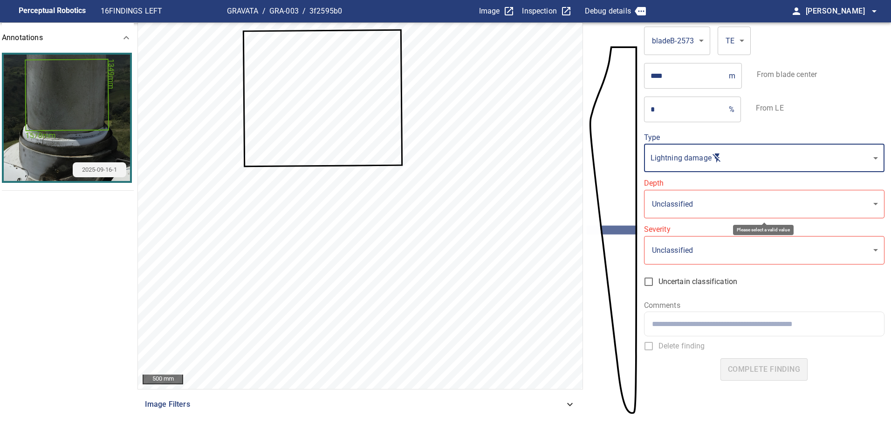
click at [688, 206] on body "**********" at bounding box center [445, 222] width 891 height 445
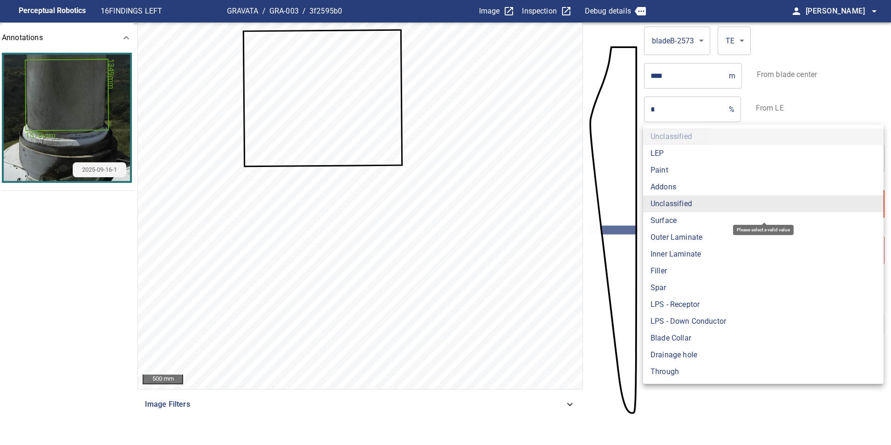
click at [679, 222] on li "Surface" at bounding box center [763, 220] width 241 height 17
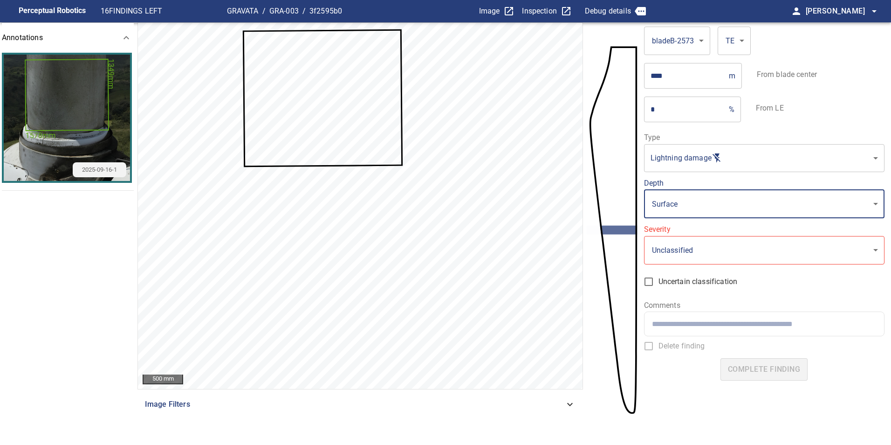
click at [679, 226] on li "Inner Laminate" at bounding box center [733, 222] width 180 height 9
type input "**********"
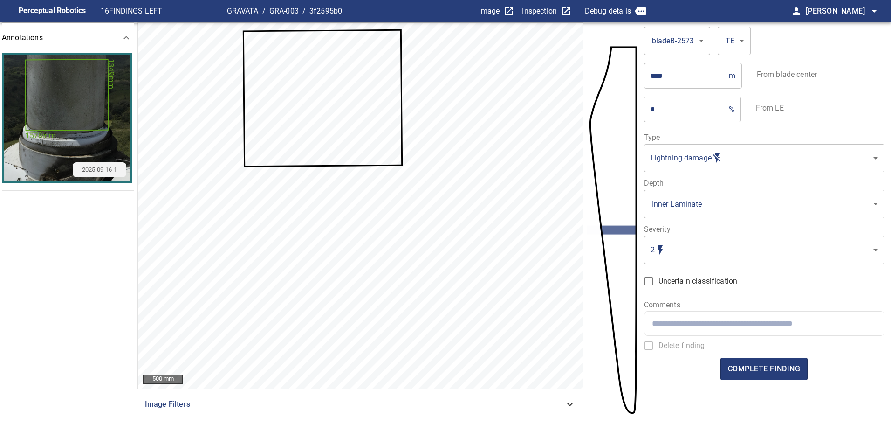
click at [680, 241] on body "**********" at bounding box center [445, 222] width 891 height 445
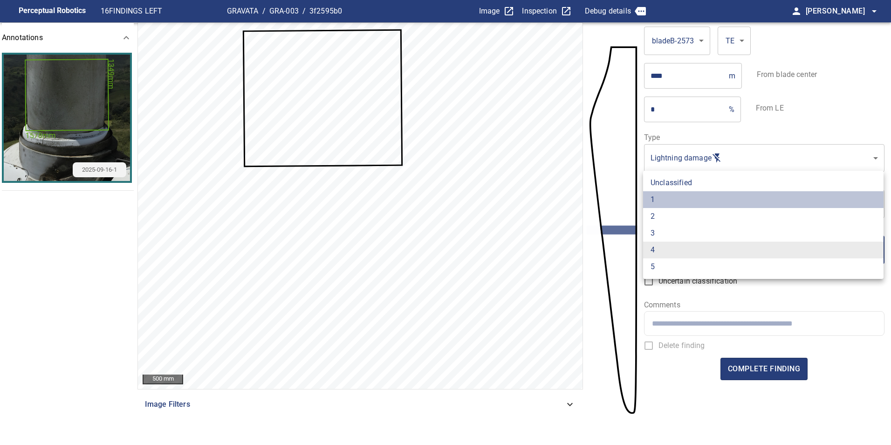
click at [677, 200] on li "1" at bounding box center [763, 199] width 241 height 17
type input "*"
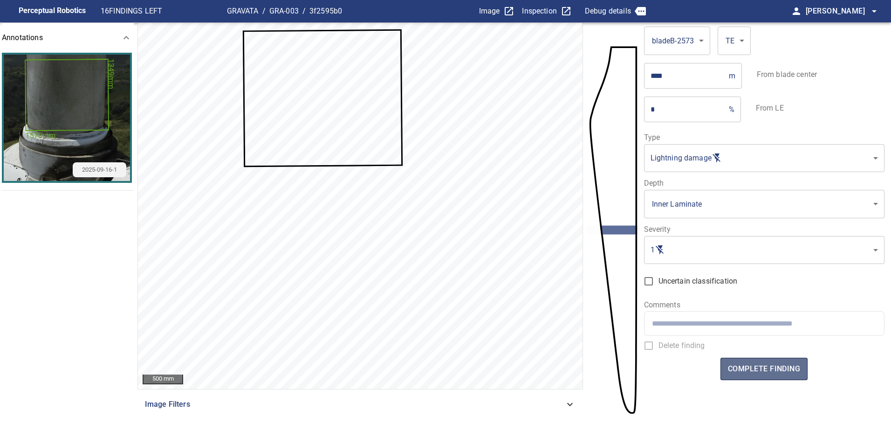
click at [758, 370] on span "complete finding" at bounding box center [764, 368] width 72 height 13
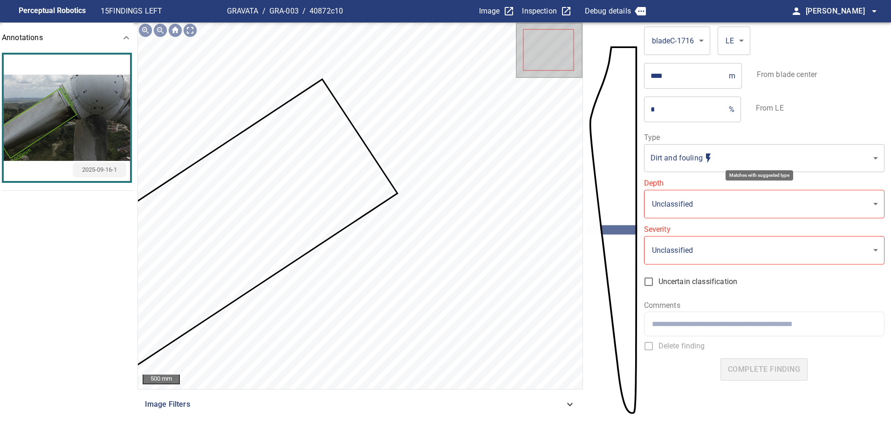
click at [670, 153] on body "**********" at bounding box center [445, 222] width 891 height 445
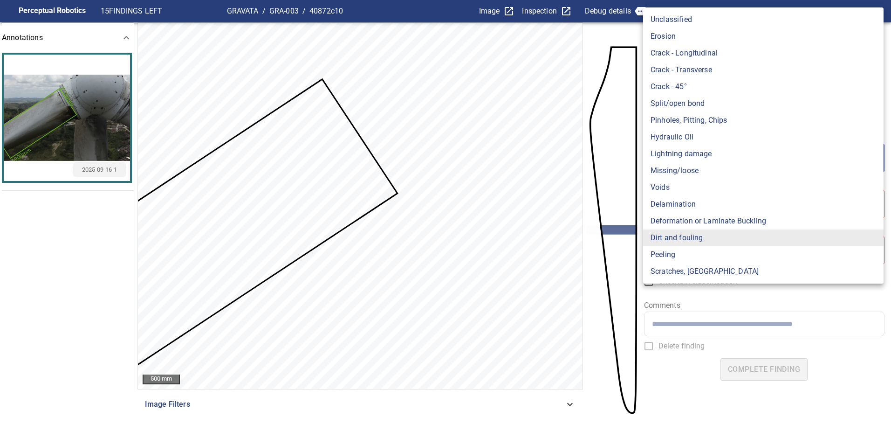
click at [672, 149] on li "Lightning damage" at bounding box center [763, 153] width 241 height 17
type input "**********"
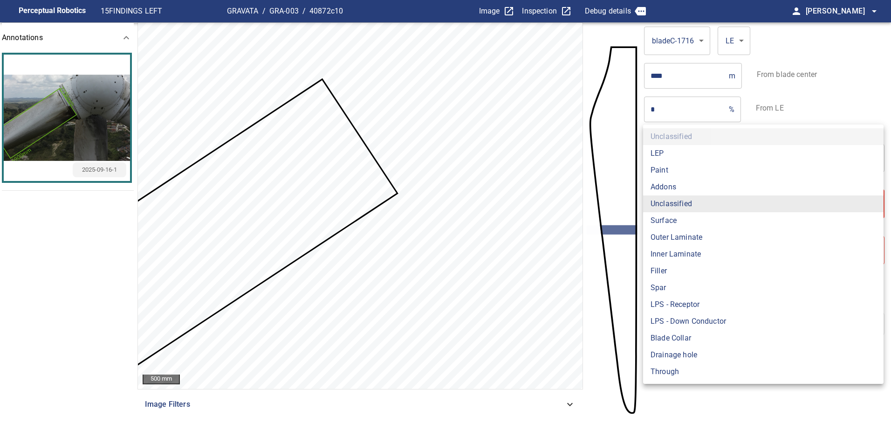
click at [674, 208] on body "**********" at bounding box center [445, 222] width 891 height 445
click at [675, 221] on li "Surface" at bounding box center [763, 220] width 241 height 17
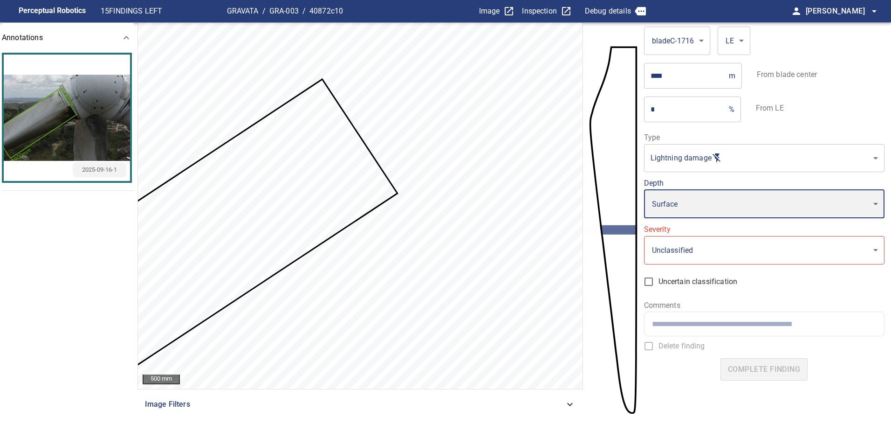
type input "*******"
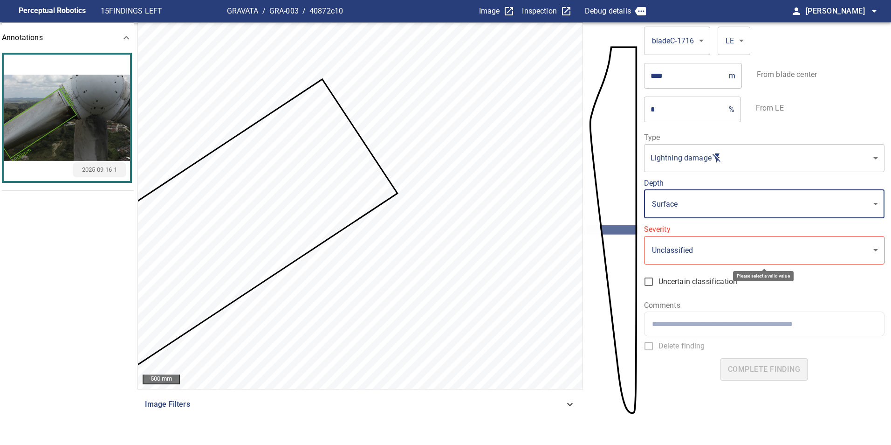
click at [684, 250] on body "**********" at bounding box center [445, 222] width 891 height 445
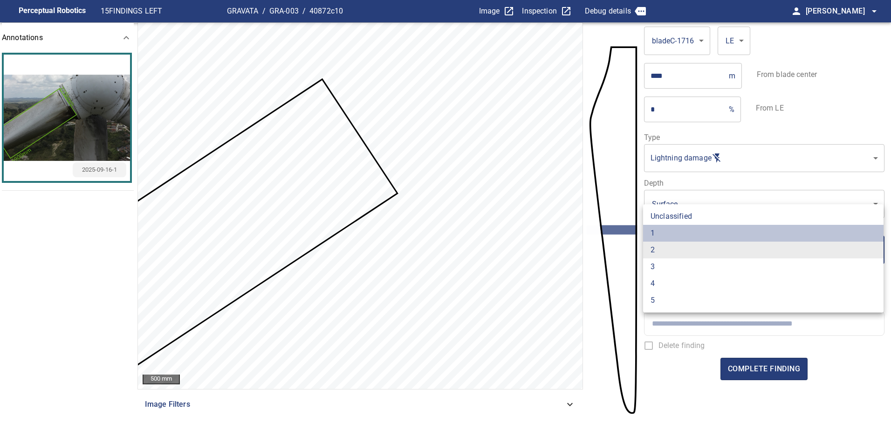
click at [691, 231] on li "1" at bounding box center [763, 233] width 241 height 17
type input "*"
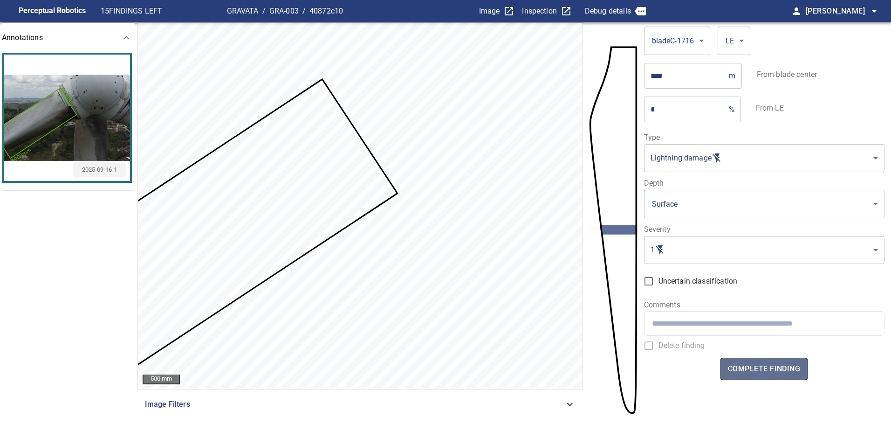
click at [756, 364] on span "complete finding" at bounding box center [764, 368] width 72 height 13
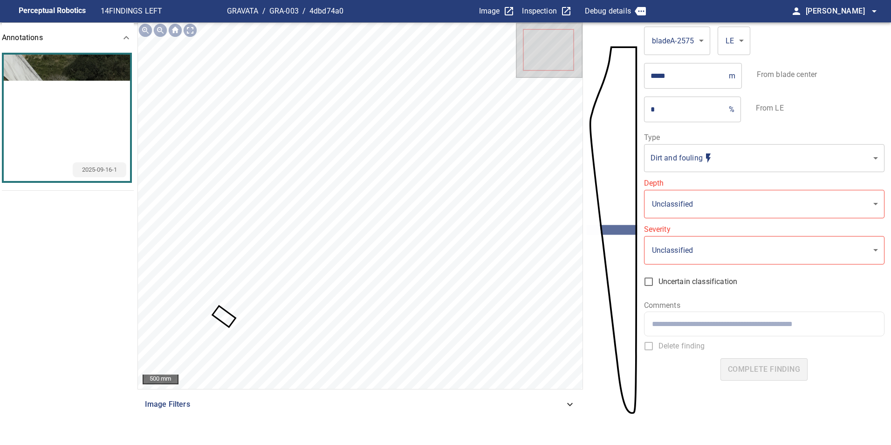
click at [695, 163] on body "**********" at bounding box center [445, 222] width 891 height 445
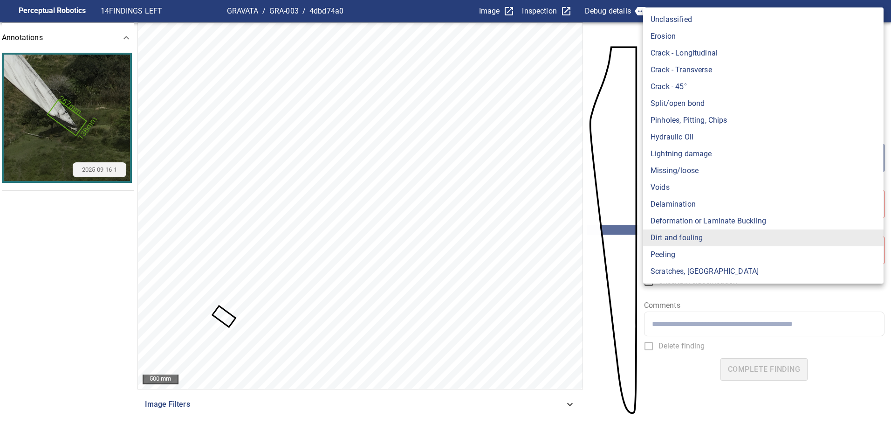
click at [699, 148] on li "Lightning damage" at bounding box center [763, 153] width 241 height 17
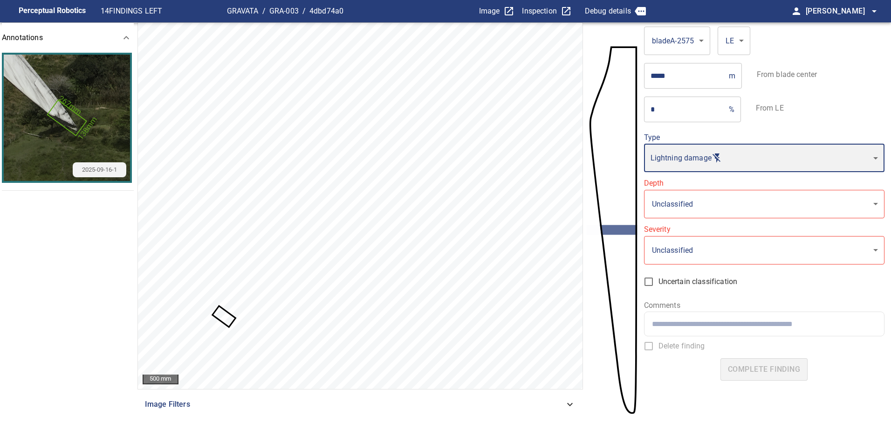
type input "**********"
click at [683, 202] on body "**********" at bounding box center [445, 222] width 891 height 445
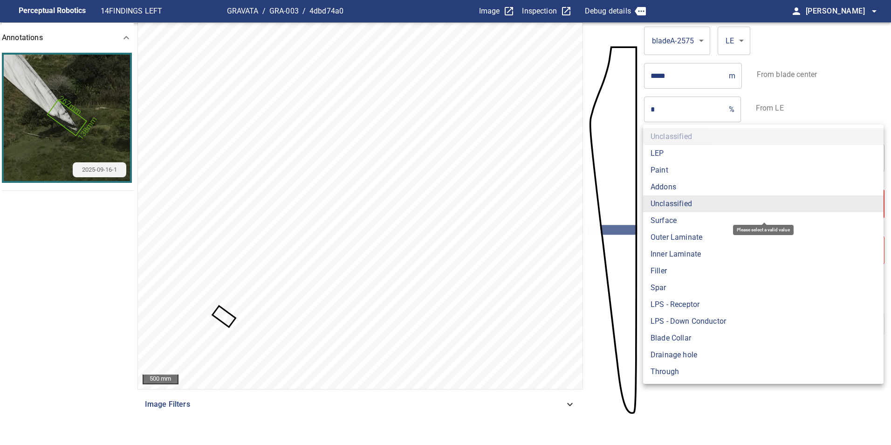
click at [680, 218] on li "Surface" at bounding box center [763, 220] width 241 height 17
type input "*******"
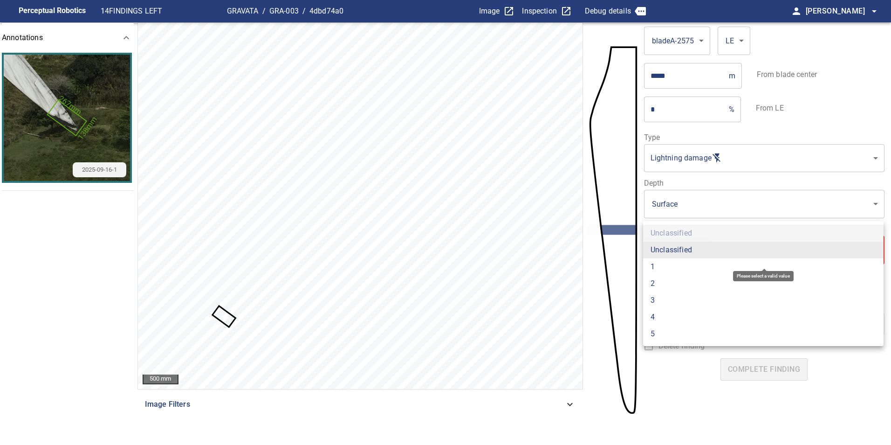
click at [682, 257] on body "**********" at bounding box center [445, 222] width 891 height 445
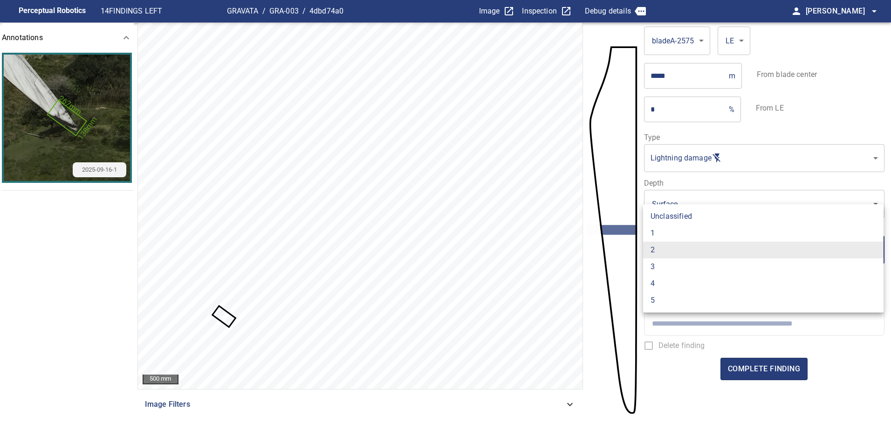
click at [686, 238] on li "1" at bounding box center [763, 233] width 241 height 17
type input "*"
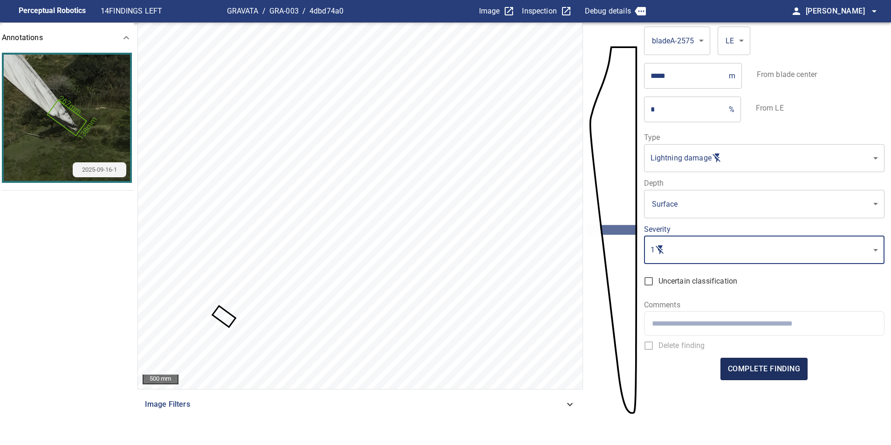
click at [769, 366] on span "complete finding" at bounding box center [764, 368] width 72 height 13
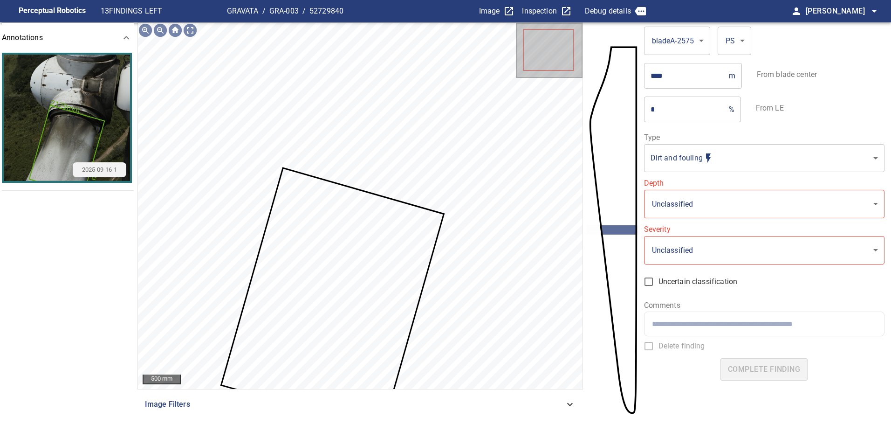
click at [705, 152] on body "**********" at bounding box center [445, 222] width 891 height 445
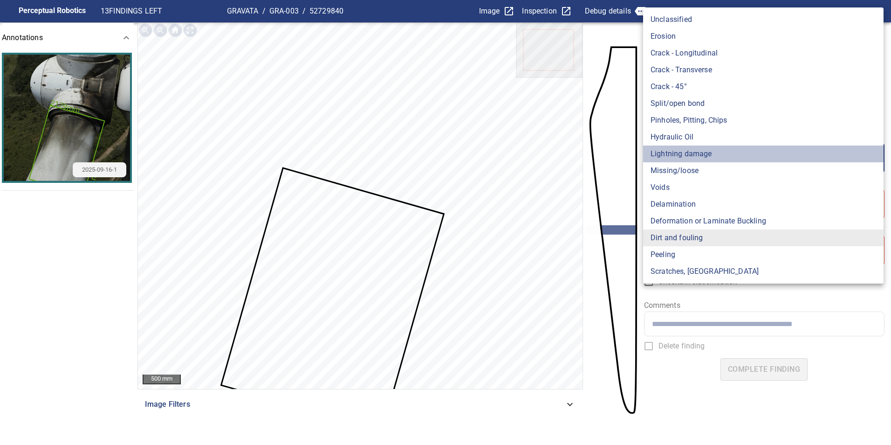
click at [705, 152] on li "Lightning damage" at bounding box center [763, 153] width 241 height 17
type input "**********"
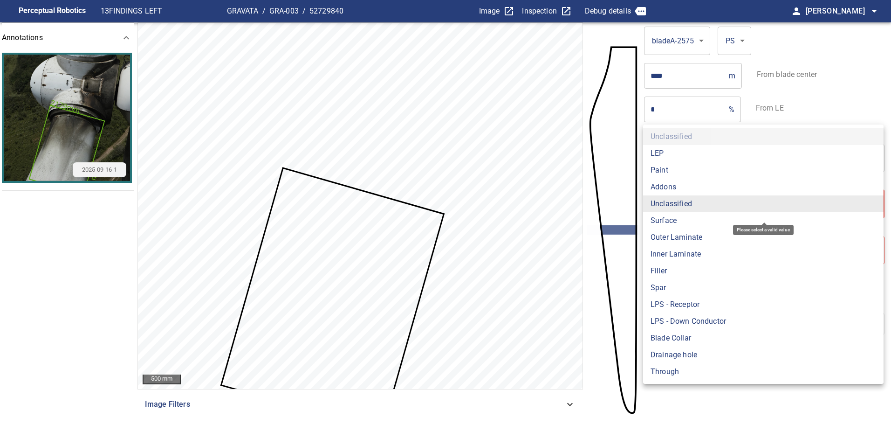
click at [701, 203] on body "**********" at bounding box center [445, 222] width 891 height 445
click at [700, 218] on li "Surface" at bounding box center [763, 220] width 241 height 17
type input "*******"
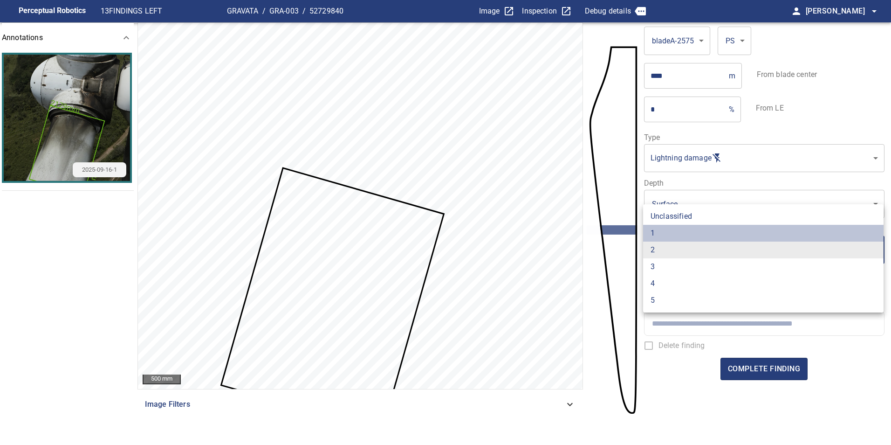
click at [694, 228] on li "1" at bounding box center [763, 233] width 241 height 17
type input "*"
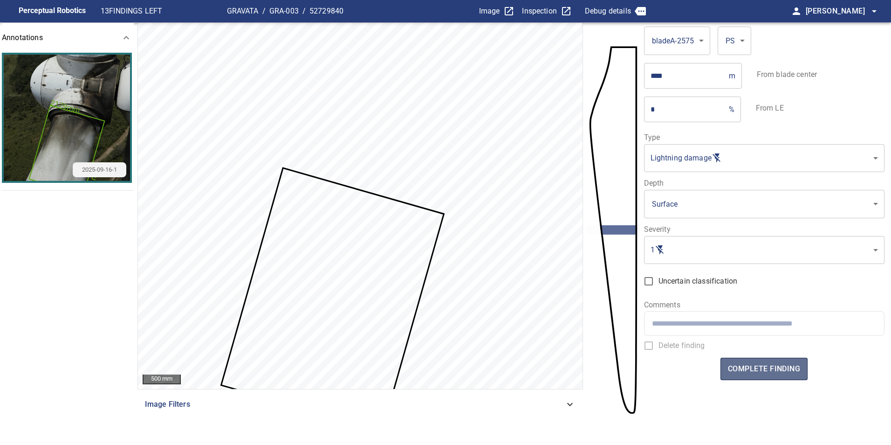
click at [765, 361] on button "complete finding" at bounding box center [764, 369] width 87 height 22
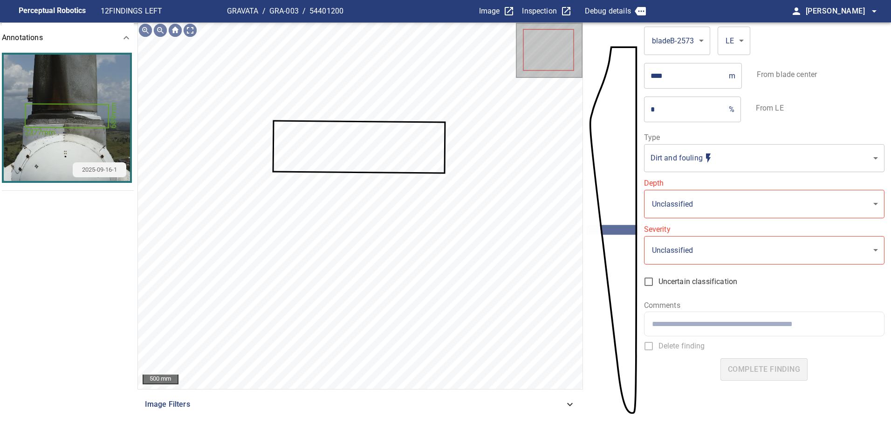
click at [678, 160] on body "**********" at bounding box center [445, 222] width 891 height 445
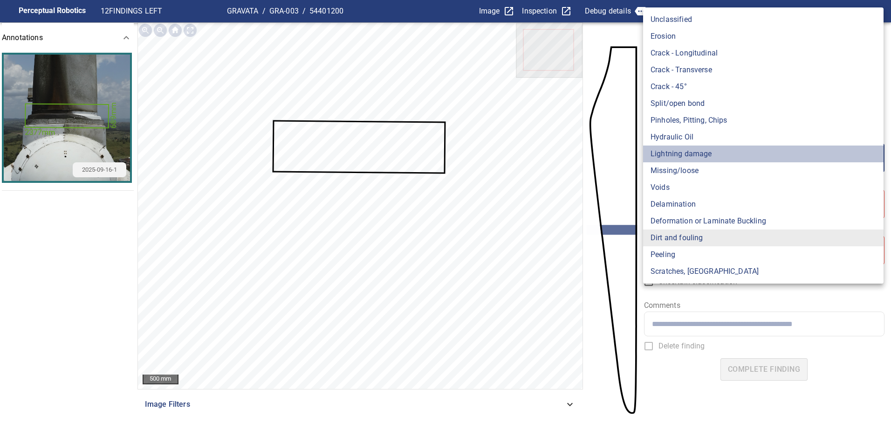
click at [678, 158] on li "Lightning damage" at bounding box center [763, 153] width 241 height 17
type input "**********"
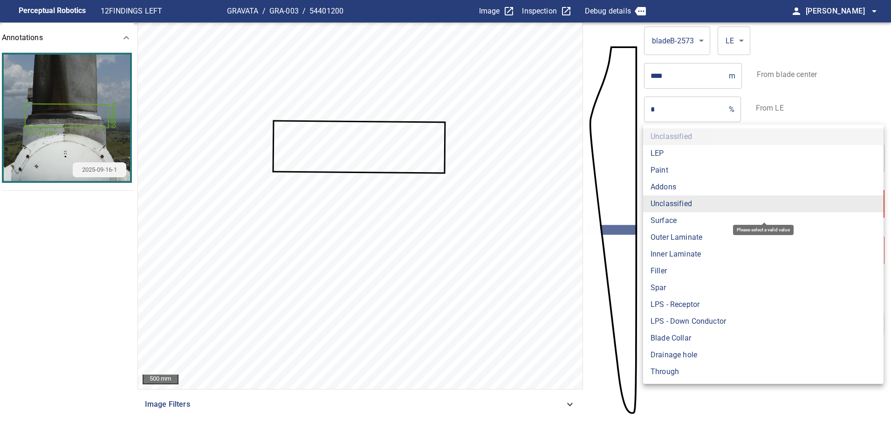
click at [684, 192] on body "**********" at bounding box center [445, 222] width 891 height 445
click at [681, 214] on li "Surface" at bounding box center [763, 220] width 241 height 17
type input "*******"
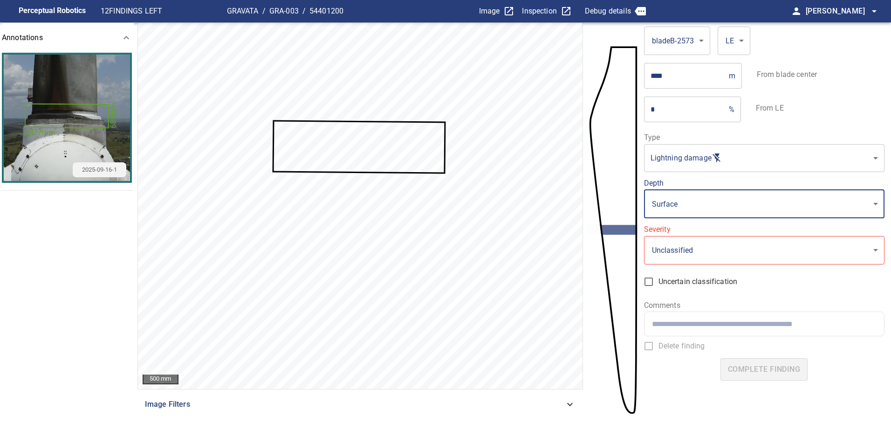
click at [680, 239] on body "**********" at bounding box center [445, 222] width 891 height 445
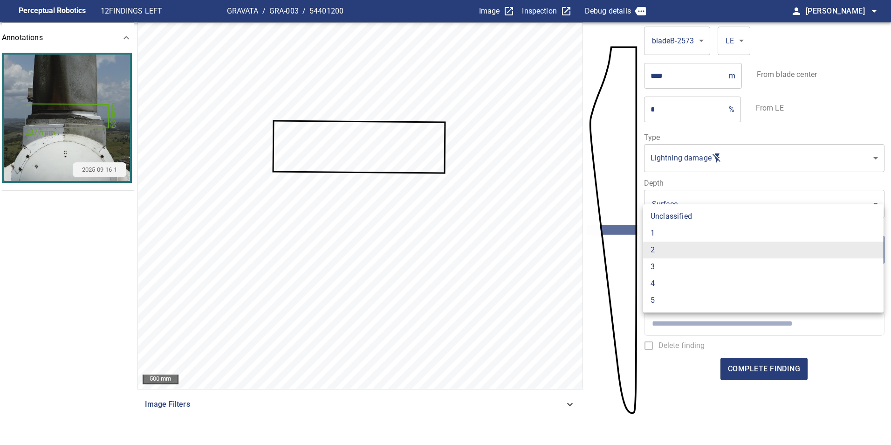
click at [679, 233] on li "1" at bounding box center [763, 233] width 241 height 17
type input "*"
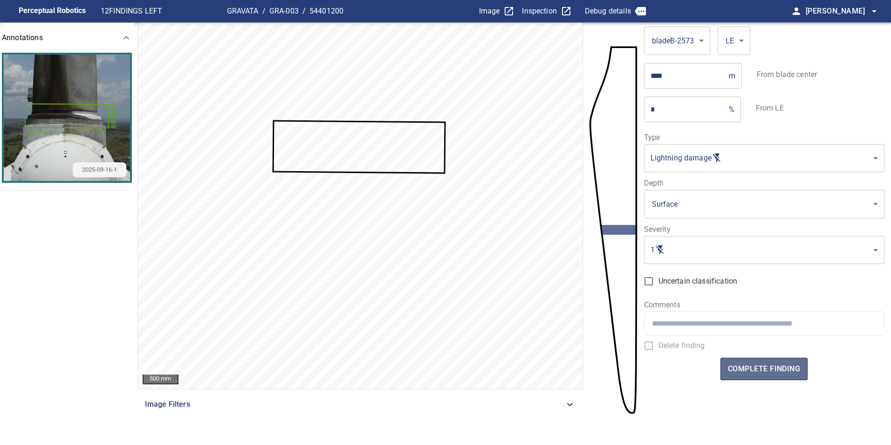
click at [765, 373] on span "complete finding" at bounding box center [764, 368] width 72 height 13
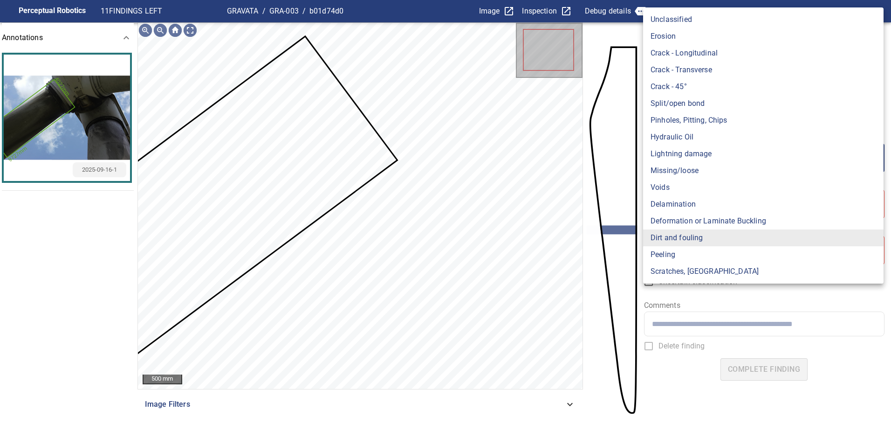
click at [695, 145] on body "**********" at bounding box center [445, 222] width 891 height 445
click at [697, 155] on li "Lightning damage" at bounding box center [763, 153] width 241 height 17
type input "**********"
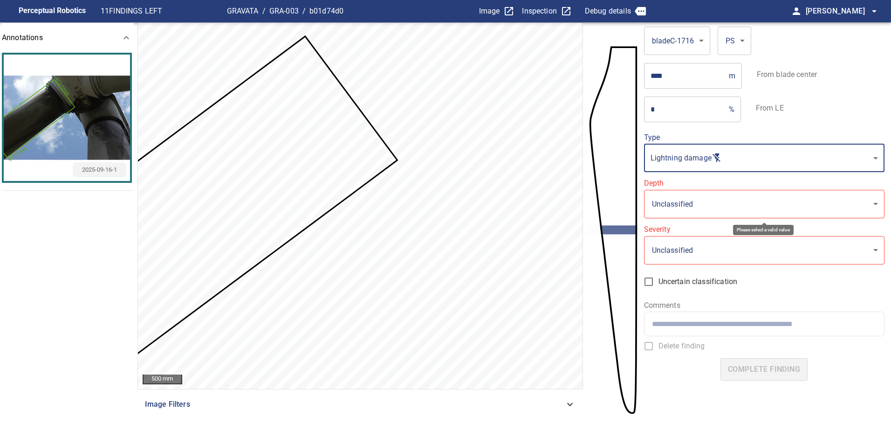
click at [694, 199] on body "**********" at bounding box center [445, 222] width 891 height 445
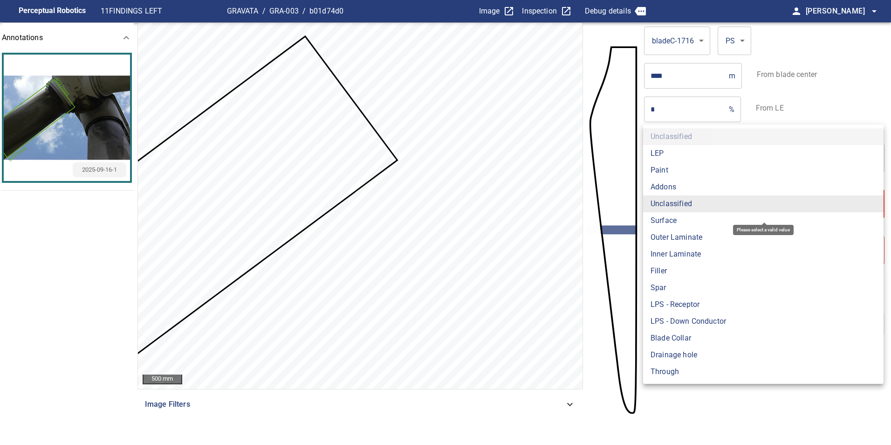
click at [670, 223] on li "Surface" at bounding box center [763, 220] width 241 height 17
type input "*******"
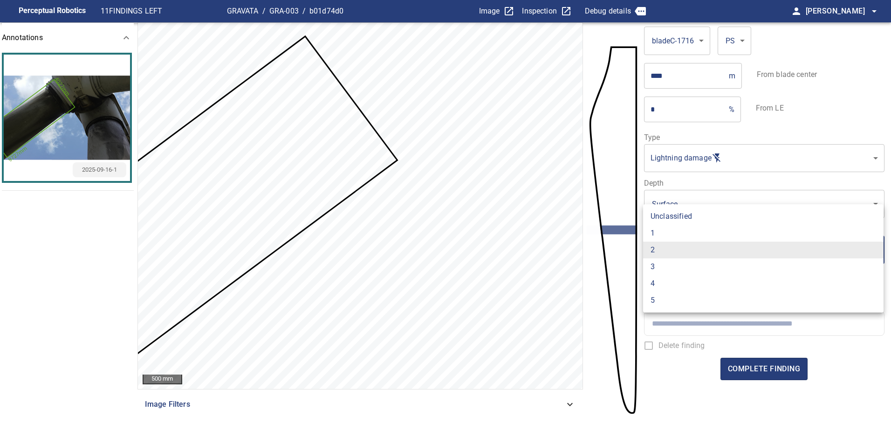
click at [670, 242] on body "**********" at bounding box center [445, 222] width 891 height 445
click at [670, 237] on li "1" at bounding box center [763, 233] width 241 height 17
type input "*"
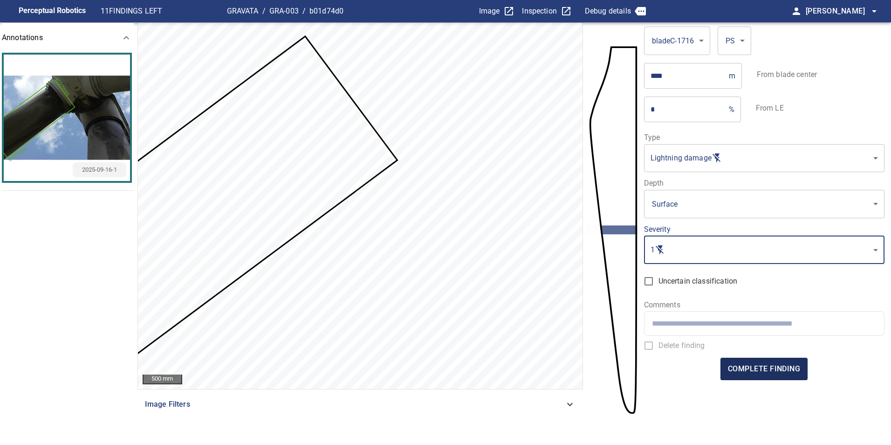
click at [790, 370] on span "complete finding" at bounding box center [764, 368] width 72 height 13
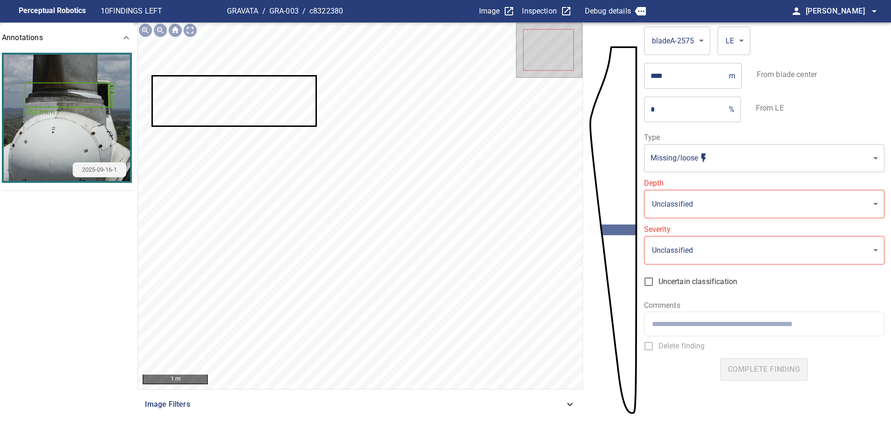
click at [704, 169] on body "**********" at bounding box center [445, 222] width 891 height 445
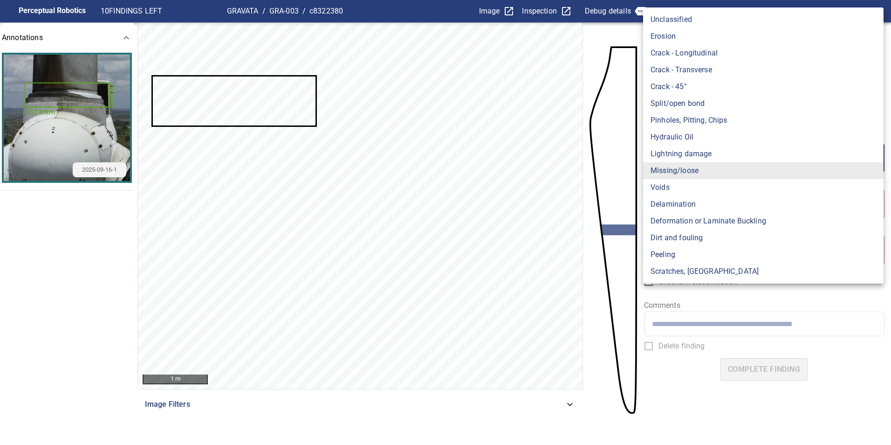
click at [706, 152] on li "Lightning damage" at bounding box center [763, 153] width 241 height 17
type input "**********"
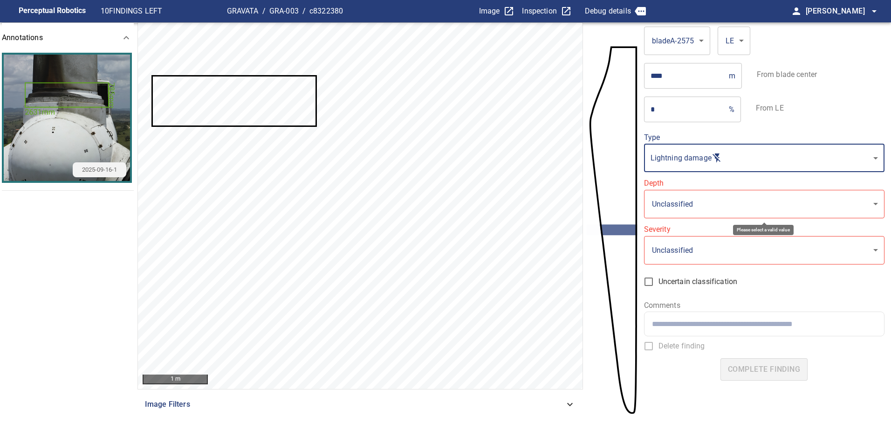
click at [695, 202] on body "**********" at bounding box center [445, 222] width 891 height 445
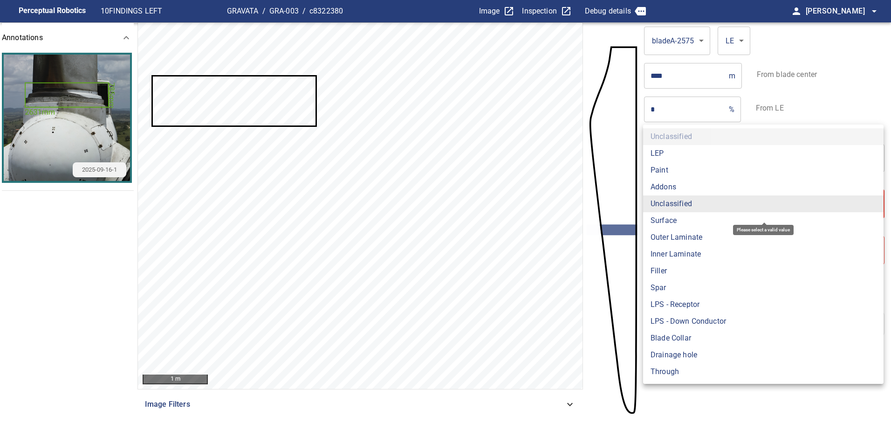
click at [690, 221] on li "Surface" at bounding box center [763, 220] width 241 height 17
type input "*******"
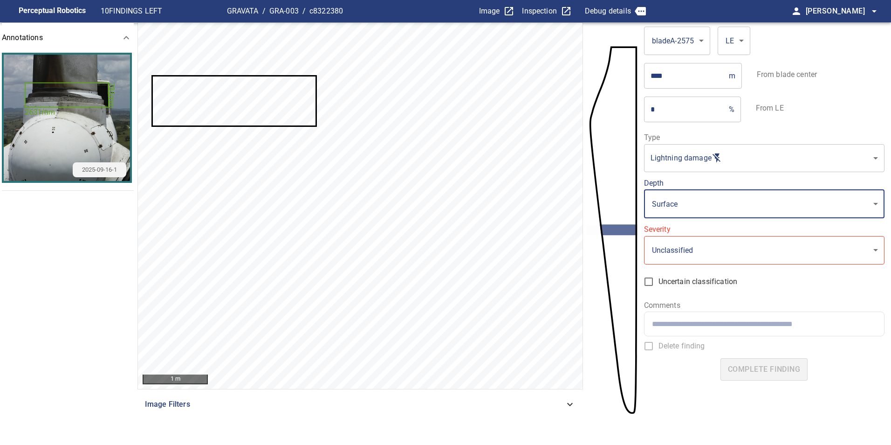
click at [689, 244] on body "**********" at bounding box center [445, 222] width 891 height 445
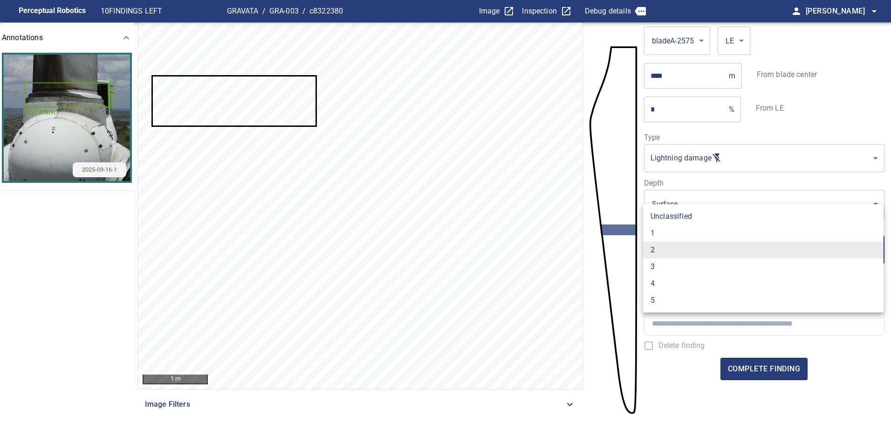
click at [688, 236] on li "1" at bounding box center [763, 233] width 241 height 17
type input "*"
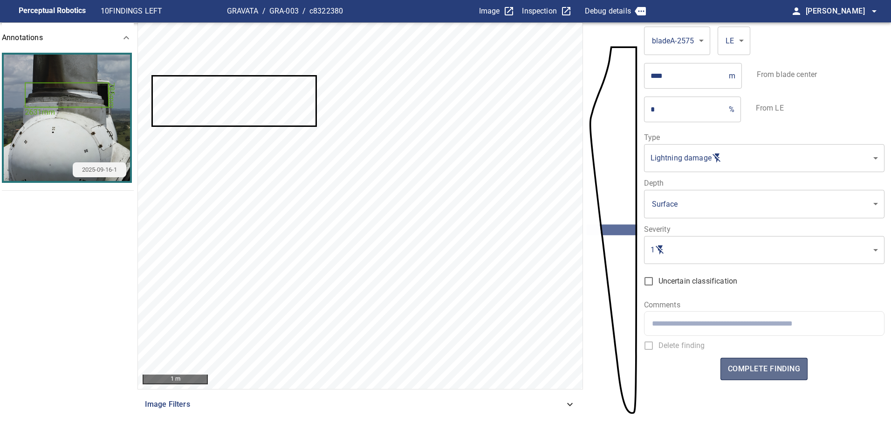
click at [766, 372] on span "complete finding" at bounding box center [764, 368] width 72 height 13
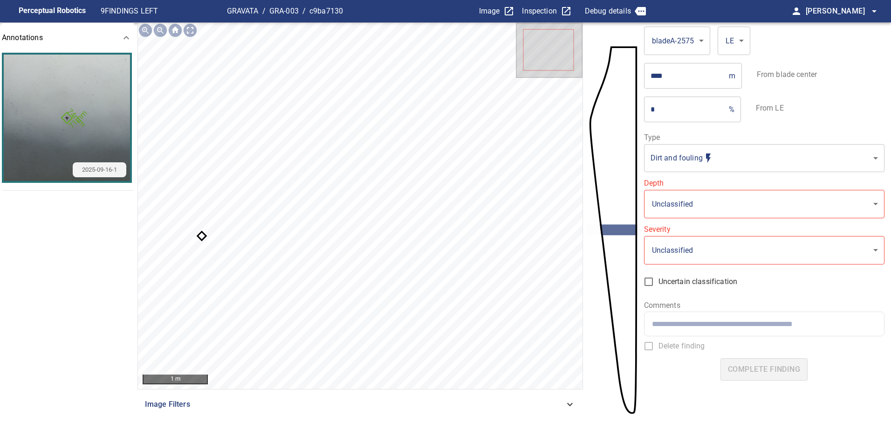
click at [676, 152] on body "**********" at bounding box center [445, 222] width 891 height 445
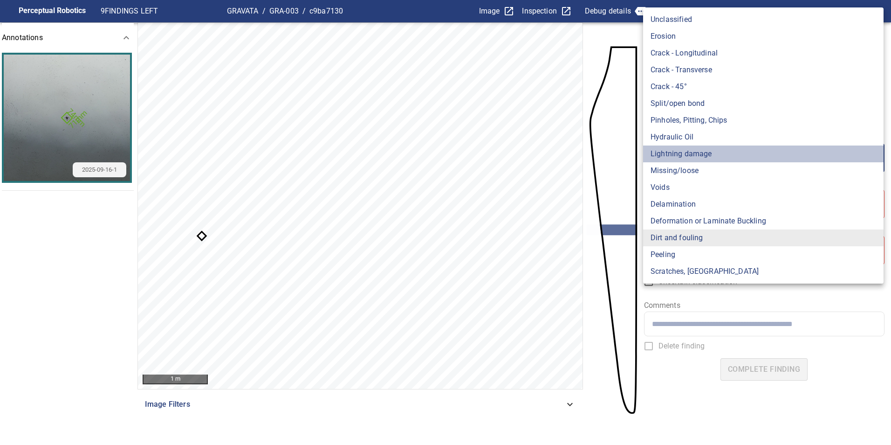
click at [683, 150] on li "Lightning damage" at bounding box center [763, 153] width 241 height 17
type input "**********"
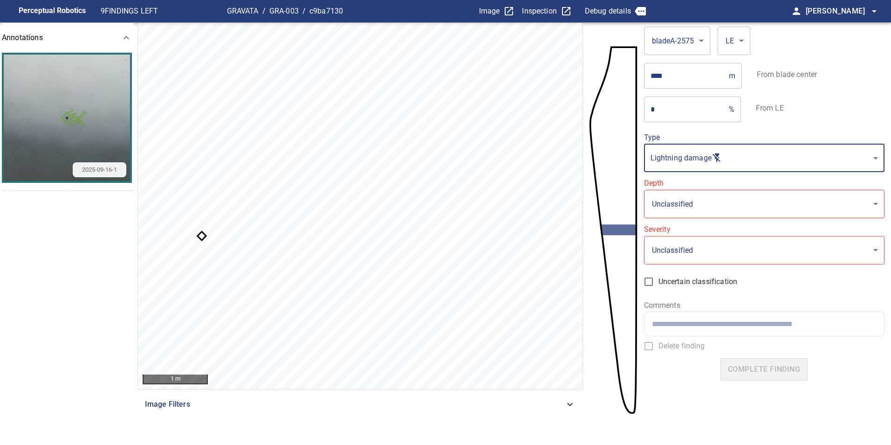
click at [690, 206] on body "**********" at bounding box center [445, 222] width 891 height 445
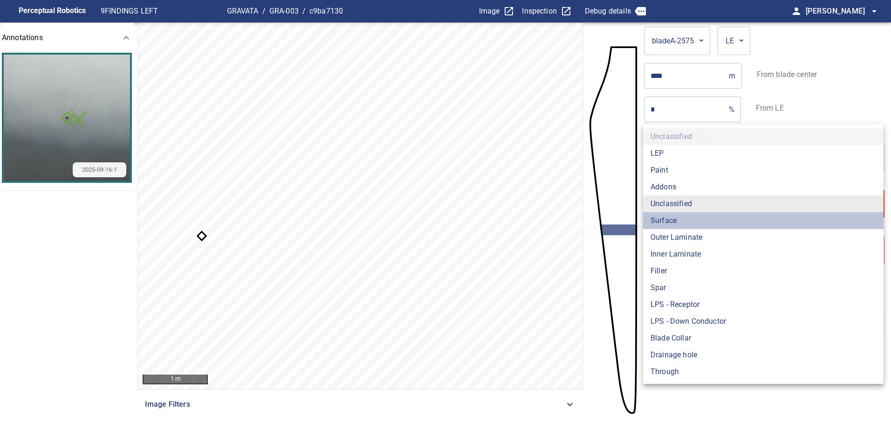
click at [674, 220] on li "Surface" at bounding box center [763, 220] width 241 height 17
type input "*******"
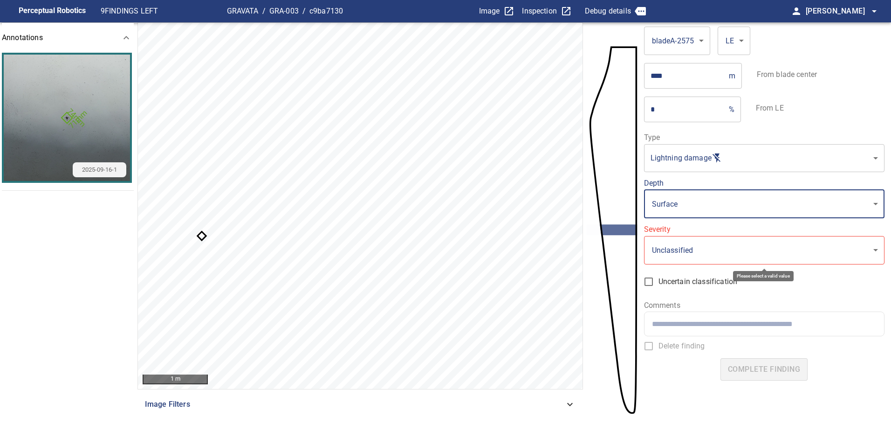
click at [675, 250] on body "**********" at bounding box center [445, 222] width 891 height 445
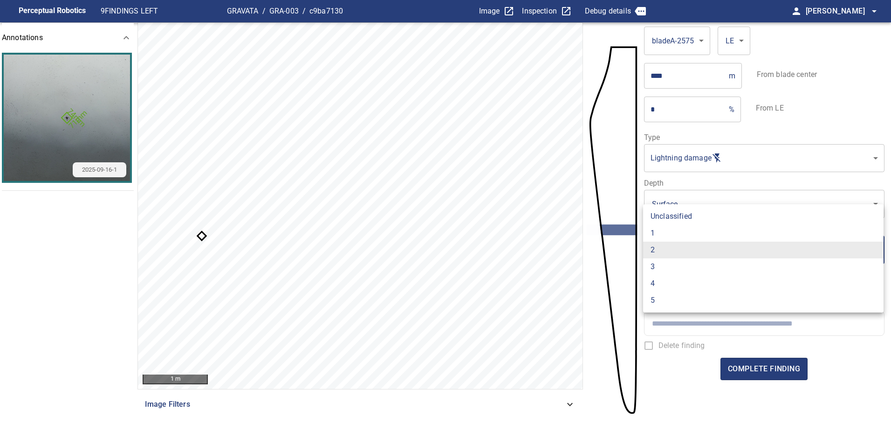
click at [678, 234] on li "1" at bounding box center [763, 233] width 241 height 17
type input "*"
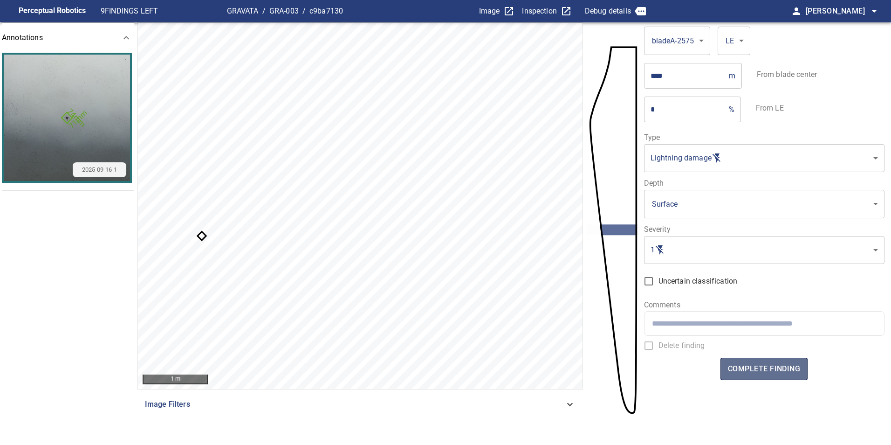
click at [781, 367] on span "complete finding" at bounding box center [764, 368] width 72 height 13
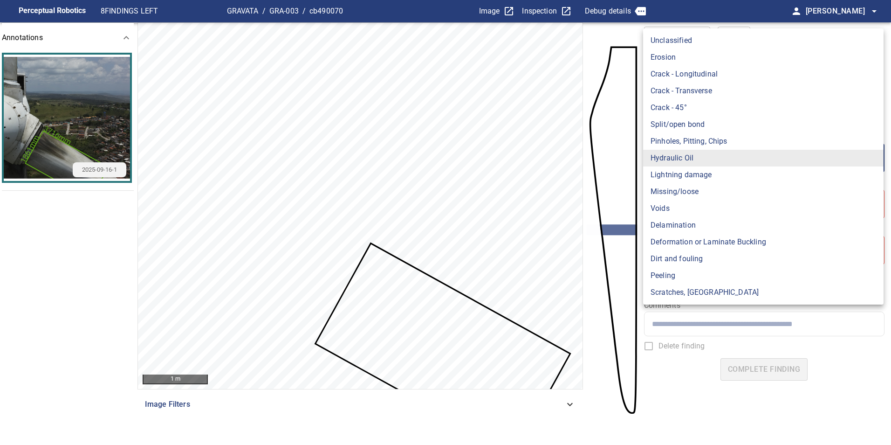
click at [783, 162] on body "**********" at bounding box center [445, 222] width 891 height 445
click at [717, 177] on li "Lightning damage" at bounding box center [763, 174] width 241 height 17
type input "**********"
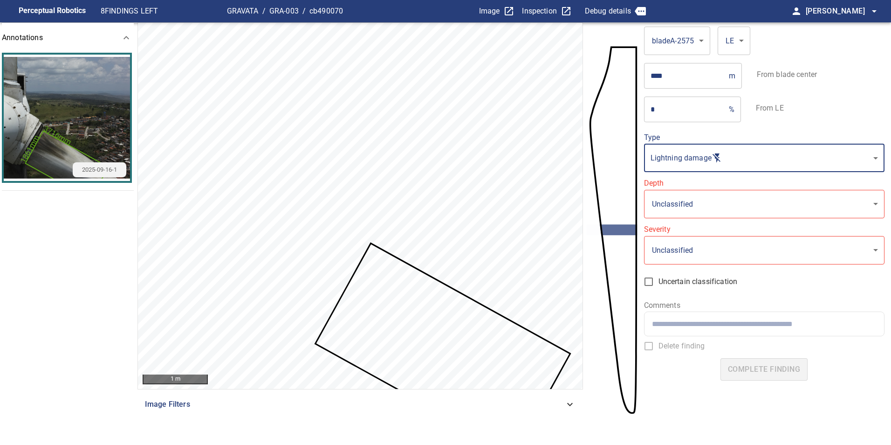
click at [711, 197] on body "**********" at bounding box center [445, 222] width 891 height 445
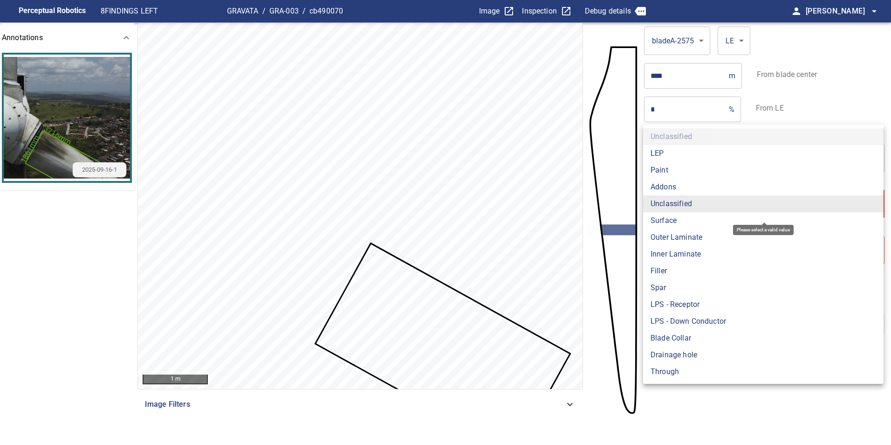
click at [692, 217] on li "Surface" at bounding box center [763, 220] width 241 height 17
type input "*******"
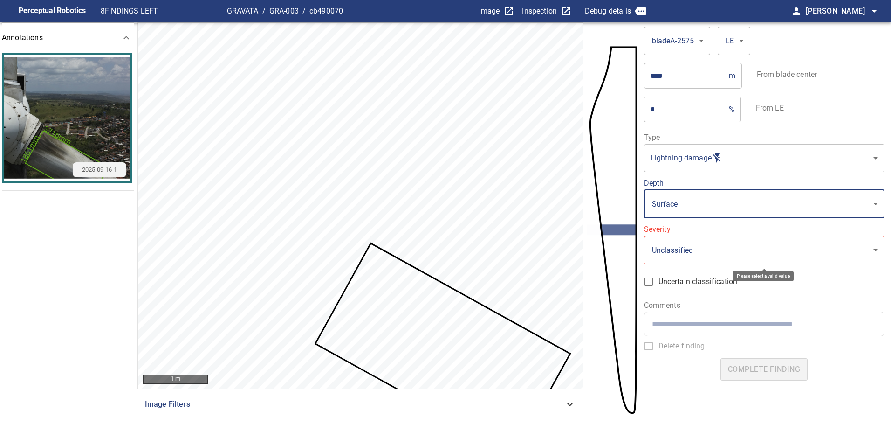
click at [684, 250] on body "**********" at bounding box center [445, 222] width 891 height 445
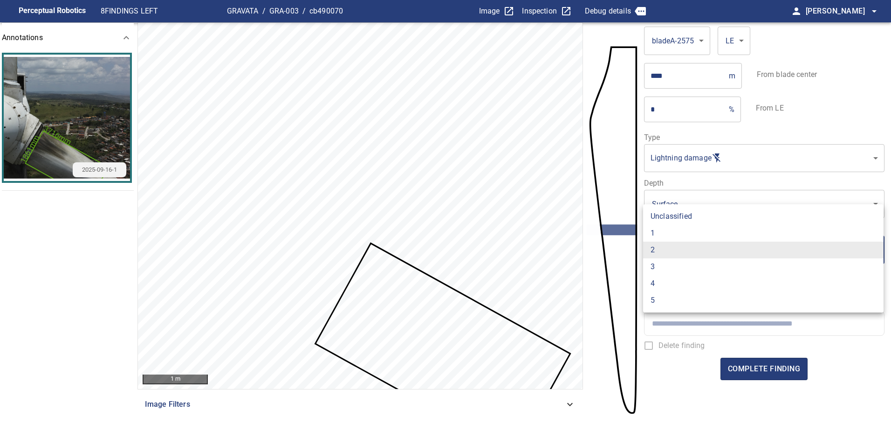
click at [676, 235] on li "1" at bounding box center [763, 233] width 241 height 17
type input "*"
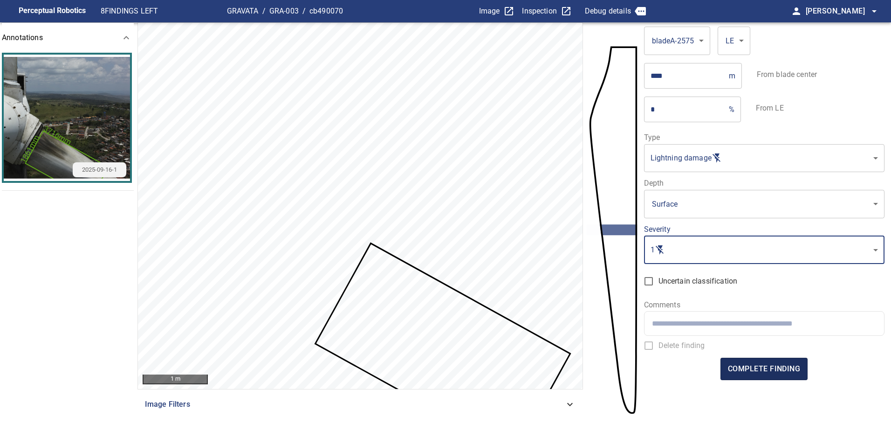
click at [793, 376] on button "complete finding" at bounding box center [764, 369] width 87 height 22
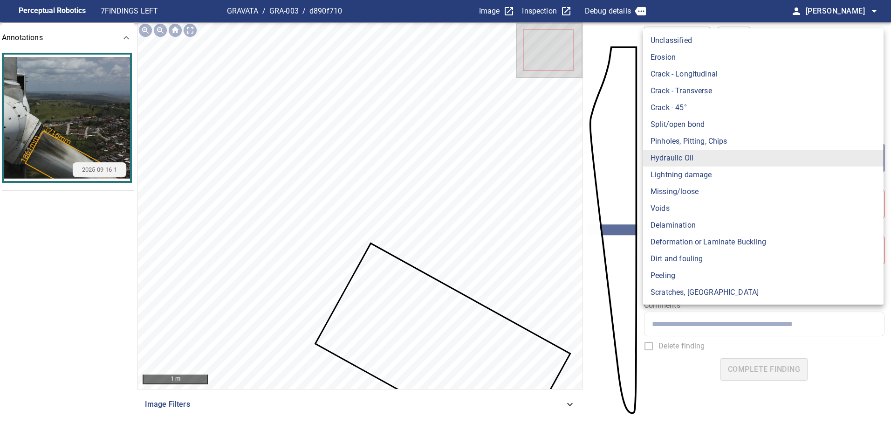
click at [722, 146] on body "**********" at bounding box center [445, 222] width 891 height 445
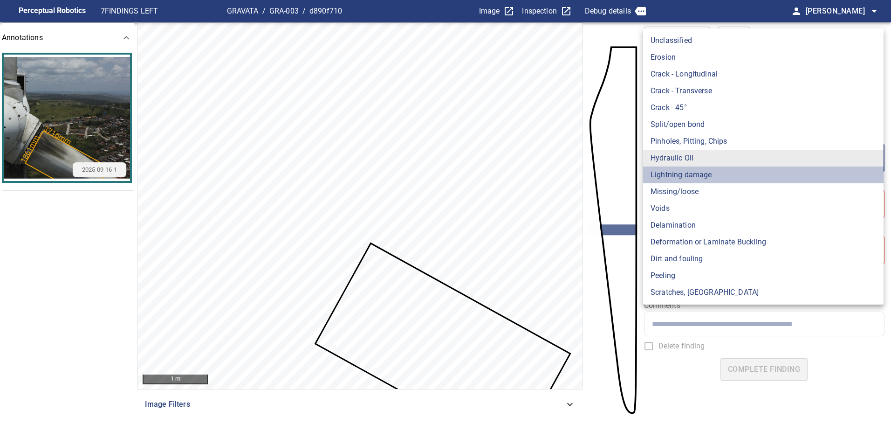
click at [698, 176] on li "Lightning damage" at bounding box center [763, 174] width 241 height 17
type input "**********"
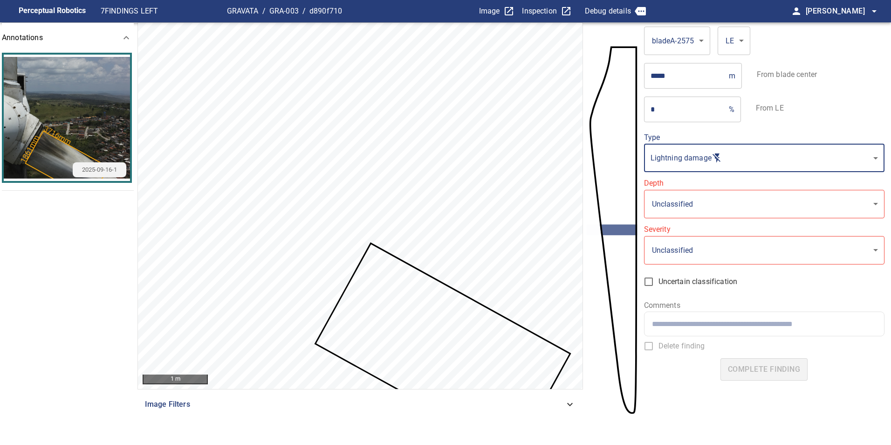
click at [703, 205] on body "**********" at bounding box center [445, 222] width 891 height 445
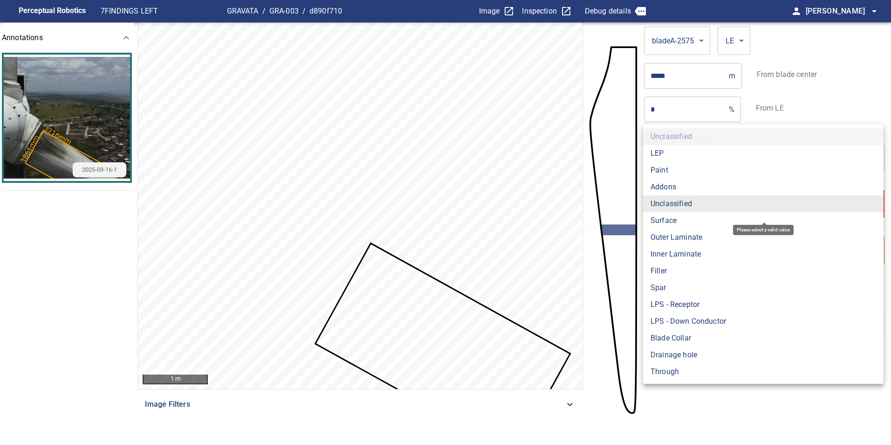
click at [690, 221] on li "Surface" at bounding box center [763, 220] width 241 height 17
type input "*******"
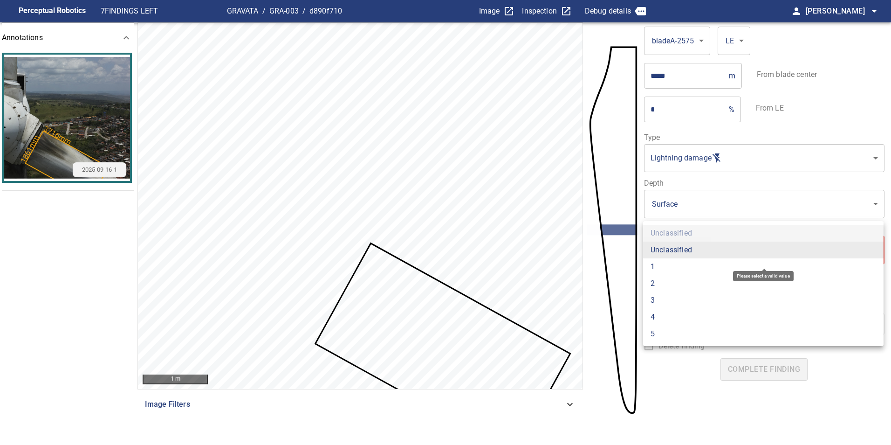
click at [688, 251] on body "**********" at bounding box center [445, 222] width 891 height 445
click at [677, 292] on li "3" at bounding box center [763, 300] width 241 height 17
type input "*"
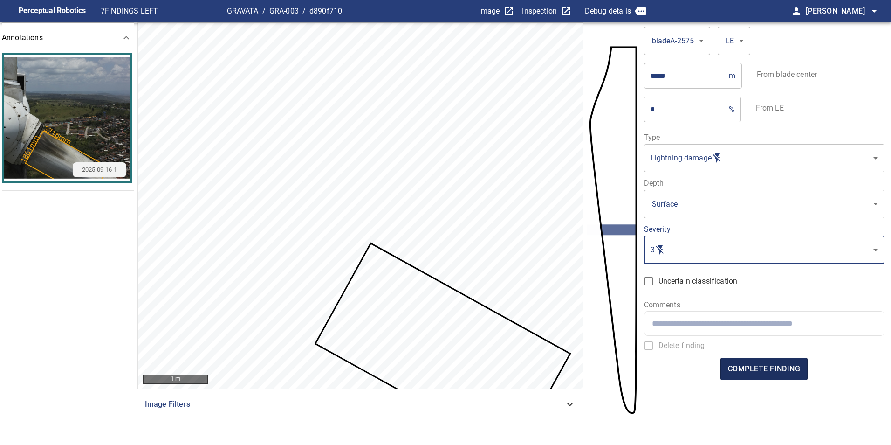
click at [765, 368] on span "complete finding" at bounding box center [764, 368] width 72 height 13
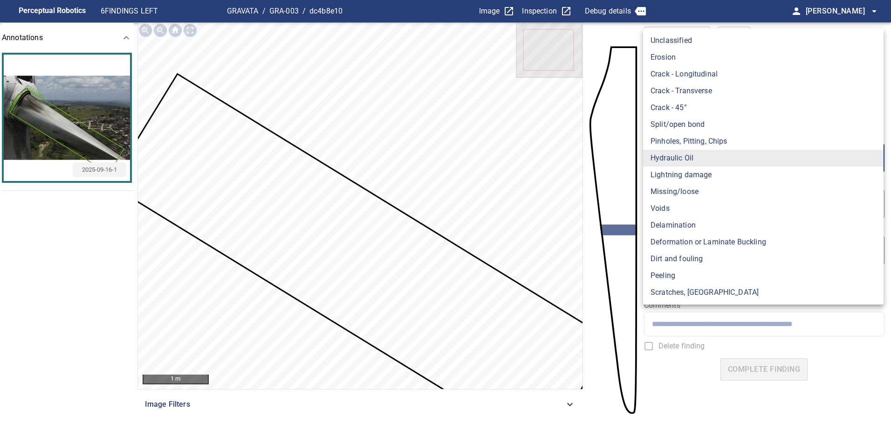
click at [710, 158] on body "**********" at bounding box center [445, 222] width 891 height 445
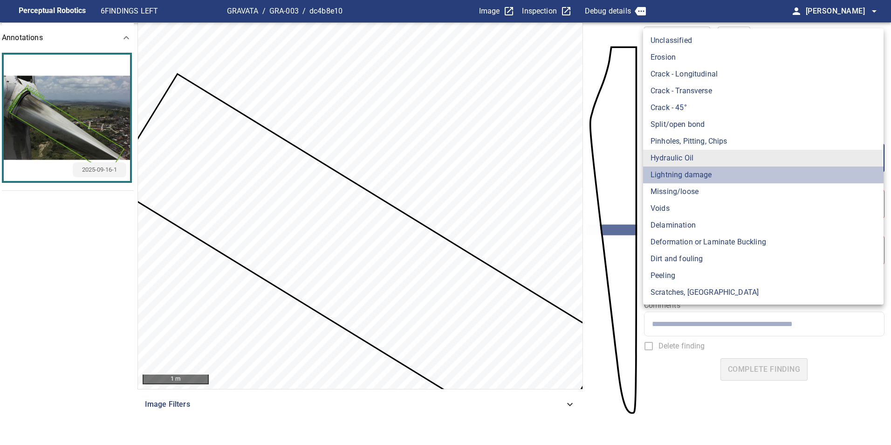
click at [705, 180] on li "Lightning damage" at bounding box center [763, 174] width 241 height 17
type input "**********"
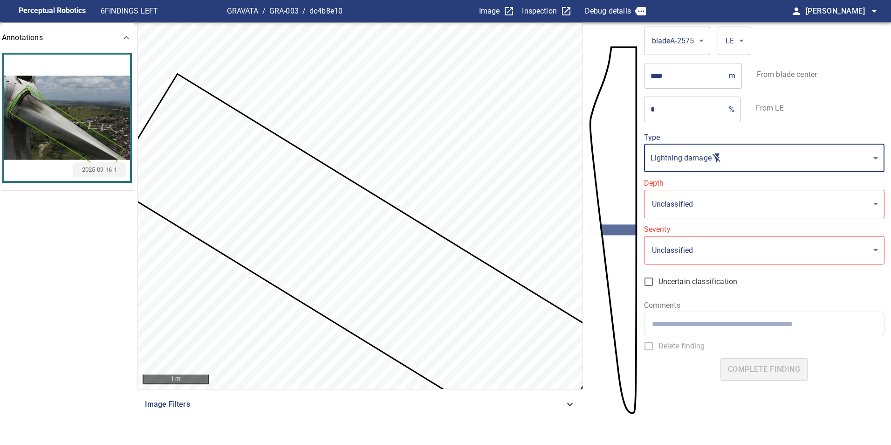
click at [706, 204] on body "**********" at bounding box center [445, 222] width 891 height 445
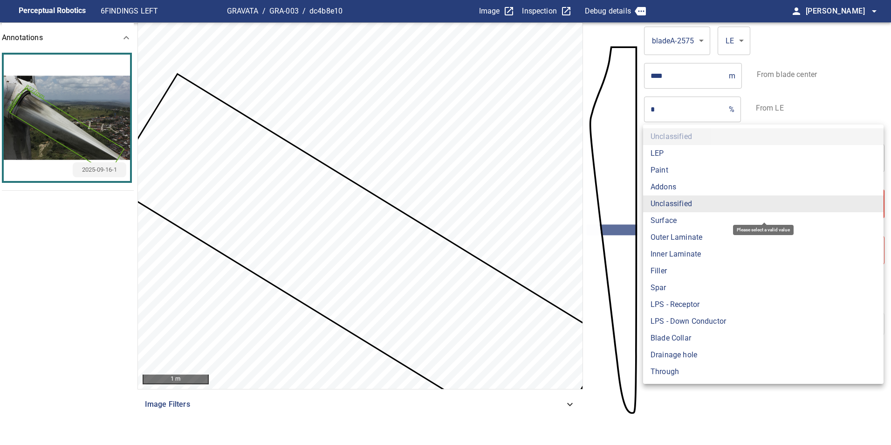
click at [696, 220] on li "Surface" at bounding box center [763, 220] width 241 height 17
type input "*******"
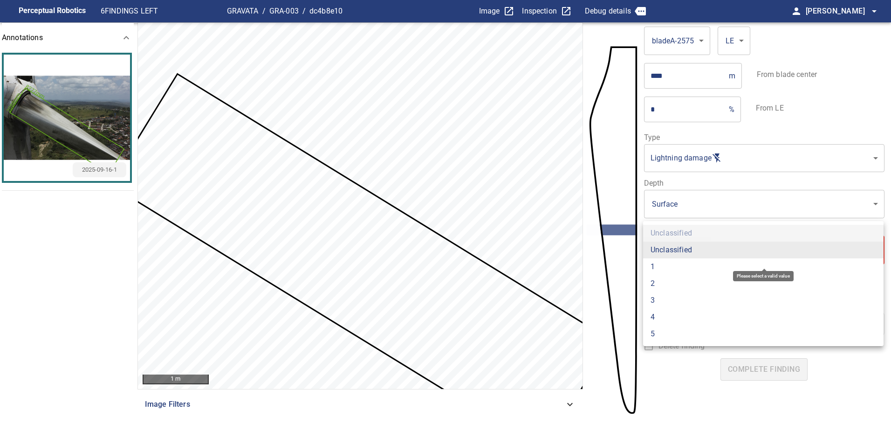
click at [695, 248] on body "**********" at bounding box center [445, 222] width 891 height 445
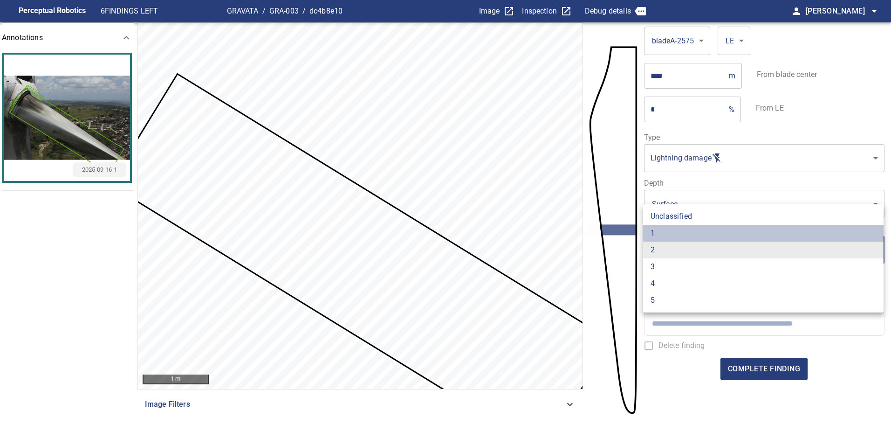
click at [694, 234] on li "1" at bounding box center [763, 233] width 241 height 17
type input "*"
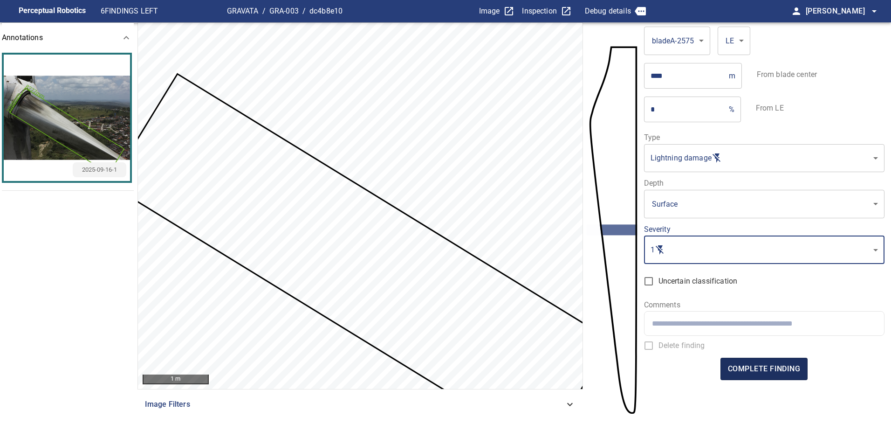
click at [754, 369] on span "complete finding" at bounding box center [764, 368] width 72 height 13
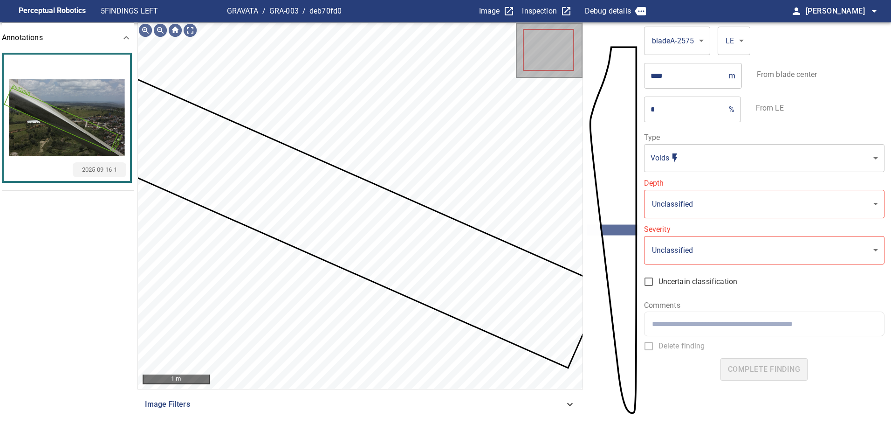
click at [702, 167] on body "**********" at bounding box center [445, 222] width 891 height 445
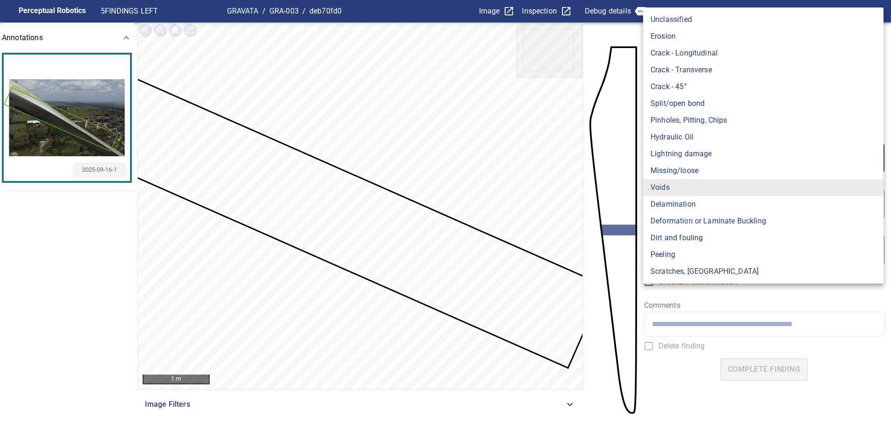
click at [703, 154] on li "Lightning damage" at bounding box center [763, 153] width 241 height 17
type input "**********"
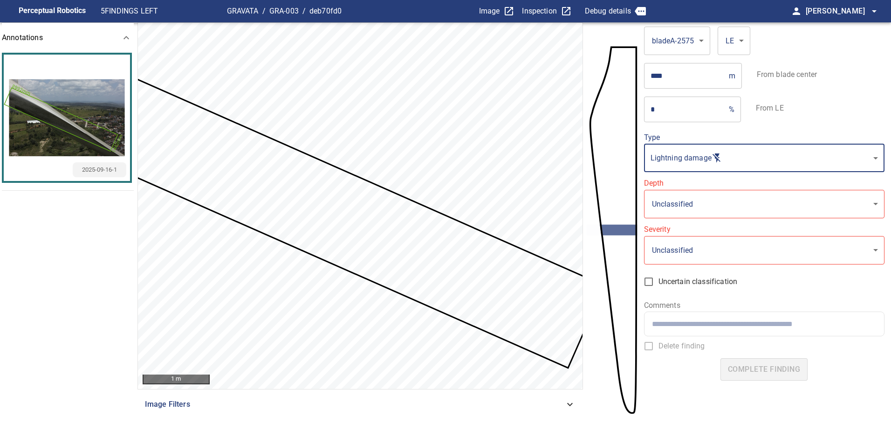
click at [702, 207] on body "**********" at bounding box center [445, 222] width 891 height 445
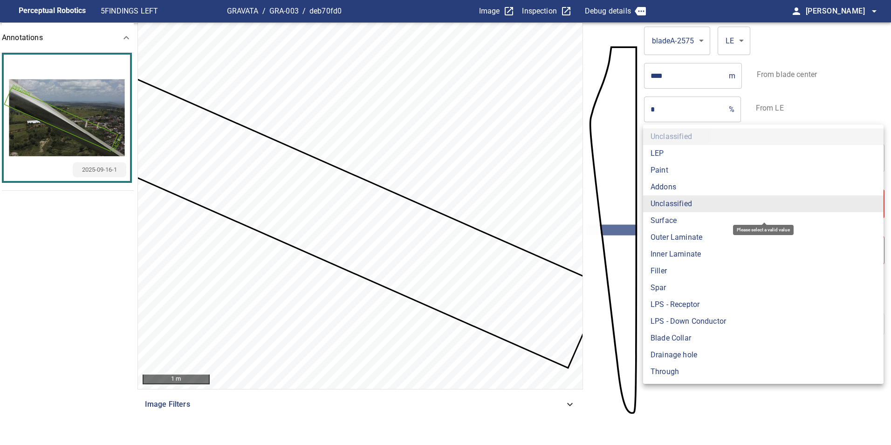
click at [700, 220] on li "Surface" at bounding box center [763, 220] width 241 height 17
type input "*******"
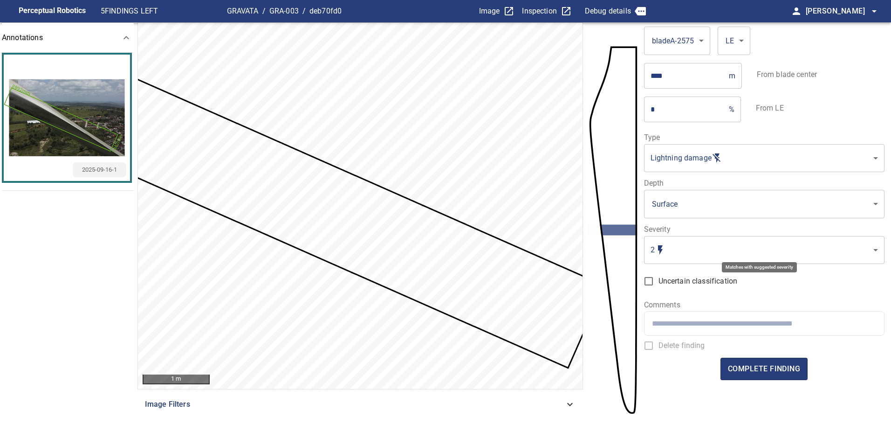
click at [682, 252] on body "**********" at bounding box center [445, 222] width 891 height 445
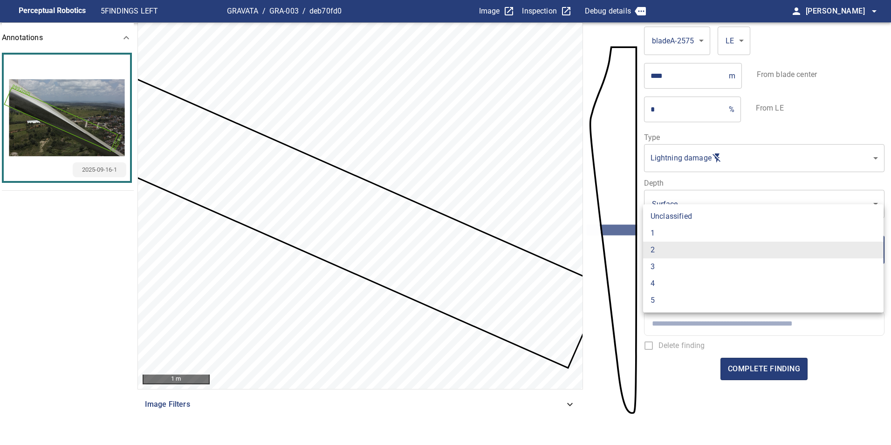
click at [680, 234] on li "1" at bounding box center [763, 233] width 241 height 17
type input "*"
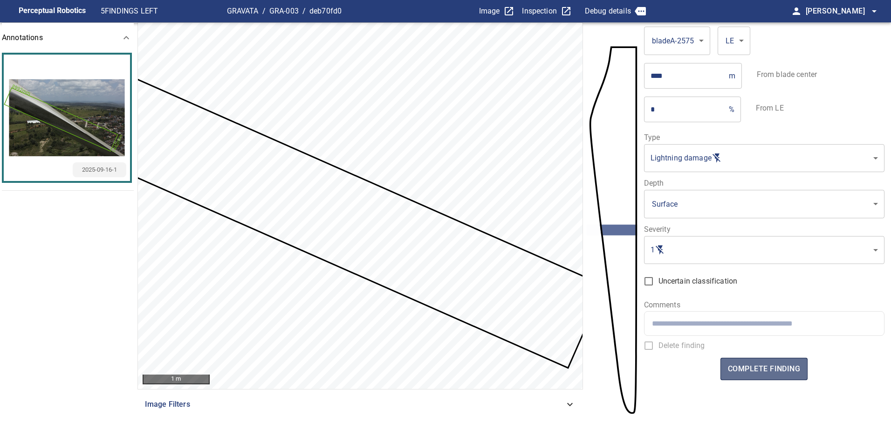
click at [756, 366] on span "complete finding" at bounding box center [764, 368] width 72 height 13
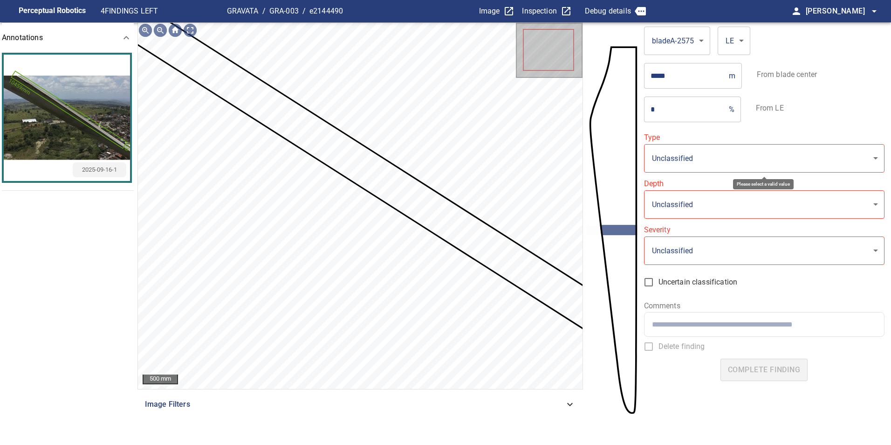
click at [679, 158] on body "**********" at bounding box center [445, 222] width 891 height 445
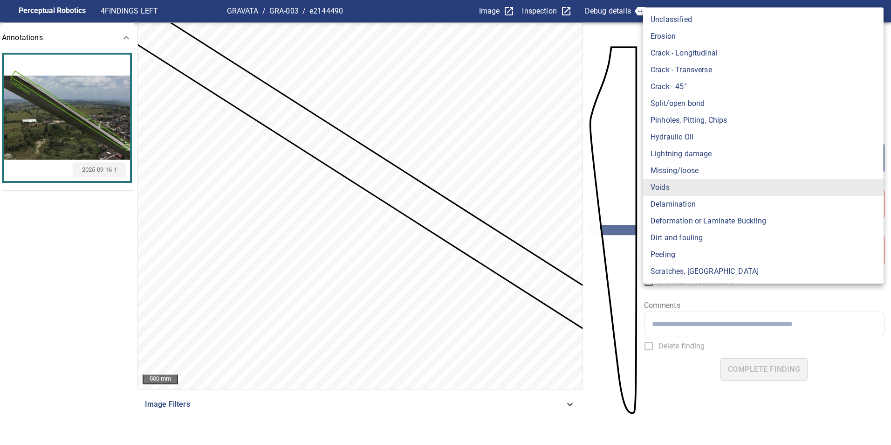
click at [692, 151] on li "Lightning damage" at bounding box center [763, 153] width 241 height 17
type input "**********"
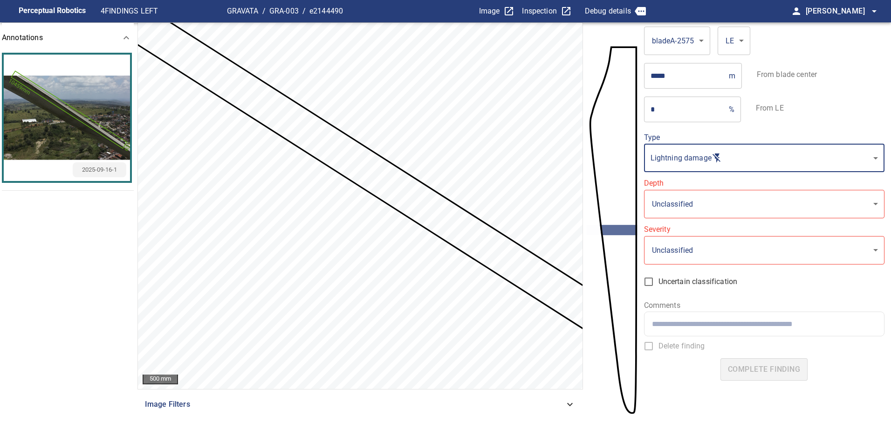
click at [693, 202] on body "**********" at bounding box center [445, 222] width 891 height 445
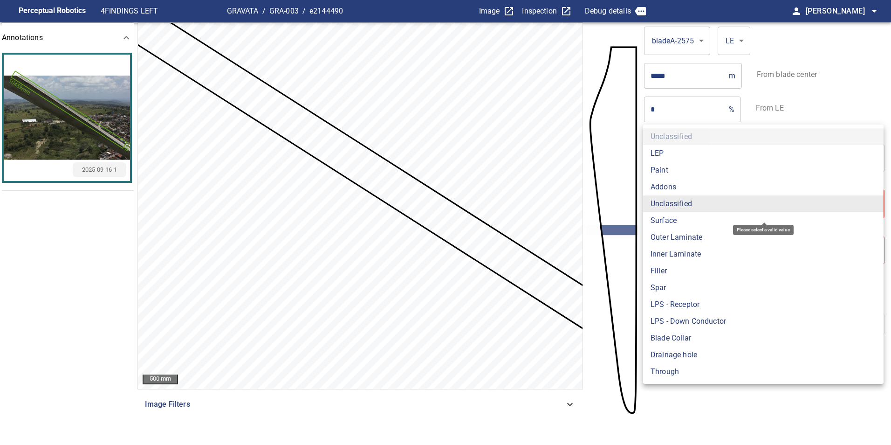
click at [690, 220] on li "Surface" at bounding box center [763, 220] width 241 height 17
type input "*******"
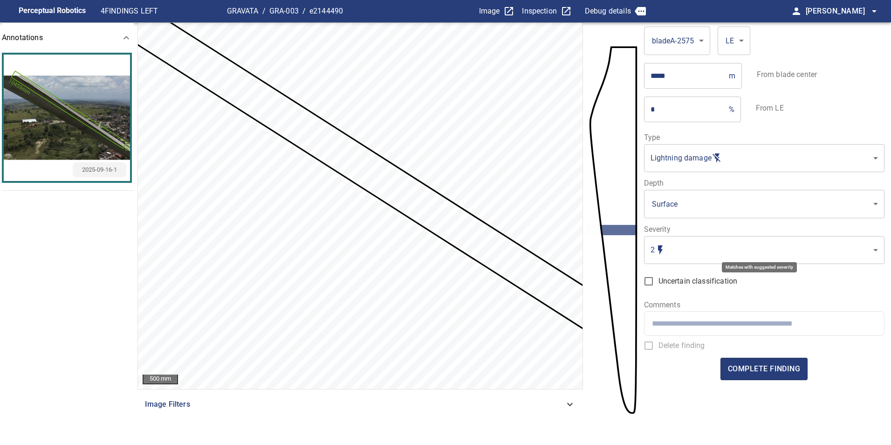
click at [683, 250] on body "**********" at bounding box center [445, 222] width 891 height 445
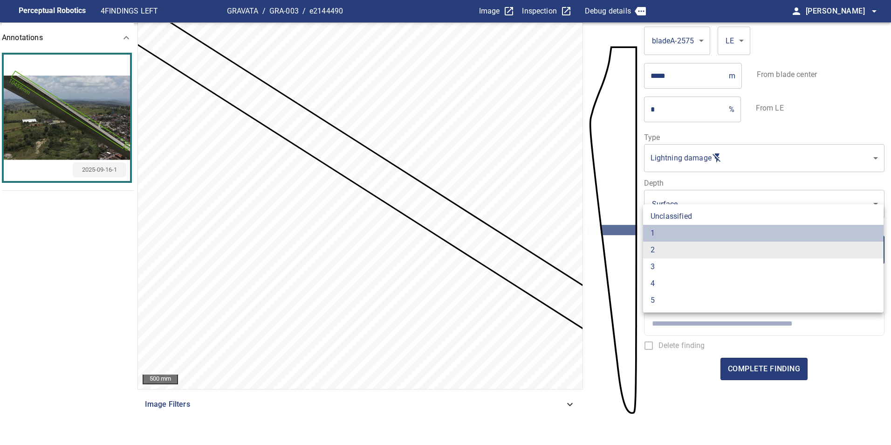
click at [685, 234] on li "1" at bounding box center [763, 233] width 241 height 17
type input "*"
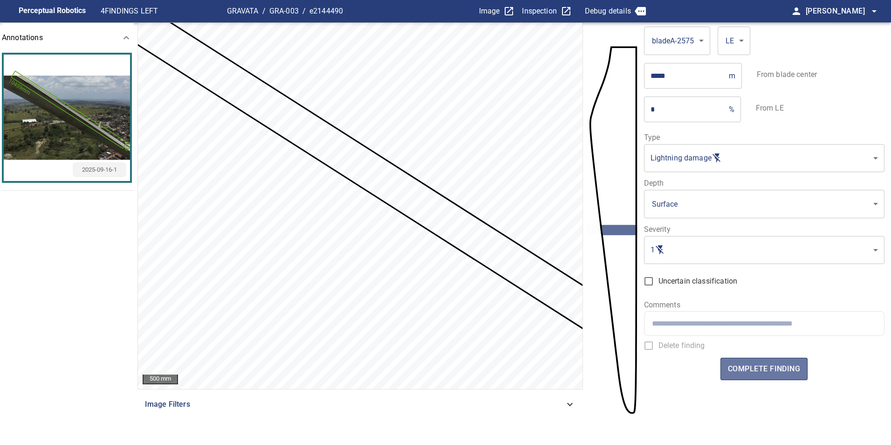
click at [743, 363] on span "complete finding" at bounding box center [764, 368] width 72 height 13
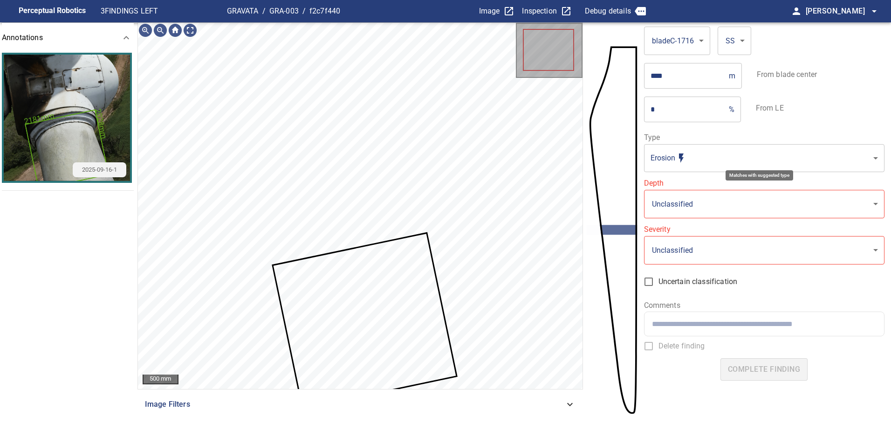
click at [753, 160] on body "**********" at bounding box center [445, 222] width 891 height 445
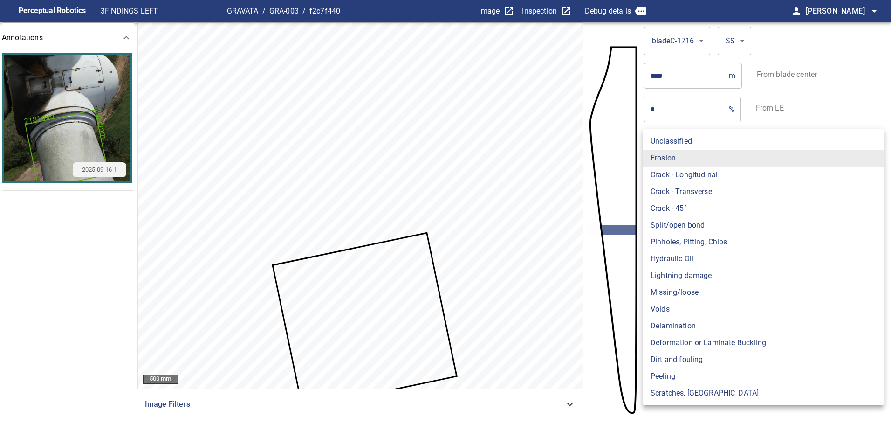
click at [721, 277] on li "Lightning damage" at bounding box center [763, 275] width 241 height 17
type input "**********"
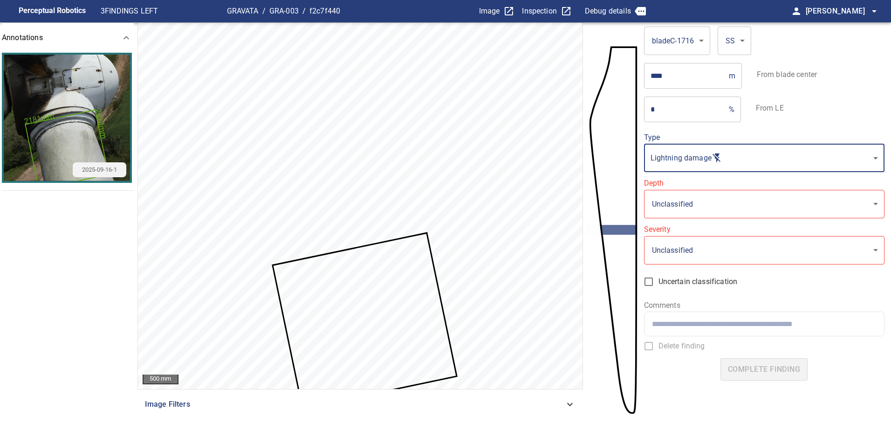
click at [700, 204] on body "**********" at bounding box center [445, 222] width 891 height 445
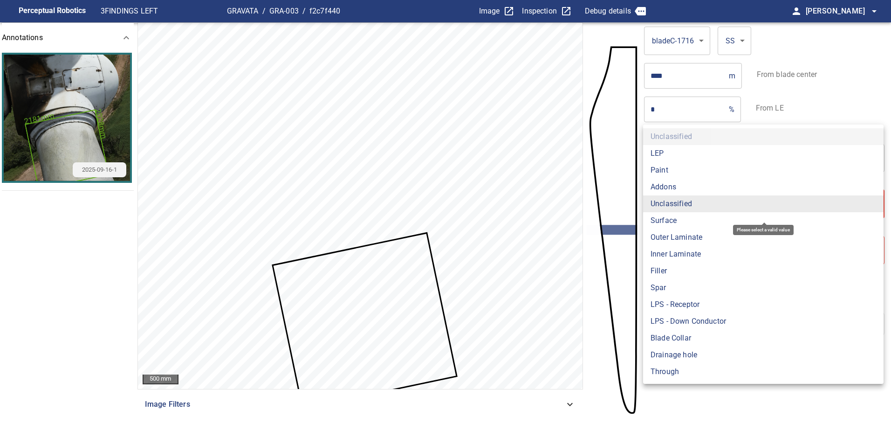
click at [698, 224] on li "Surface" at bounding box center [763, 220] width 241 height 17
type input "*******"
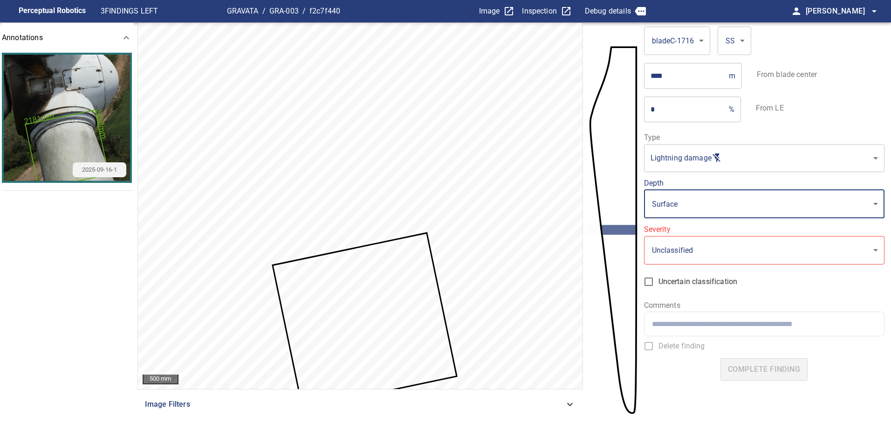
click at [695, 257] on body "**********" at bounding box center [445, 222] width 891 height 445
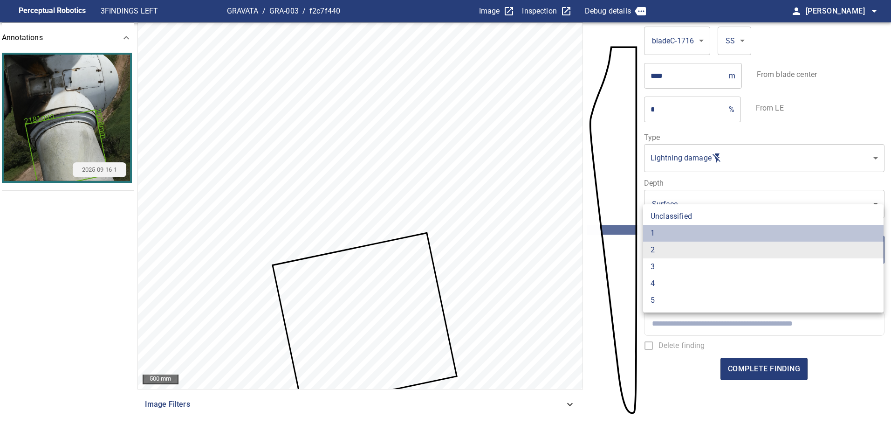
click at [689, 233] on li "1" at bounding box center [763, 233] width 241 height 17
type input "*"
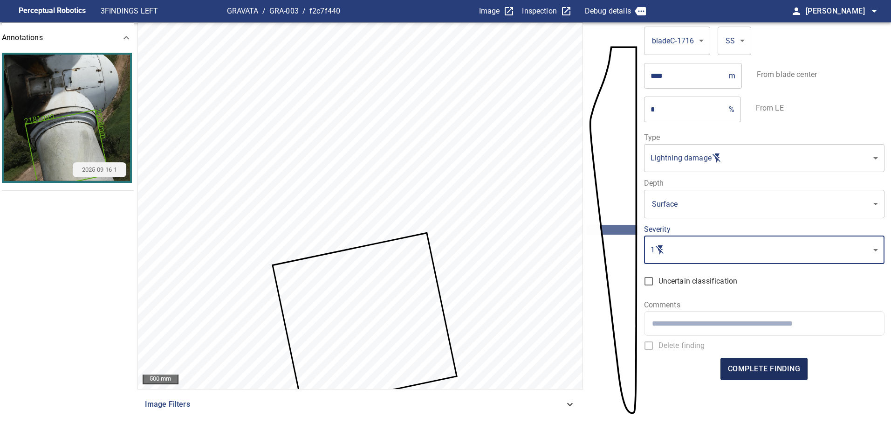
click at [777, 372] on span "complete finding" at bounding box center [764, 368] width 72 height 13
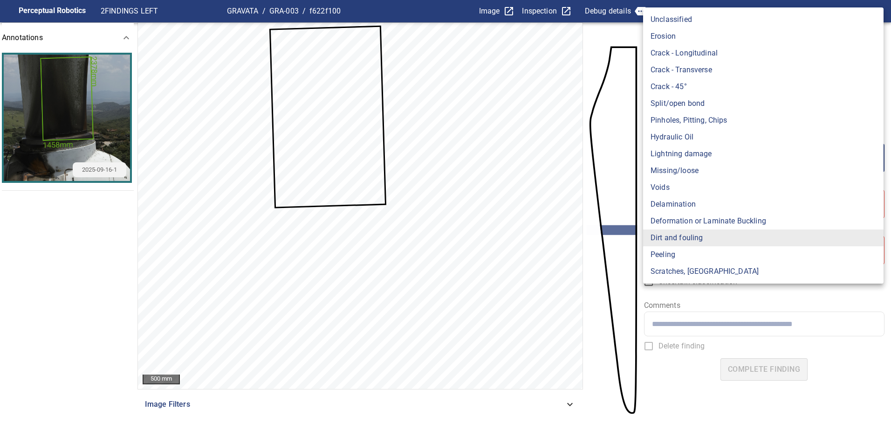
click at [731, 154] on body "**********" at bounding box center [445, 222] width 891 height 445
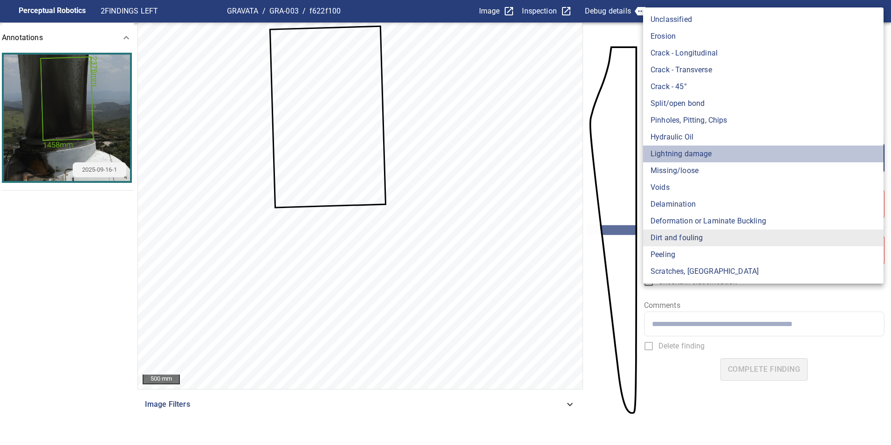
click at [697, 149] on li "Lightning damage" at bounding box center [763, 153] width 241 height 17
type input "**********"
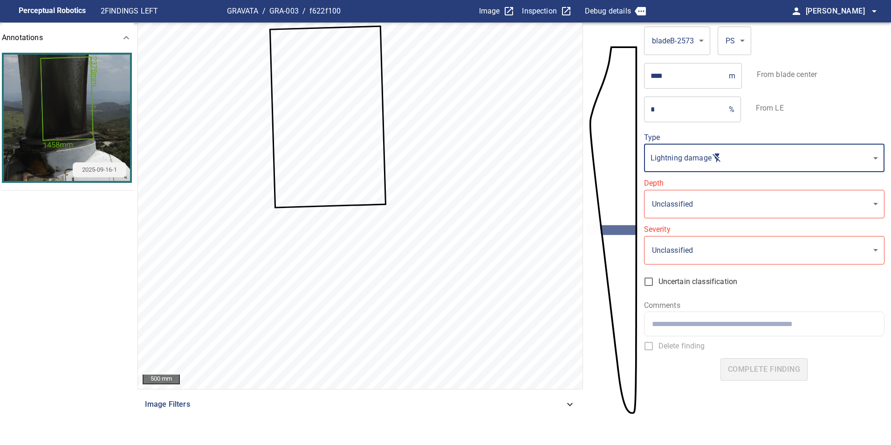
click at [689, 203] on body "**********" at bounding box center [445, 222] width 891 height 445
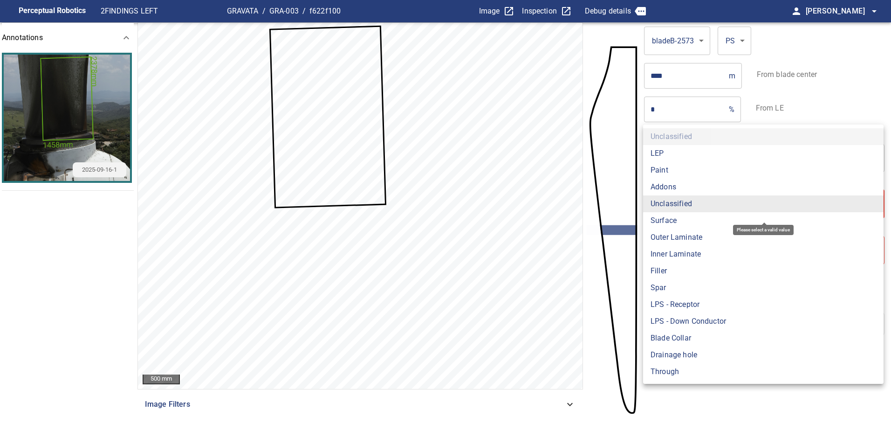
click at [687, 222] on li "Surface" at bounding box center [763, 220] width 241 height 17
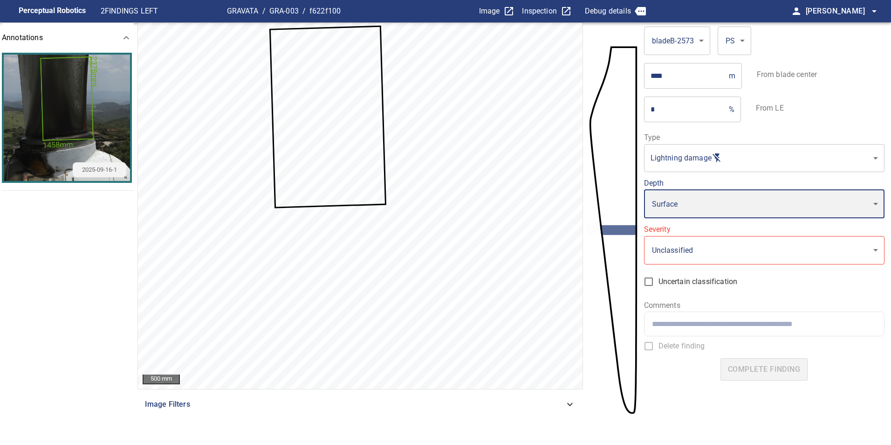
type input "*******"
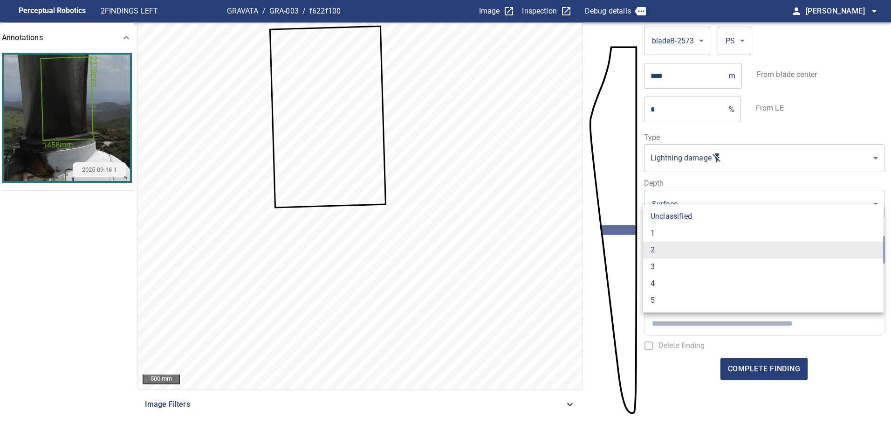
click at [681, 235] on li "1" at bounding box center [763, 233] width 241 height 17
type input "*"
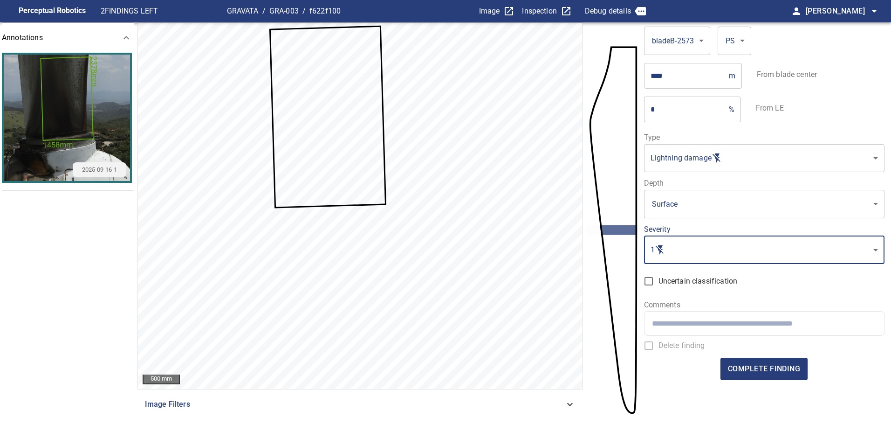
click at [770, 366] on span "complete finding" at bounding box center [764, 368] width 72 height 13
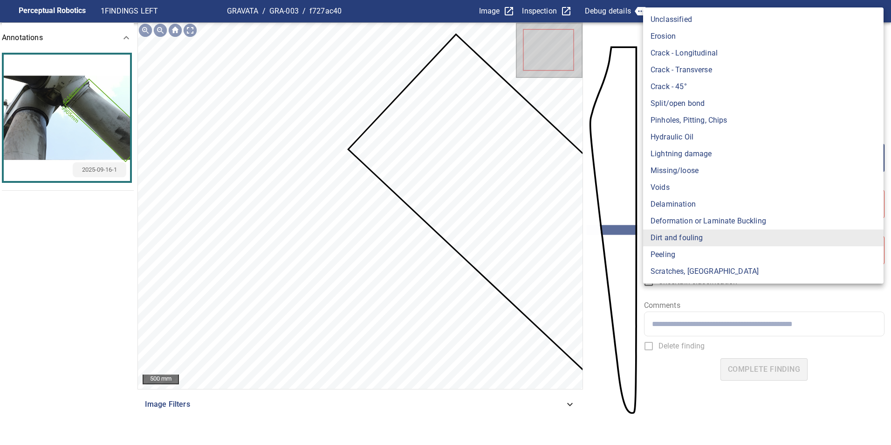
click at [706, 151] on body "**********" at bounding box center [445, 222] width 891 height 445
click at [701, 155] on li "Lightning damage" at bounding box center [763, 153] width 241 height 17
type input "**********"
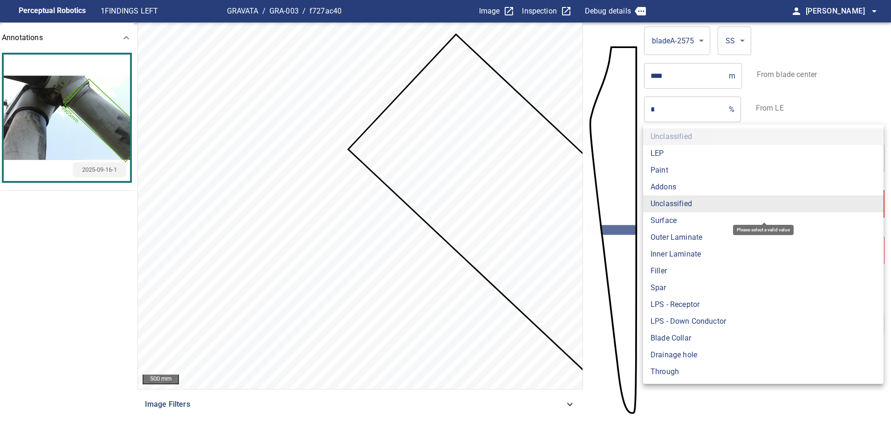
click at [692, 207] on body "**********" at bounding box center [445, 222] width 891 height 445
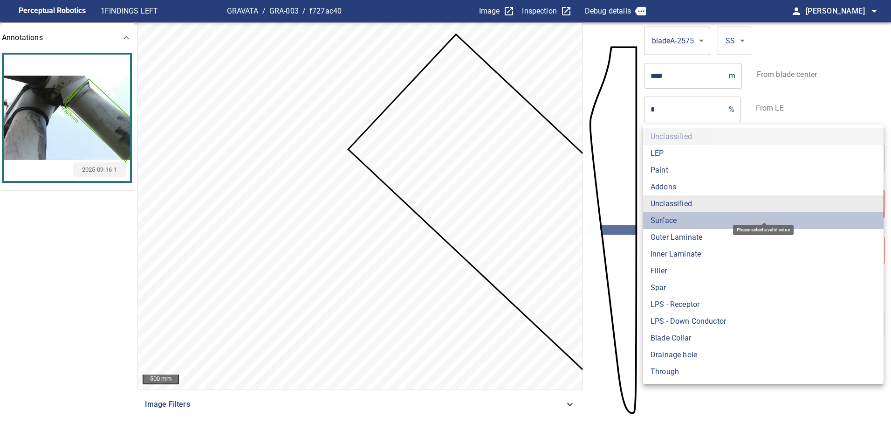
click at [686, 218] on li "Surface" at bounding box center [763, 220] width 241 height 17
type input "*******"
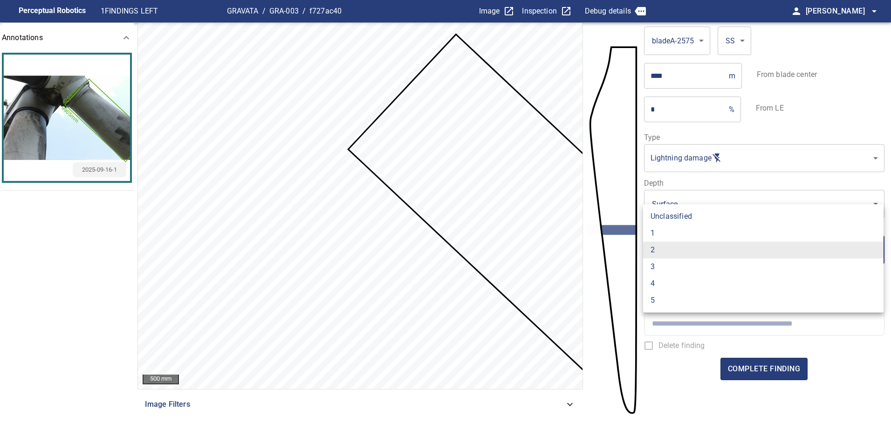
click at [671, 250] on body "**********" at bounding box center [445, 222] width 891 height 445
click at [678, 235] on li "1" at bounding box center [763, 233] width 241 height 17
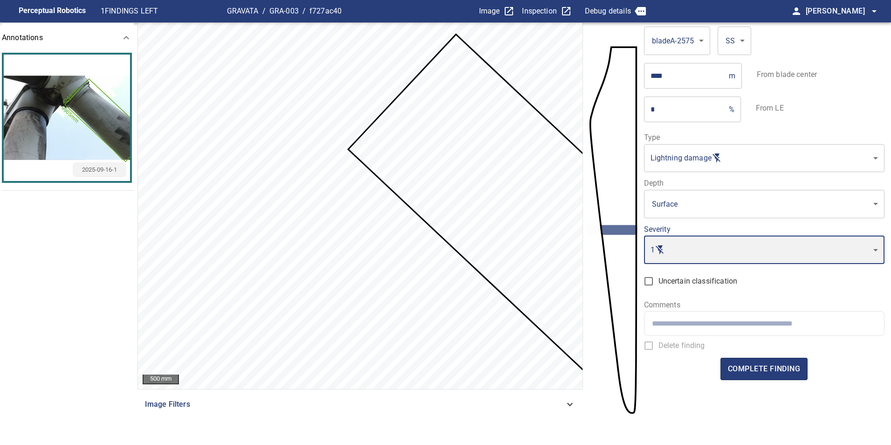
type input "*"
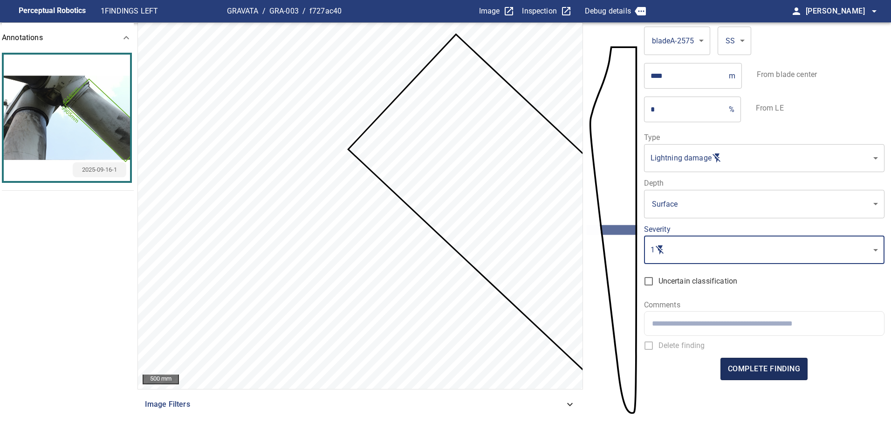
click at [760, 371] on span "complete finding" at bounding box center [764, 368] width 72 height 13
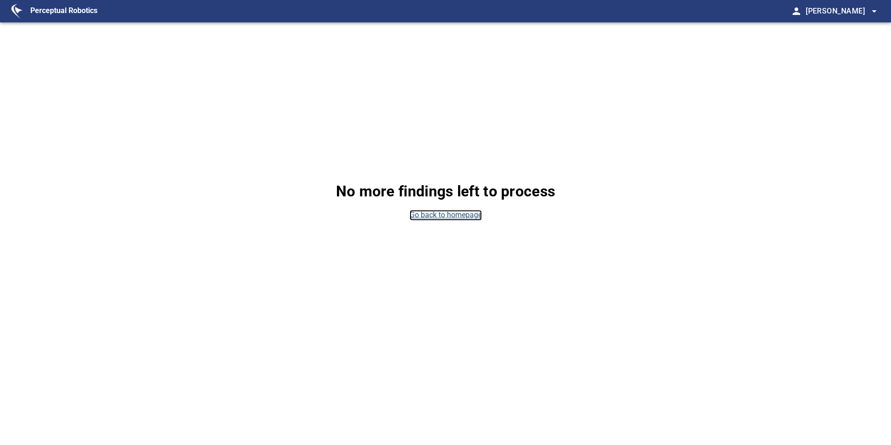
click at [450, 218] on link "Go back to homepage" at bounding box center [446, 215] width 72 height 11
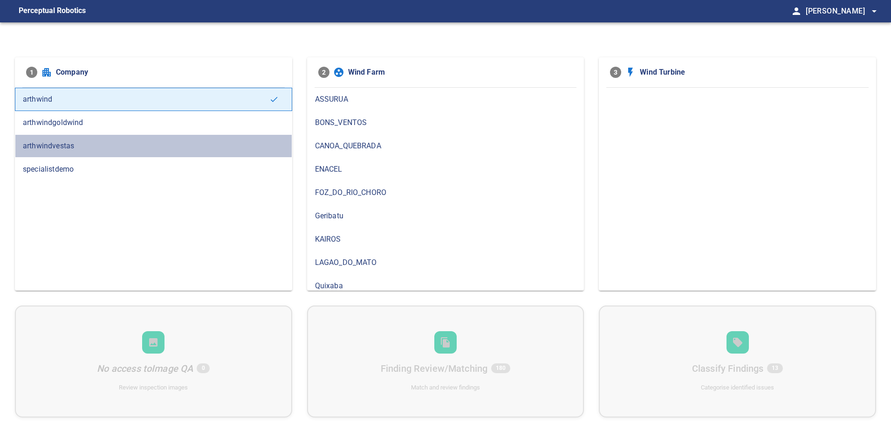
click at [101, 140] on span "arthwindvestas" at bounding box center [154, 145] width 262 height 11
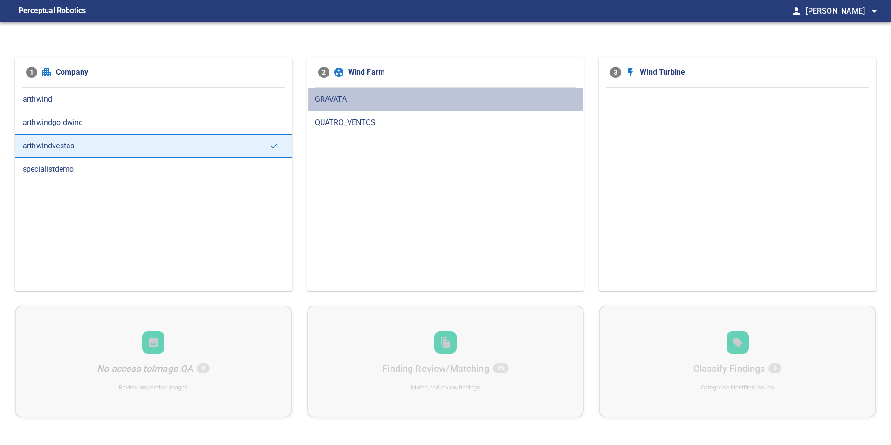
click at [377, 101] on span "GRAVATA" at bounding box center [446, 99] width 262 height 11
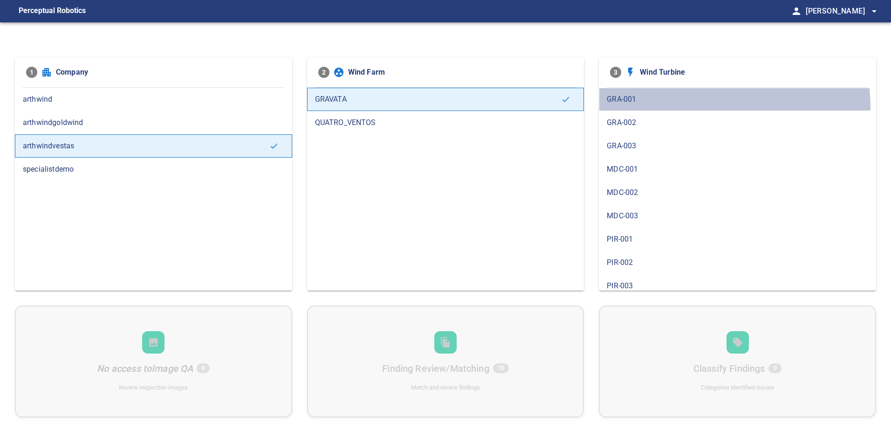
click at [655, 109] on div "GRA-001" at bounding box center [737, 99] width 277 height 23
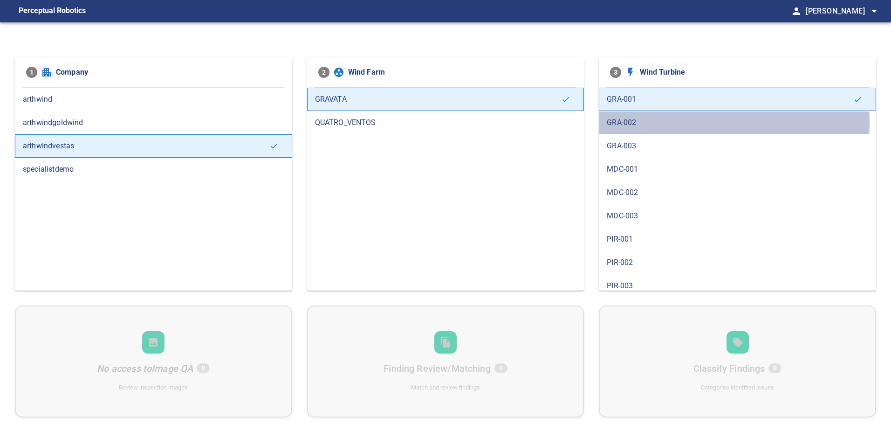
click at [640, 122] on span "GRA-002" at bounding box center [738, 122] width 262 height 11
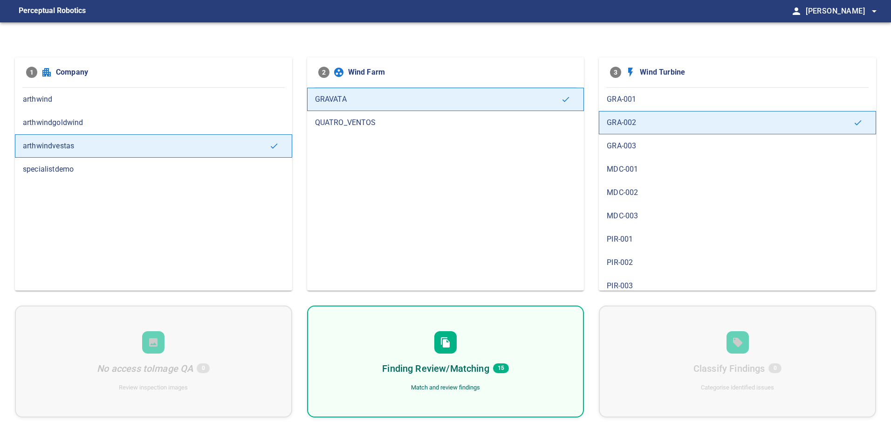
click at [459, 361] on h6 "Finding Review/Matching" at bounding box center [435, 368] width 107 height 15
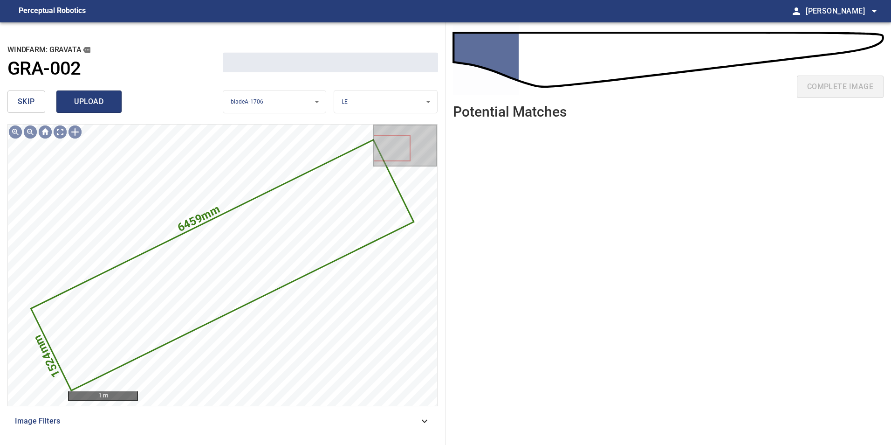
click at [69, 103] on span "upload" at bounding box center [89, 101] width 45 height 13
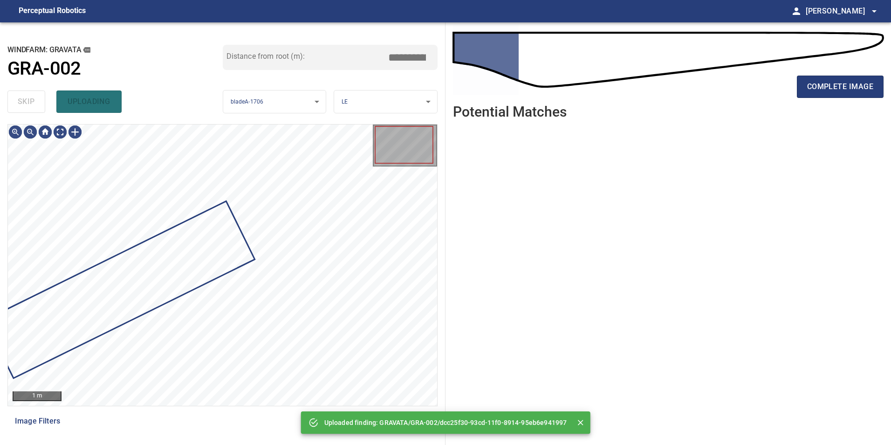
click at [303, 106] on body "**********" at bounding box center [445, 222] width 891 height 445
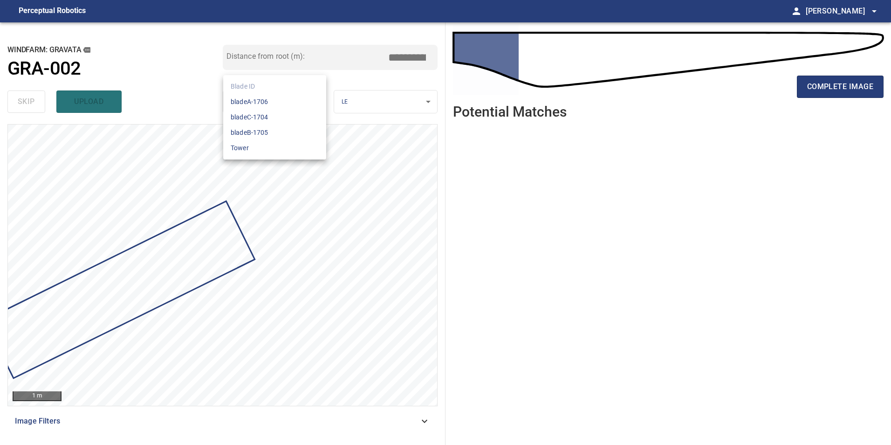
click at [159, 93] on div at bounding box center [445, 222] width 891 height 445
click at [861, 83] on span "complete image" at bounding box center [840, 86] width 66 height 13
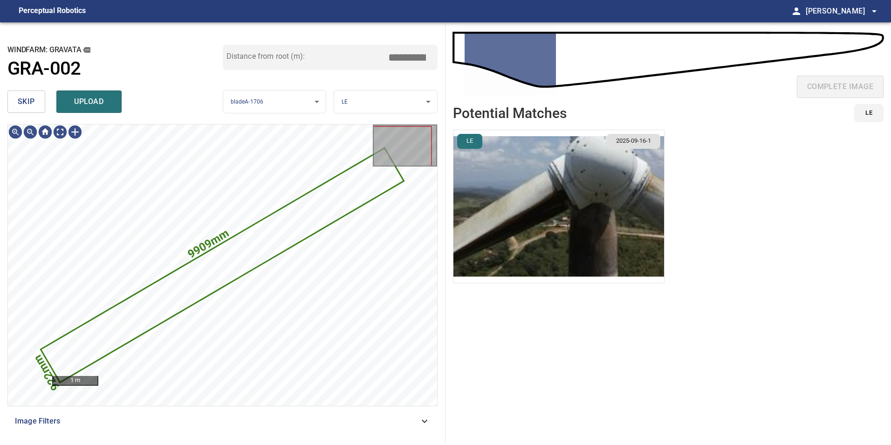
click at [34, 102] on span "skip" at bounding box center [26, 101] width 17 height 13
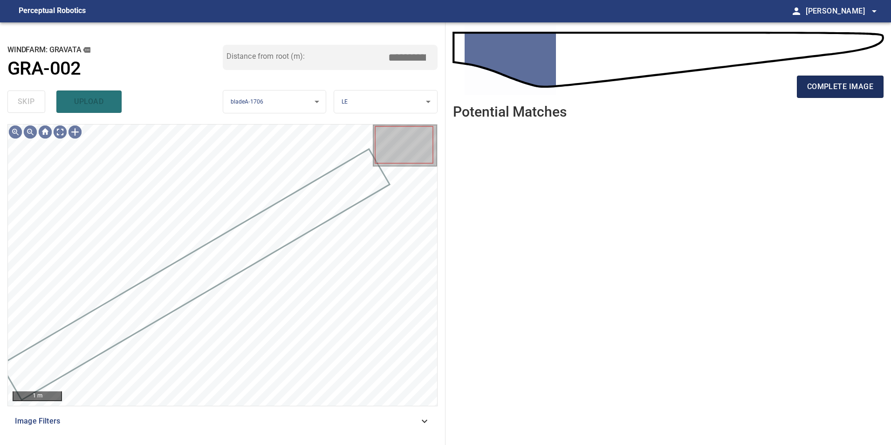
click at [851, 90] on span "complete image" at bounding box center [840, 86] width 66 height 13
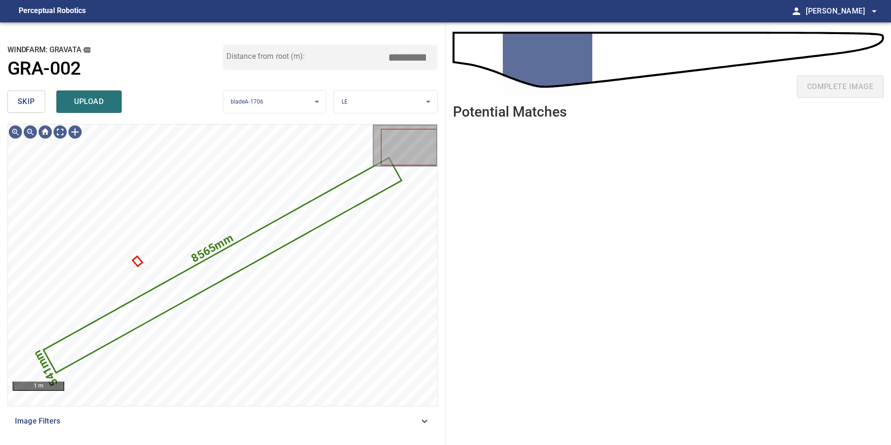
click at [41, 105] on button "skip" at bounding box center [26, 101] width 38 height 22
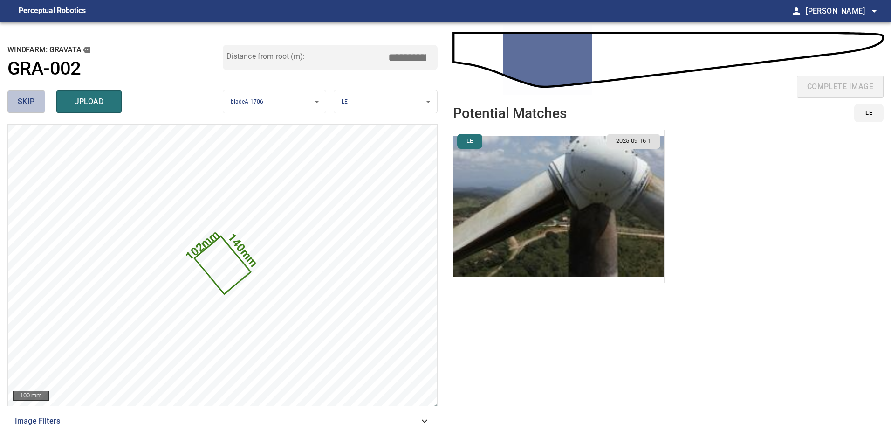
click at [33, 100] on span "skip" at bounding box center [26, 101] width 17 height 13
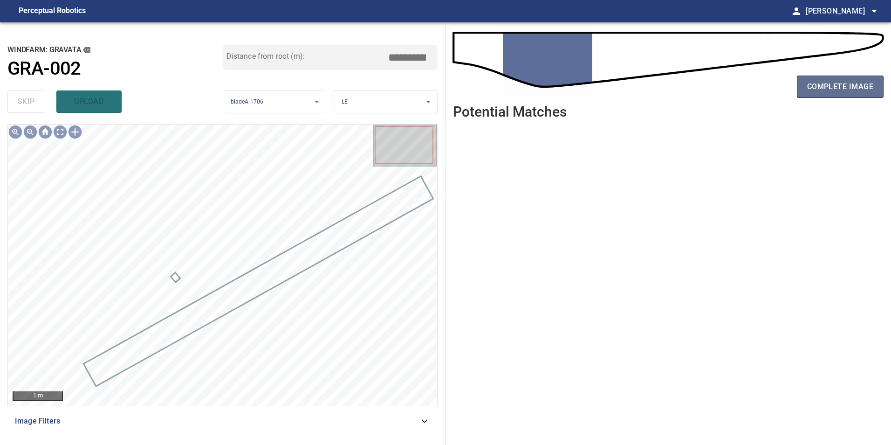
click at [847, 89] on span "complete image" at bounding box center [840, 86] width 66 height 13
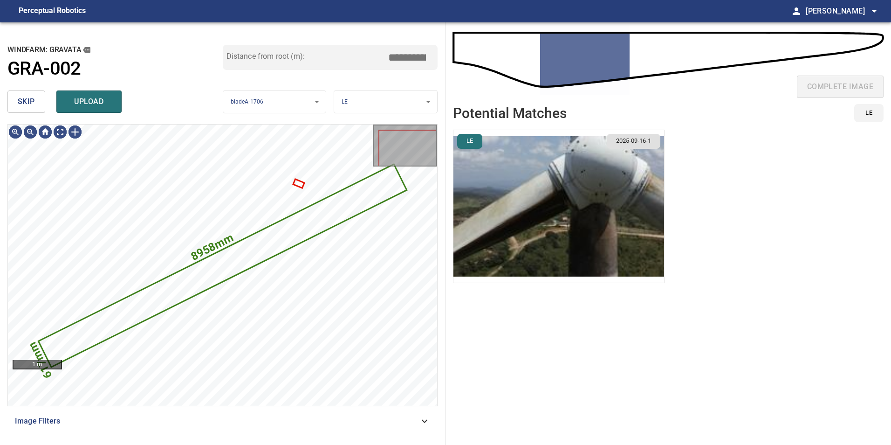
click at [41, 100] on button "skip" at bounding box center [26, 101] width 38 height 22
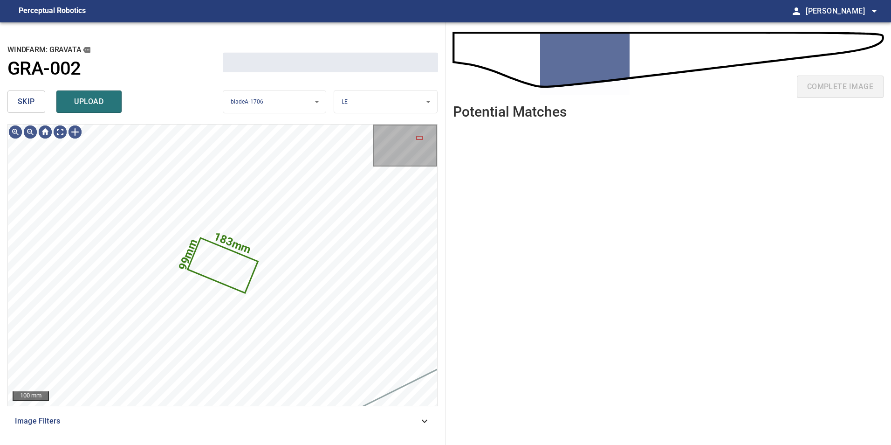
click at [41, 100] on button "skip" at bounding box center [26, 101] width 38 height 22
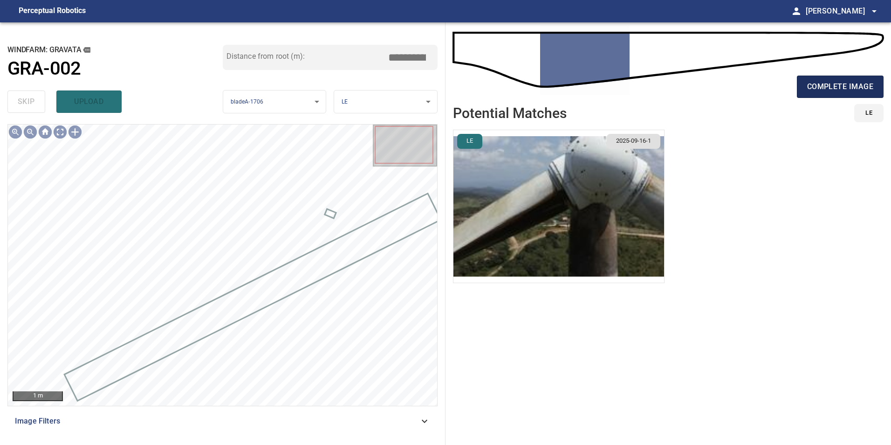
click at [813, 91] on span "complete image" at bounding box center [840, 86] width 66 height 13
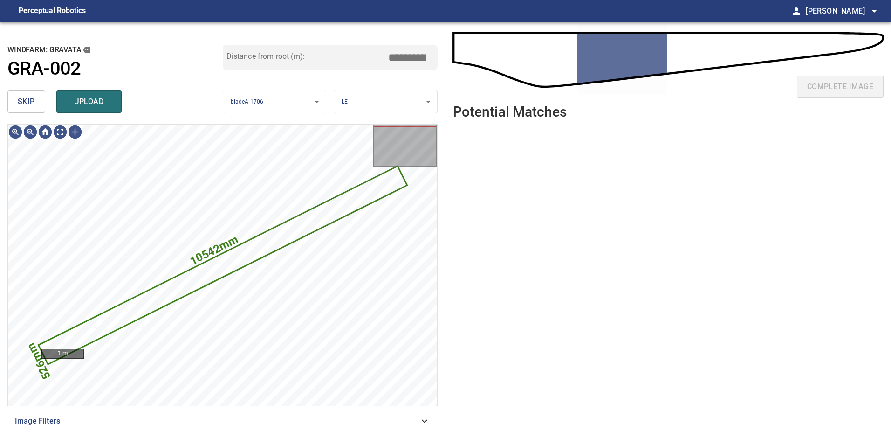
click at [25, 103] on span "skip" at bounding box center [26, 101] width 17 height 13
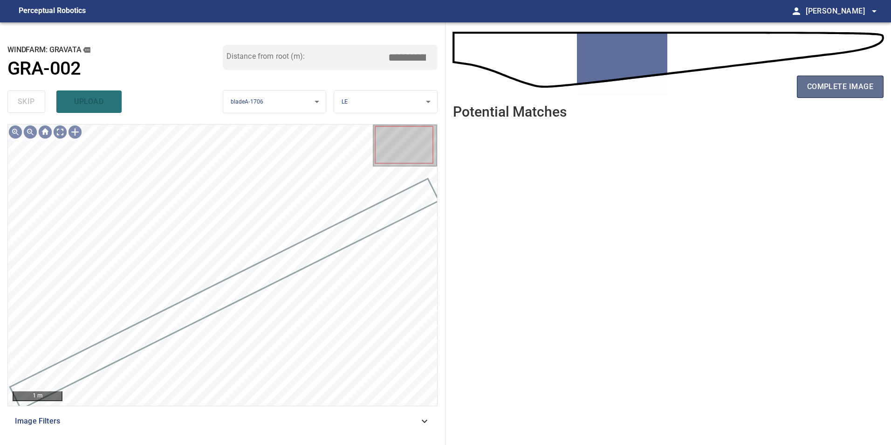
click at [860, 83] on span "complete image" at bounding box center [840, 86] width 66 height 13
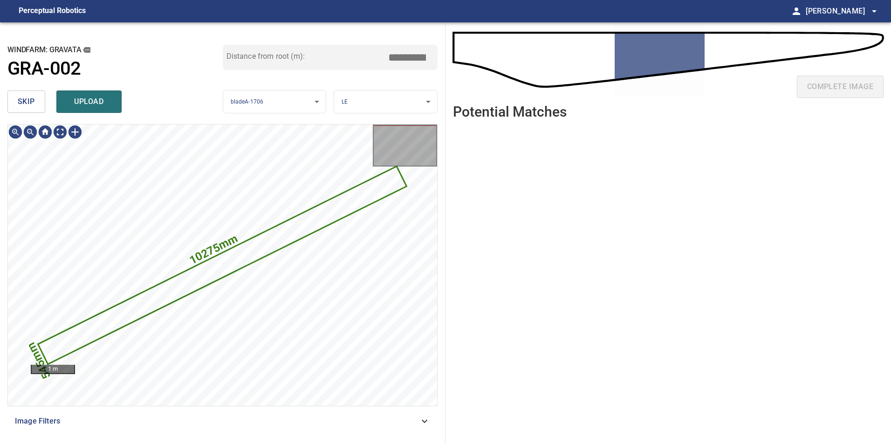
click at [32, 108] on span "skip" at bounding box center [26, 101] width 17 height 13
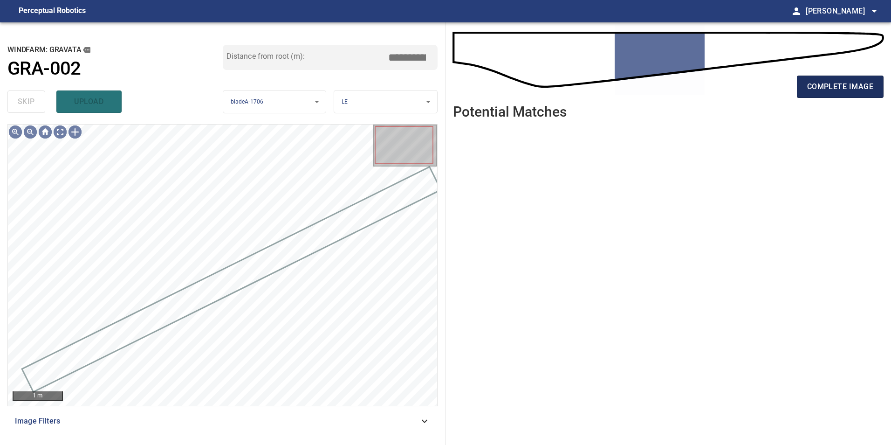
click at [845, 86] on span "complete image" at bounding box center [840, 86] width 66 height 13
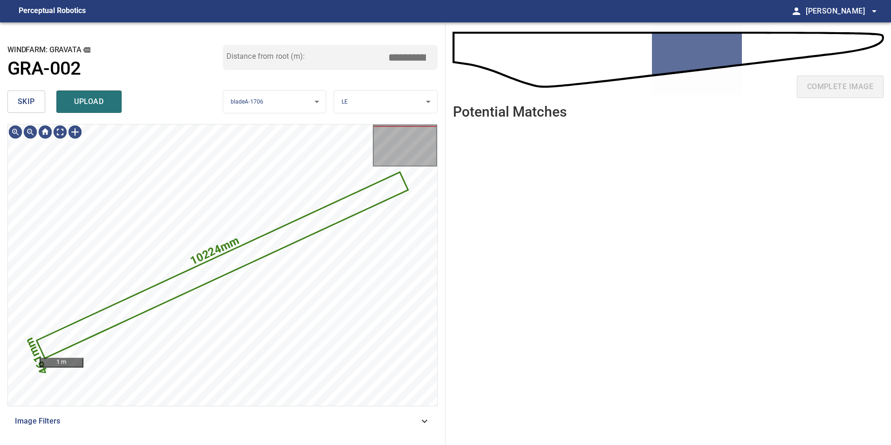
click at [18, 98] on span "skip" at bounding box center [26, 101] width 17 height 13
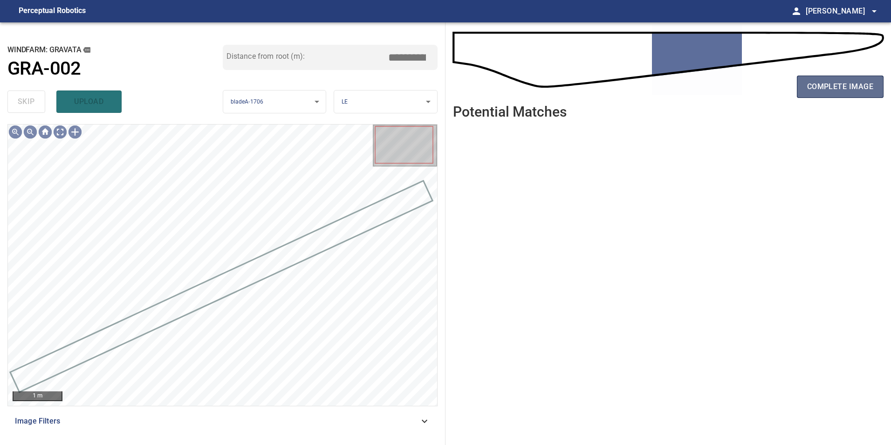
click at [841, 86] on span "complete image" at bounding box center [840, 86] width 66 height 13
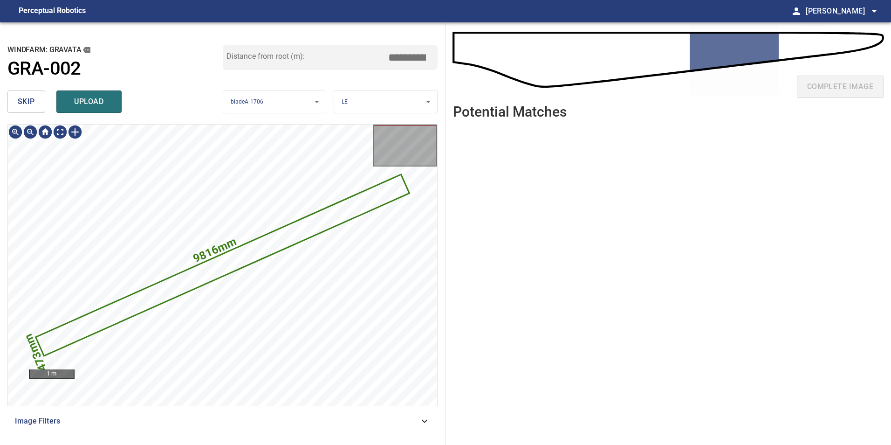
click at [26, 104] on span "skip" at bounding box center [26, 101] width 17 height 13
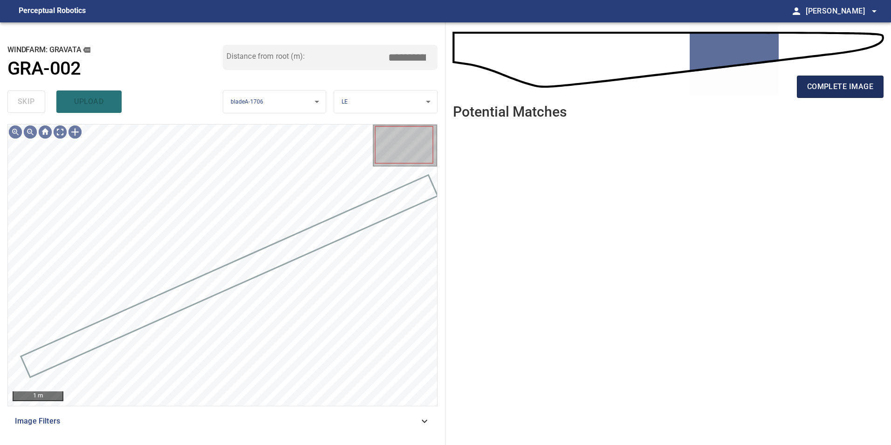
click at [857, 86] on span "complete image" at bounding box center [840, 86] width 66 height 13
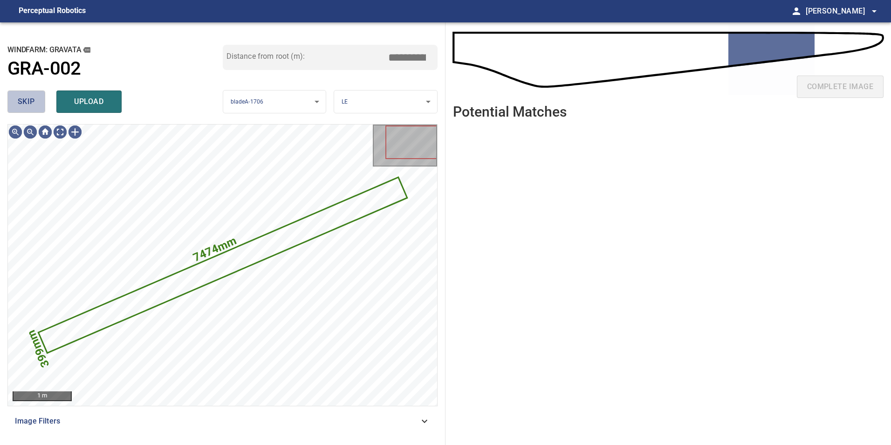
click at [39, 103] on button "skip" at bounding box center [26, 101] width 38 height 22
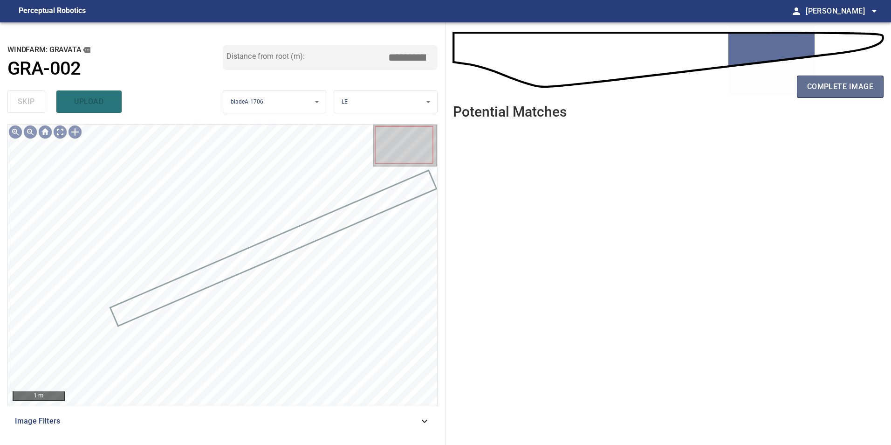
click at [855, 85] on span "complete image" at bounding box center [840, 86] width 66 height 13
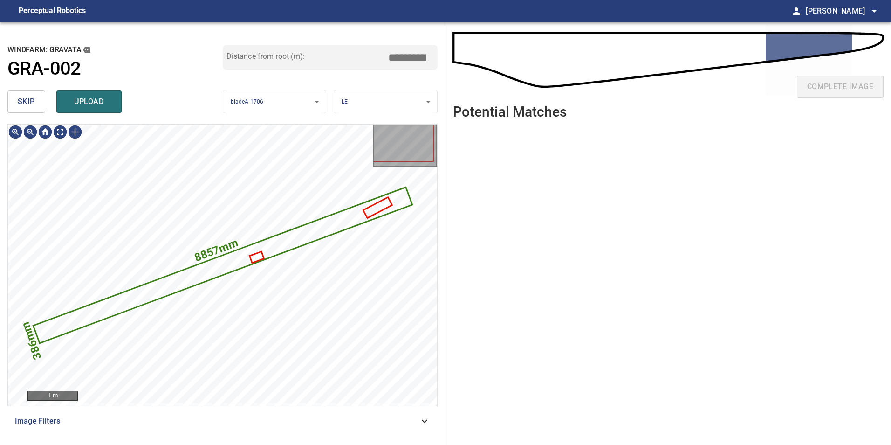
click at [24, 98] on span "skip" at bounding box center [26, 101] width 17 height 13
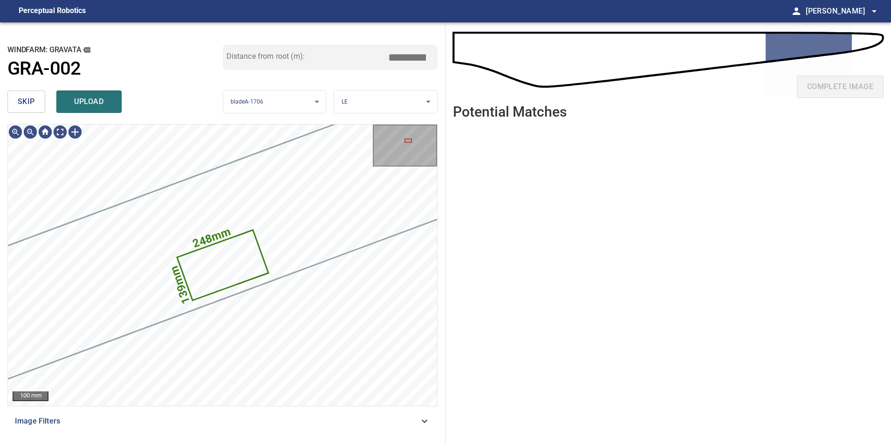
click at [38, 98] on button "skip" at bounding box center [26, 101] width 38 height 22
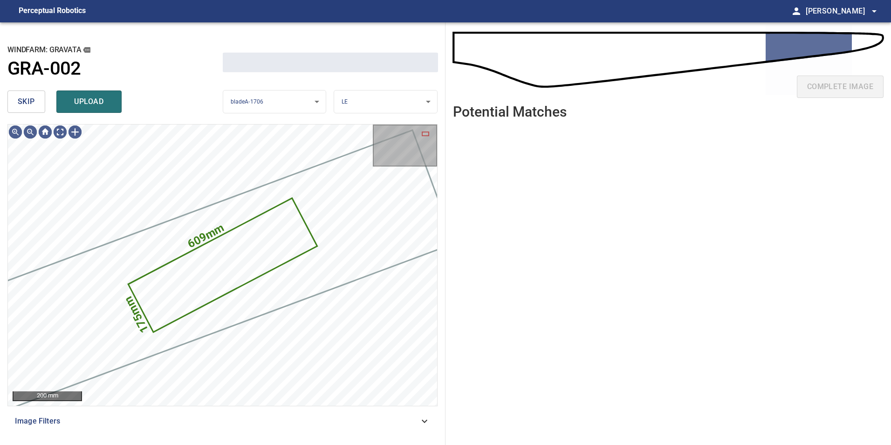
click at [38, 98] on button "skip" at bounding box center [26, 101] width 38 height 22
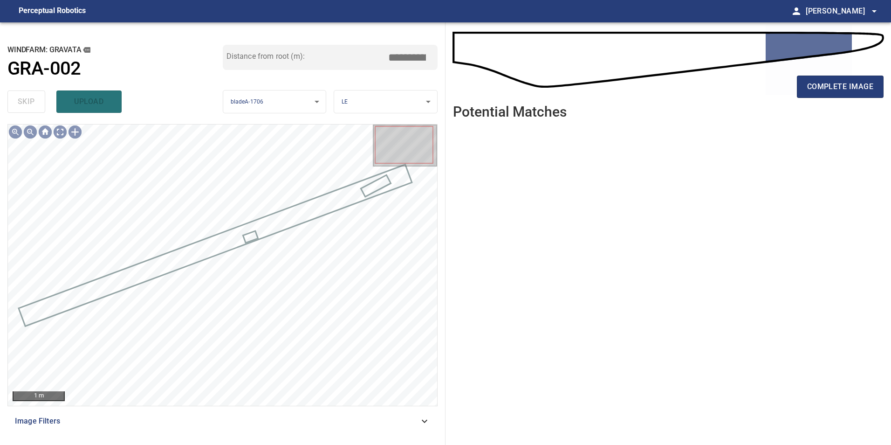
click at [38, 98] on div "skip upload" at bounding box center [114, 102] width 215 height 30
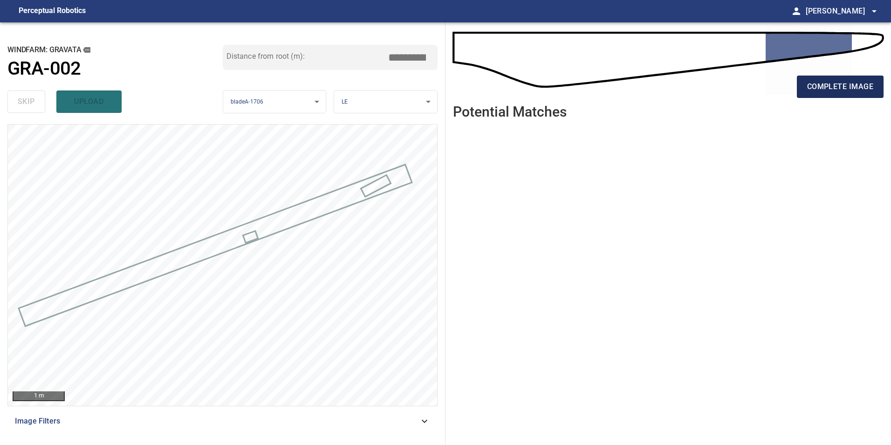
click at [838, 86] on span "complete image" at bounding box center [840, 86] width 66 height 13
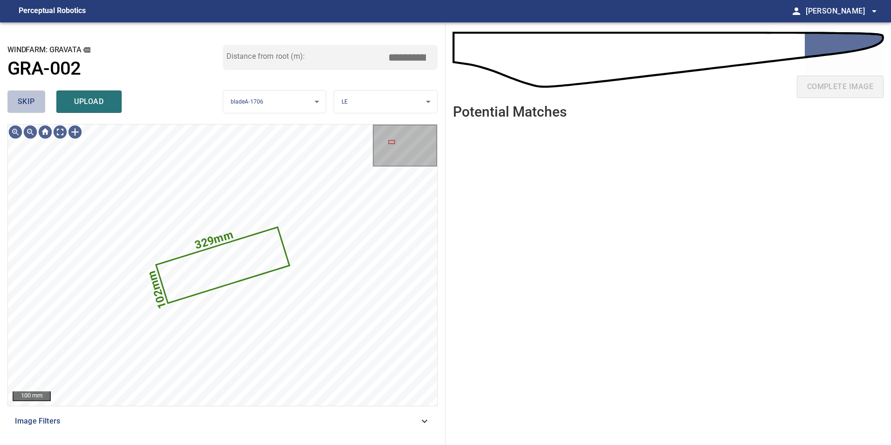
click at [36, 96] on button "skip" at bounding box center [26, 101] width 38 height 22
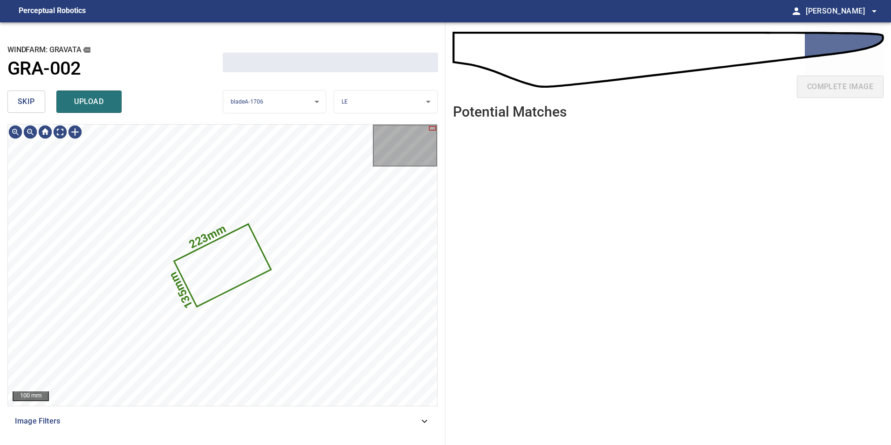
click at [36, 96] on button "skip" at bounding box center [26, 101] width 38 height 22
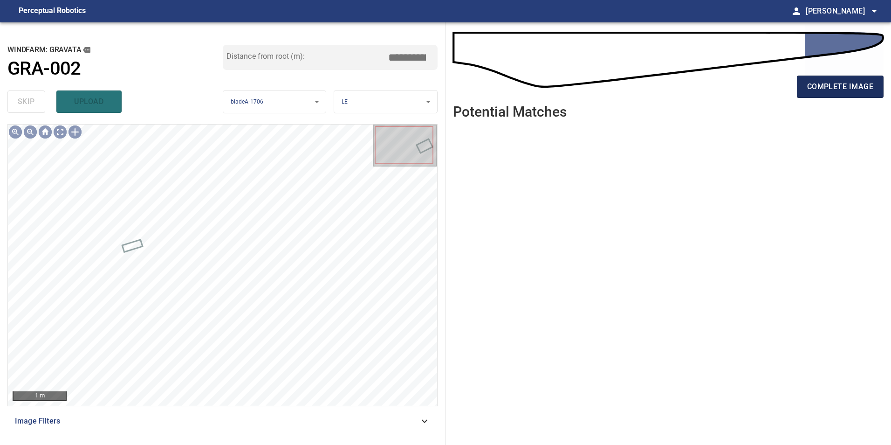
click at [818, 84] on span "complete image" at bounding box center [840, 86] width 66 height 13
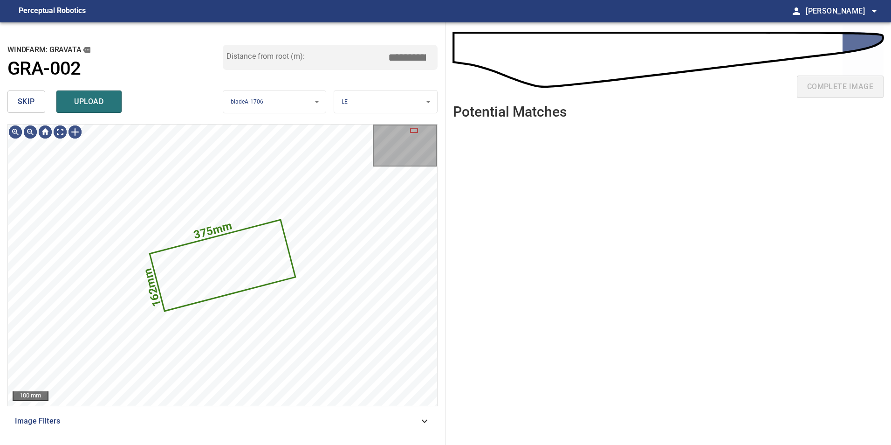
click at [30, 105] on span "skip" at bounding box center [26, 101] width 17 height 13
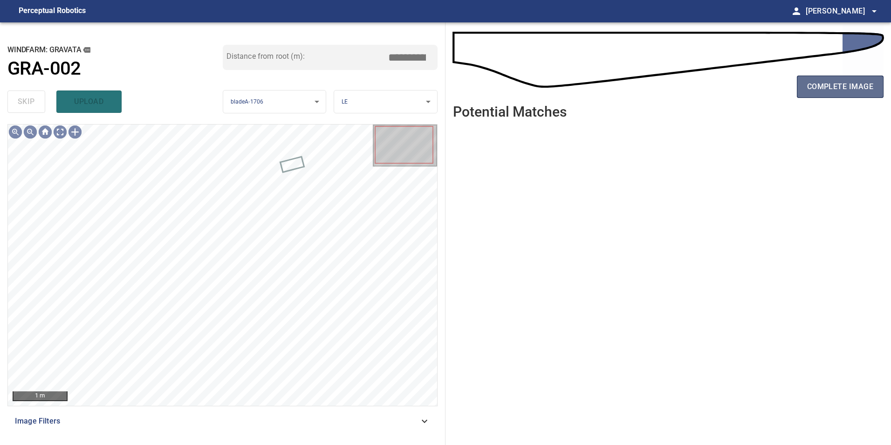
click at [845, 89] on span "complete image" at bounding box center [840, 86] width 66 height 13
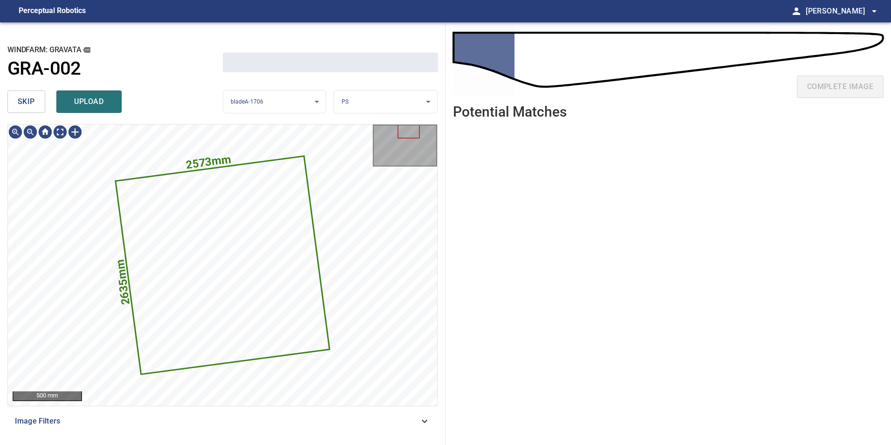
click at [35, 103] on button "skip" at bounding box center [26, 101] width 38 height 22
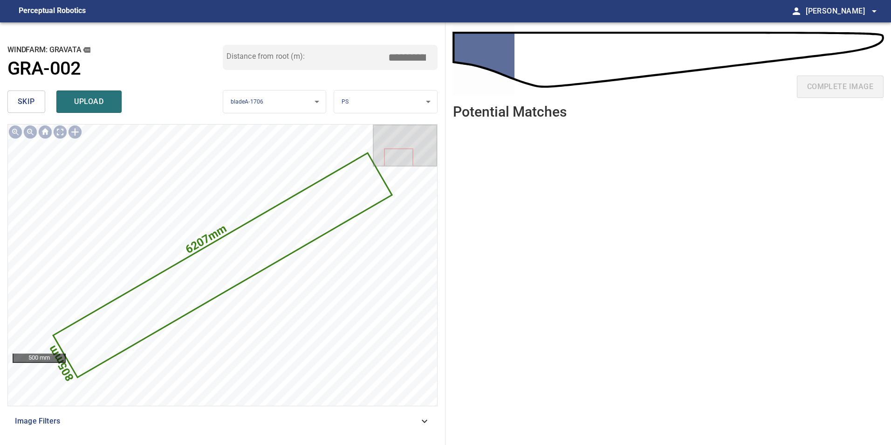
click at [35, 103] on button "skip" at bounding box center [26, 101] width 38 height 22
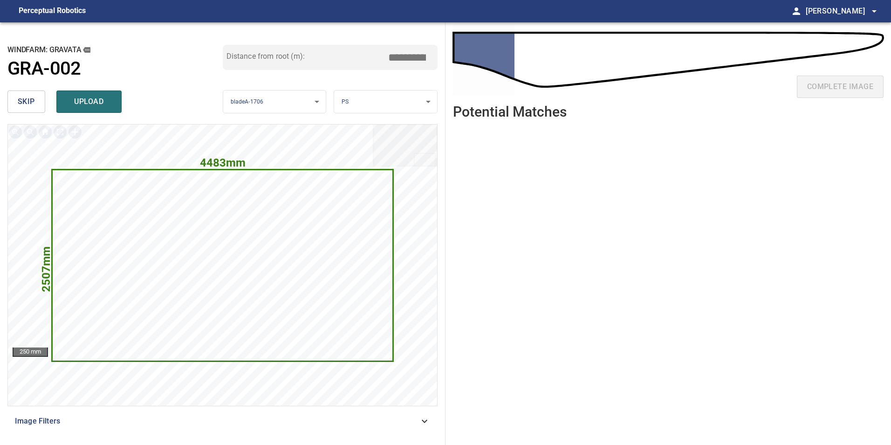
click at [35, 103] on button "skip" at bounding box center [26, 101] width 38 height 22
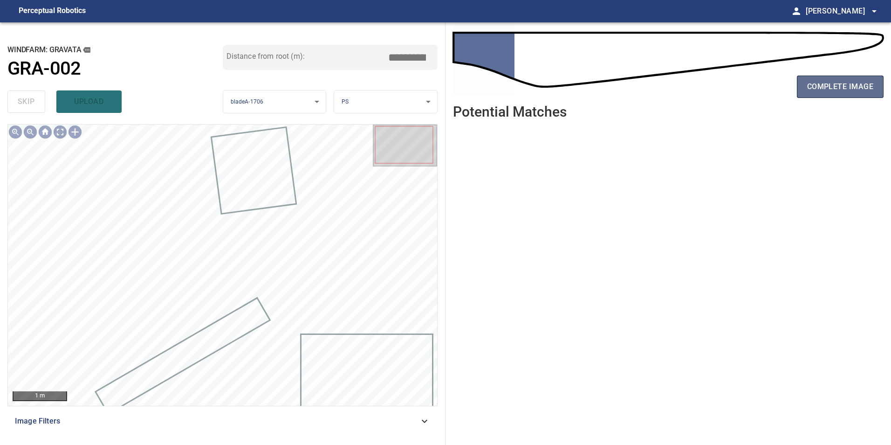
click at [866, 88] on span "complete image" at bounding box center [840, 86] width 66 height 13
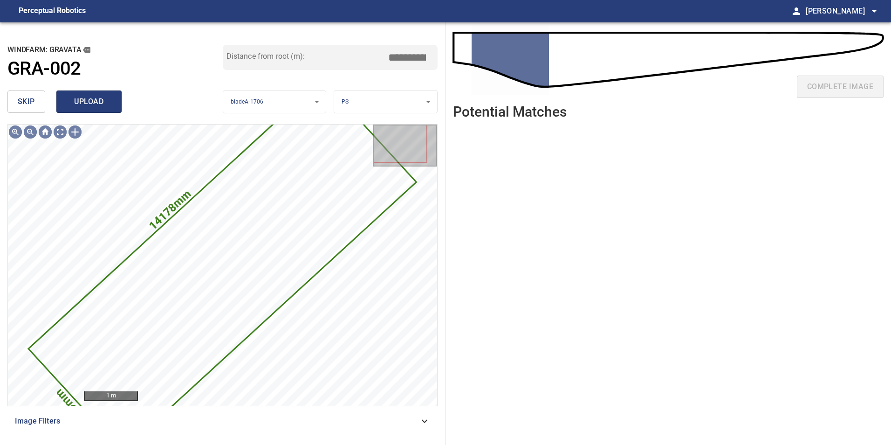
click at [93, 102] on span "upload" at bounding box center [89, 101] width 45 height 13
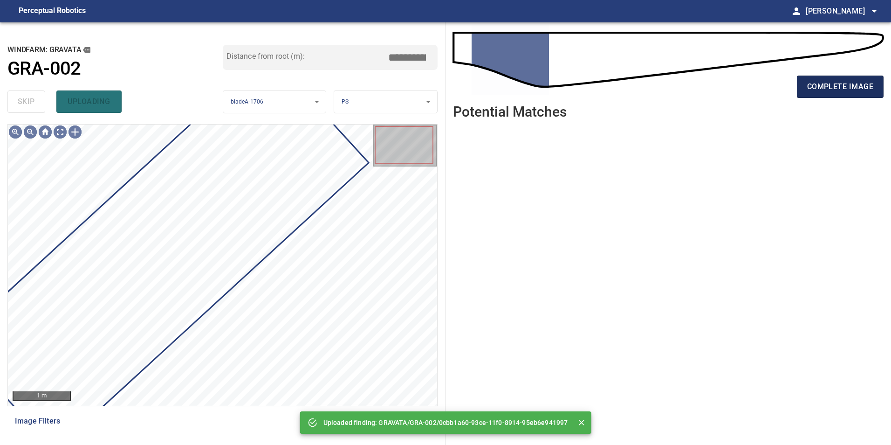
click at [847, 84] on span "complete image" at bounding box center [840, 86] width 66 height 13
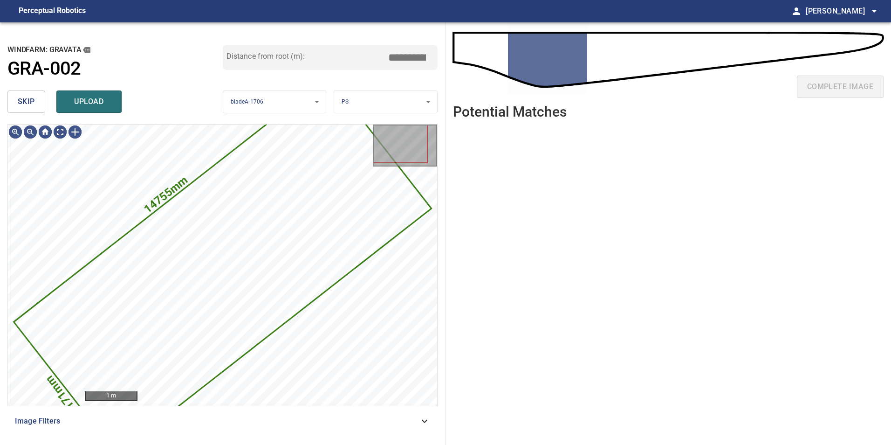
click at [45, 103] on button "skip" at bounding box center [26, 101] width 38 height 22
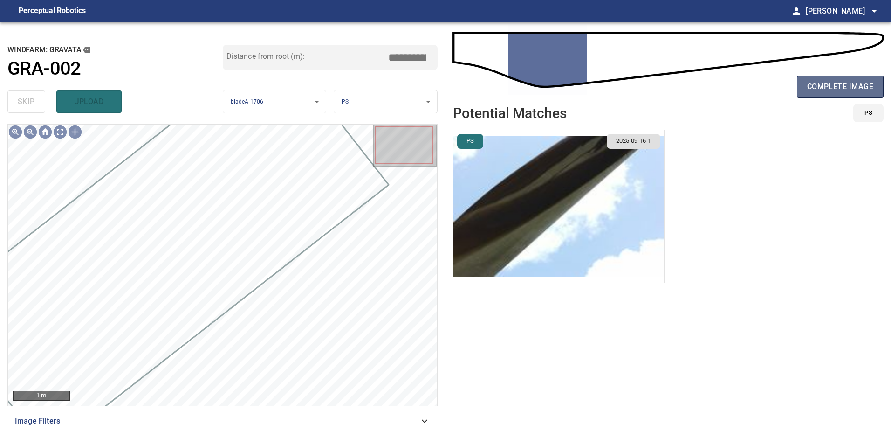
click at [870, 89] on span "complete image" at bounding box center [840, 86] width 66 height 13
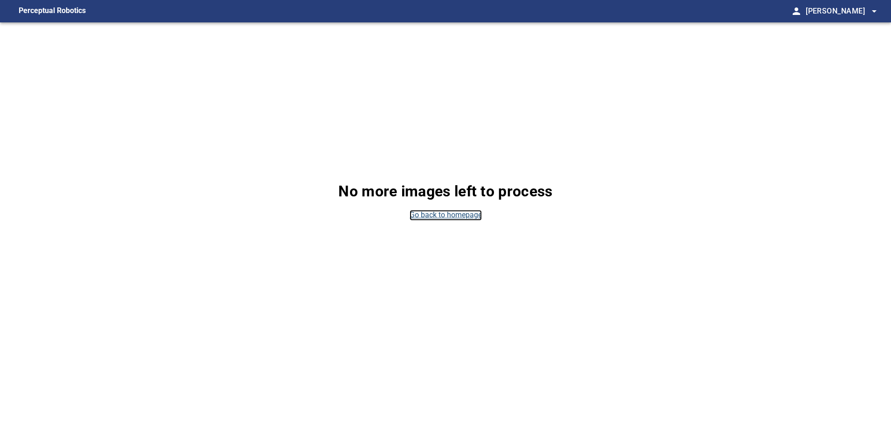
click at [443, 216] on link "Go back to homepage" at bounding box center [446, 215] width 72 height 11
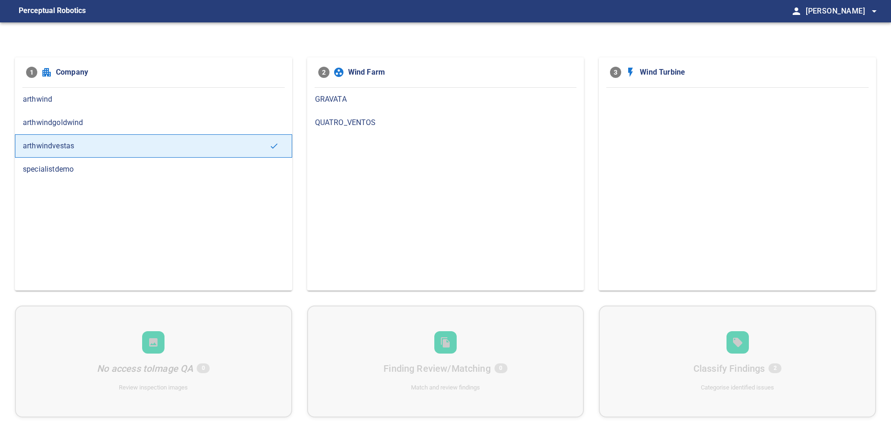
click at [344, 101] on span "GRAVATA" at bounding box center [446, 99] width 262 height 11
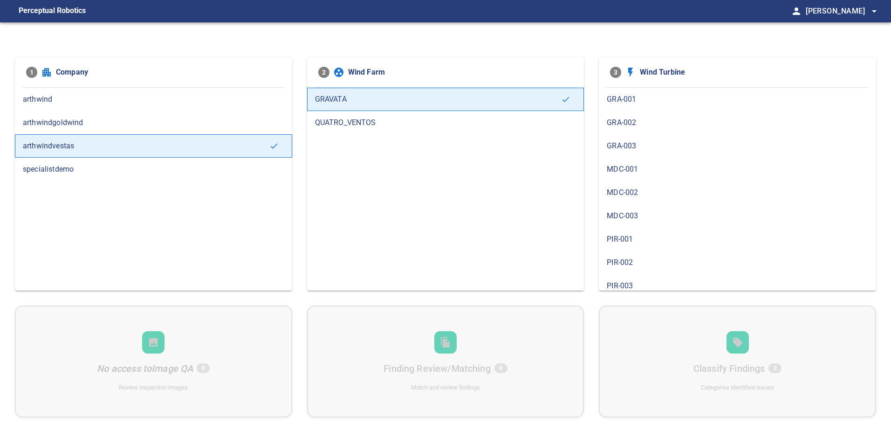
click at [638, 126] on span "GRA-002" at bounding box center [738, 122] width 262 height 11
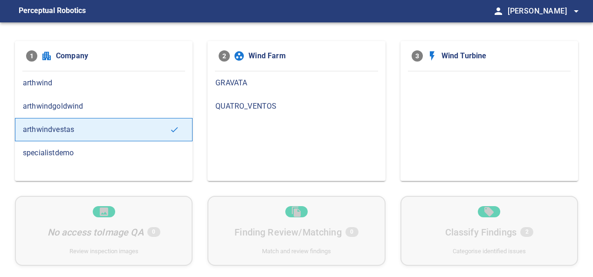
click at [218, 108] on span "QUATRO_VENTOS" at bounding box center [296, 106] width 162 height 11
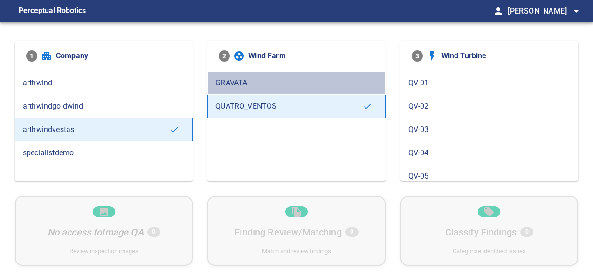
click at [245, 80] on span "GRAVATA" at bounding box center [296, 82] width 162 height 11
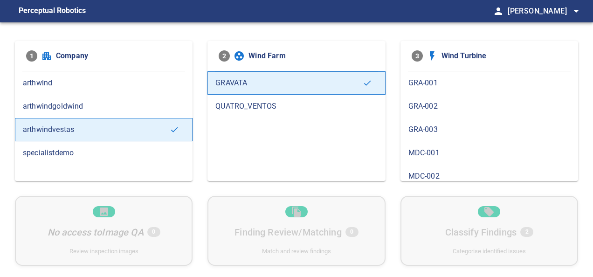
click at [434, 90] on div "GRA-001" at bounding box center [489, 82] width 178 height 23
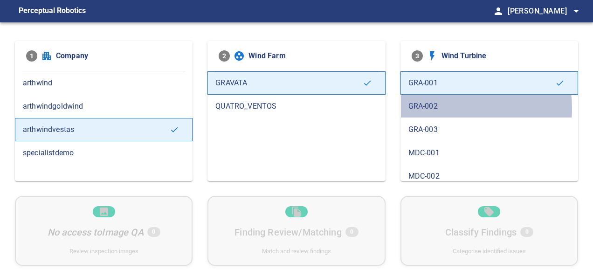
click at [436, 108] on span "GRA-002" at bounding box center [489, 106] width 162 height 11
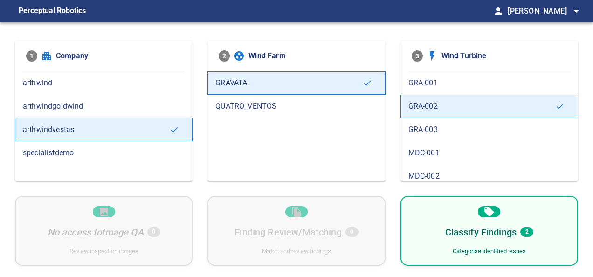
click at [436, 130] on span "GRA-003" at bounding box center [489, 129] width 162 height 11
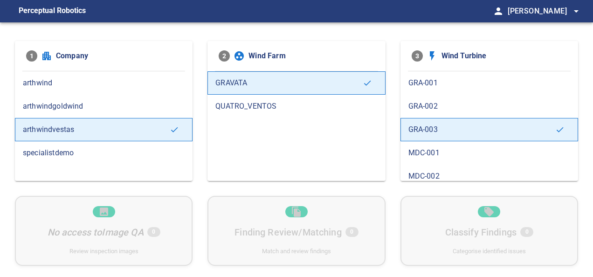
click at [442, 148] on span "MDC-001" at bounding box center [489, 152] width 162 height 11
